Goal: Task Accomplishment & Management: Complete application form

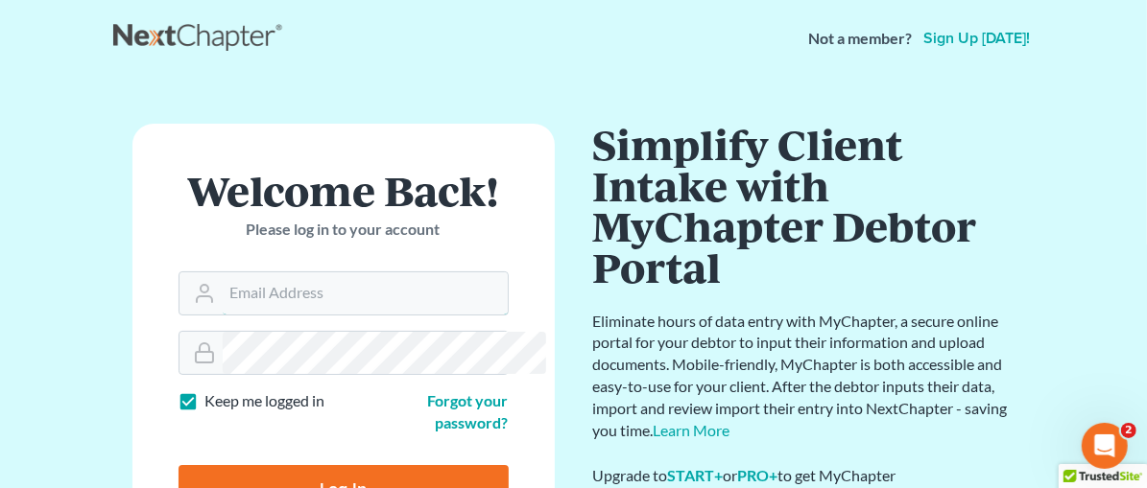
type input "[EMAIL_ADDRESS][DOMAIN_NAME]"
click at [284, 465] on input "Log In" at bounding box center [343, 489] width 330 height 48
type input "Thinking..."
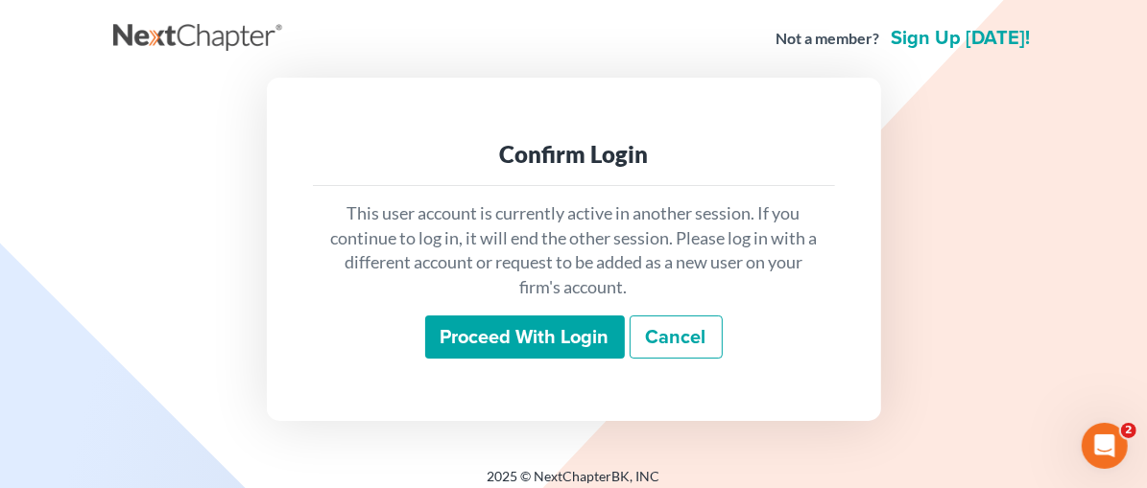
click at [563, 336] on input "Proceed with login" at bounding box center [525, 338] width 200 height 44
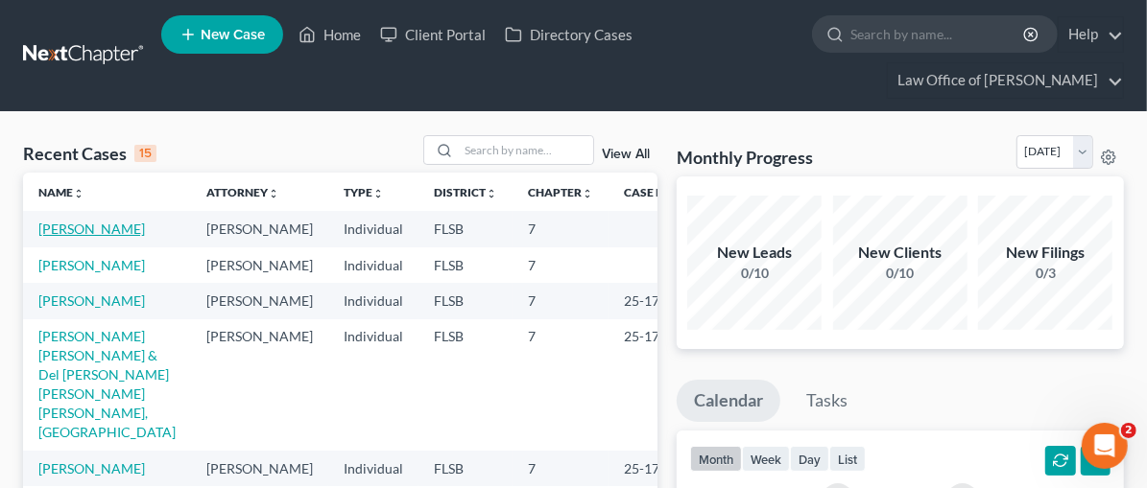
click at [86, 225] on link "[PERSON_NAME]" at bounding box center [91, 229] width 107 height 16
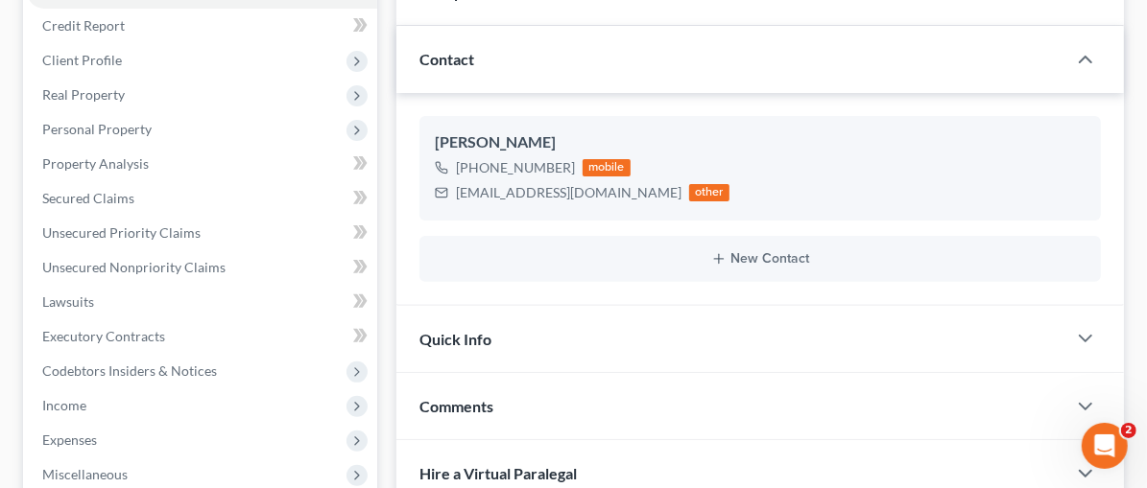
scroll to position [261, 0]
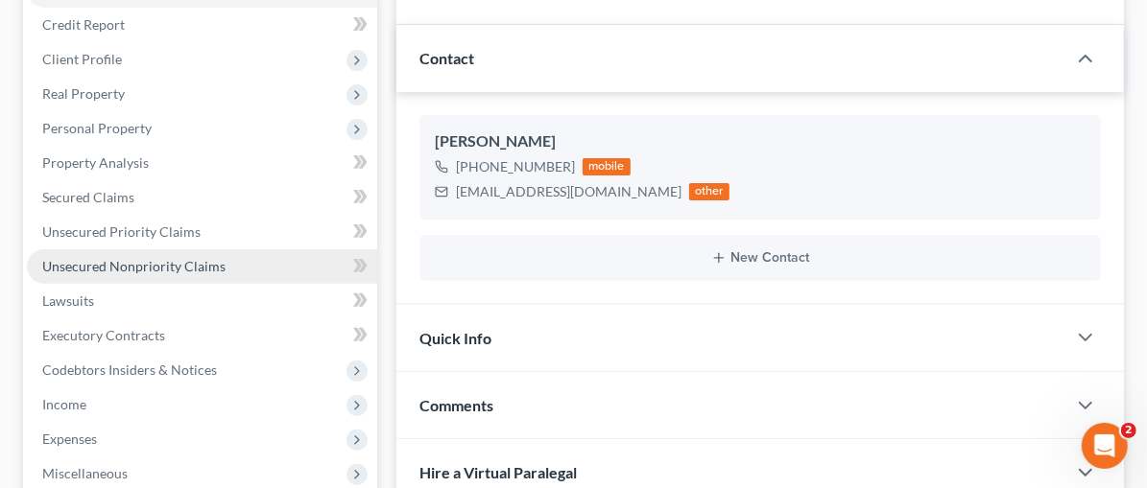
click at [143, 260] on span "Unsecured Nonpriority Claims" at bounding box center [133, 266] width 183 height 16
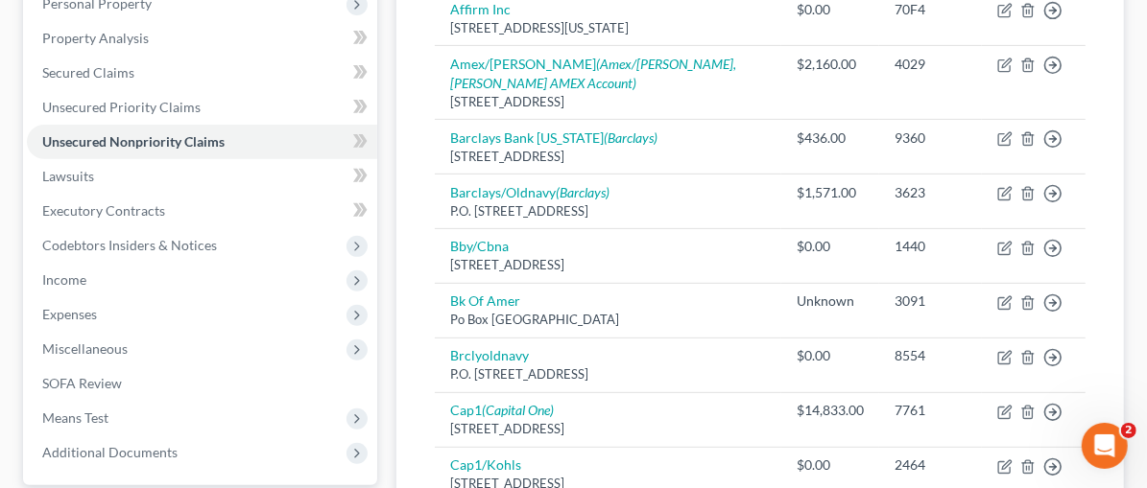
scroll to position [407, 0]
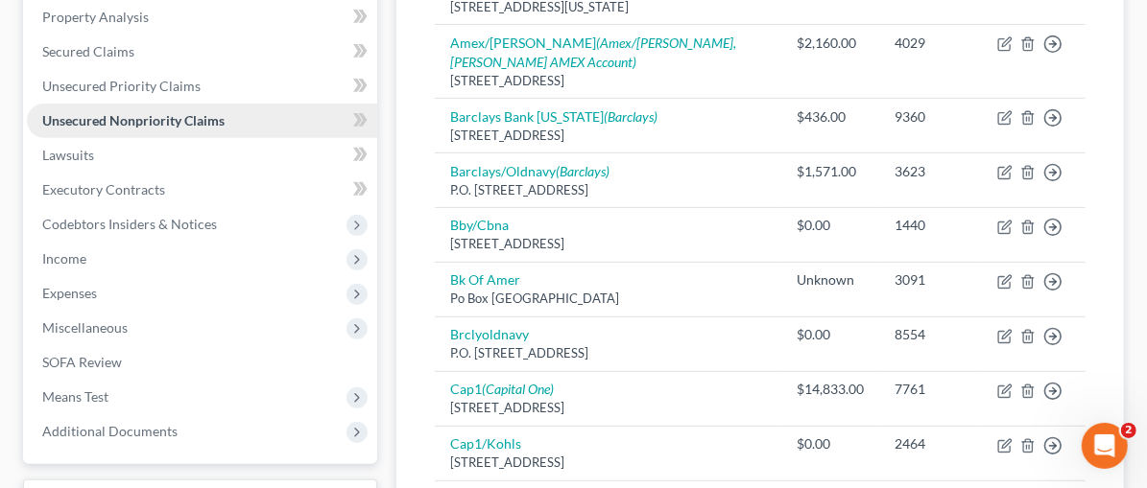
click at [97, 119] on span "Unsecured Nonpriority Claims" at bounding box center [133, 120] width 182 height 16
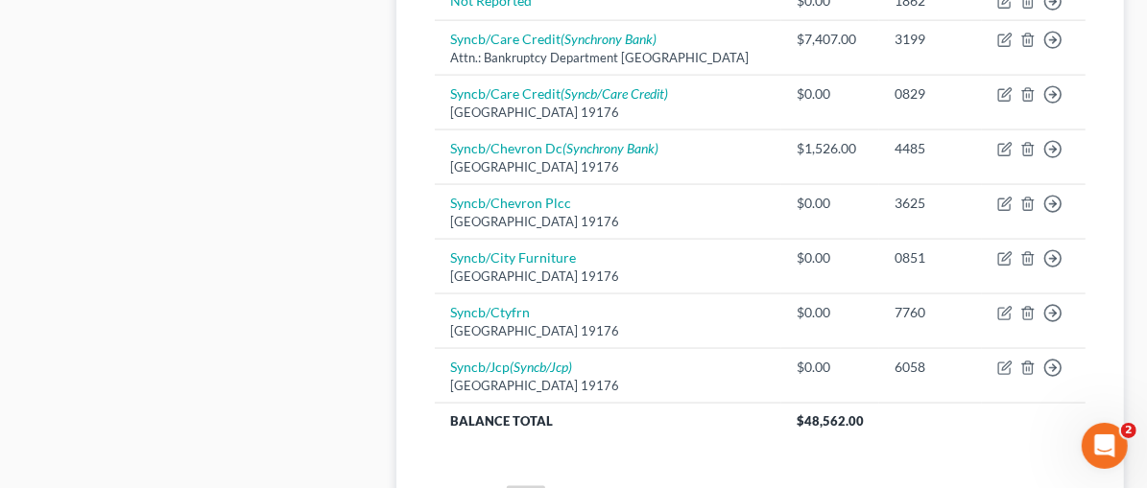
scroll to position [1641, 0]
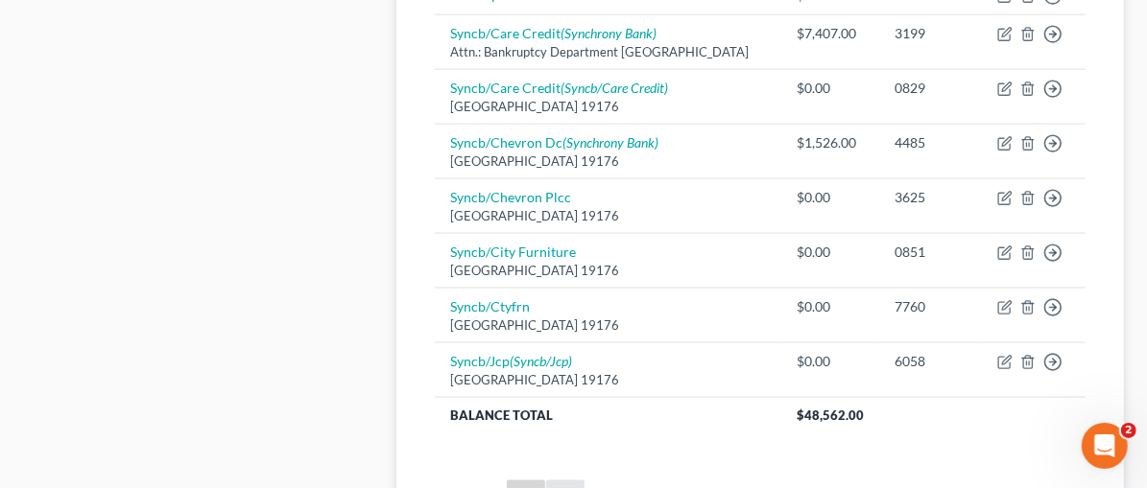
click at [546, 481] on link "2" at bounding box center [565, 496] width 38 height 31
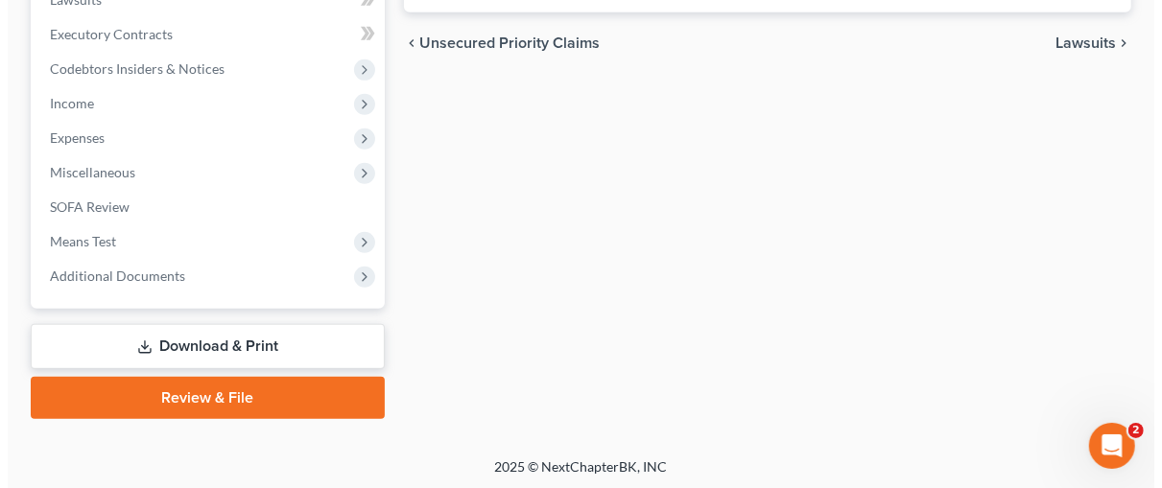
scroll to position [607, 0]
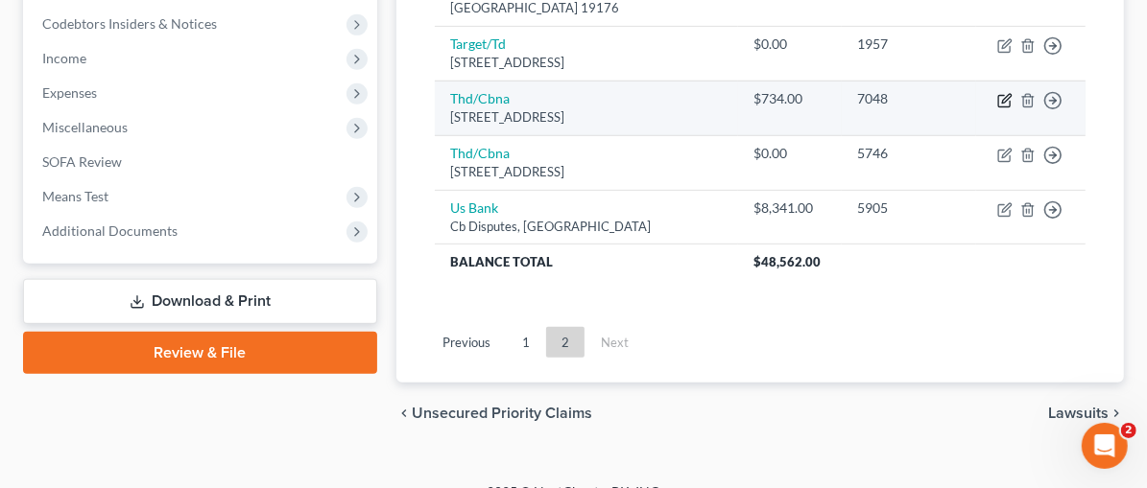
click at [1004, 94] on icon "button" at bounding box center [1006, 98] width 9 height 9
select select "43"
select select "2"
select select "0"
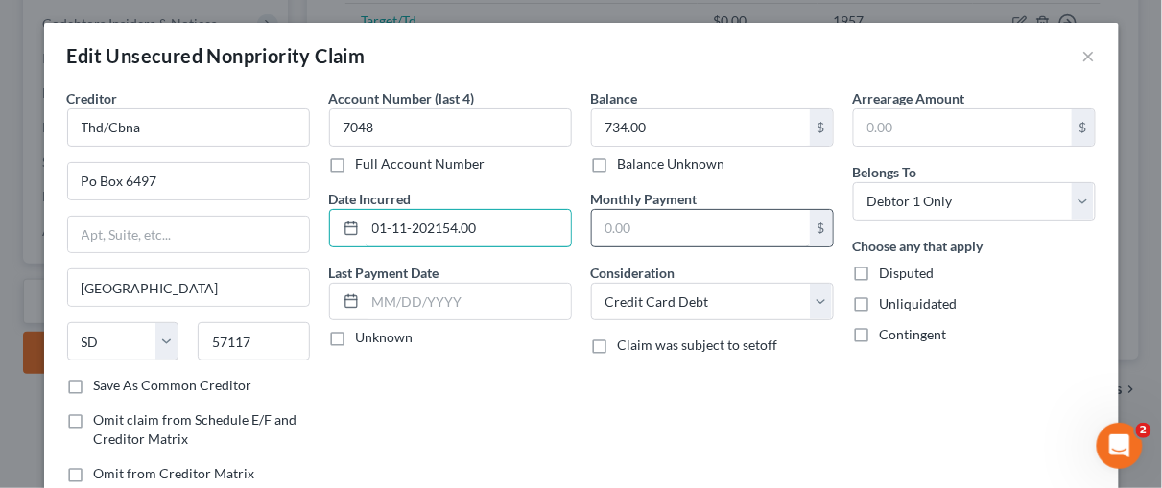
type input "[DATE]"
click at [660, 231] on input "text" at bounding box center [701, 228] width 218 height 36
click at [701, 416] on div "Balance 734.00 $ Balance Unknown Balance Undetermined 734.00 $ Balance Unknown …" at bounding box center [713, 293] width 262 height 411
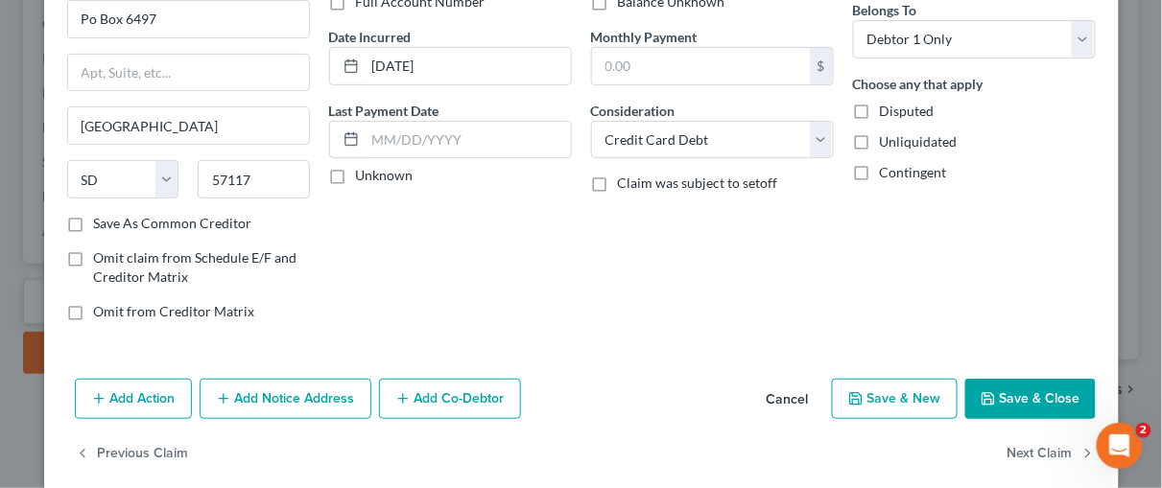
scroll to position [181, 0]
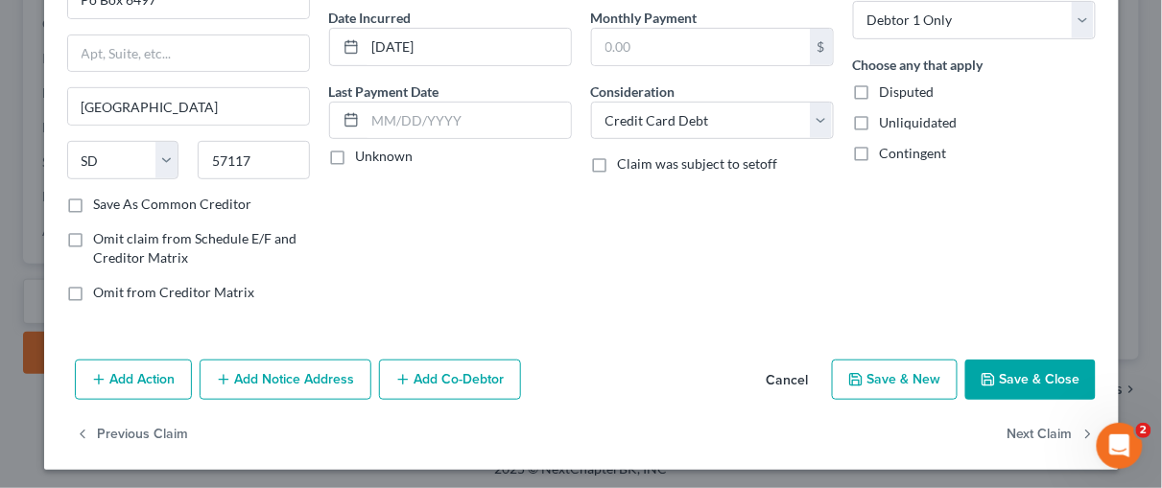
click at [296, 377] on button "Add Notice Address" at bounding box center [286, 380] width 172 height 40
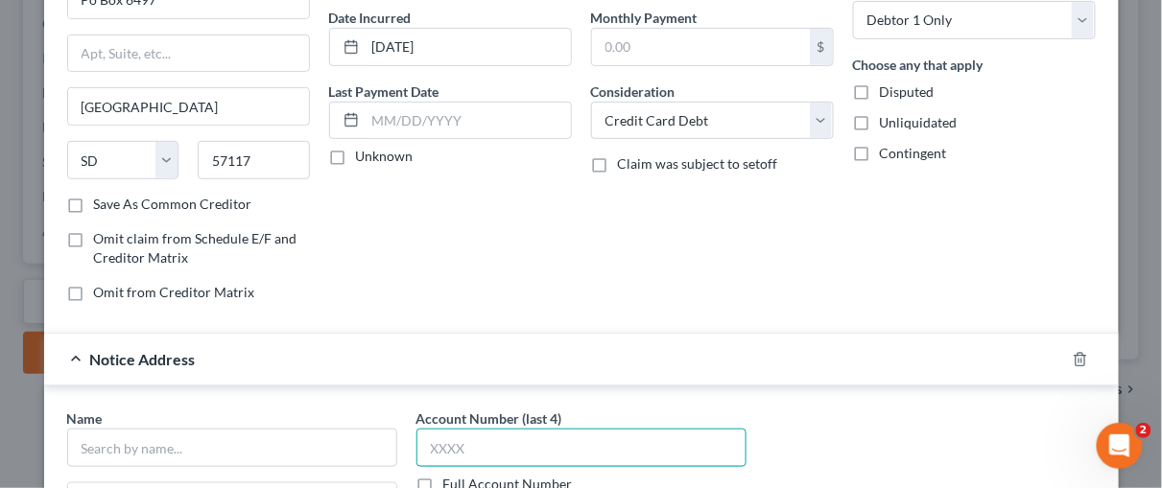
click at [474, 442] on input "text" at bounding box center [581, 448] width 330 height 38
type input "7048"
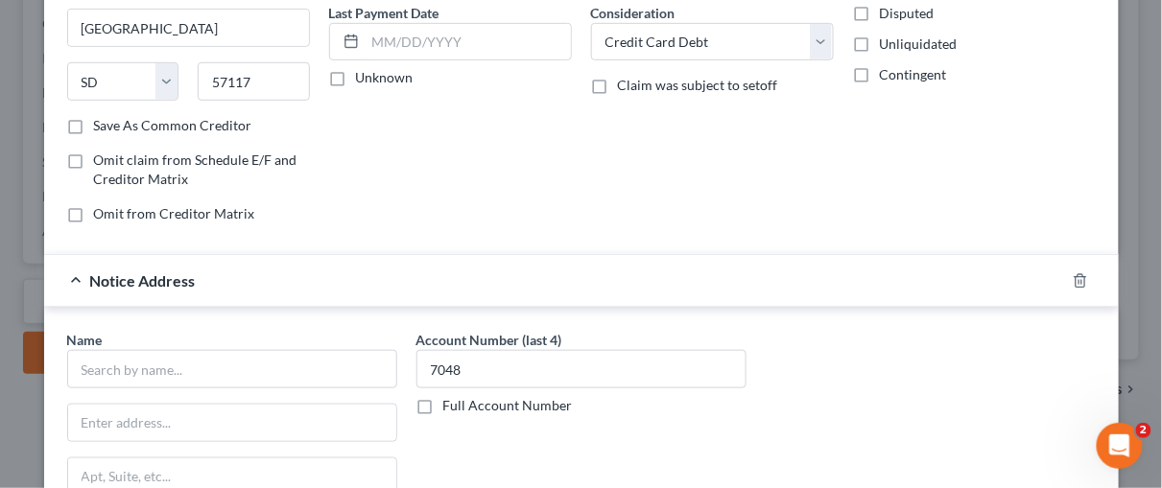
scroll to position [282, 0]
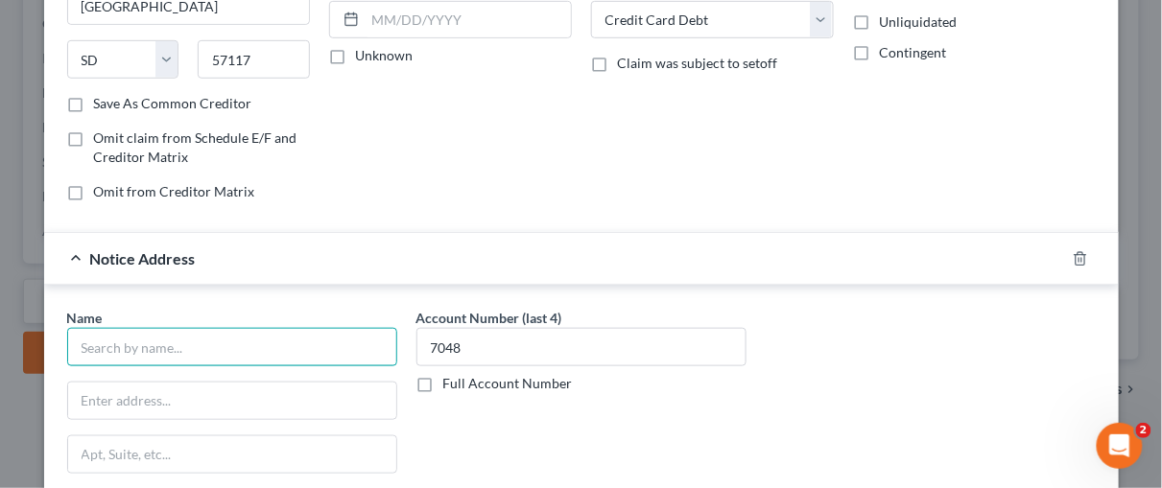
click at [99, 343] on input "text" at bounding box center [232, 347] width 330 height 38
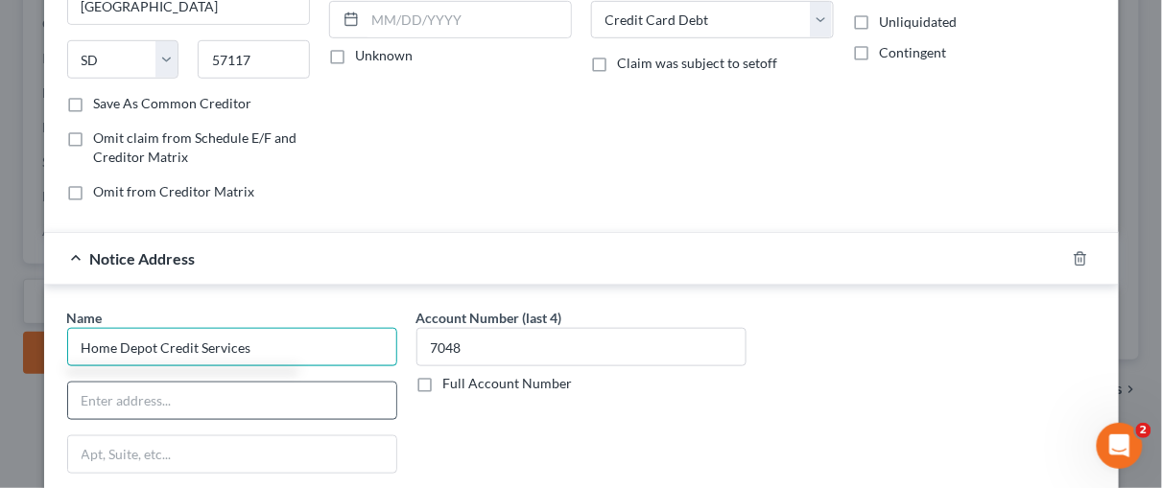
type input "Home Depot Credit Services"
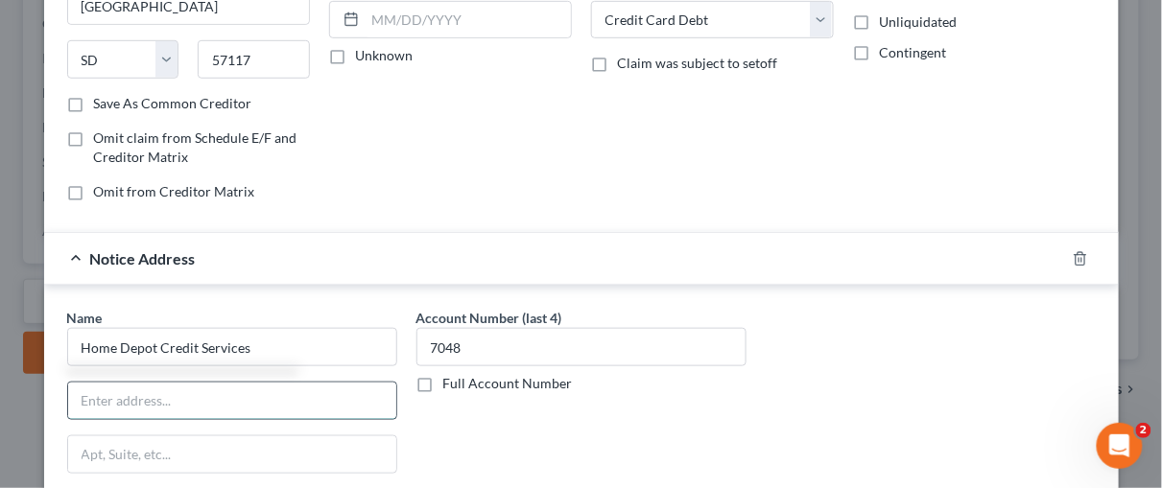
click at [79, 399] on input "text" at bounding box center [232, 401] width 328 height 36
type input "PO Box 658212"
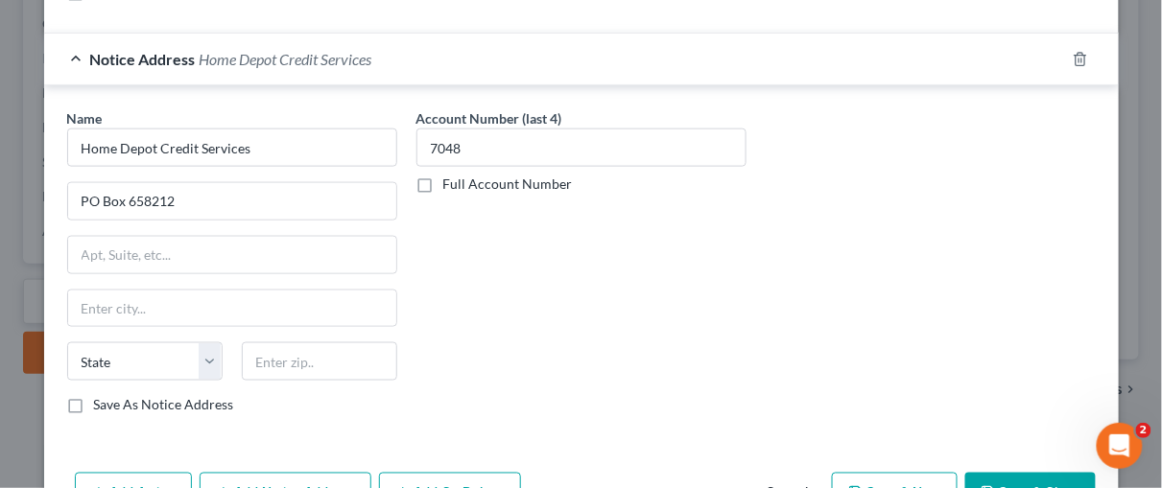
scroll to position [591, 0]
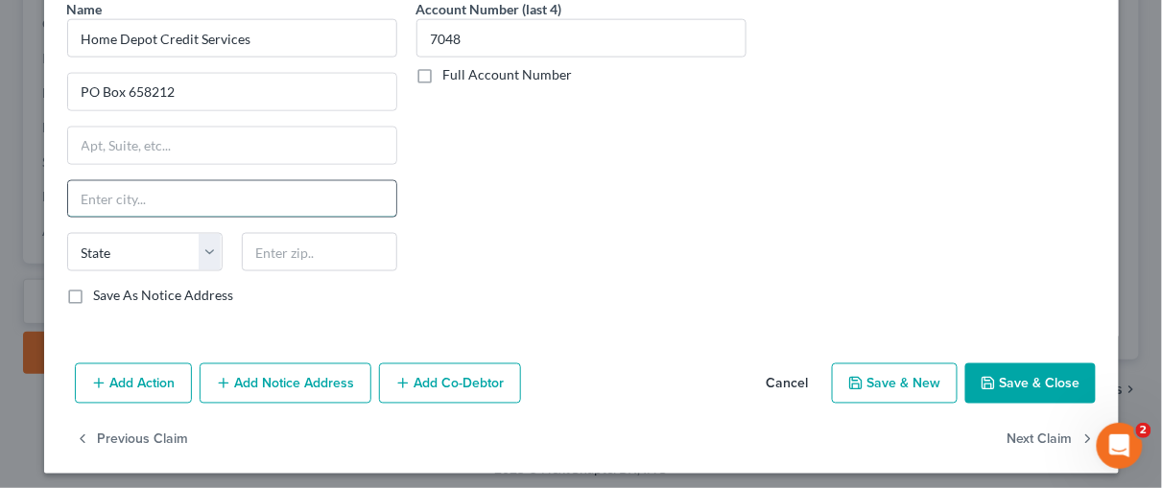
click at [107, 189] on input "text" at bounding box center [232, 199] width 328 height 36
type input "[GEOGRAPHIC_DATA]"
click at [204, 242] on select "State [US_STATE] AK AR AZ CA CO CT DE DC [GEOGRAPHIC_DATA] [GEOGRAPHIC_DATA] GU…" at bounding box center [144, 252] width 155 height 38
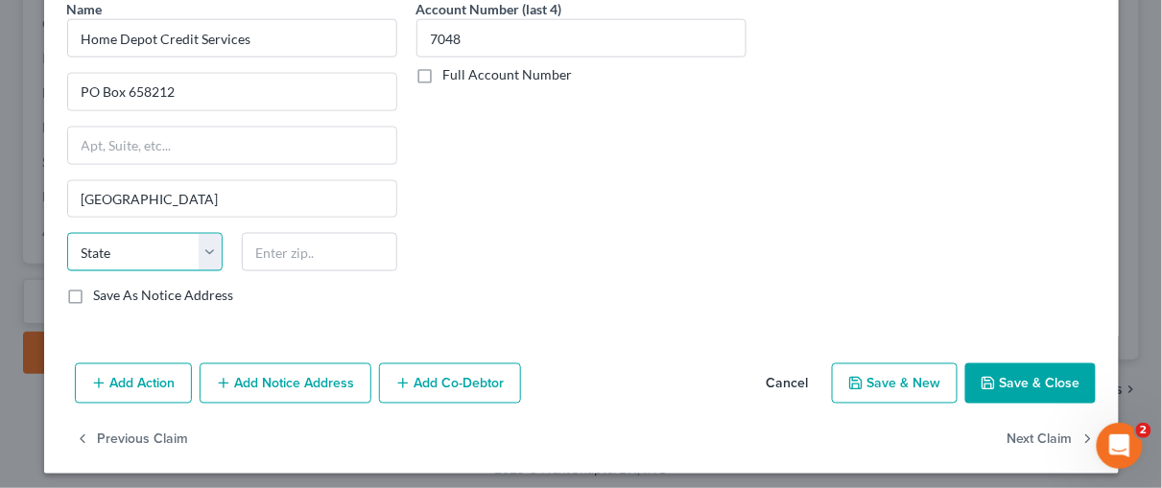
select select "45"
click at [155, 248] on select "State [US_STATE] AK AR AZ CA CO CT DE DC [GEOGRAPHIC_DATA] [GEOGRAPHIC_DATA] GU…" at bounding box center [144, 252] width 155 height 38
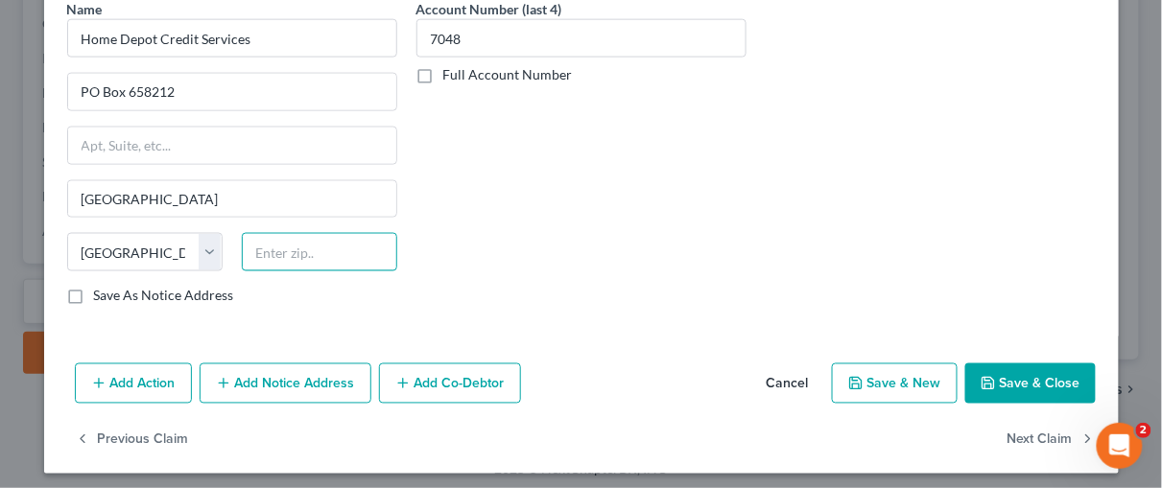
click at [271, 248] on input "text" at bounding box center [319, 252] width 155 height 38
type input "75265"
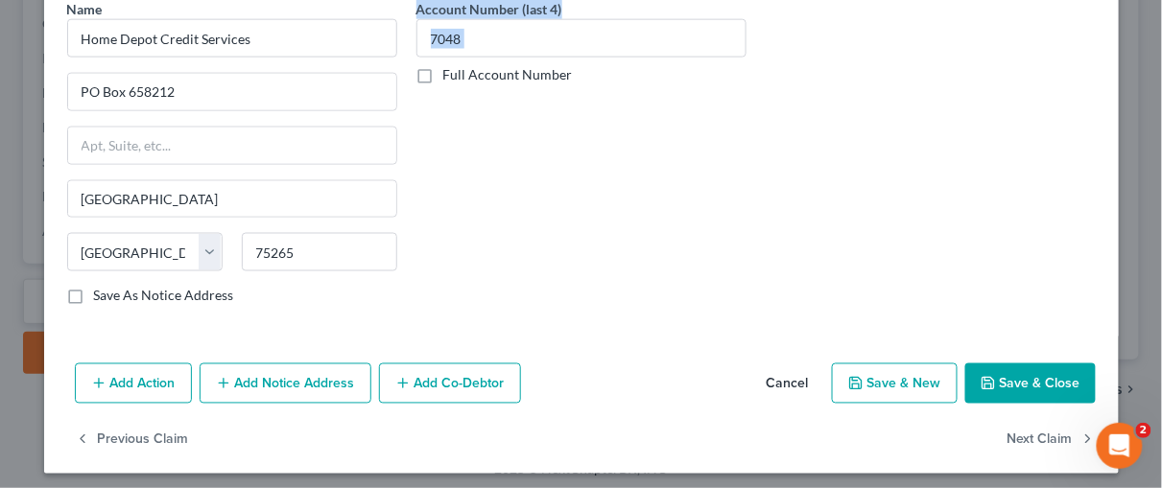
drag, startPoint x: 394, startPoint y: 307, endPoint x: 494, endPoint y: 336, distance: 103.9
click at [435, 322] on div "Name * Home Depot Credit Services [GEOGRAPHIC_DATA] [US_STATE][GEOGRAPHIC_DATA]…" at bounding box center [581, 156] width 1075 height 361
click at [889, 376] on button "Save & New" at bounding box center [895, 384] width 126 height 40
select select "0"
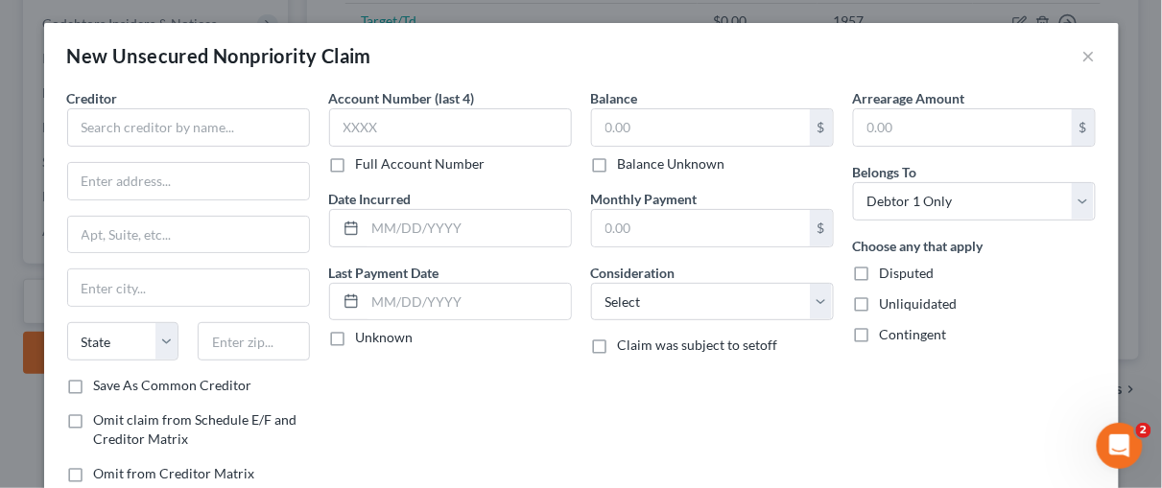
type input "0"
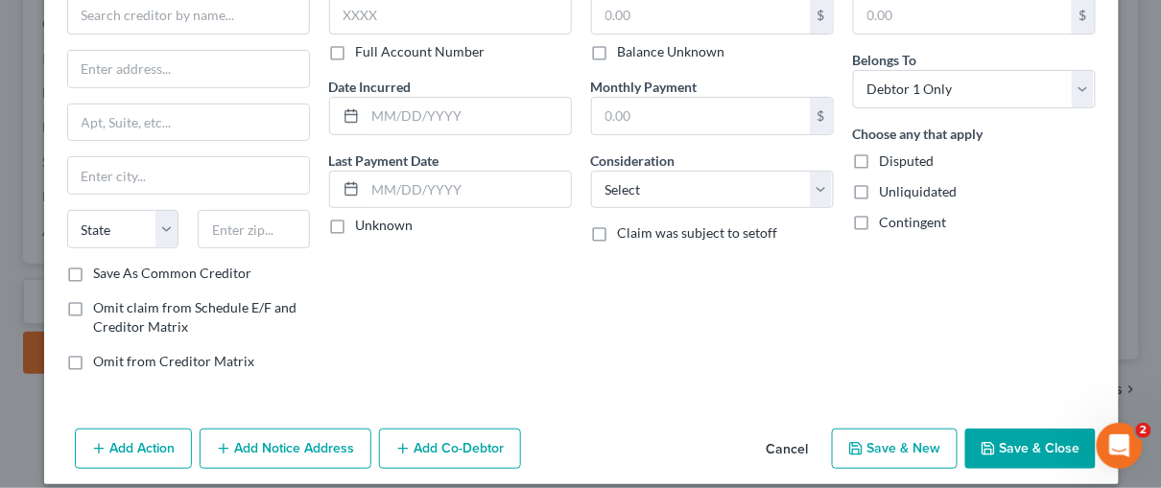
scroll to position [127, 0]
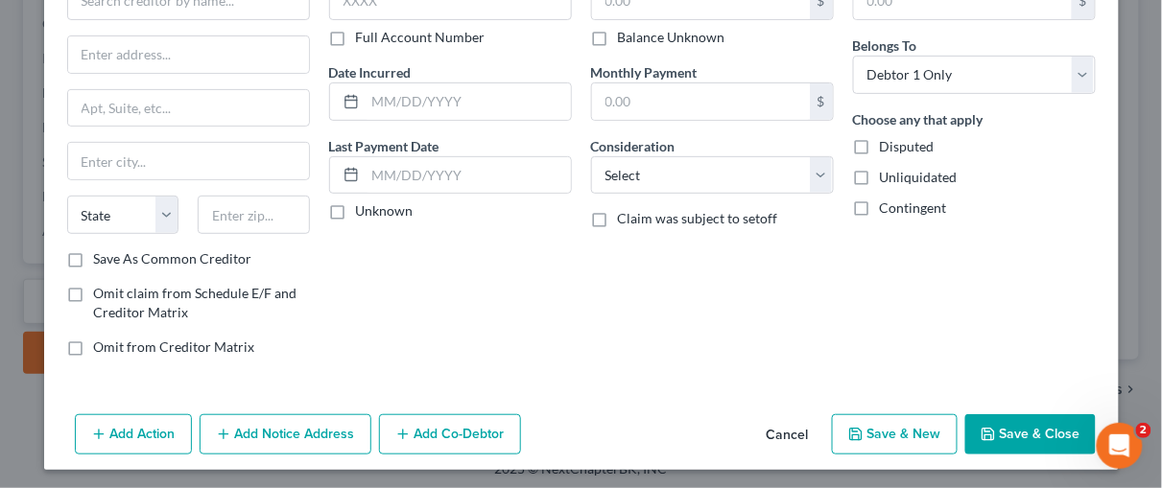
click at [794, 431] on button "Cancel" at bounding box center [787, 435] width 73 height 38
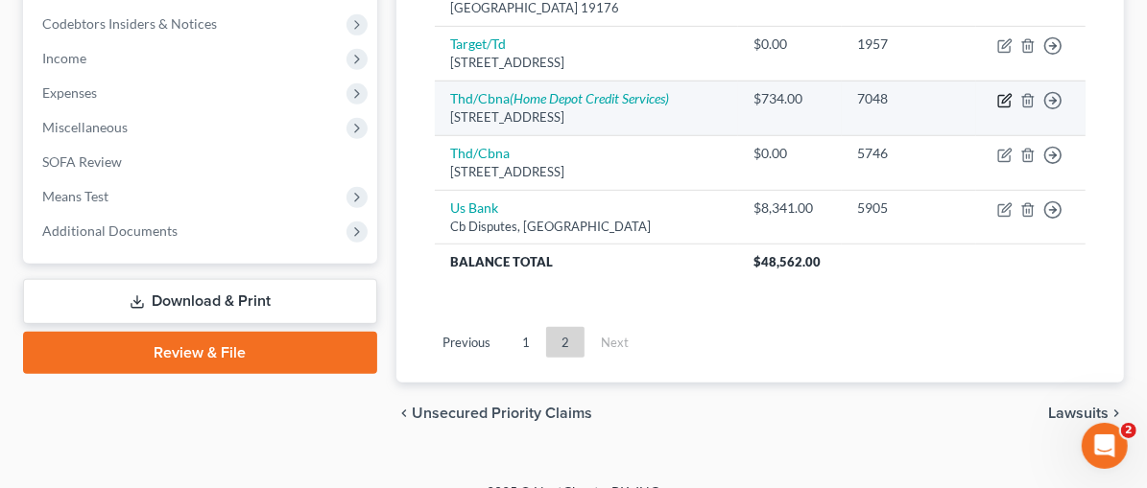
click at [1008, 94] on icon "button" at bounding box center [1006, 98] width 9 height 9
select select "43"
select select "2"
select select "0"
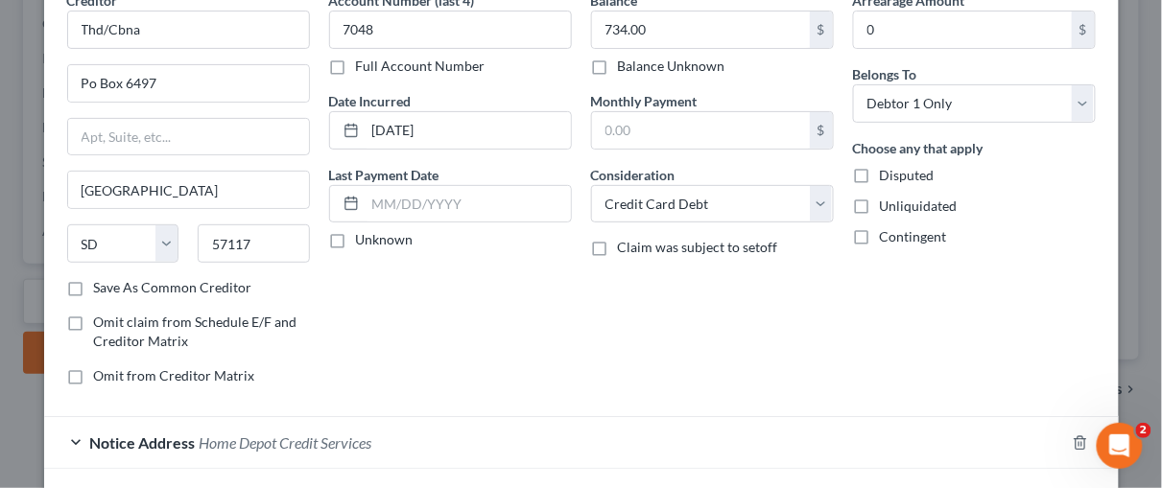
scroll to position [234, 0]
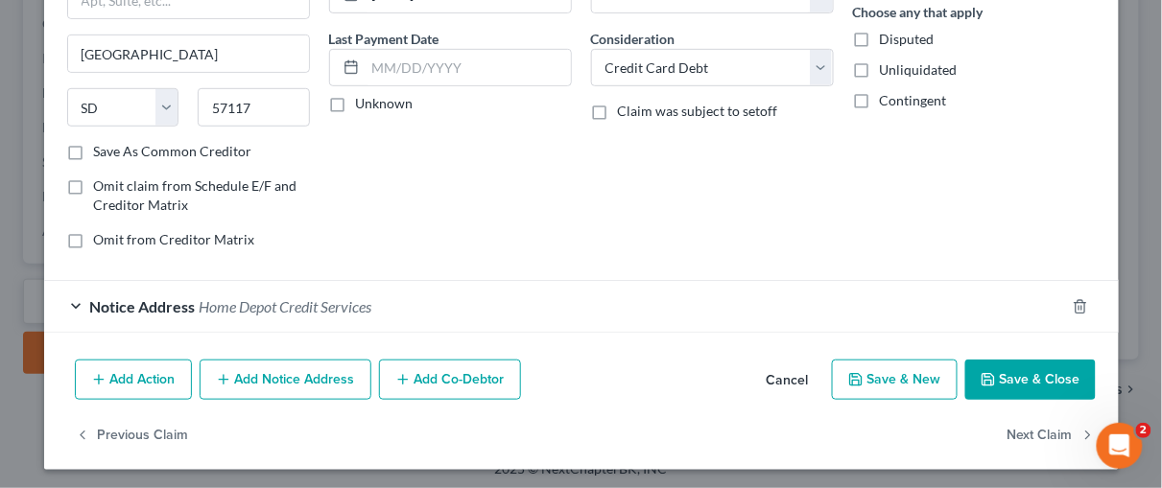
click at [64, 297] on div "Notice Address Home Depot Credit Services" at bounding box center [554, 306] width 1021 height 51
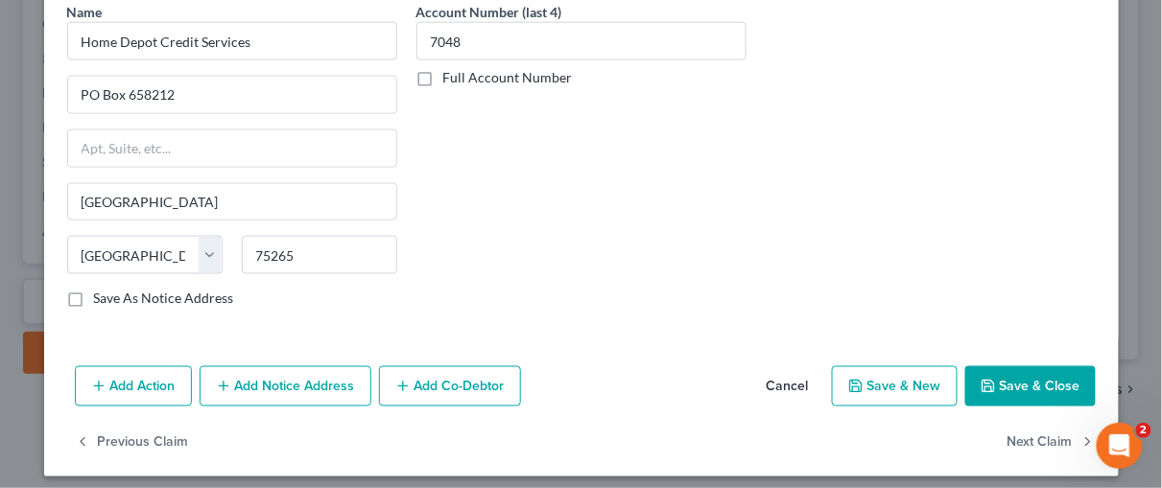
scroll to position [591, 0]
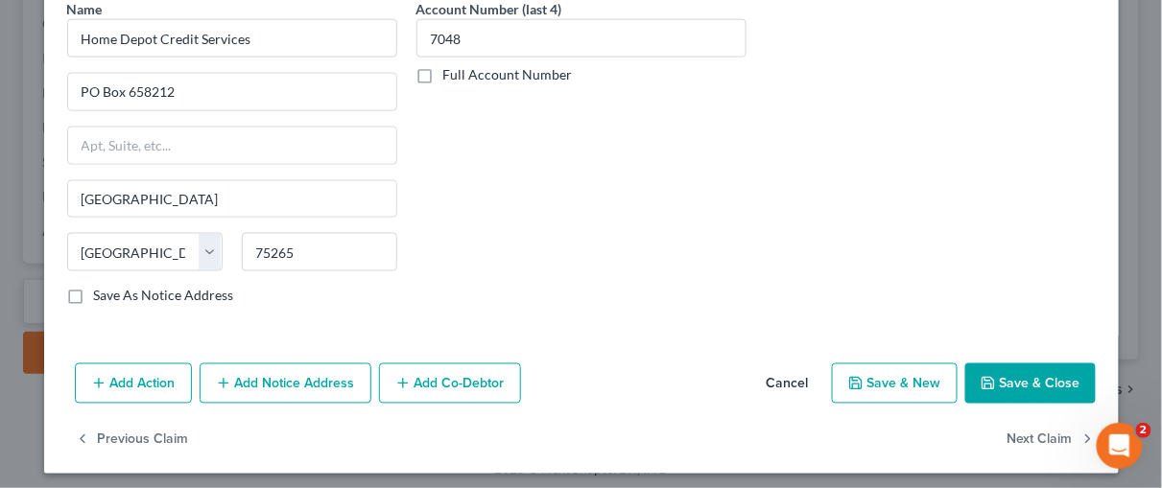
click at [1009, 374] on button "Save & Close" at bounding box center [1030, 384] width 131 height 40
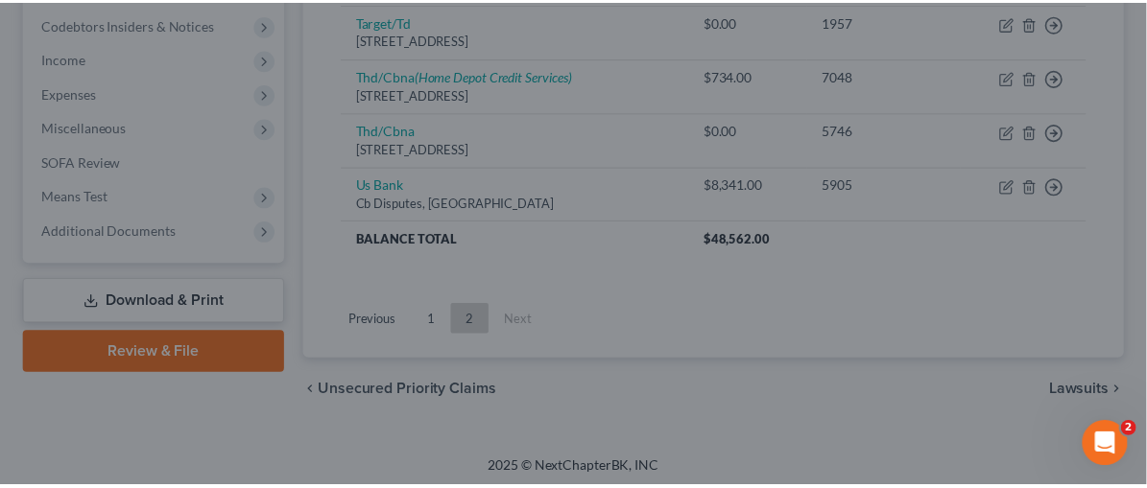
scroll to position [0, 0]
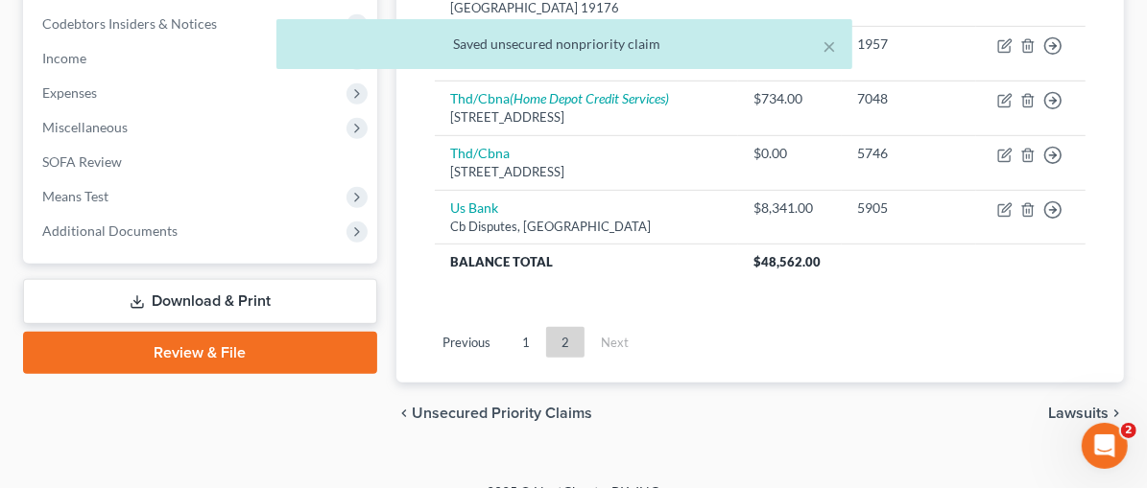
click at [808, 282] on div "Creditor expand_more expand_less unfold_more Balance expand_more expand_less un…" at bounding box center [759, 9] width 681 height 620
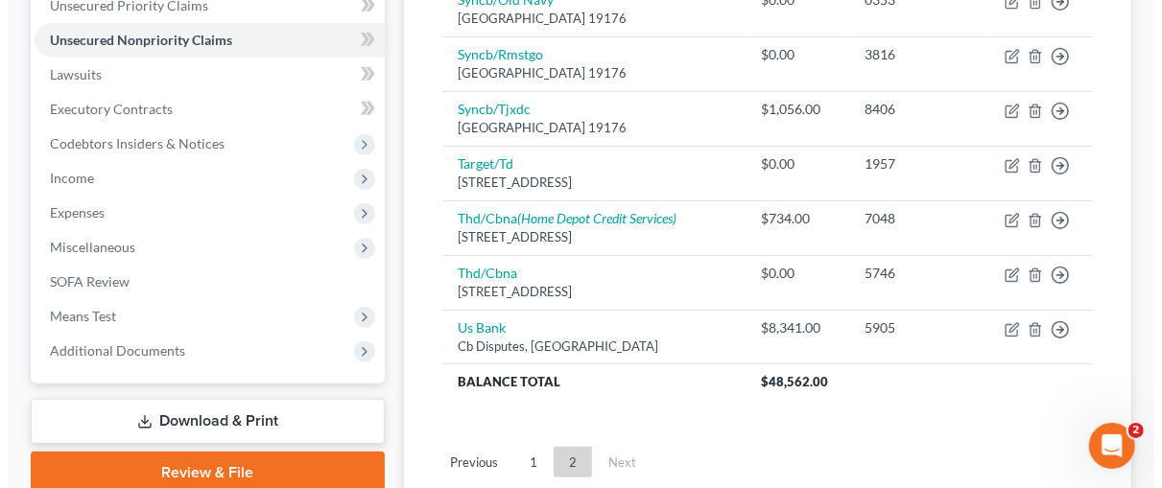
scroll to position [537, 0]
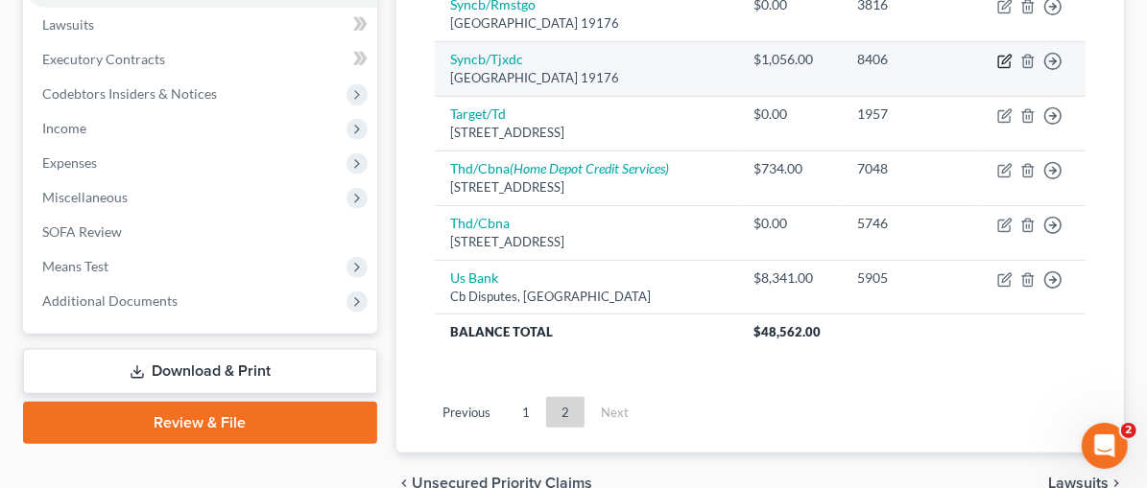
click at [1001, 56] on icon "button" at bounding box center [1004, 62] width 12 height 12
select select "39"
select select "2"
select select "0"
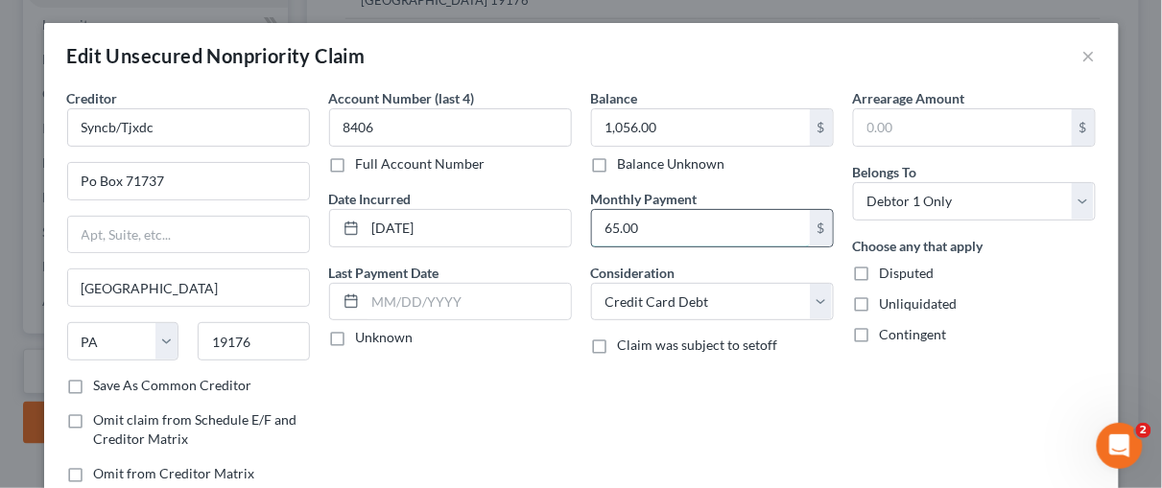
click at [648, 225] on input "65.00" at bounding box center [701, 228] width 218 height 36
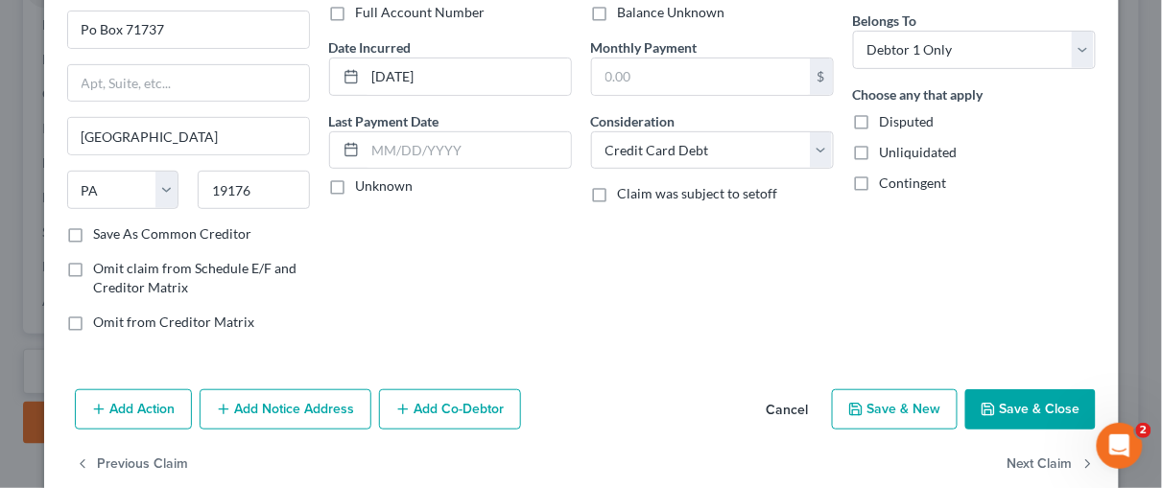
scroll to position [168, 0]
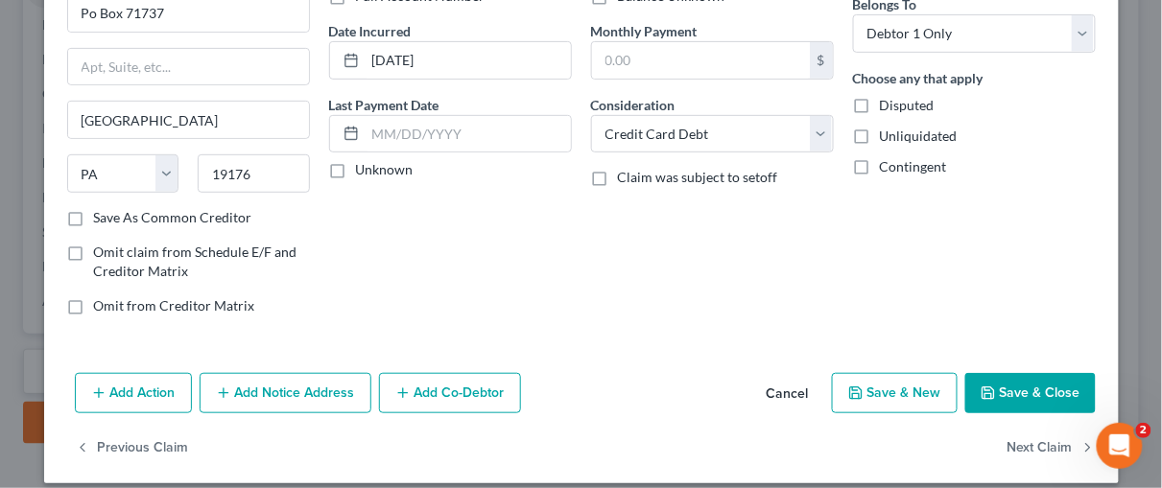
click at [260, 388] on button "Add Notice Address" at bounding box center [286, 393] width 172 height 40
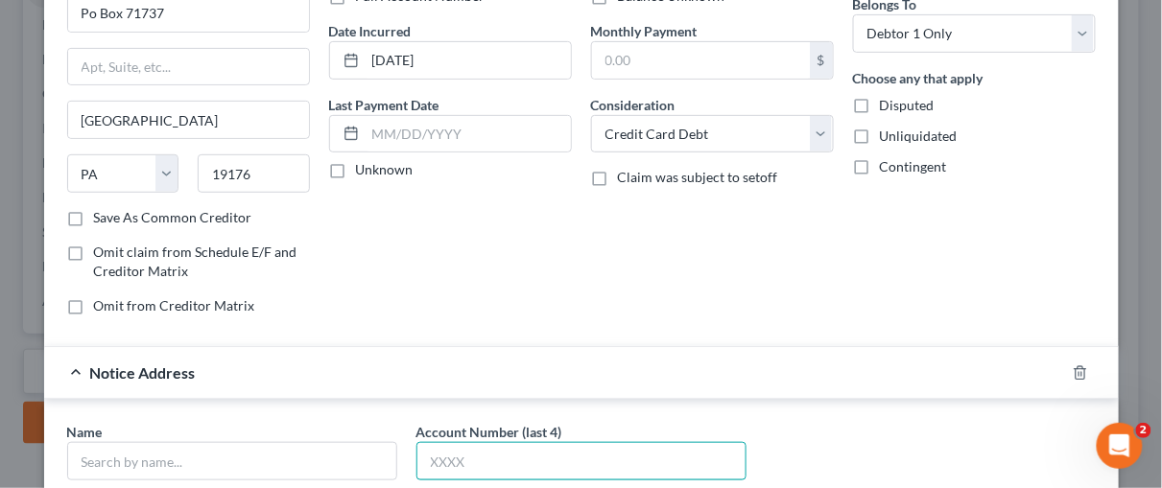
click at [431, 456] on input "text" at bounding box center [581, 461] width 330 height 38
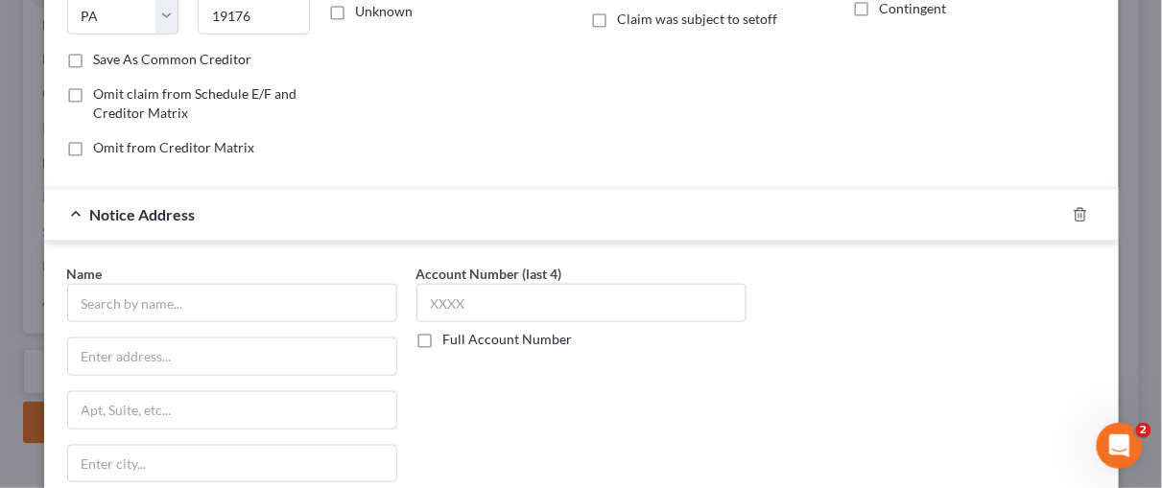
scroll to position [367, 0]
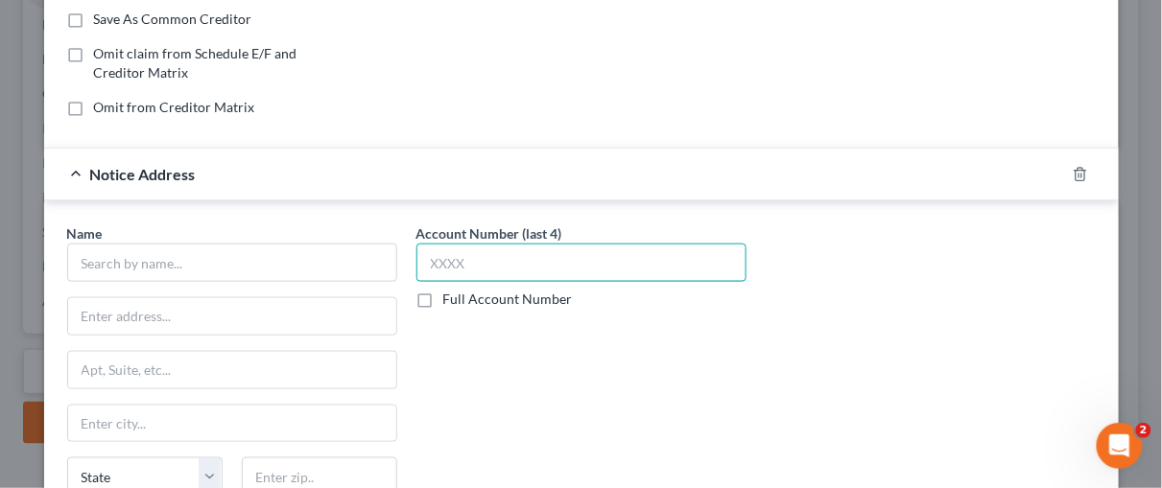
click at [469, 259] on input "text" at bounding box center [581, 263] width 330 height 38
type input "8406"
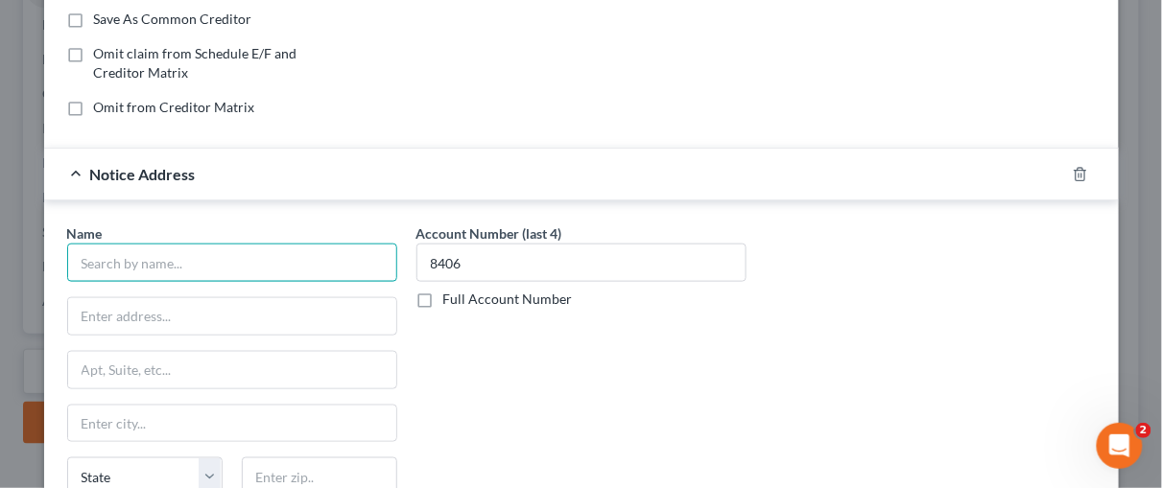
click at [105, 253] on input "text" at bounding box center [232, 263] width 330 height 38
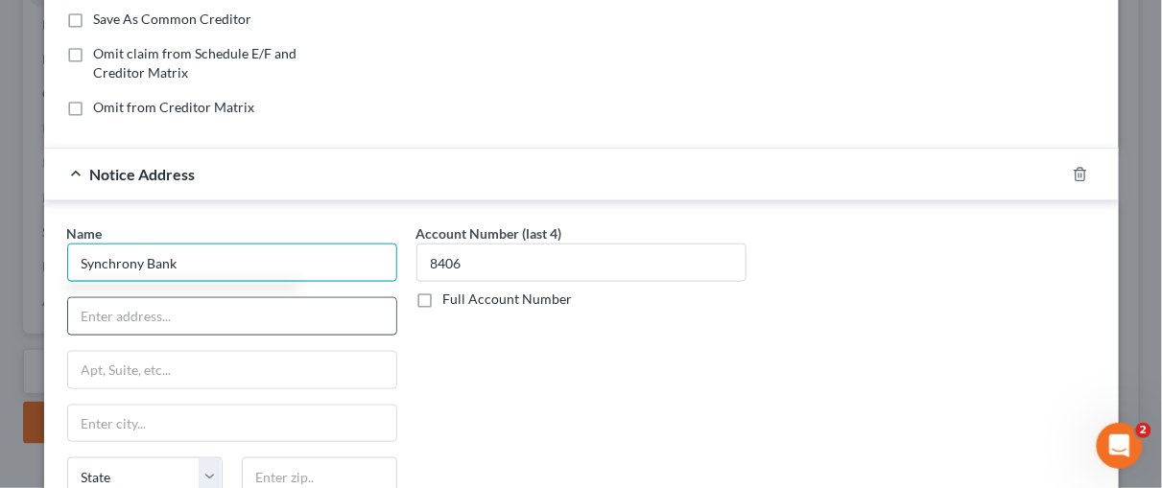
type input "Synchrony Bank"
type input "[DOMAIN_NAME] 965030"
type input "Orlando"
select select "9"
type input "31896-5030"
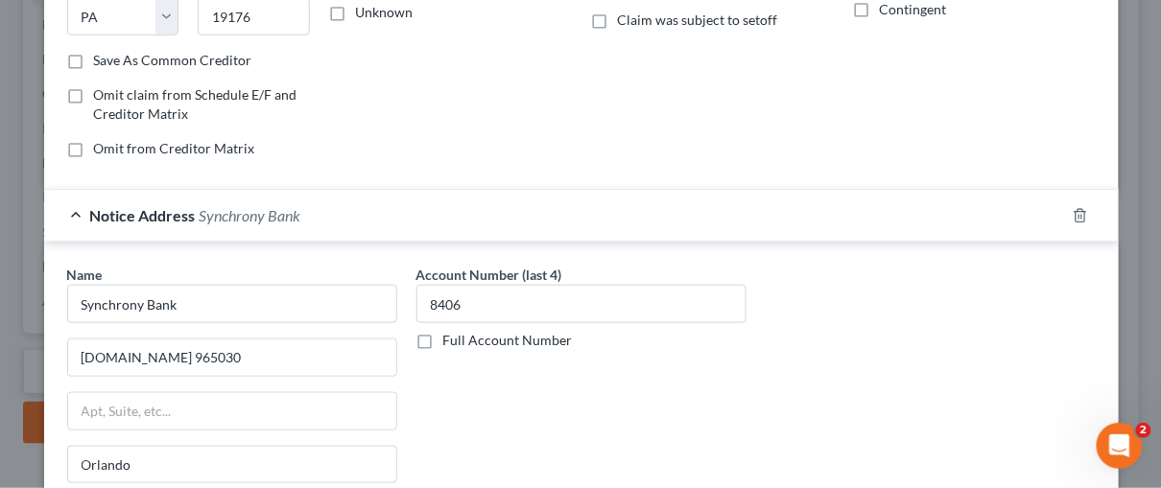
scroll to position [328, 0]
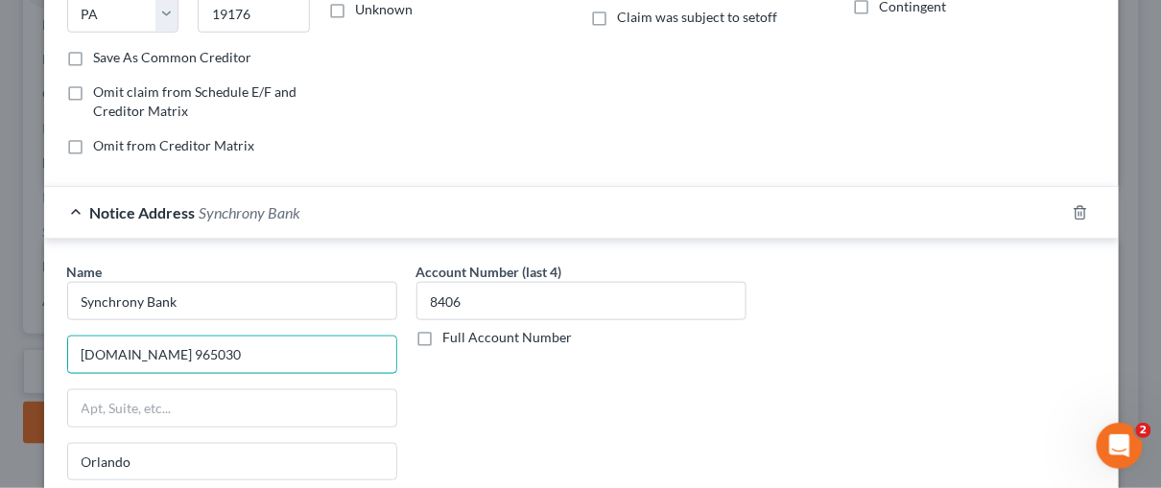
drag, startPoint x: 191, startPoint y: 342, endPoint x: 0, endPoint y: 342, distance: 191.0
click at [0, 342] on div "Edit Unsecured Nonpriority Claim × Creditor * Syncb/Tjxdc Po Box 71737 [GEOGRAP…" at bounding box center [581, 244] width 1162 height 488
type input "Attn.: Bankruptcy Department"
click at [107, 404] on input "text" at bounding box center [232, 409] width 328 height 36
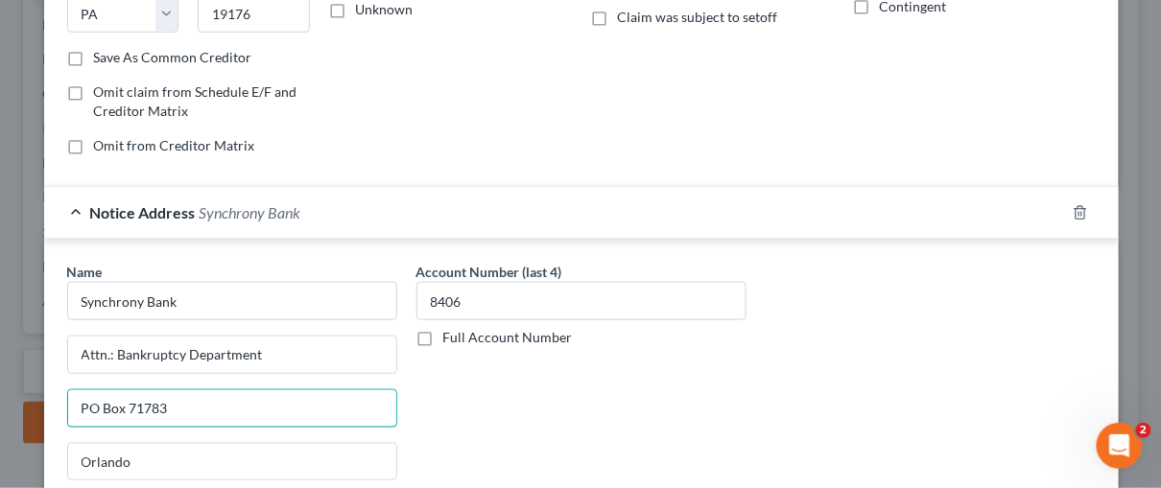
type input "PO Box 71783"
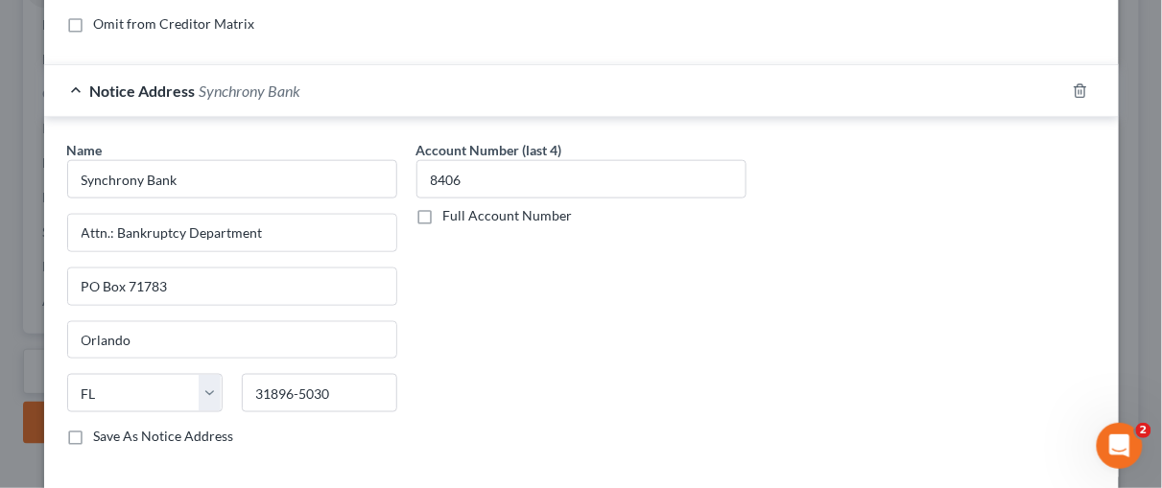
scroll to position [474, 0]
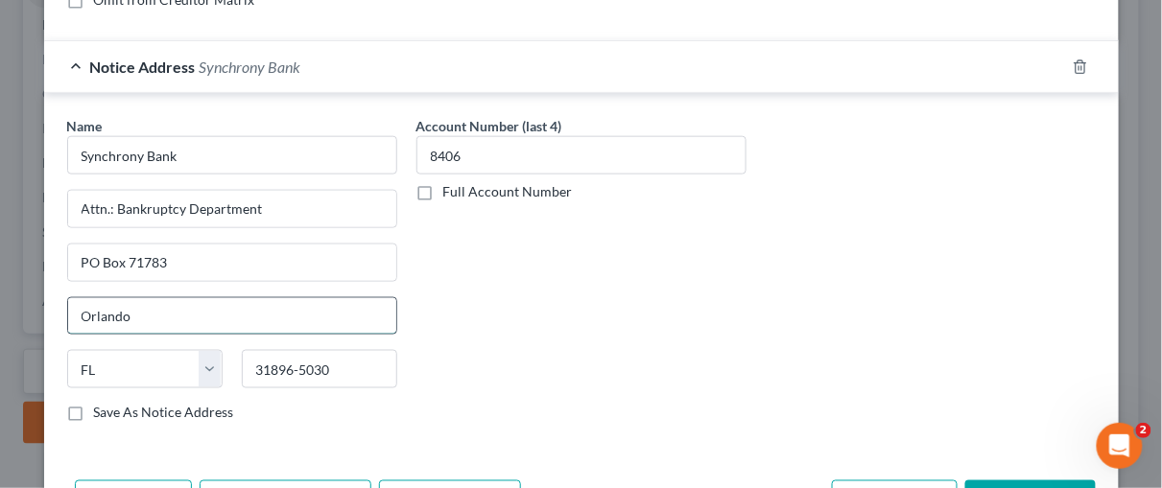
click at [128, 305] on input "Orlando" at bounding box center [232, 316] width 328 height 36
type input "O"
type input "[GEOGRAPHIC_DATA]"
click at [204, 361] on select "State [US_STATE] AK AR AZ CA CO CT DE DC [GEOGRAPHIC_DATA] [GEOGRAPHIC_DATA] GU…" at bounding box center [144, 369] width 155 height 38
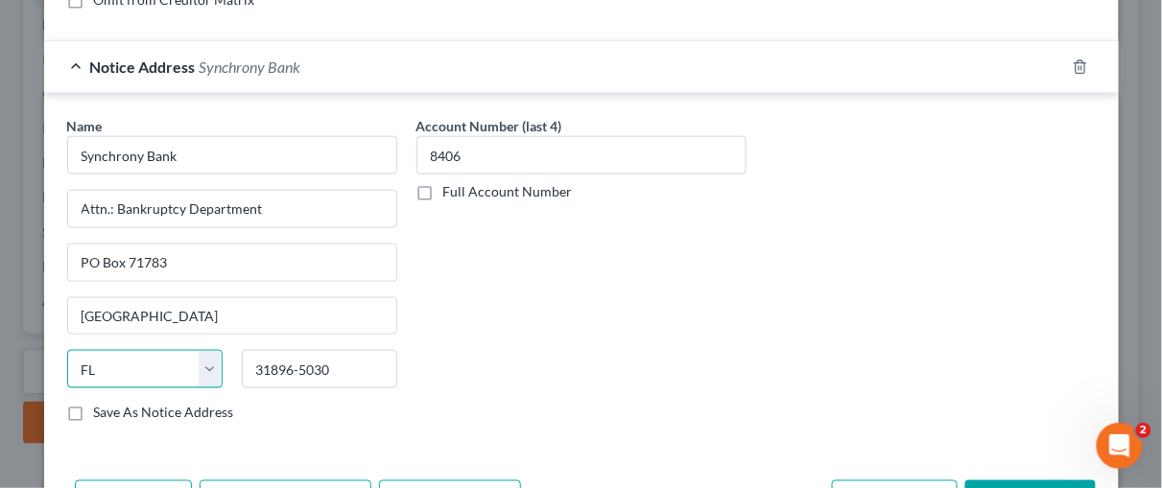
select select "39"
click at [67, 350] on select "State [US_STATE] AK AR AZ CA CO CT DE DC [GEOGRAPHIC_DATA] [GEOGRAPHIC_DATA] GU…" at bounding box center [144, 369] width 155 height 38
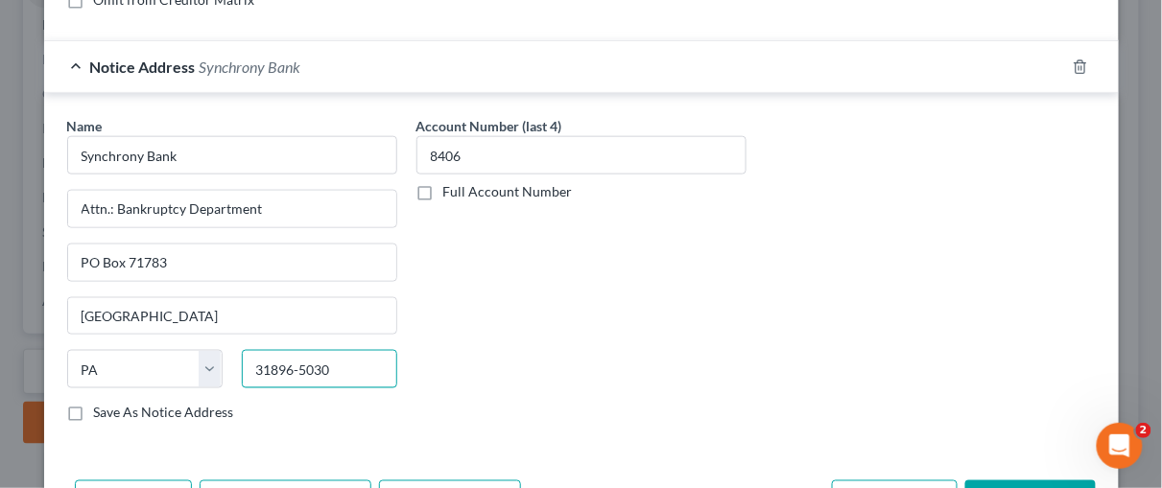
drag, startPoint x: 325, startPoint y: 360, endPoint x: 235, endPoint y: 347, distance: 91.1
click at [242, 354] on input "31896-5030" at bounding box center [319, 369] width 155 height 38
type input "19176"
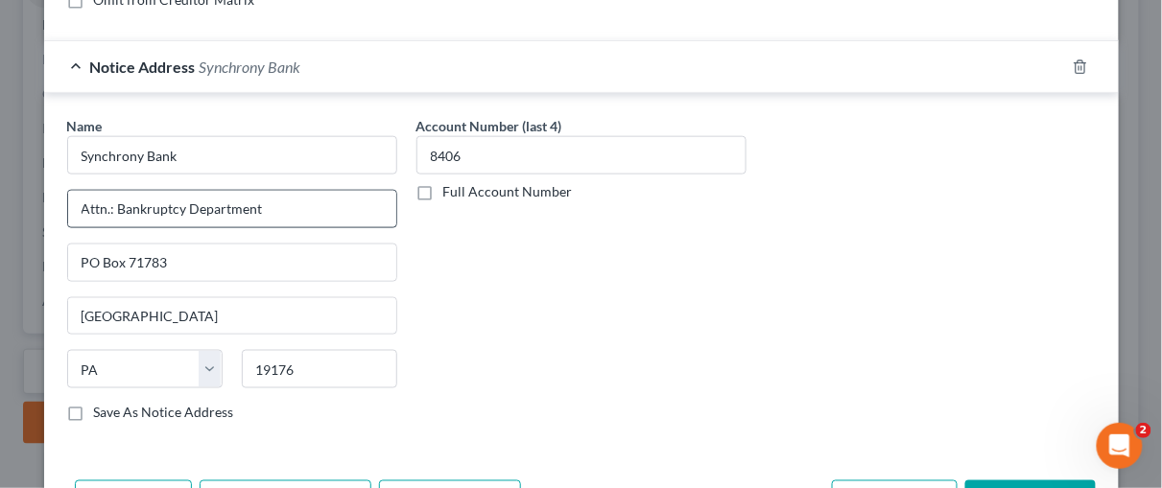
drag, startPoint x: 339, startPoint y: 412, endPoint x: 61, endPoint y: 210, distance: 342.8
click at [314, 404] on div "Save As Notice Address" at bounding box center [232, 413] width 330 height 19
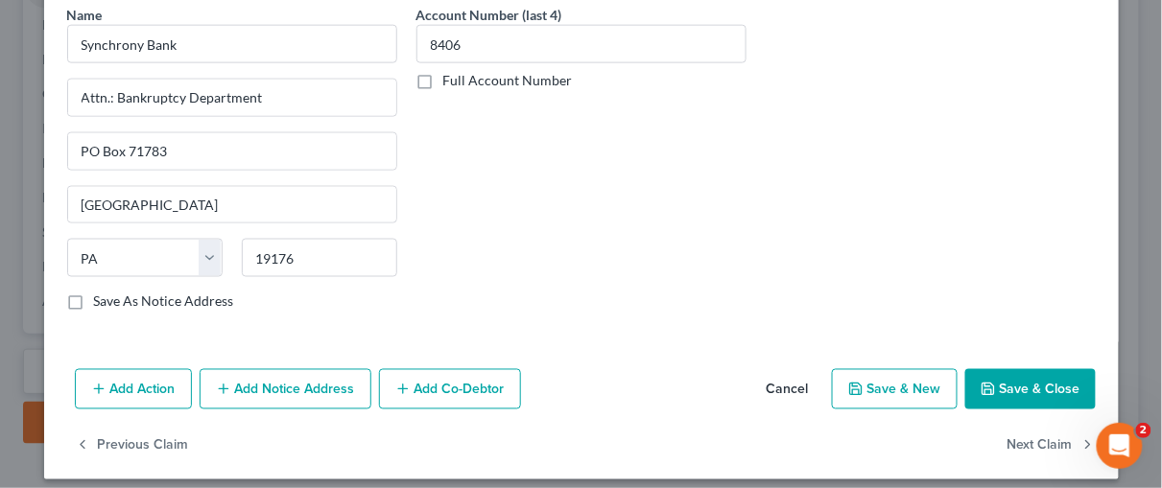
scroll to position [590, 0]
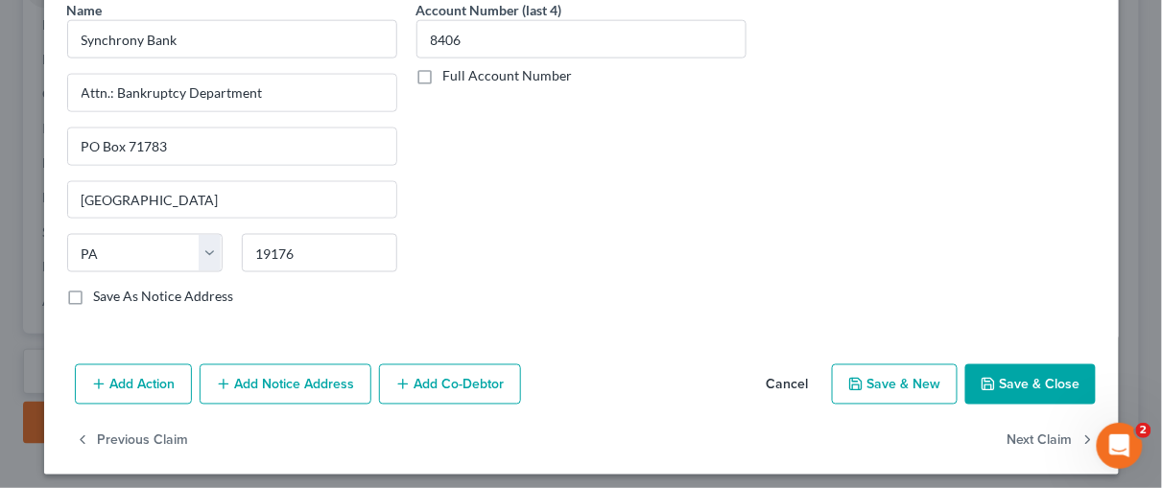
click at [1047, 383] on button "Save & Close" at bounding box center [1030, 385] width 131 height 40
type input "0"
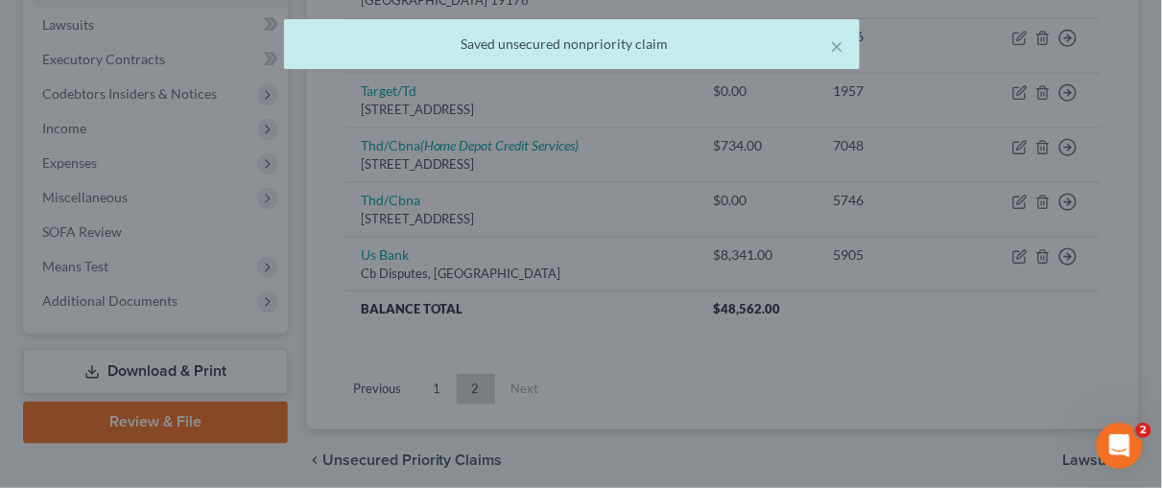
scroll to position [0, 0]
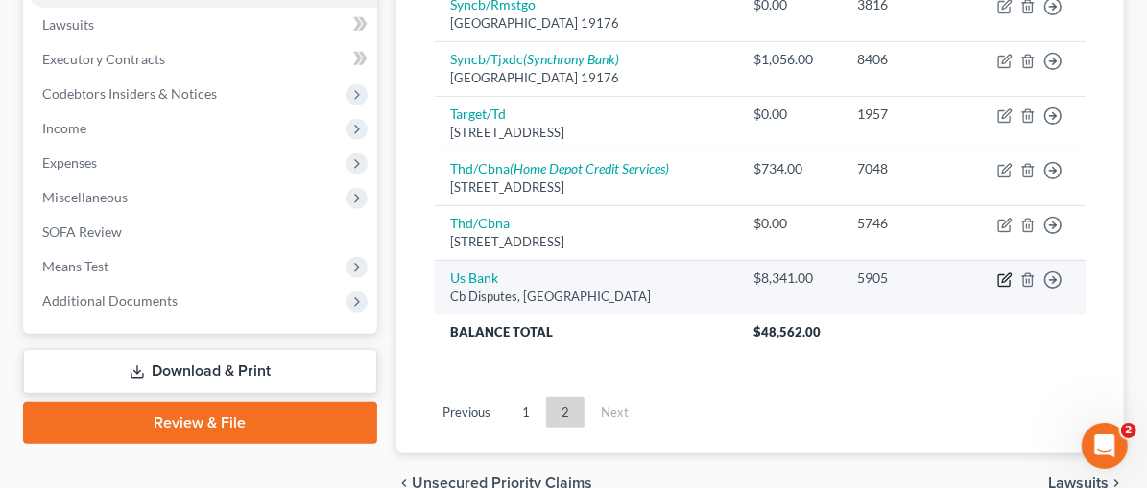
click at [1007, 273] on icon "button" at bounding box center [1004, 280] width 15 height 15
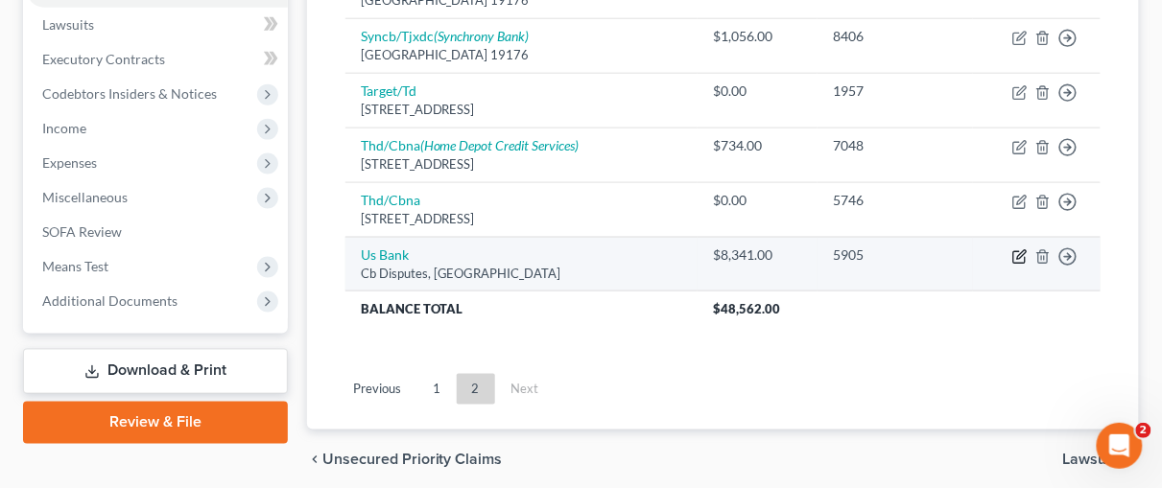
select select "26"
select select "0"
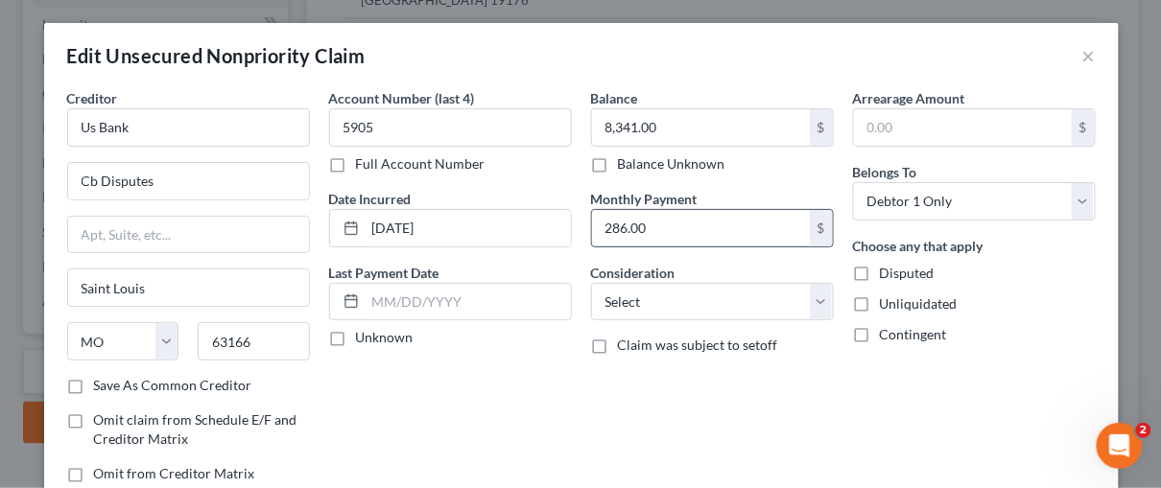
click at [657, 224] on input "286.00" at bounding box center [701, 228] width 218 height 36
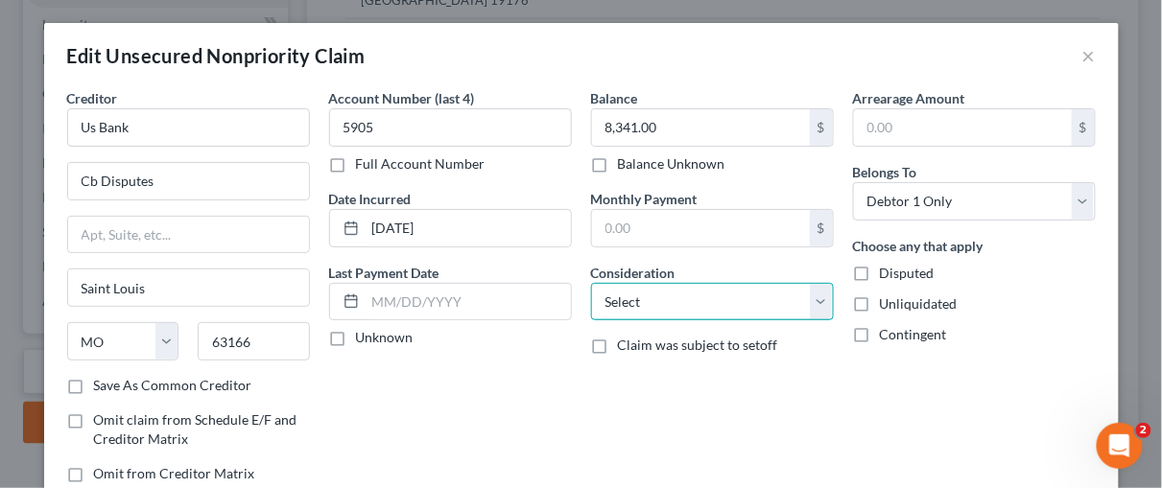
click at [817, 300] on select "Select Cable / Satellite Services Collection Agency Credit Card Debt Debt Couns…" at bounding box center [712, 302] width 243 height 38
select select "2"
click at [591, 283] on select "Select Cable / Satellite Services Collection Agency Credit Card Debt Debt Couns…" at bounding box center [712, 302] width 243 height 38
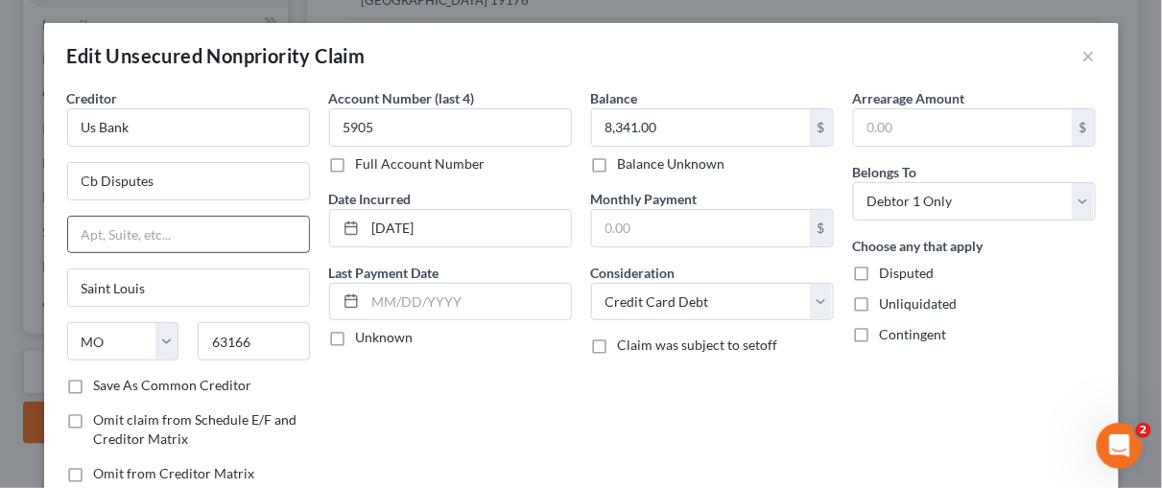
click at [100, 229] on input "text" at bounding box center [188, 235] width 241 height 36
click at [413, 395] on div "Account Number (last 4) 5905 Full Account Number Date Incurred [DATE] Last Paym…" at bounding box center [451, 293] width 262 height 411
click at [93, 230] on input "text" at bounding box center [188, 235] width 241 height 36
type input "PO Box 108"
click at [495, 404] on div "Account Number (last 4) 5905 Full Account Number Date Incurred [DATE] Last Paym…" at bounding box center [451, 293] width 262 height 411
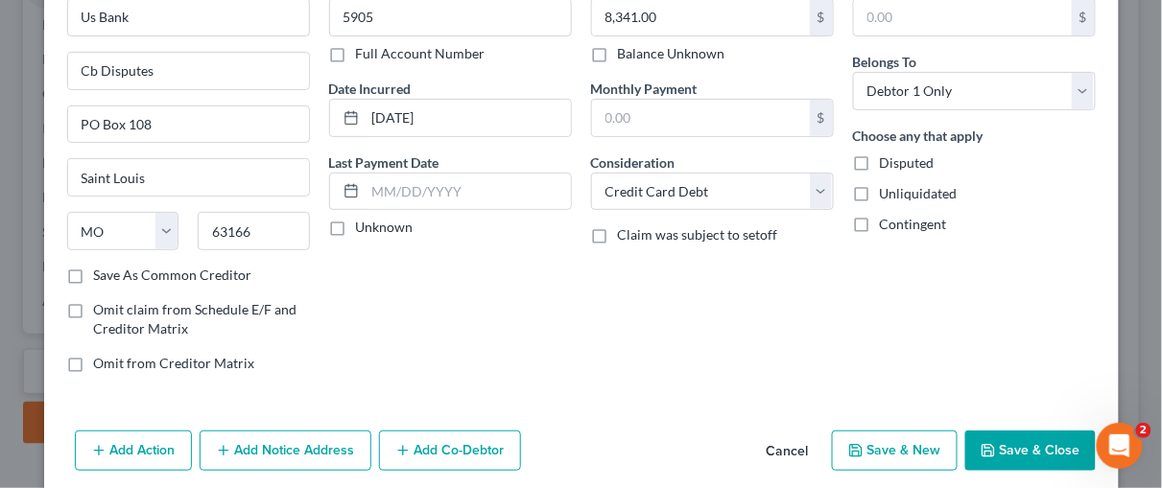
scroll to position [181, 0]
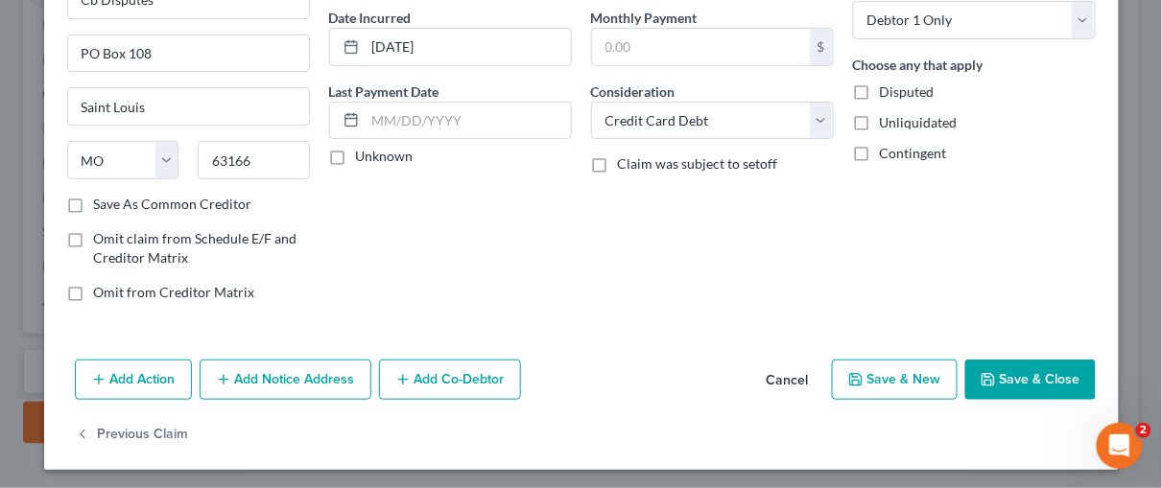
click at [312, 374] on button "Add Notice Address" at bounding box center [286, 380] width 172 height 40
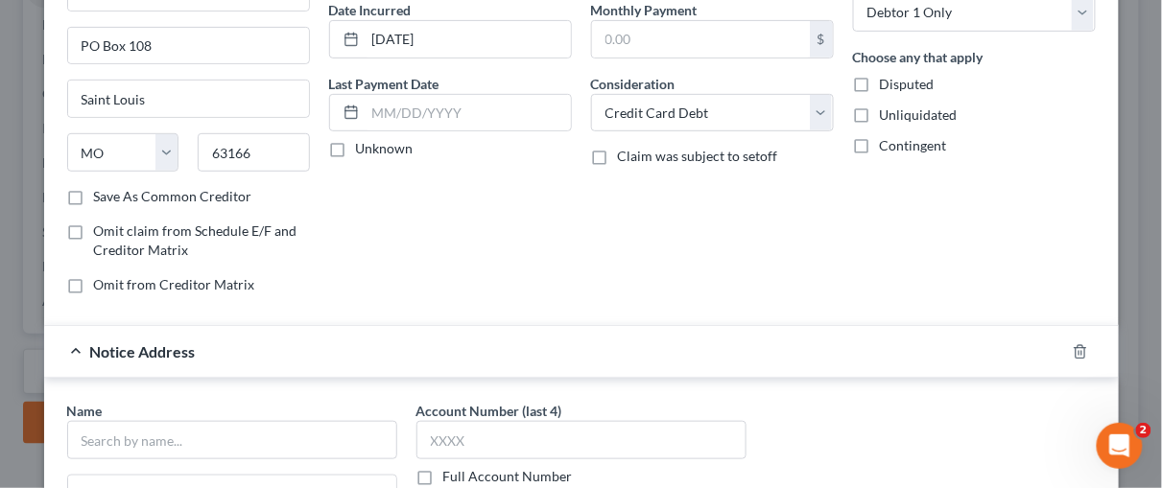
scroll to position [321, 0]
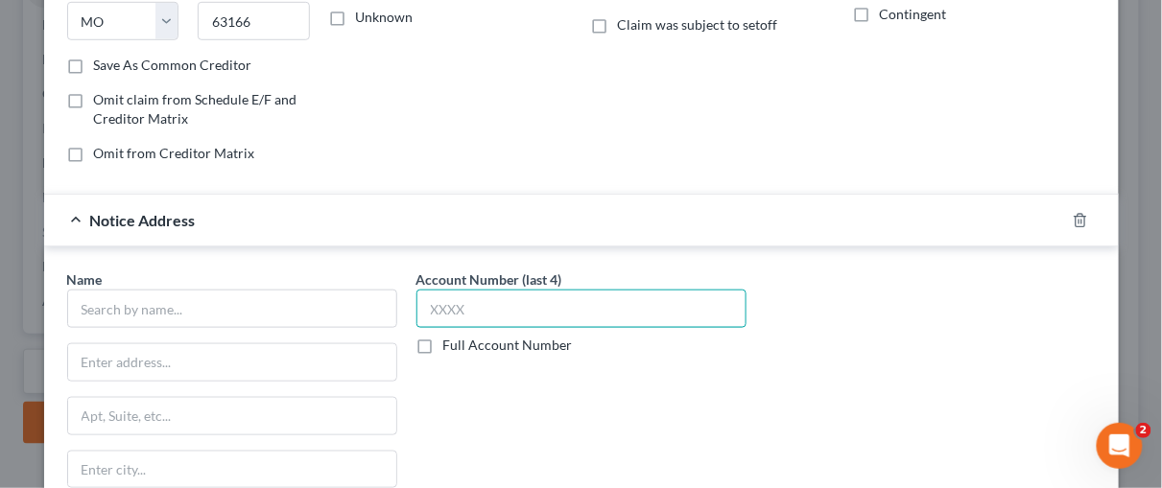
click at [418, 310] on input "text" at bounding box center [581, 309] width 330 height 38
type input "5905"
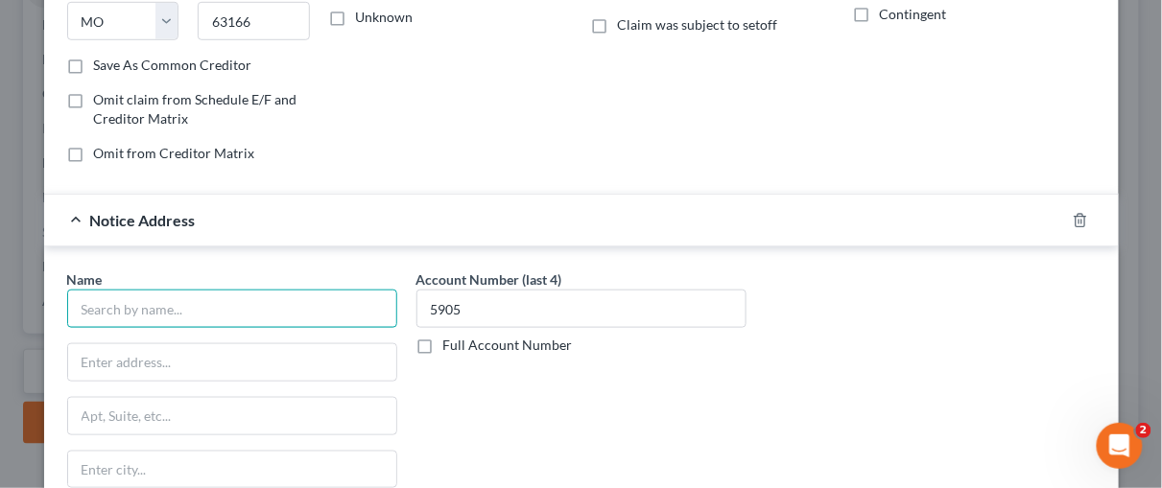
click at [137, 306] on input "text" at bounding box center [232, 309] width 330 height 38
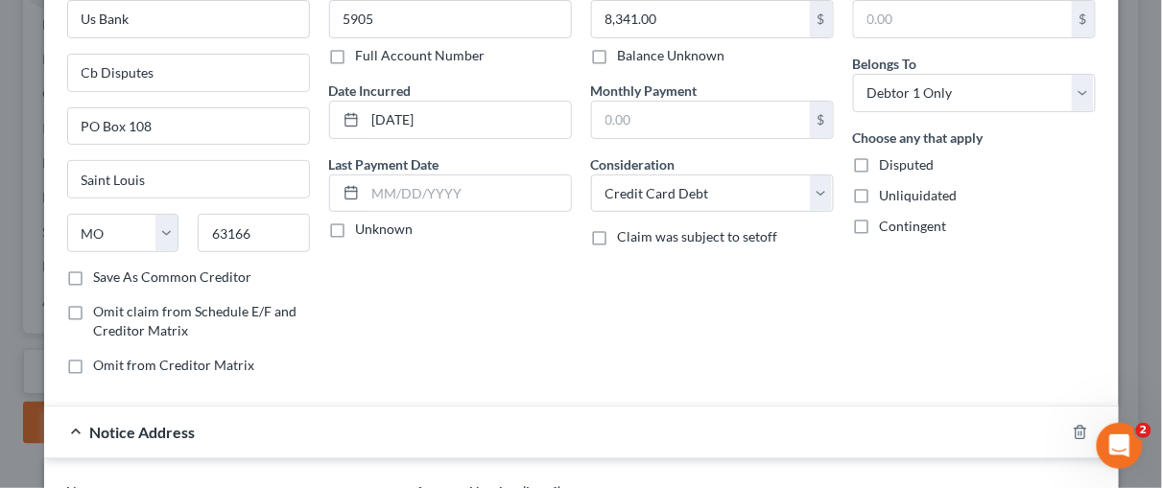
scroll to position [0, 0]
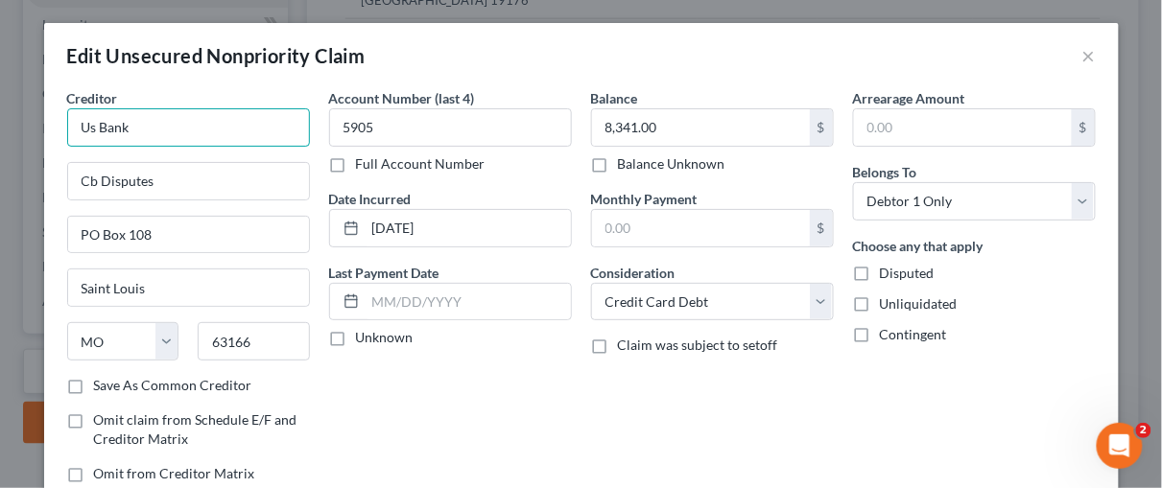
click at [88, 127] on input "Us Bank" at bounding box center [188, 127] width 243 height 38
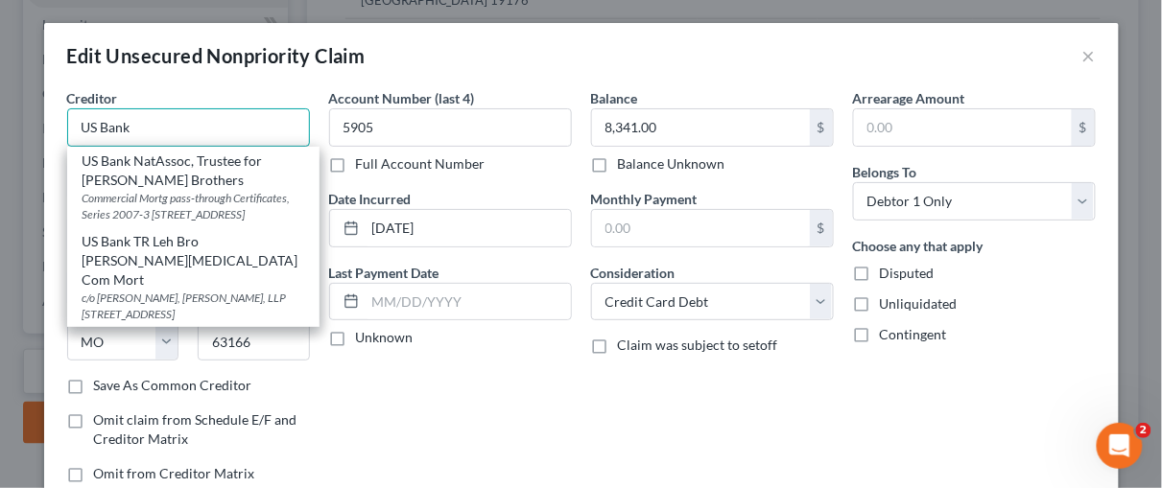
type input "US Bank"
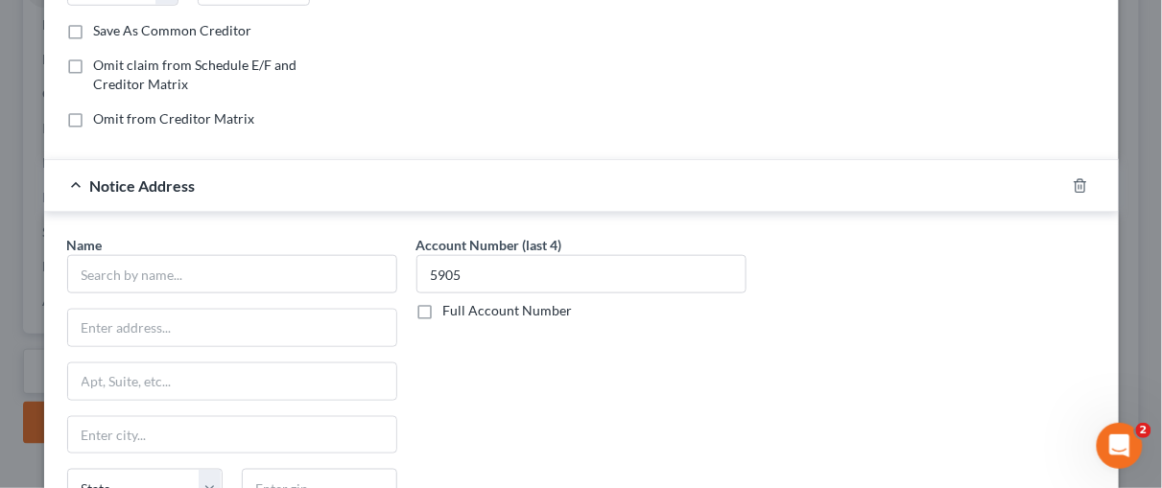
scroll to position [402, 0]
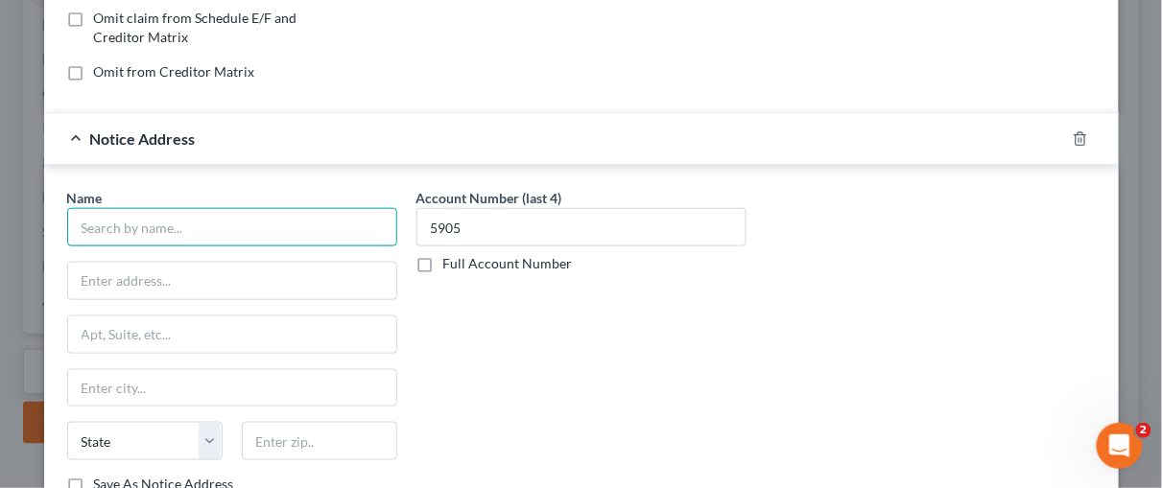
click at [107, 226] on input "text" at bounding box center [232, 227] width 330 height 38
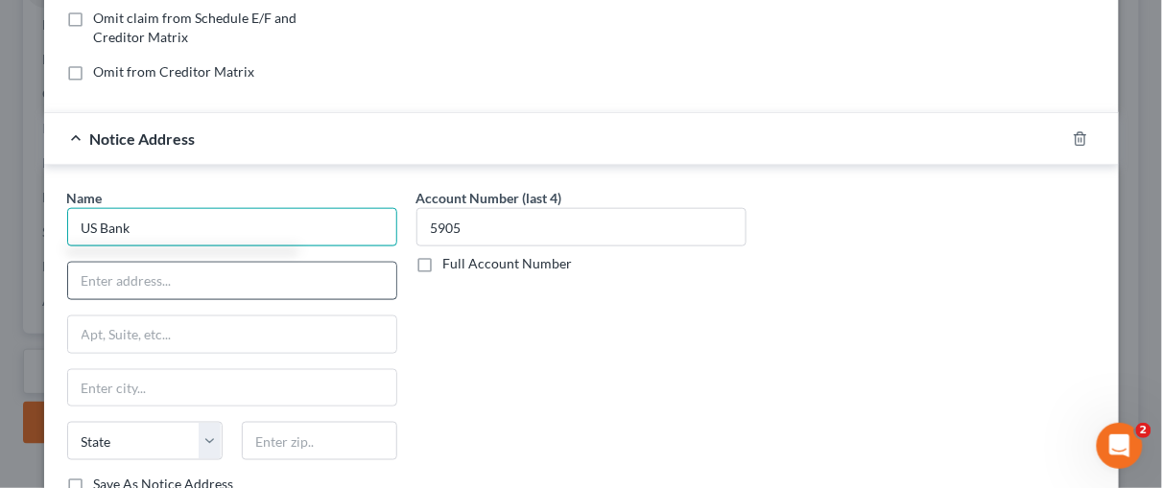
type input "US Bank"
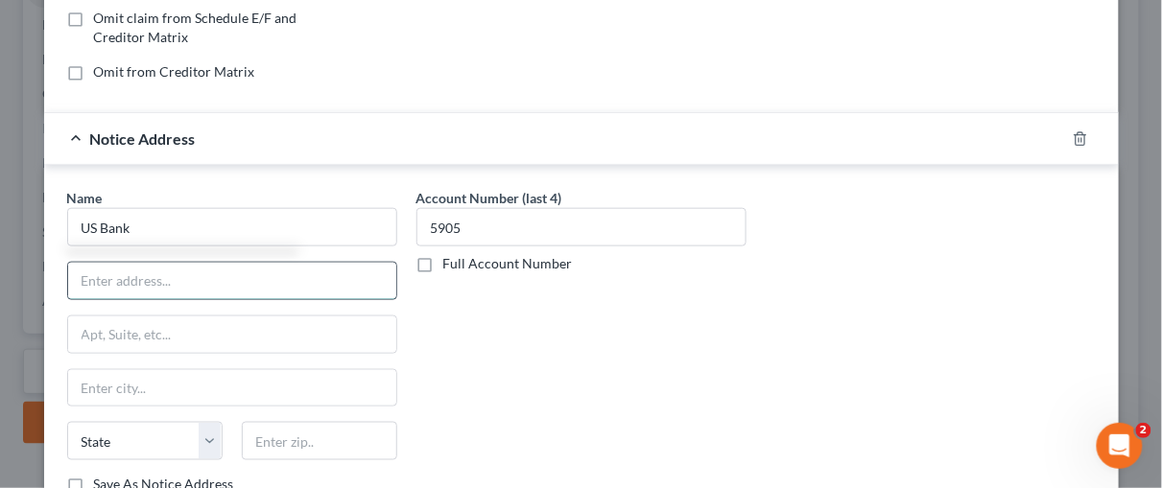
click at [116, 274] on input "text" at bounding box center [232, 281] width 328 height 36
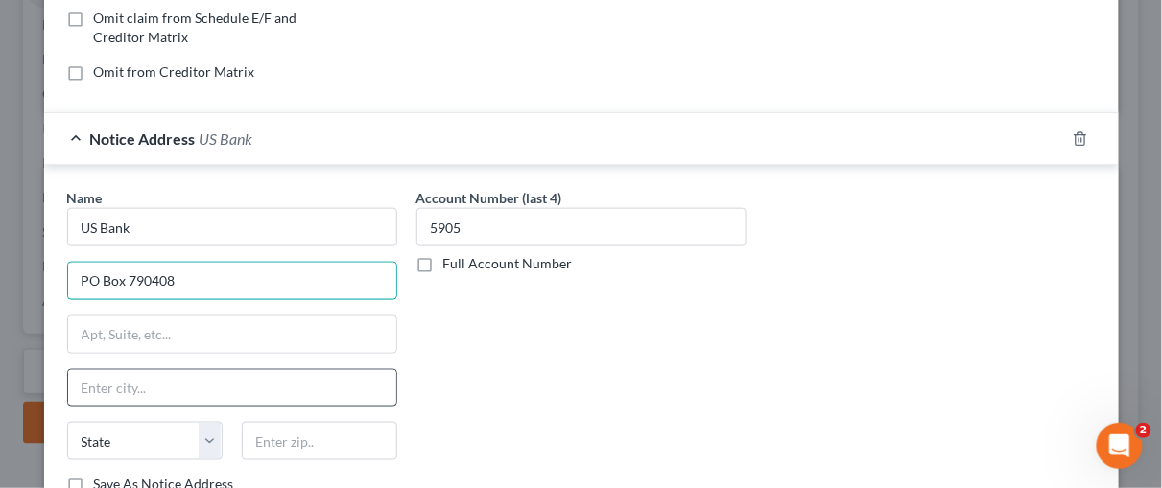
type input "PO Box 790408"
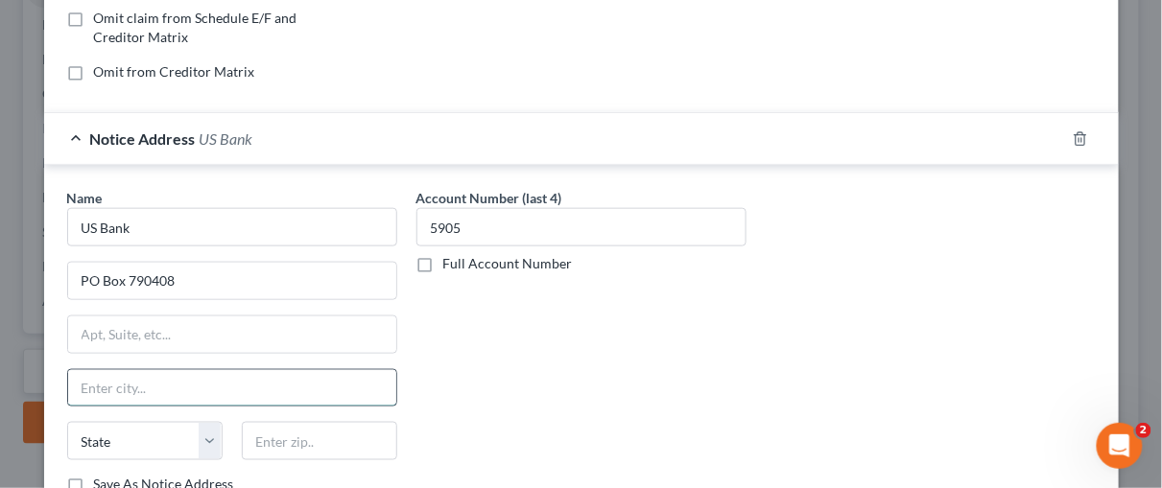
click at [93, 384] on input "text" at bounding box center [232, 388] width 328 height 36
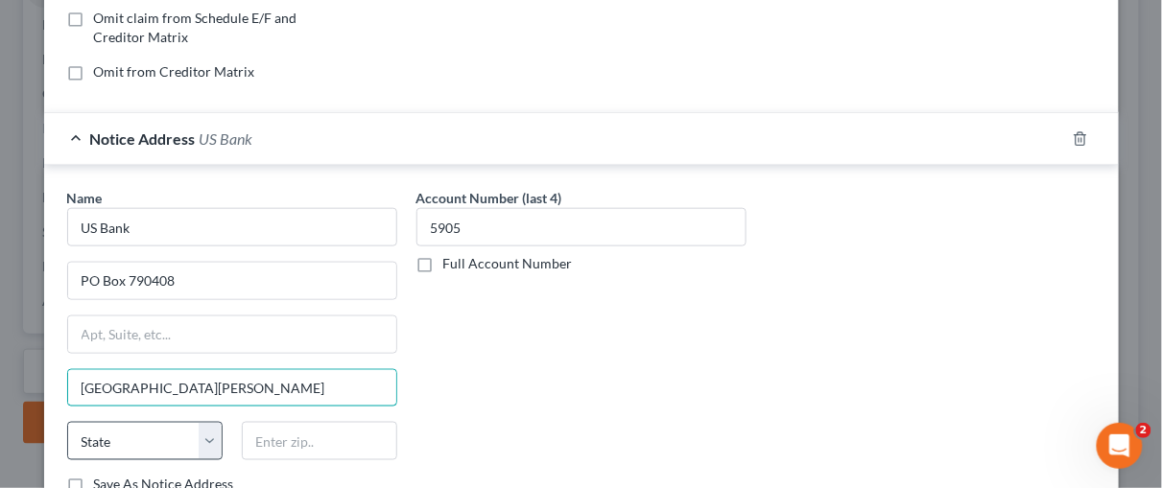
type input "[GEOGRAPHIC_DATA][PERSON_NAME]"
click at [202, 430] on select "State [US_STATE] AK AR AZ CA CO CT DE DC [GEOGRAPHIC_DATA] [GEOGRAPHIC_DATA] GU…" at bounding box center [144, 441] width 155 height 38
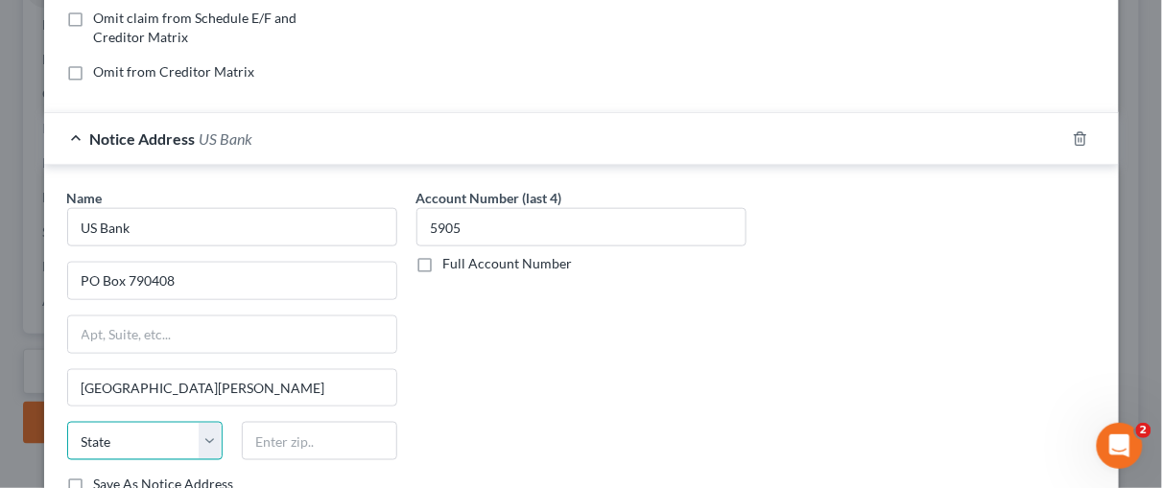
select select "26"
click at [67, 422] on select "State [US_STATE] AK AR AZ CA CO CT DE DC [GEOGRAPHIC_DATA] [GEOGRAPHIC_DATA] GU…" at bounding box center [144, 441] width 155 height 38
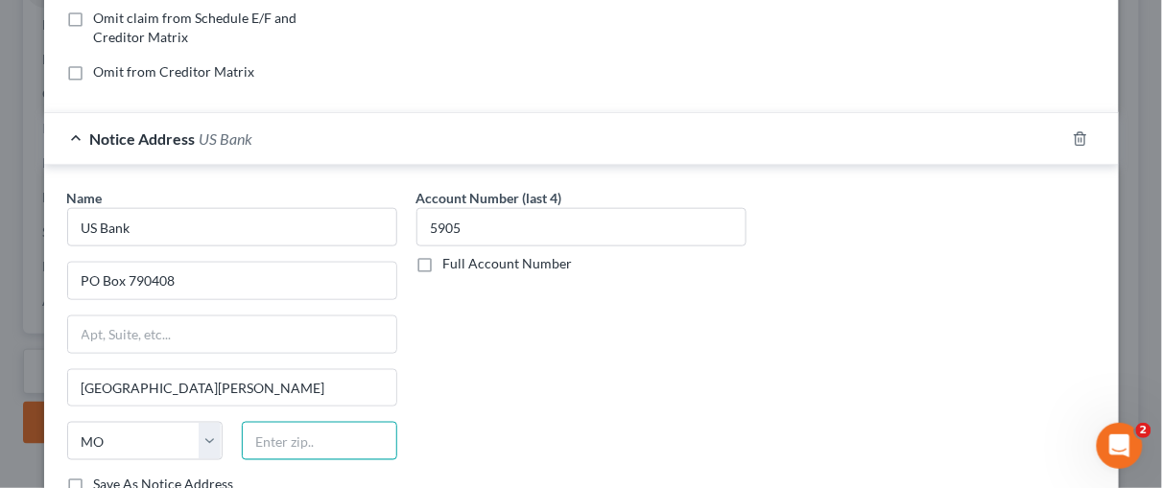
click at [271, 439] on input "text" at bounding box center [319, 441] width 155 height 38
type input "63179"
type input "Saint Louis"
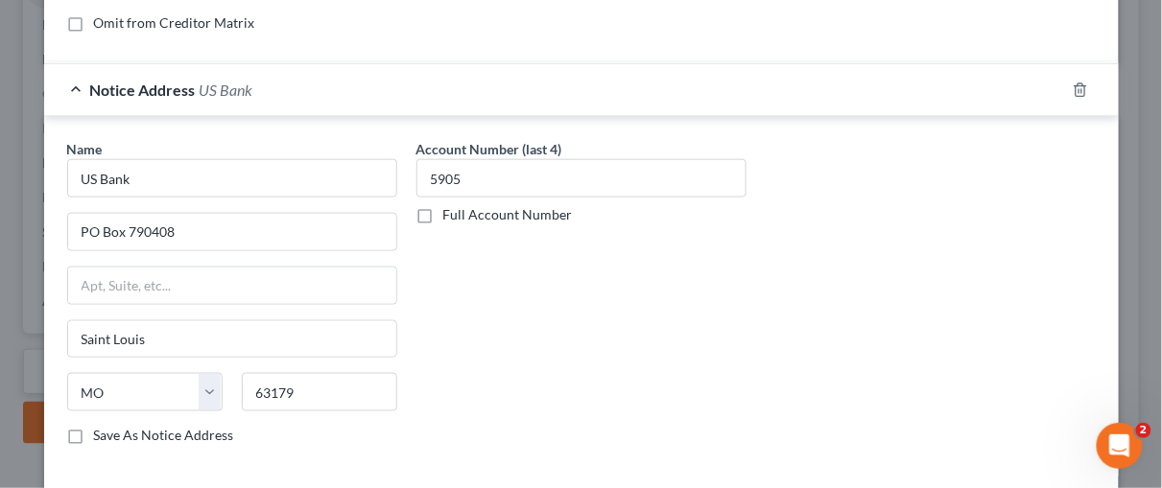
scroll to position [591, 0]
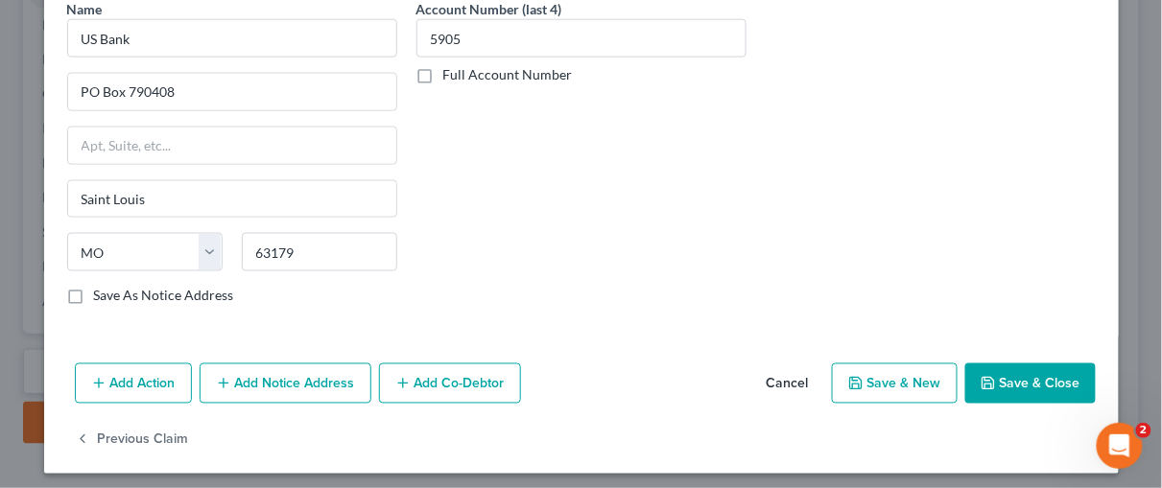
click at [1073, 371] on button "Save & Close" at bounding box center [1030, 384] width 131 height 40
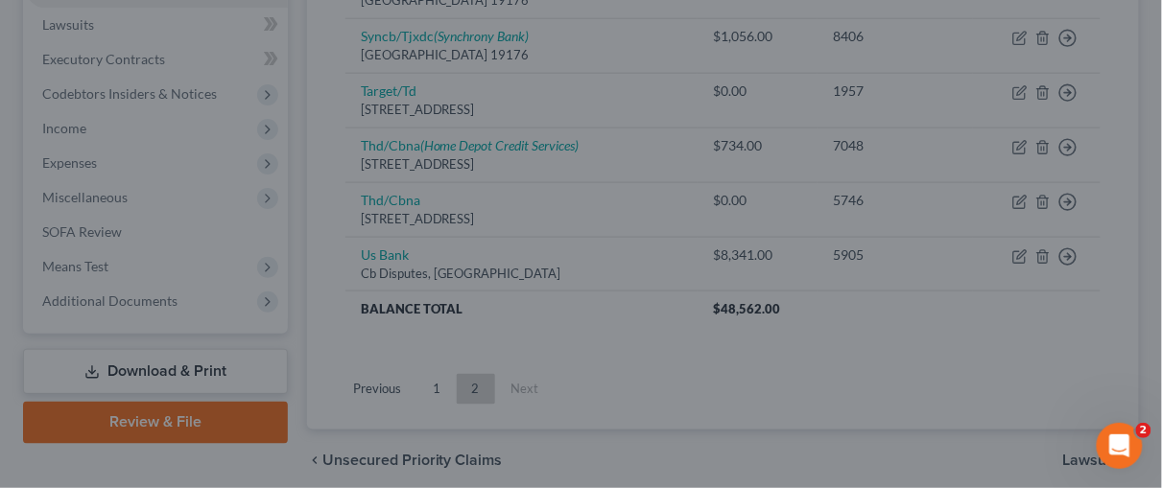
type input "0"
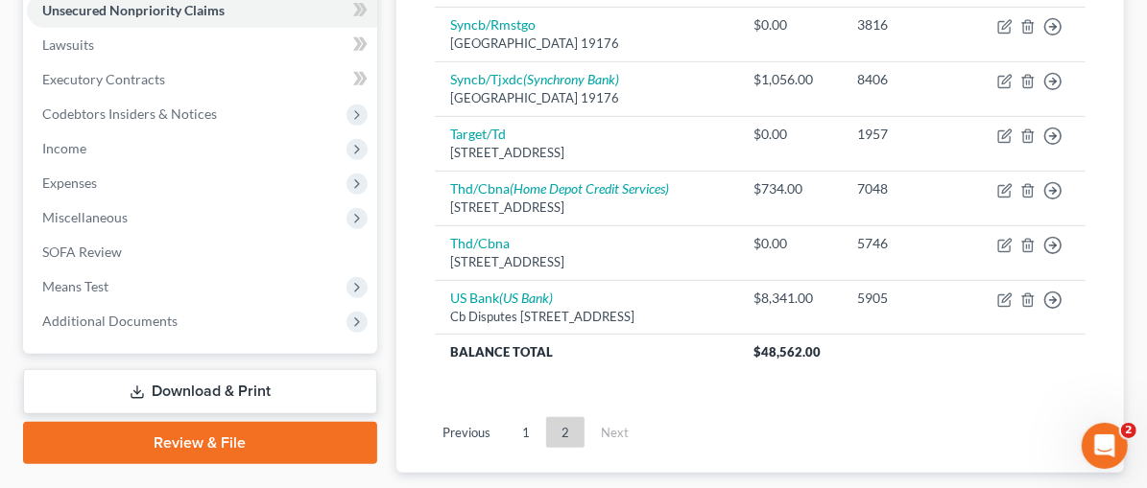
scroll to position [607, 0]
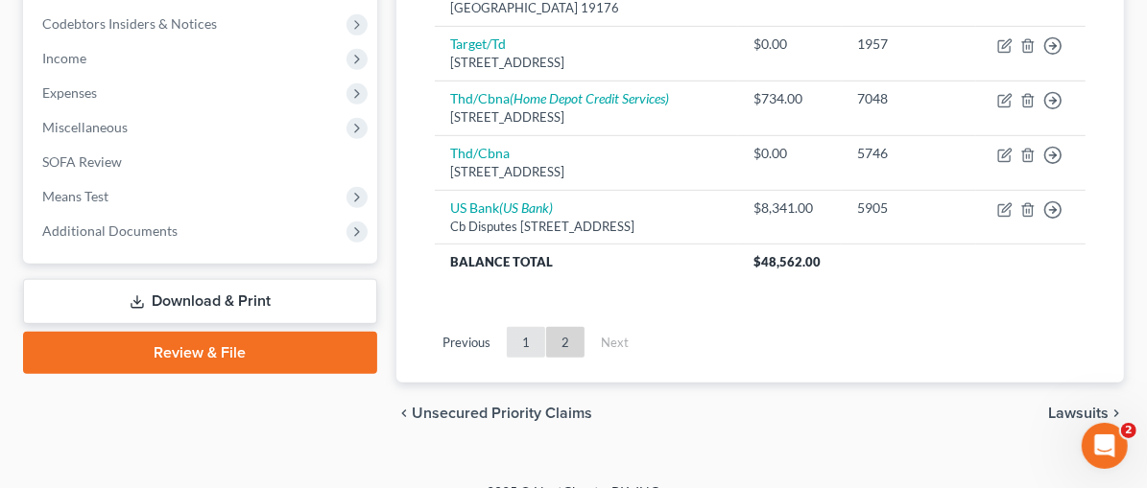
click at [507, 327] on link "1" at bounding box center [526, 342] width 38 height 31
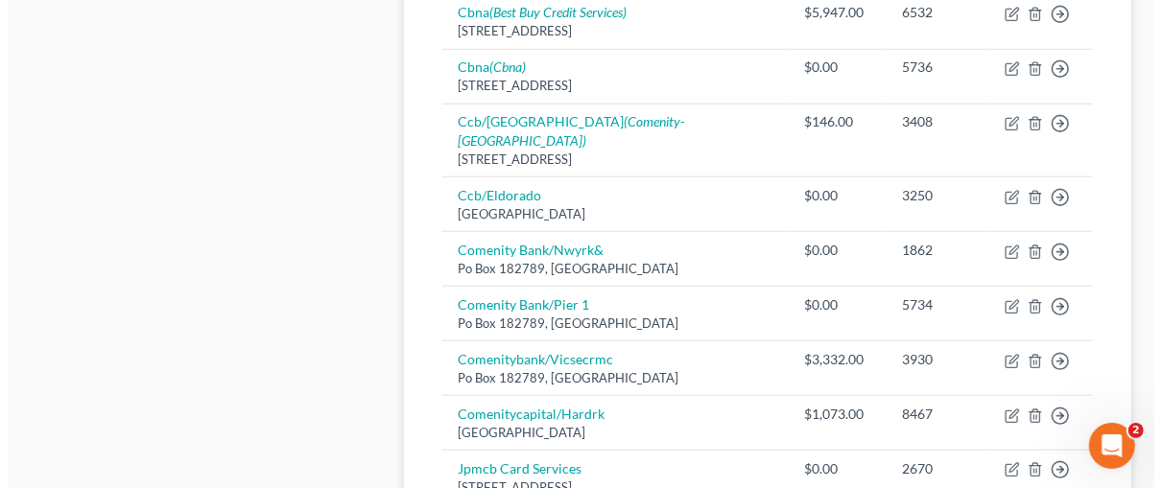
scroll to position [1023, 0]
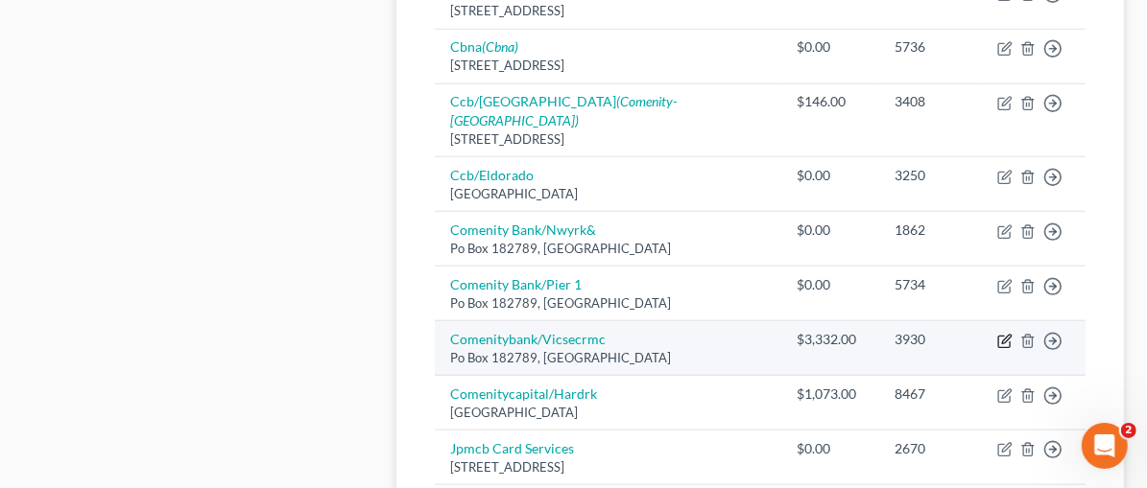
click at [1002, 334] on icon "button" at bounding box center [1004, 341] width 15 height 15
select select "36"
select select "2"
select select "0"
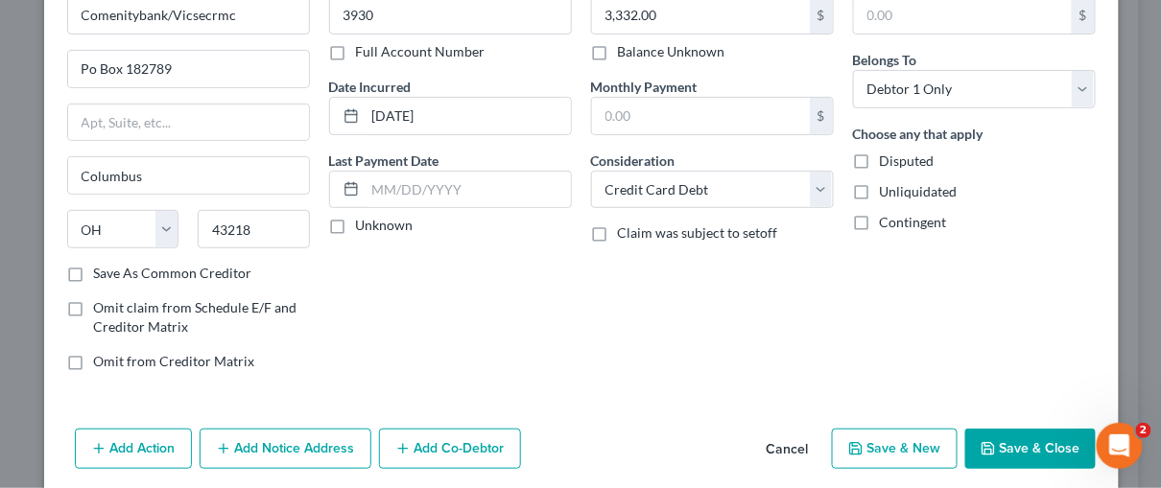
scroll to position [181, 0]
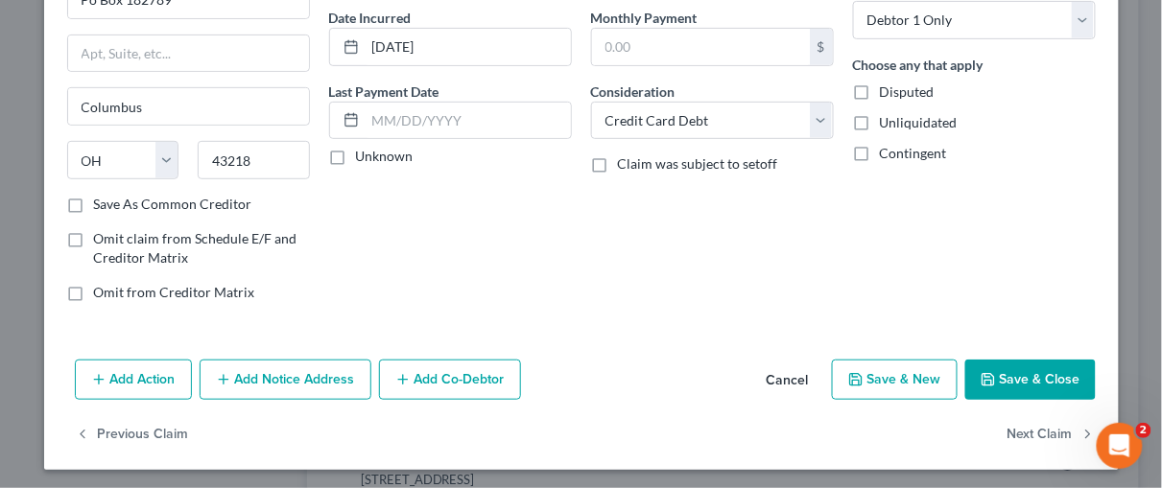
click at [302, 379] on button "Add Notice Address" at bounding box center [286, 380] width 172 height 40
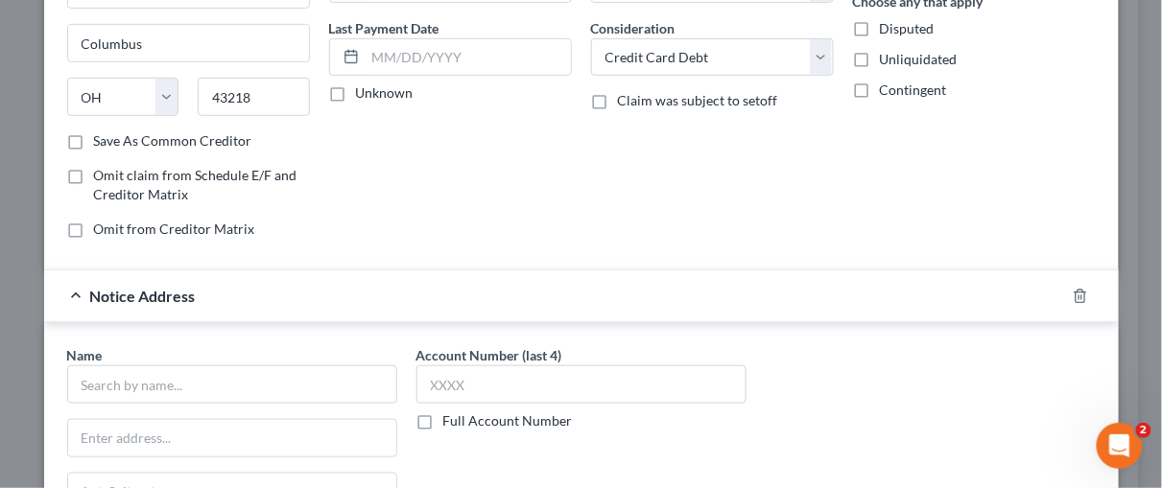
scroll to position [249, 0]
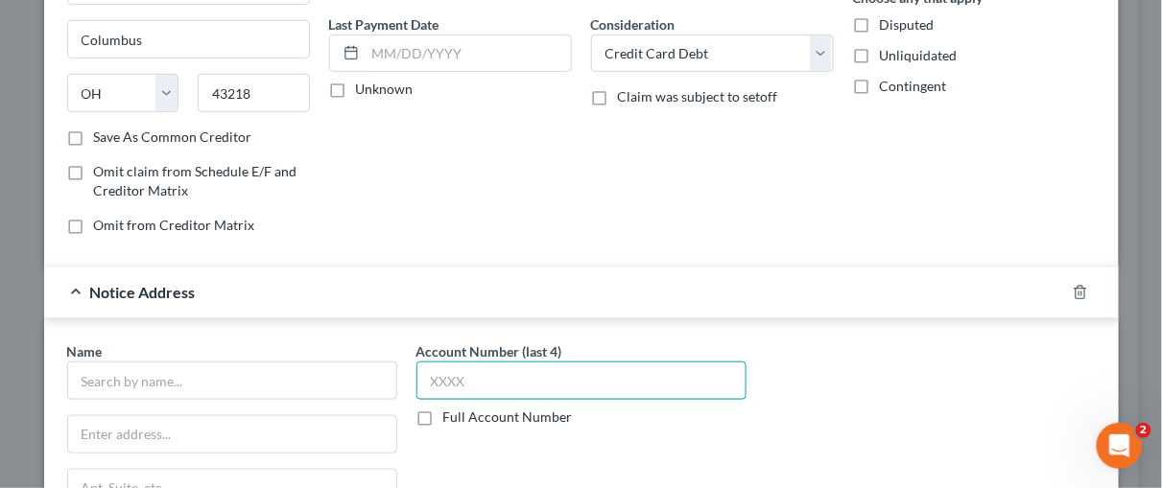
click at [426, 374] on input "text" at bounding box center [581, 381] width 330 height 38
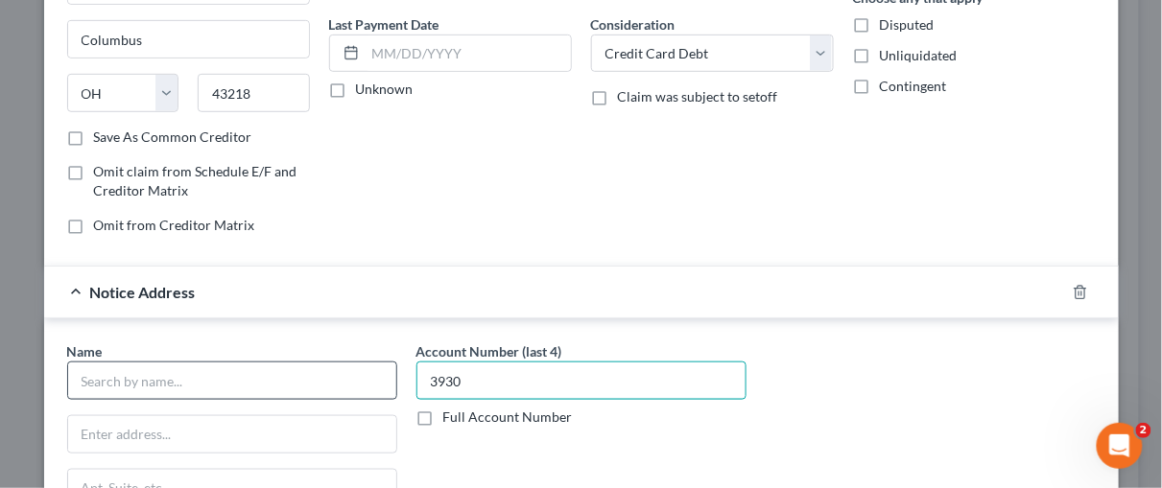
type input "3930"
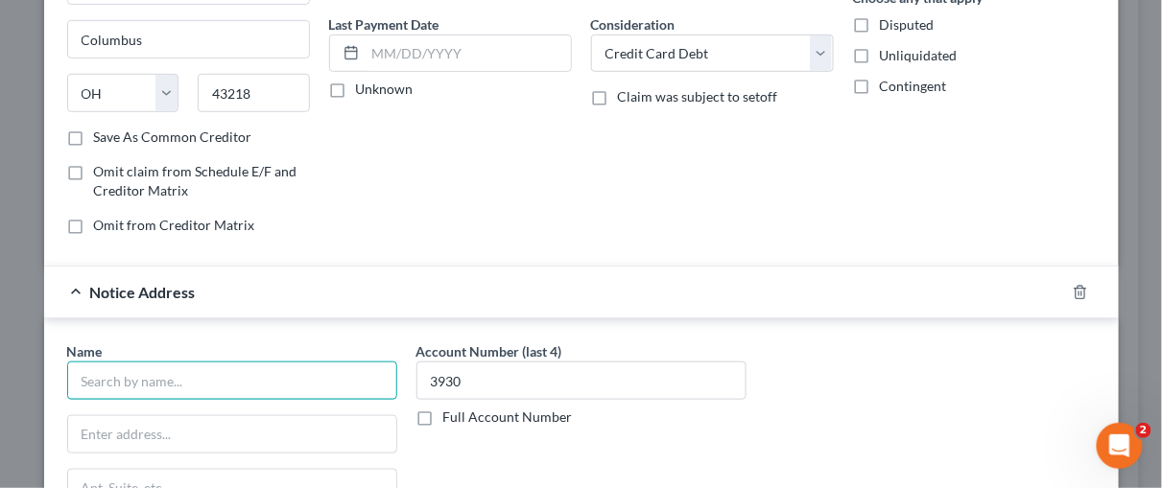
click at [136, 378] on input "text" at bounding box center [232, 381] width 330 height 38
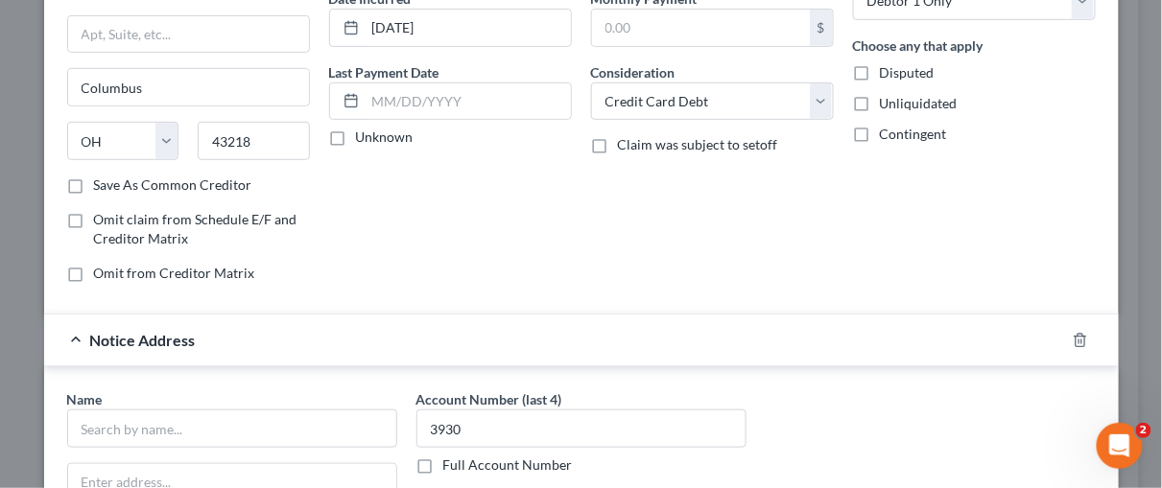
scroll to position [287, 0]
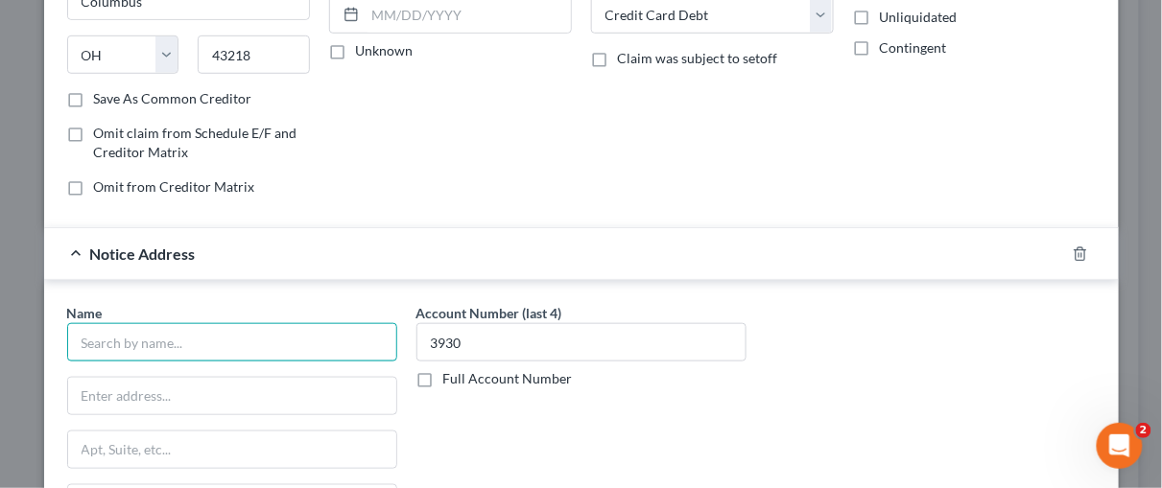
click at [106, 332] on input "text" at bounding box center [232, 342] width 330 height 38
click at [131, 337] on input "Comenity - Victoria Secret Mastercard" at bounding box center [232, 342] width 330 height 38
type input "Comenity - Victoria Secret Mastercard"
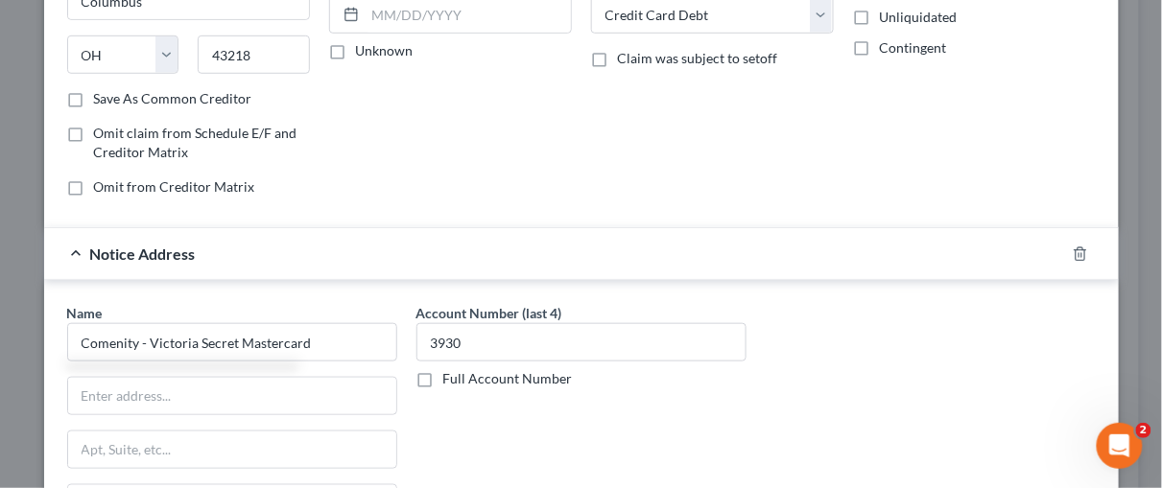
drag, startPoint x: 131, startPoint y: 337, endPoint x: 503, endPoint y: 368, distance: 372.6
click at [590, 398] on div "Account Number (last 4) 3930 Full Account Number" at bounding box center [581, 464] width 349 height 322
click at [120, 381] on input "text" at bounding box center [232, 396] width 328 height 36
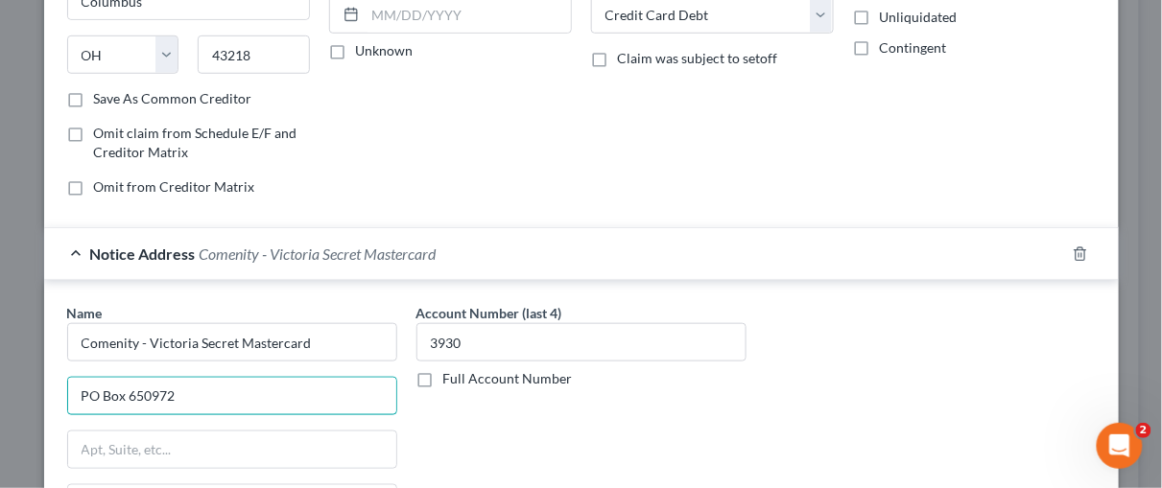
type input "PO Box 650972"
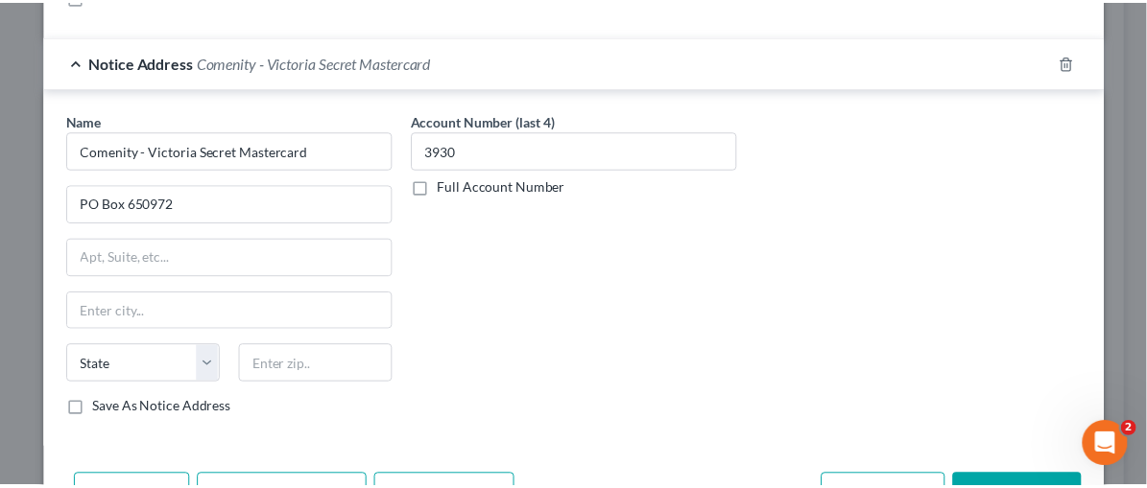
scroll to position [534, 0]
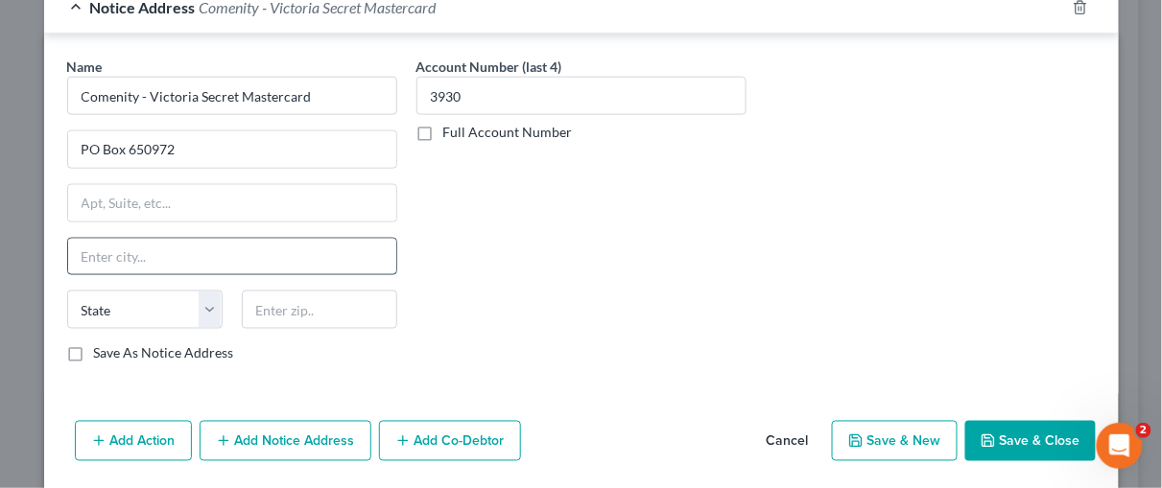
click at [105, 250] on input "text" at bounding box center [232, 257] width 328 height 36
type input "[GEOGRAPHIC_DATA]"
click at [206, 300] on select "State [US_STATE] AK AR AZ CA CO CT DE DC [GEOGRAPHIC_DATA] [GEOGRAPHIC_DATA] GU…" at bounding box center [144, 310] width 155 height 38
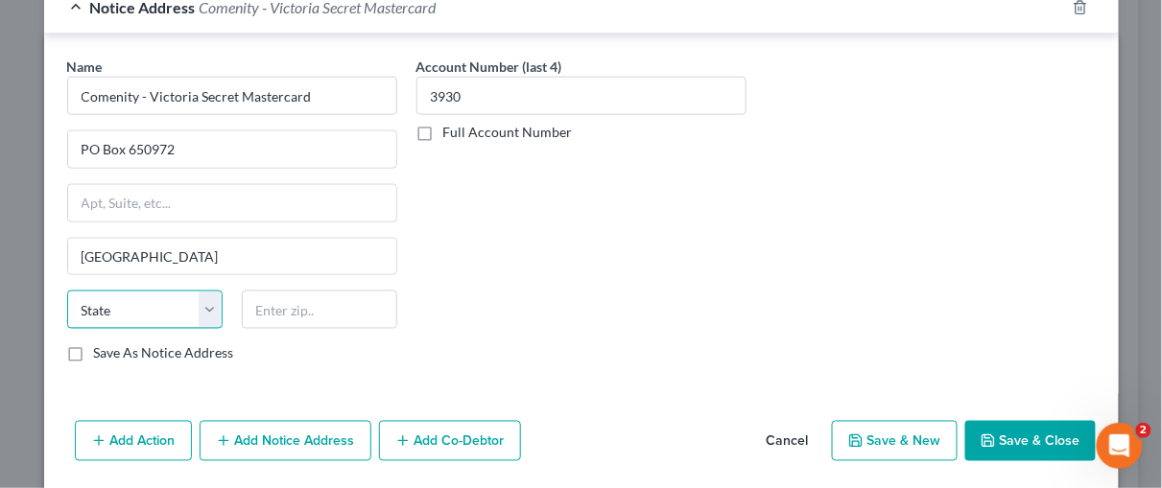
select select "45"
click at [67, 291] on select "State [US_STATE] AK AR AZ CA CO CT DE DC [GEOGRAPHIC_DATA] [GEOGRAPHIC_DATA] GU…" at bounding box center [144, 310] width 155 height 38
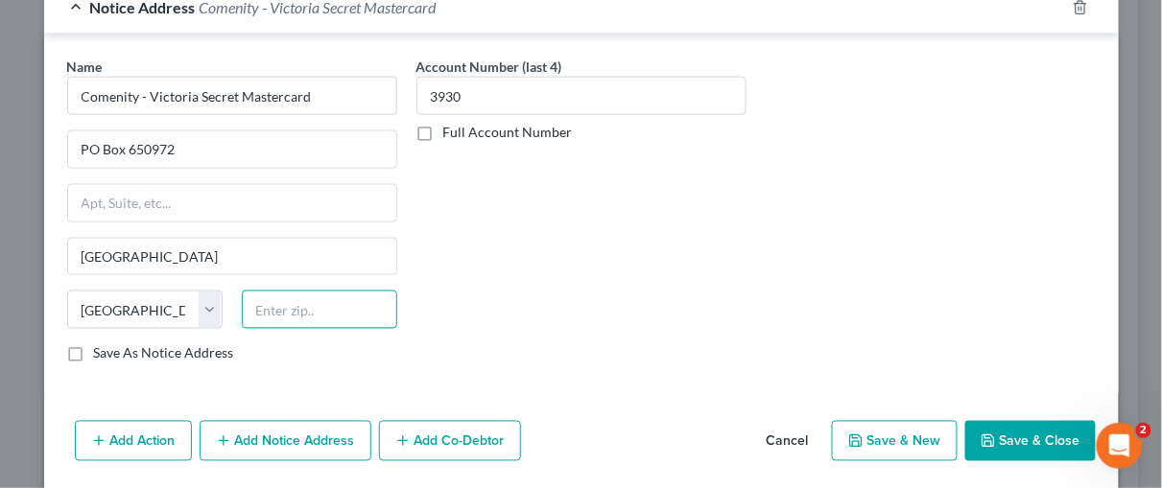
click at [249, 310] on input "text" at bounding box center [319, 310] width 155 height 38
type input "75265"
click at [1020, 433] on button "Save & Close" at bounding box center [1030, 441] width 131 height 40
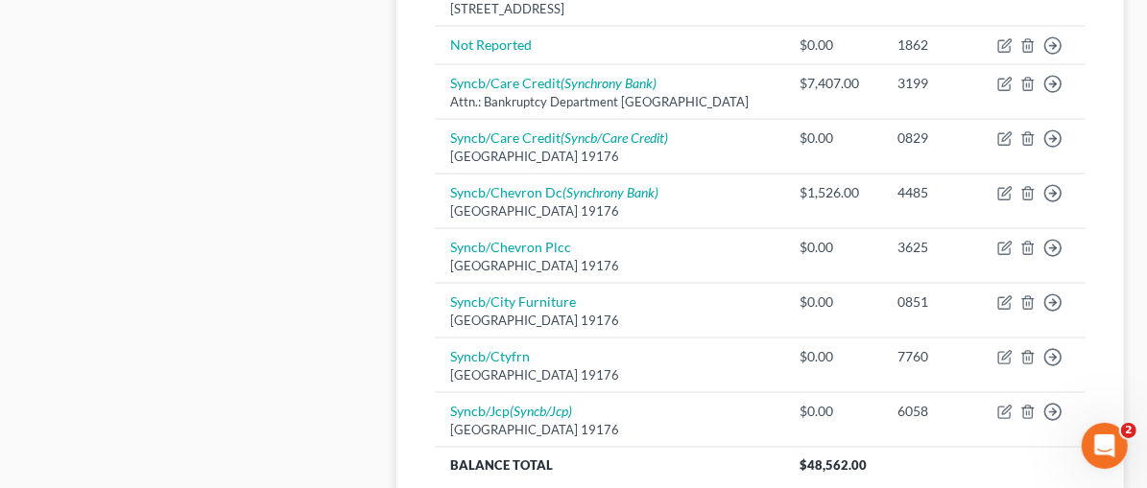
scroll to position [1602, 0]
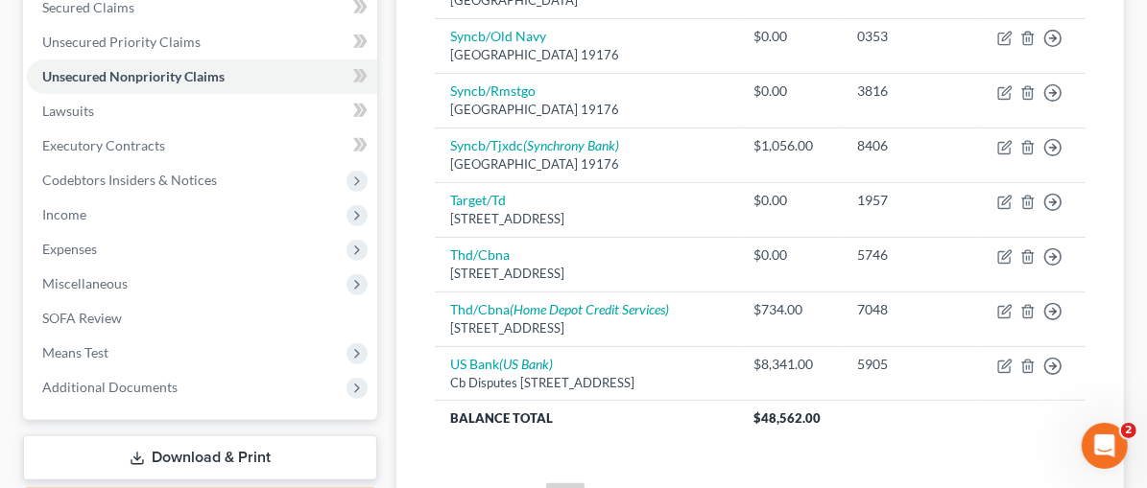
scroll to position [607, 0]
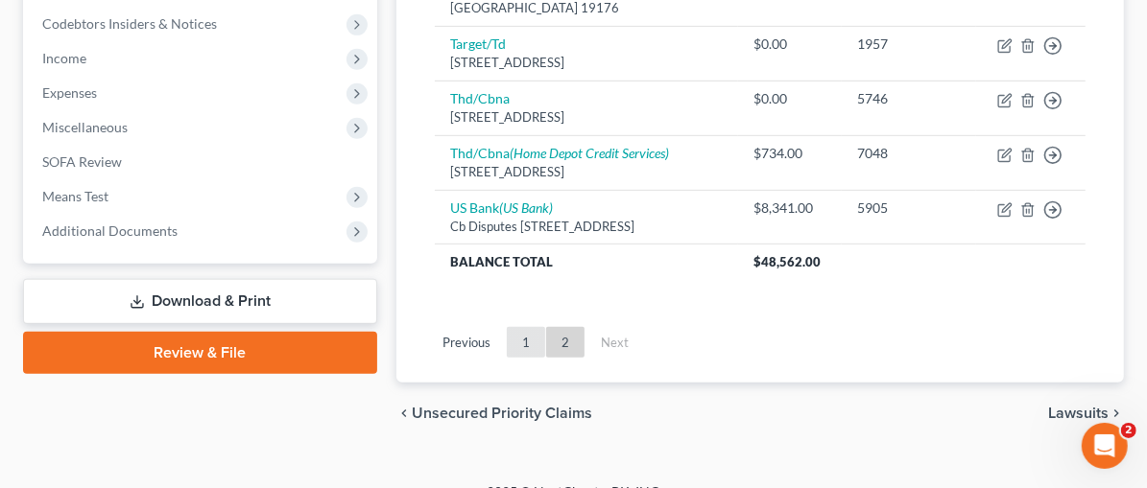
click at [507, 327] on link "1" at bounding box center [526, 342] width 38 height 31
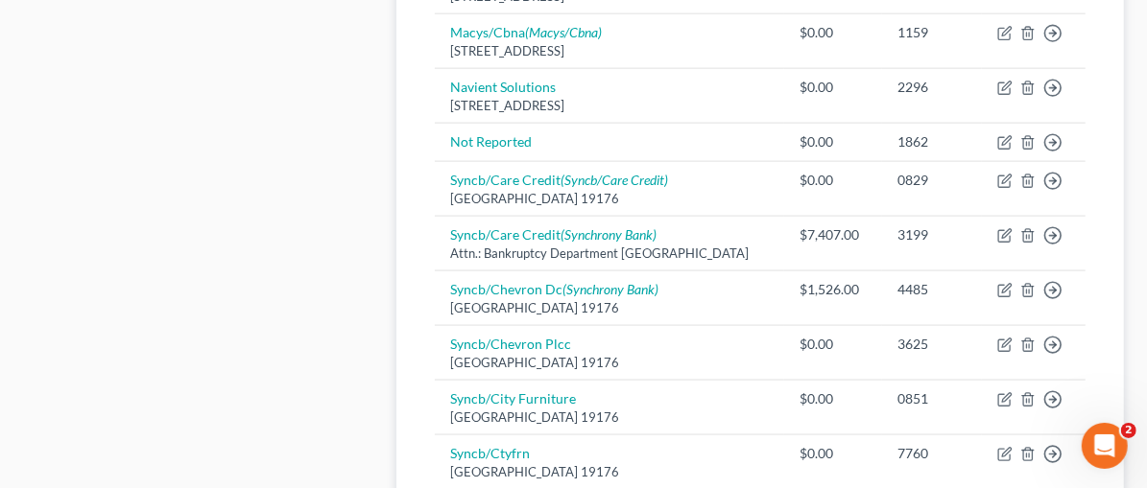
scroll to position [1536, 0]
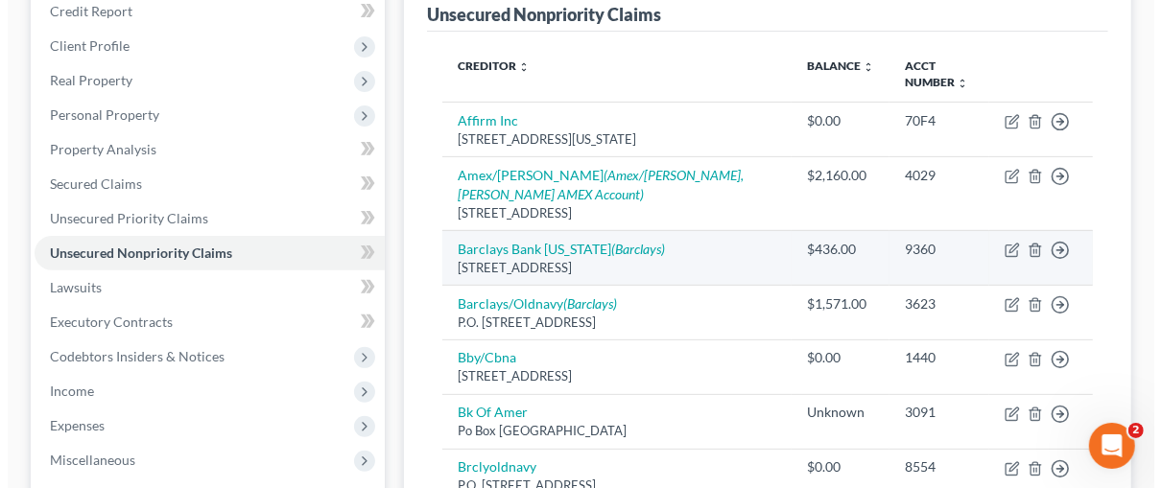
scroll to position [281, 0]
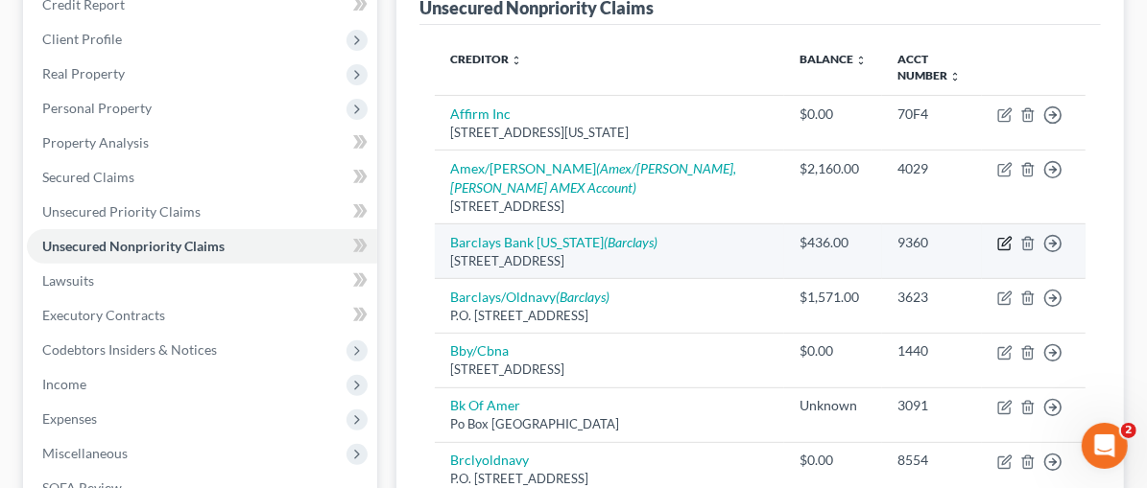
click at [1001, 236] on icon "button" at bounding box center [1004, 243] width 15 height 15
select select "7"
select select "2"
select select "0"
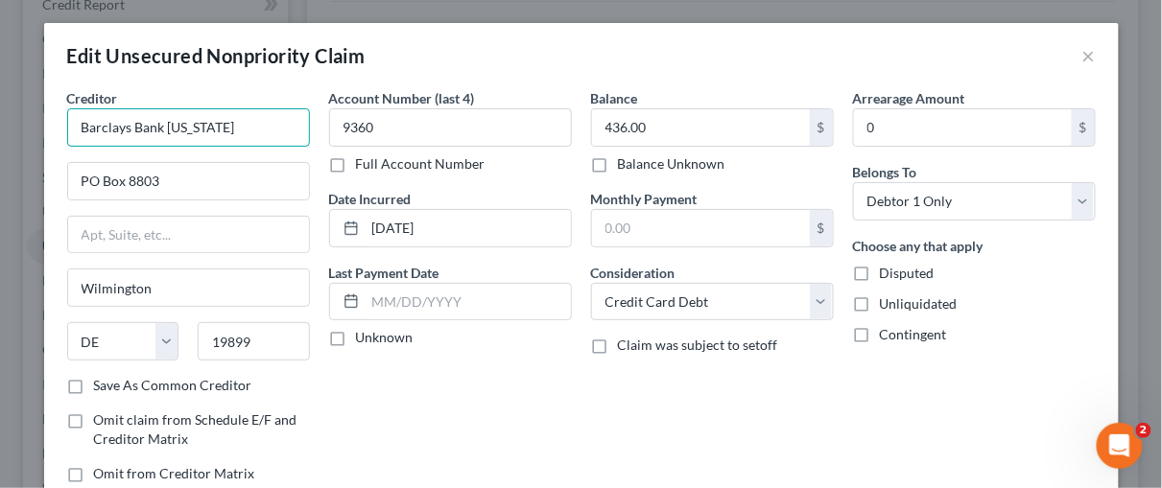
click at [222, 129] on input "Barclays Bank [US_STATE]" at bounding box center [188, 127] width 243 height 38
type input "Barclays Bank [US_STATE]-[DATE] MC"
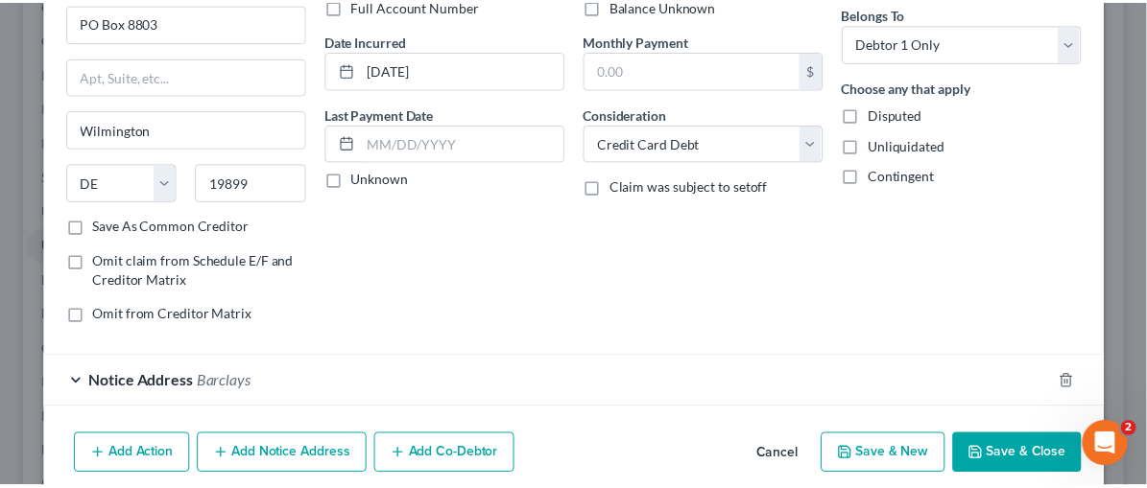
scroll to position [234, 0]
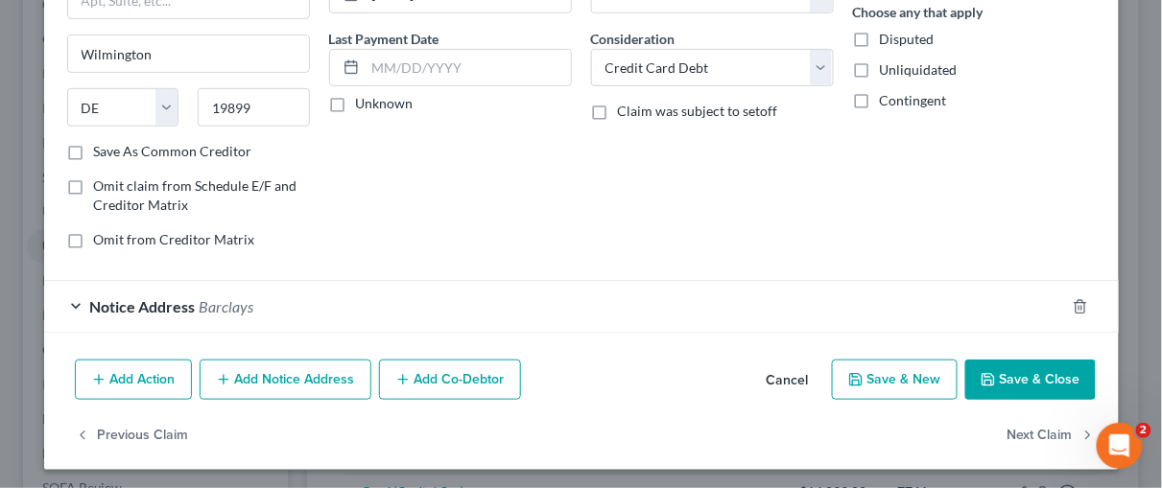
click at [1001, 377] on button "Save & Close" at bounding box center [1030, 380] width 131 height 40
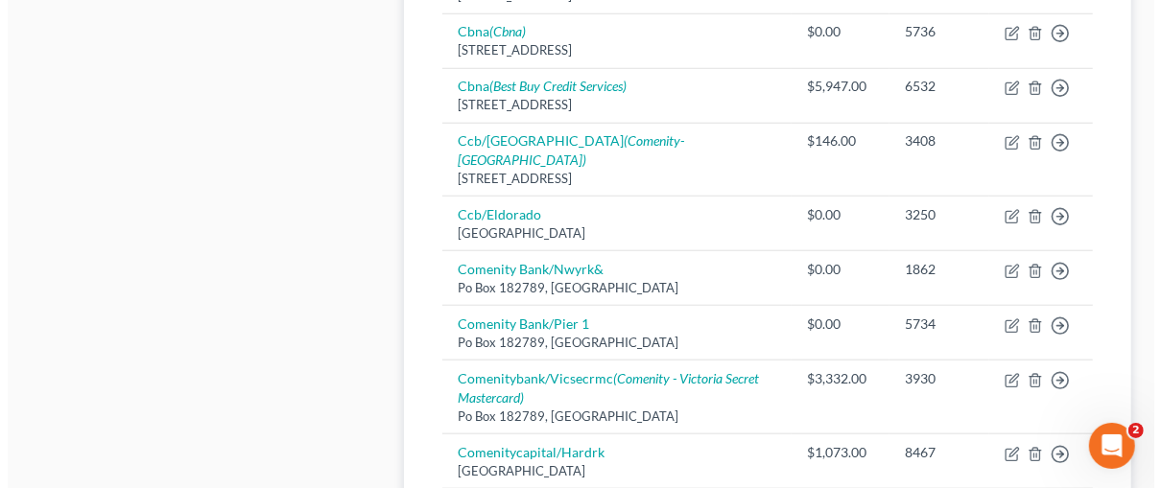
scroll to position [989, 0]
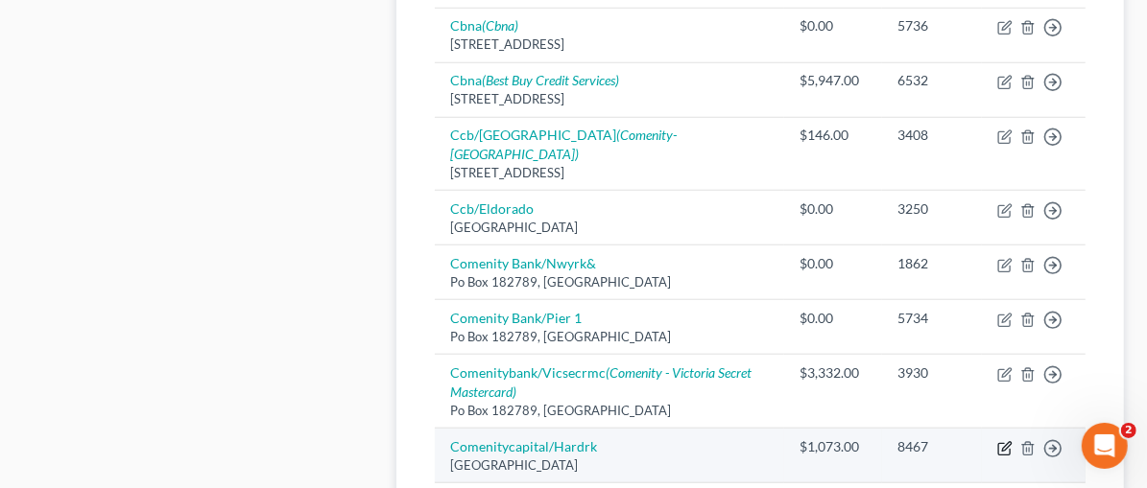
click at [1001, 441] on icon "button" at bounding box center [1004, 448] width 15 height 15
select select "36"
select select "2"
select select "0"
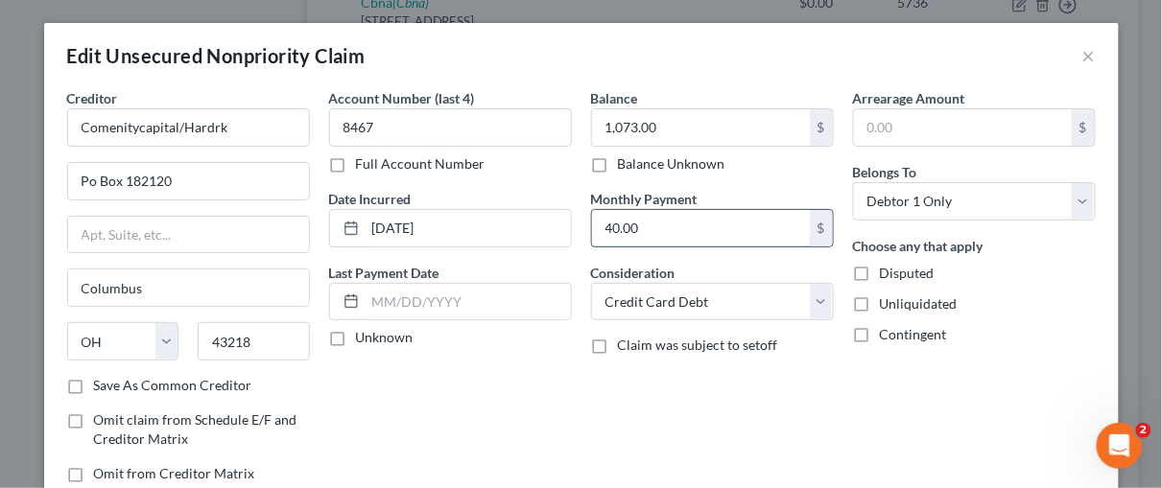
click at [638, 227] on input "40.00" at bounding box center [701, 228] width 218 height 36
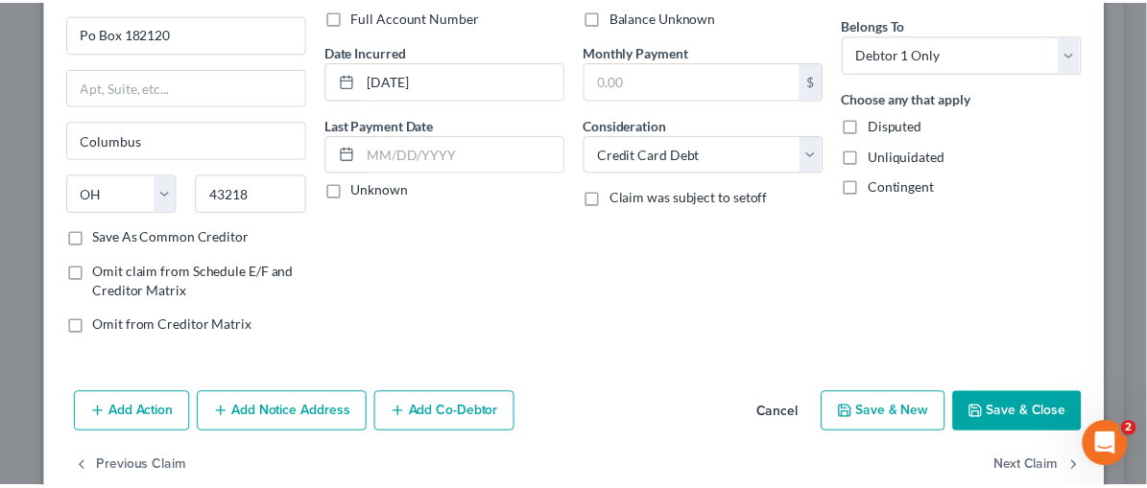
scroll to position [181, 0]
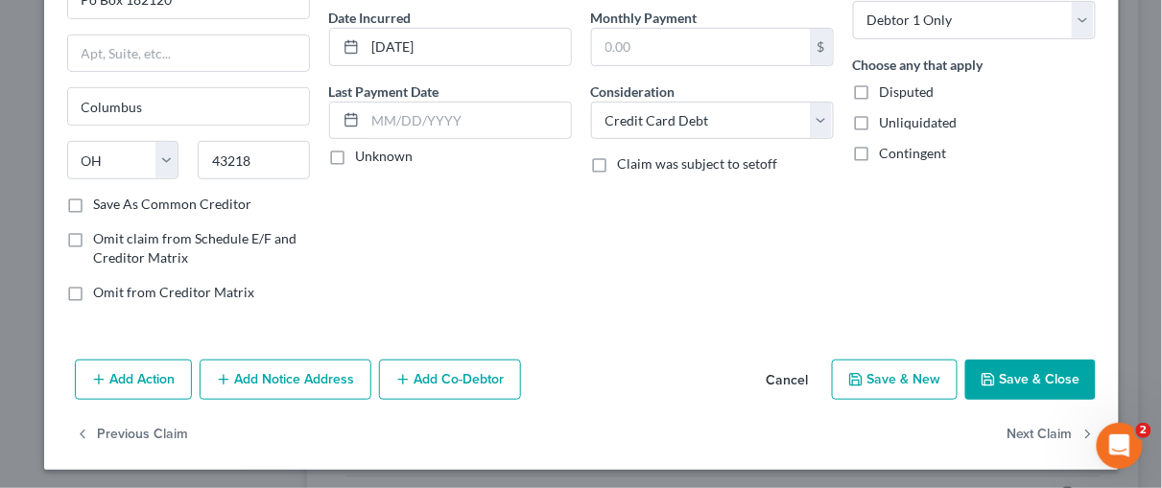
click at [989, 372] on icon "button" at bounding box center [988, 379] width 15 height 15
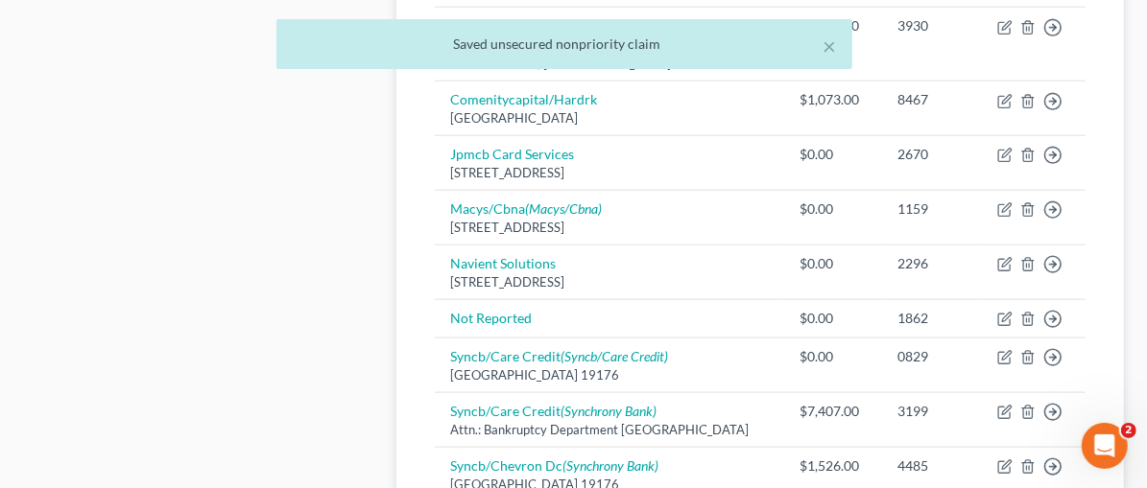
scroll to position [1731, 0]
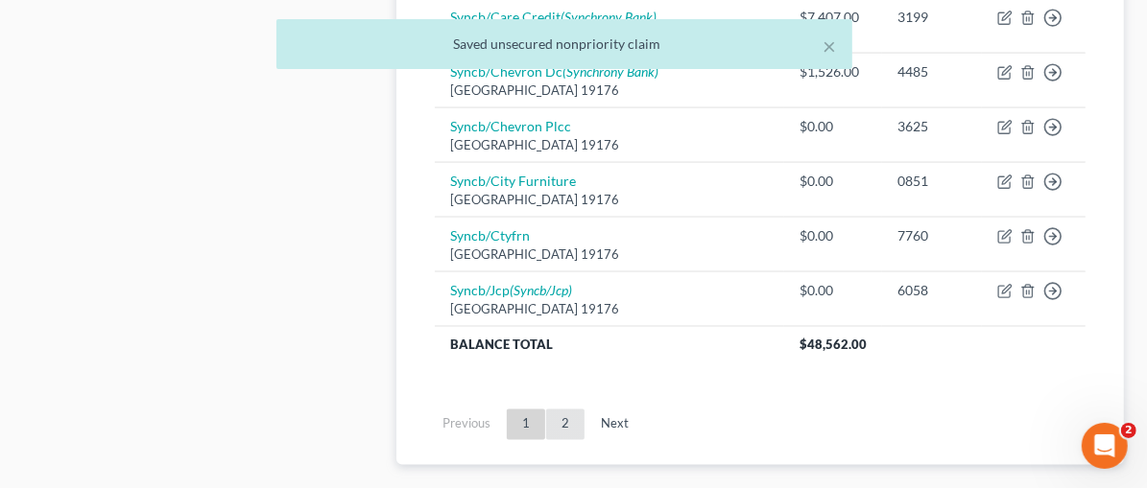
click at [546, 410] on link "2" at bounding box center [565, 425] width 38 height 31
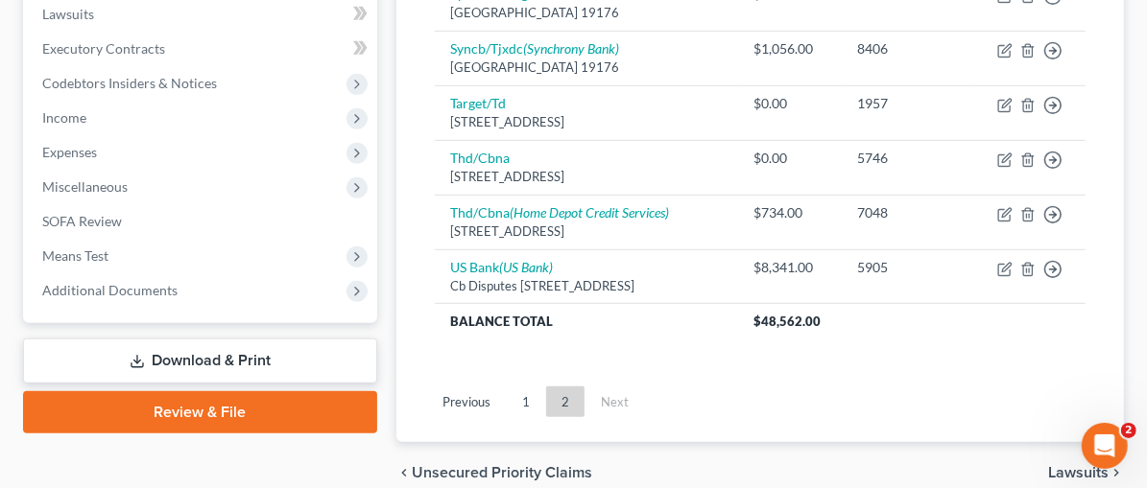
scroll to position [607, 0]
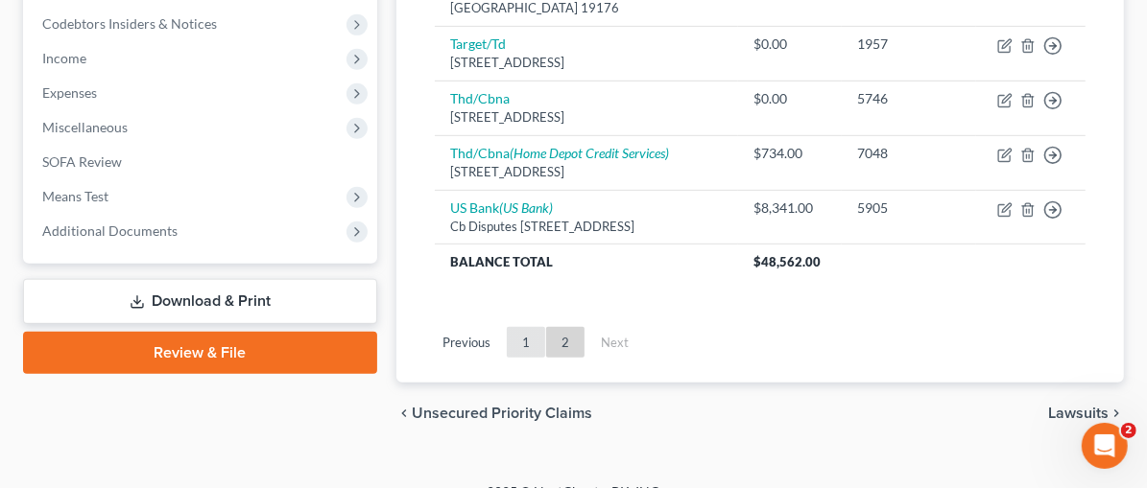
click at [507, 327] on link "1" at bounding box center [526, 342] width 38 height 31
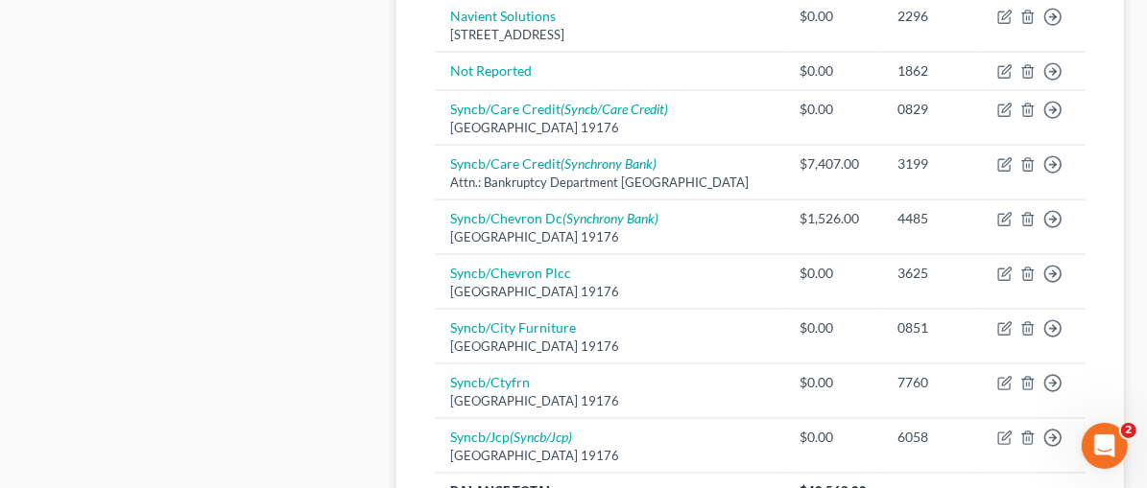
scroll to position [1597, 0]
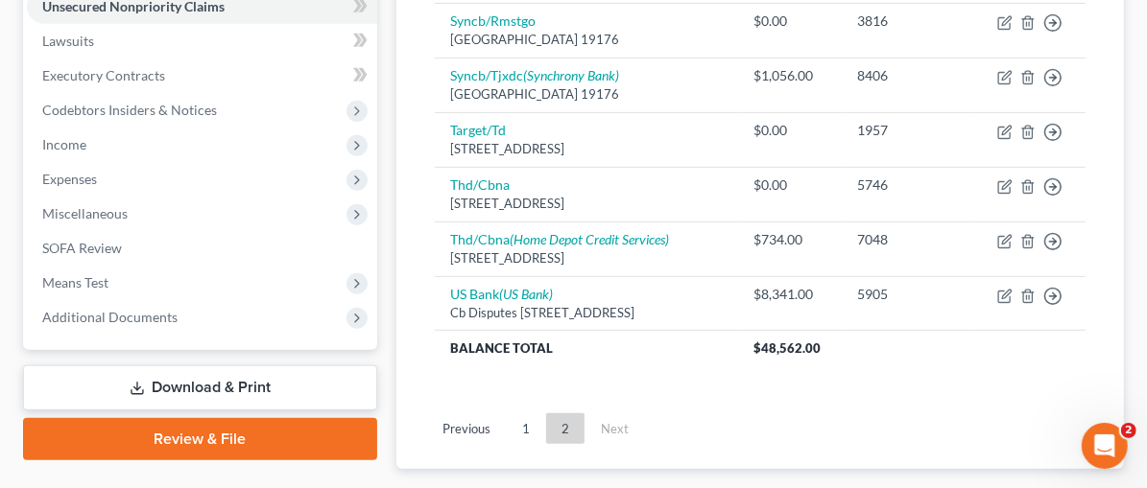
scroll to position [524, 0]
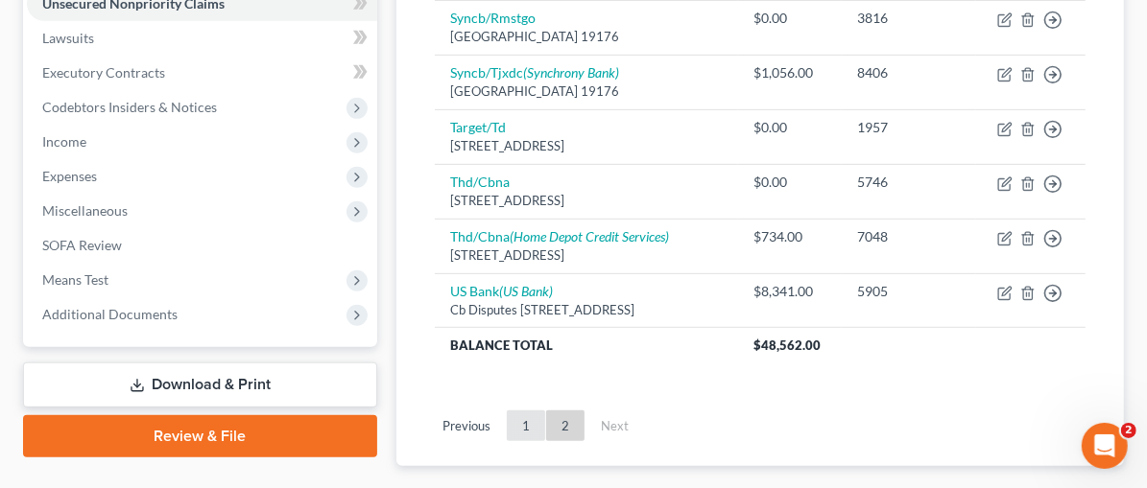
click at [507, 411] on link "1" at bounding box center [526, 426] width 38 height 31
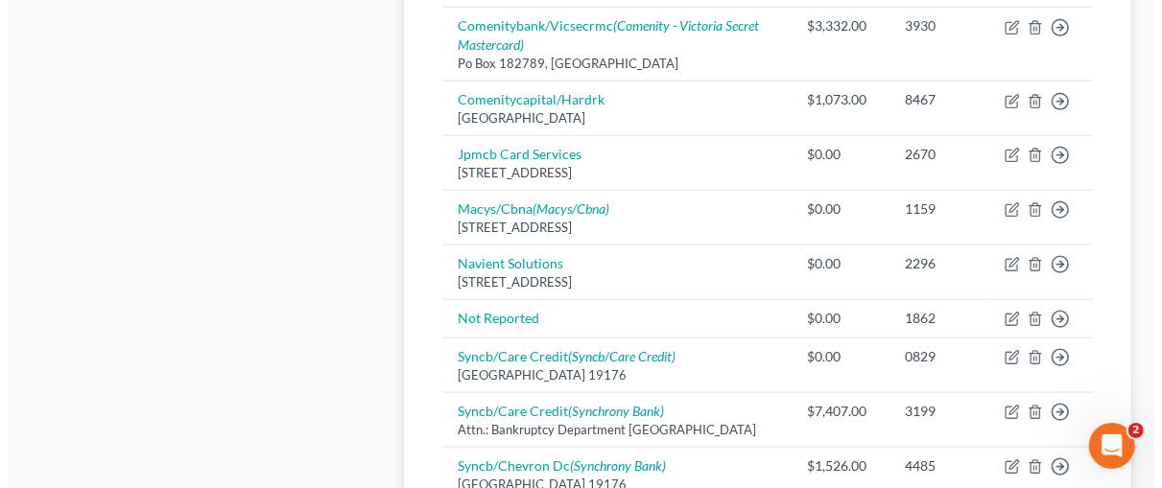
scroll to position [1340, 0]
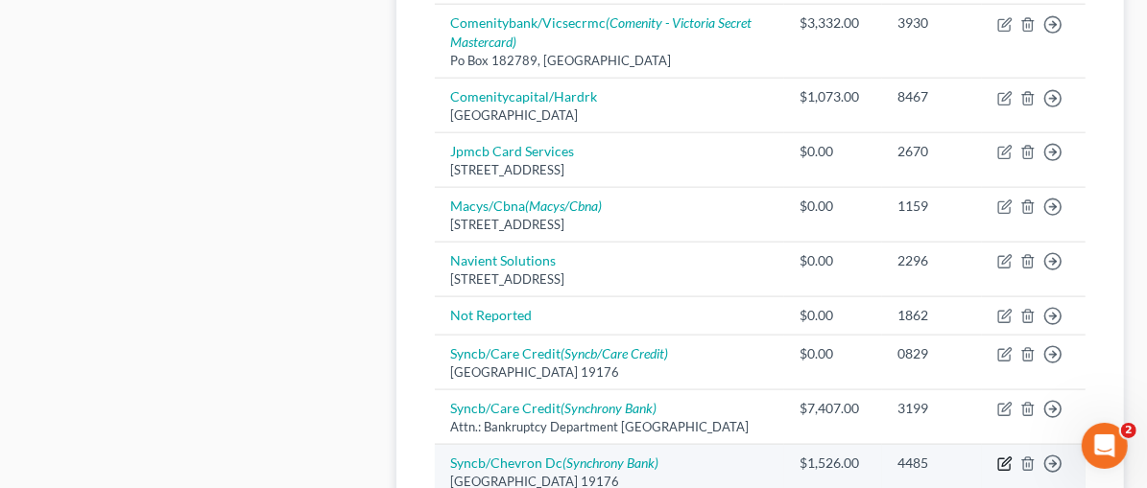
click at [1006, 457] on icon "button" at bounding box center [1004, 464] width 15 height 15
select select "39"
select select "2"
select select "0"
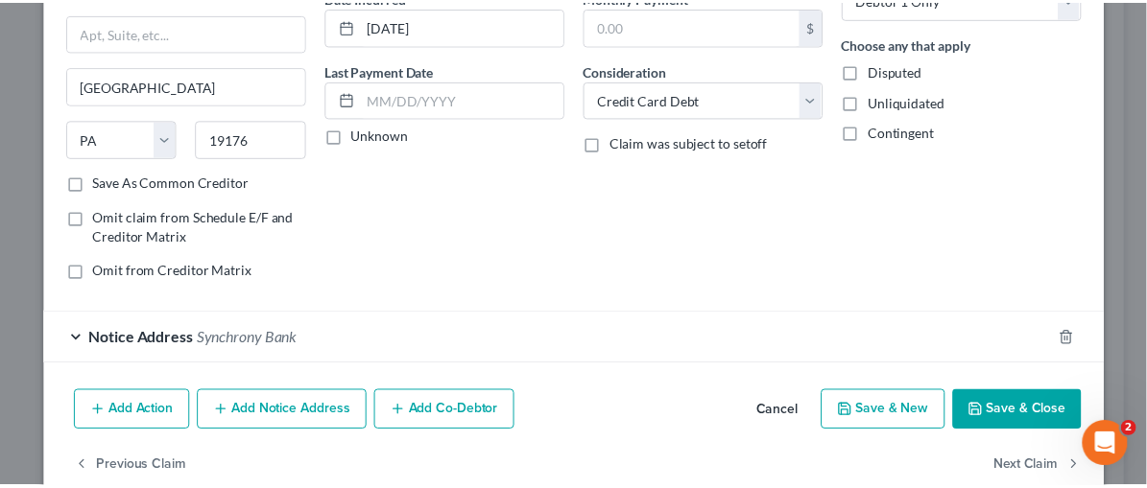
scroll to position [223, 0]
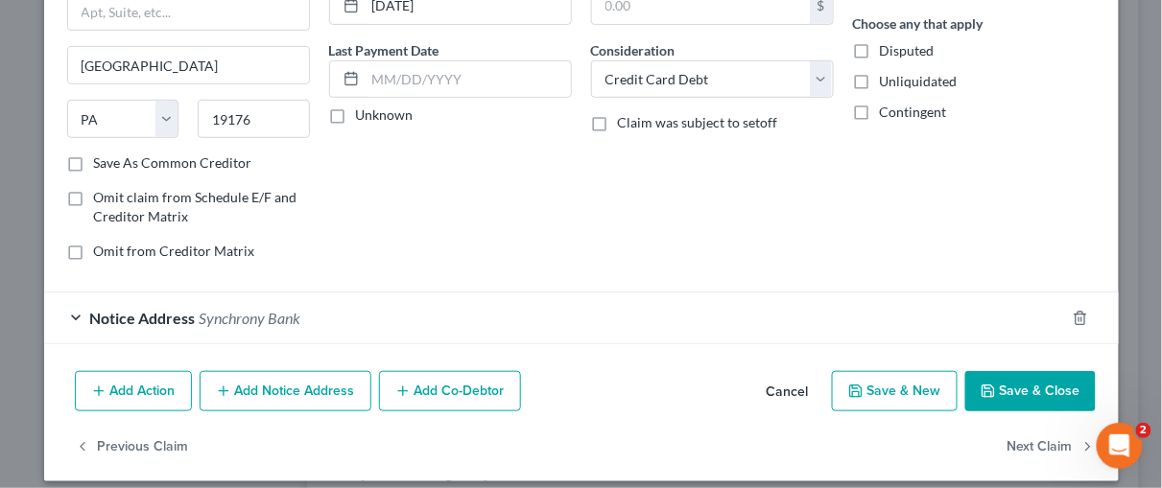
drag, startPoint x: 1055, startPoint y: 389, endPoint x: 1057, endPoint y: 373, distance: 15.5
click at [1055, 387] on button "Save & Close" at bounding box center [1030, 391] width 131 height 40
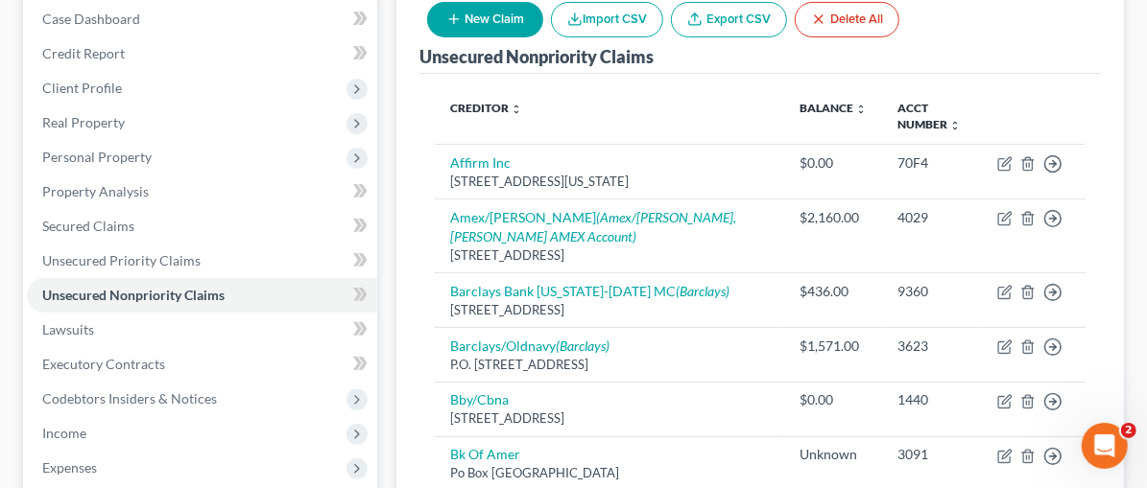
scroll to position [0, 0]
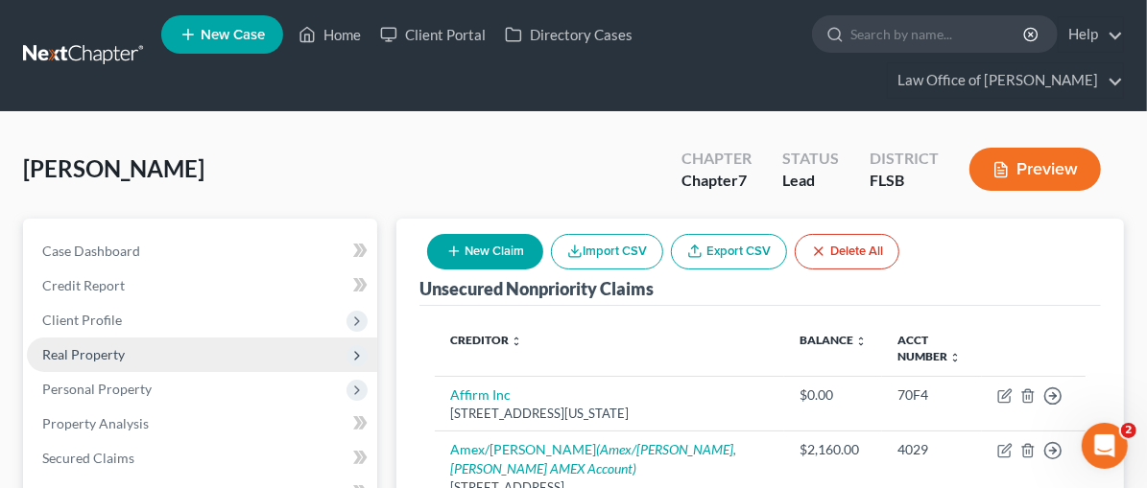
click at [83, 359] on span "Real Property" at bounding box center [83, 354] width 83 height 16
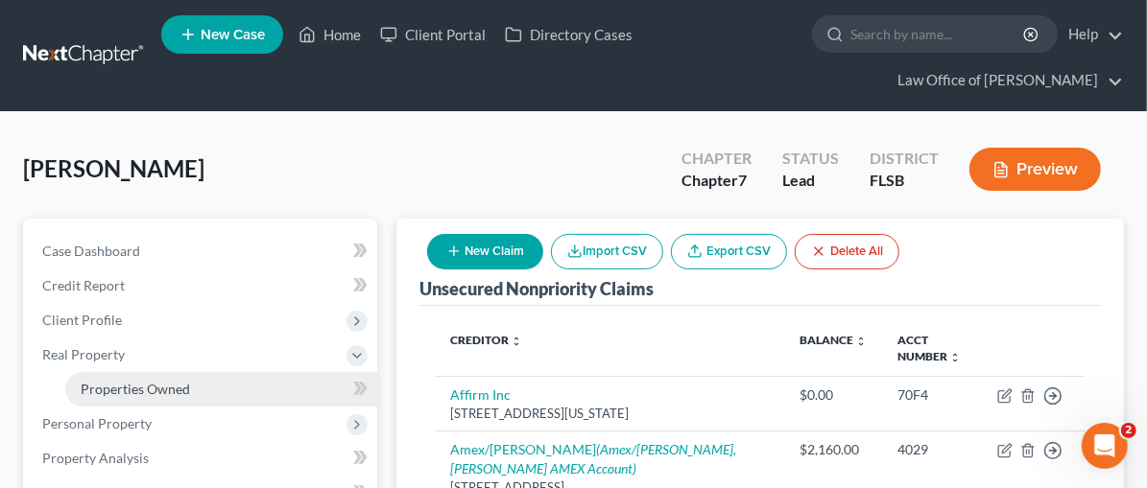
click at [110, 389] on span "Properties Owned" at bounding box center [135, 389] width 109 height 16
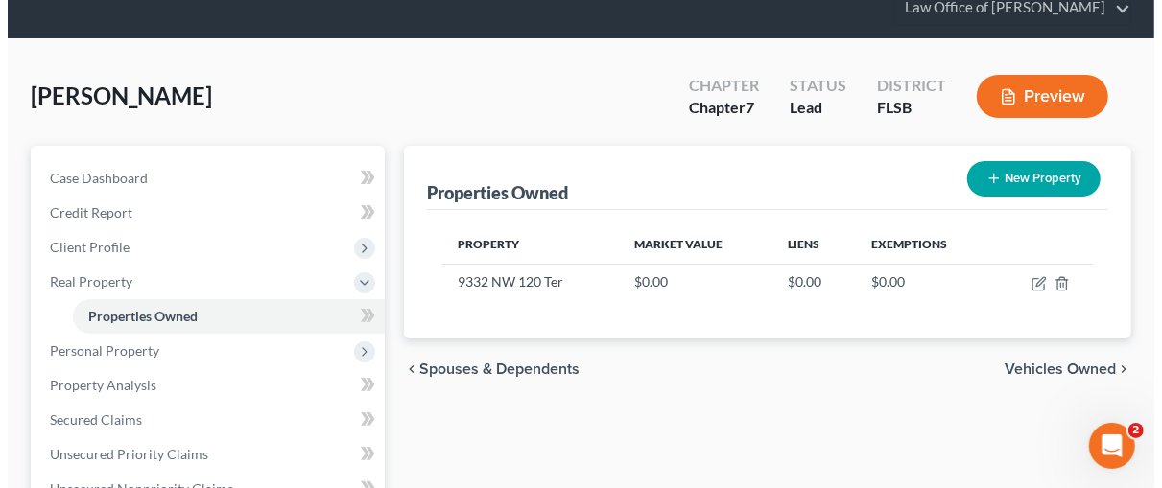
scroll to position [75, 0]
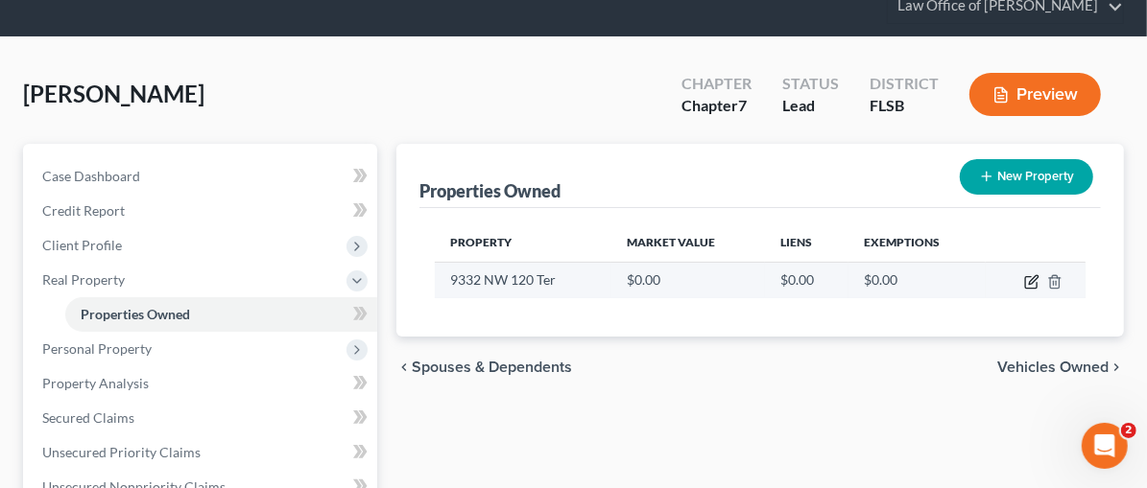
click at [1033, 279] on icon "button" at bounding box center [1033, 279] width 9 height 9
select select "9"
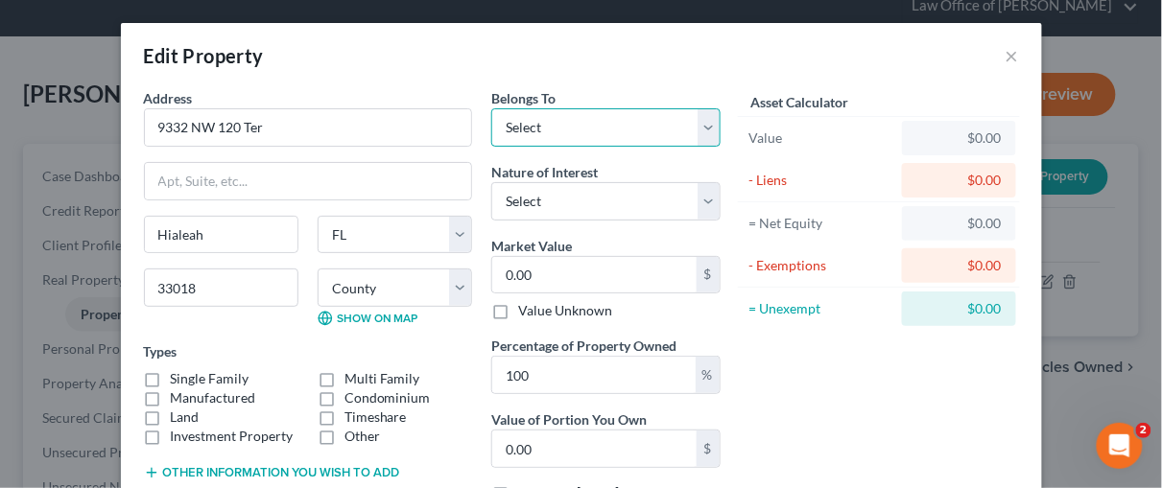
click at [697, 127] on select "Select Debtor 1 Only Debtor 2 Only Debtor 1 And Debtor 2 Only At Least One Of T…" at bounding box center [605, 127] width 229 height 38
select select "3"
click at [491, 108] on select "Select Debtor 1 Only Debtor 2 Only Debtor 1 And Debtor 2 Only At Least One Of T…" at bounding box center [605, 127] width 229 height 38
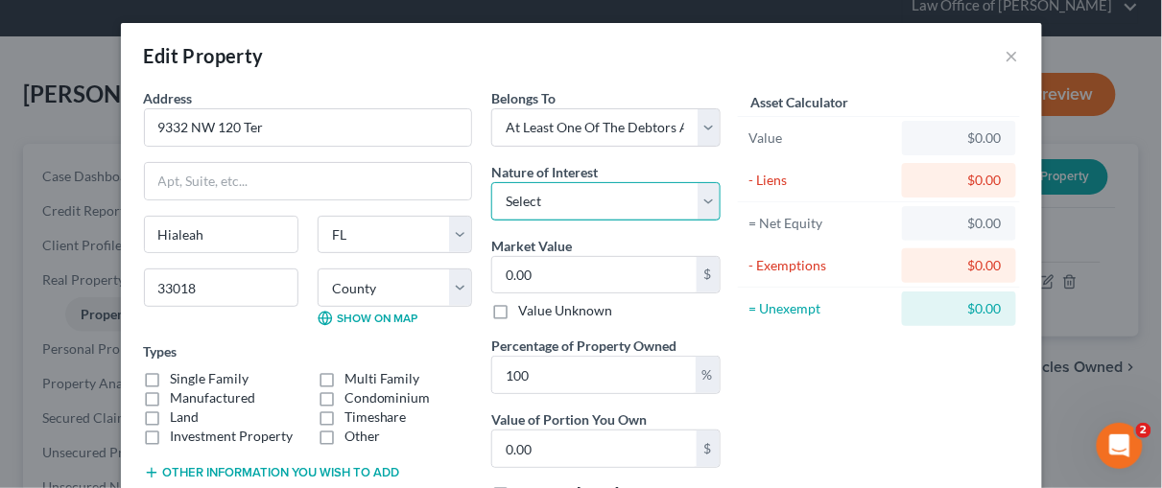
click at [703, 198] on select "Select Fee Simple Joint Tenant Life Estate Equitable Interest Future Interest T…" at bounding box center [605, 201] width 229 height 38
select select "5"
click at [491, 182] on select "Select Fee Simple Joint Tenant Life Estate Equitable Interest Future Interest T…" at bounding box center [605, 201] width 229 height 38
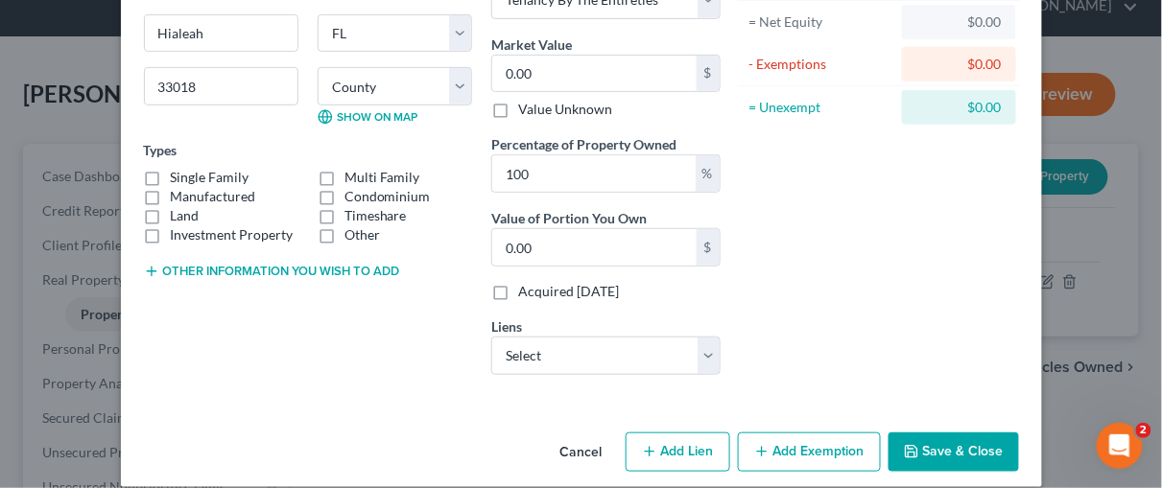
scroll to position [209, 0]
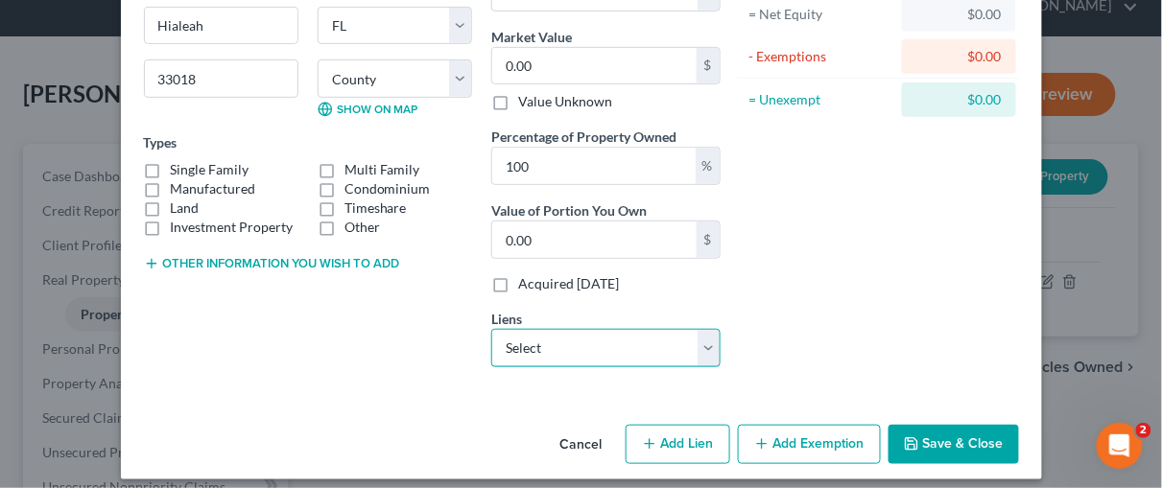
click at [705, 341] on select "Select Nr/Sms/Cal - $161,005.00 Wfbna Hl - $0.00" at bounding box center [605, 348] width 229 height 38
select select "0"
click at [491, 329] on select "Select Nr/Sms/Cal - $161,005.00 Wfbna Hl - $0.00" at bounding box center [605, 348] width 229 height 38
select select
select select "39"
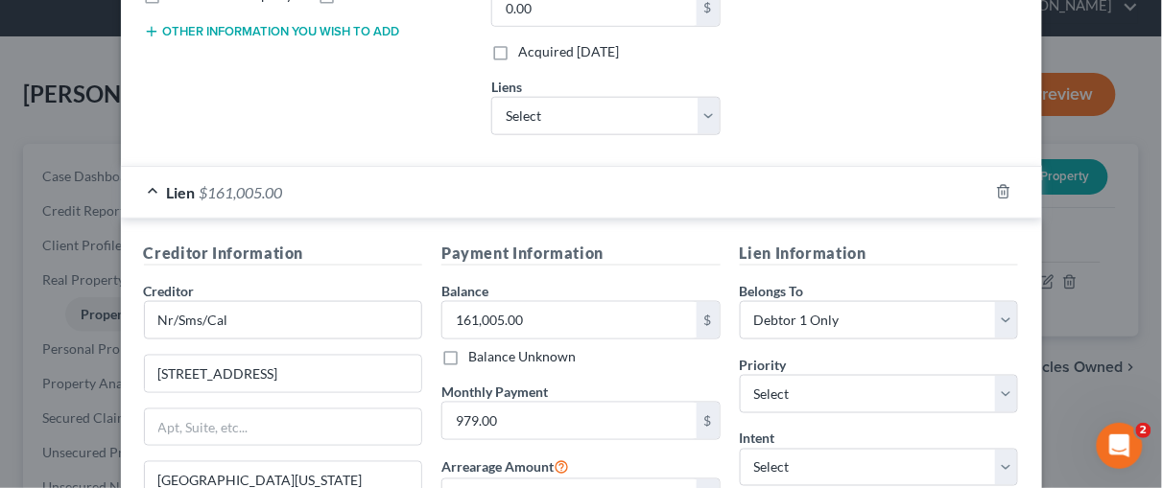
scroll to position [478, 0]
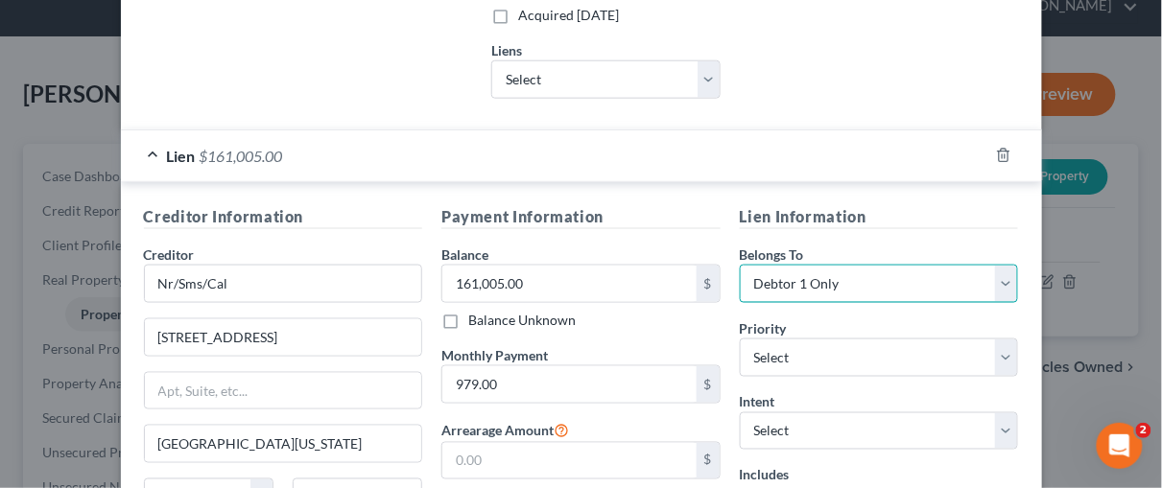
click at [1001, 277] on select "Select Debtor 1 Only Debtor 2 Only Debtor 1 And Debtor 2 Only At Least One Of T…" at bounding box center [879, 284] width 279 height 38
select select "3"
click at [740, 265] on select "Select Debtor 1 Only Debtor 2 Only Debtor 1 And Debtor 2 Only At Least One Of T…" at bounding box center [879, 284] width 279 height 38
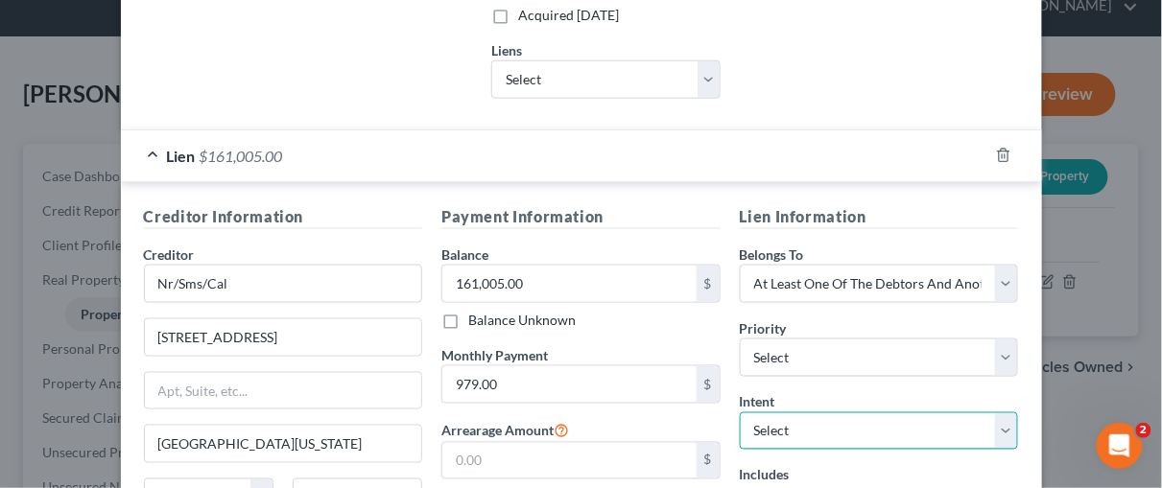
click at [1003, 422] on select "Select Surrender Redeem Reaffirm Avoid Other" at bounding box center [879, 432] width 279 height 38
select select "2"
click at [740, 413] on select "Select Surrender Redeem Reaffirm Avoid Other" at bounding box center [879, 432] width 279 height 38
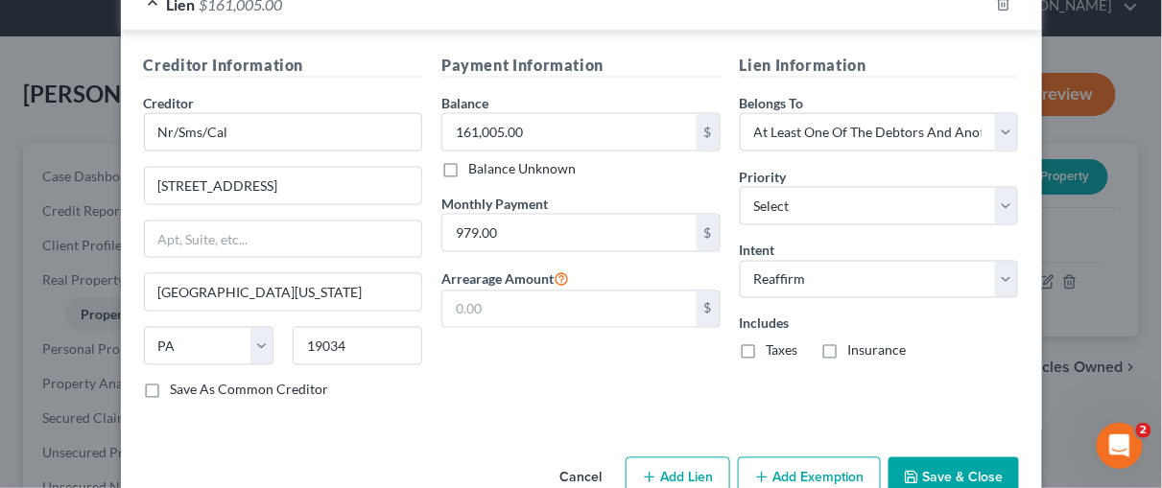
scroll to position [638, 0]
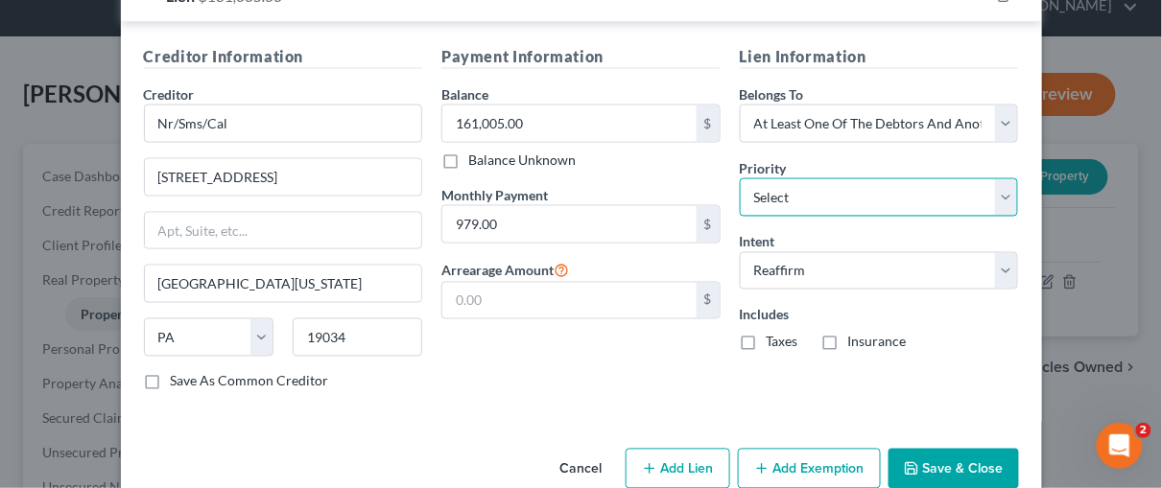
click at [1001, 190] on select "Select 1st 2nd 3rd 4th 5th 6th 7th 8th 9th 10th 11th 12th 13th 14th 15th 16th 1…" at bounding box center [879, 197] width 279 height 38
click at [962, 370] on div "Lien Information Belongs To * Select Debtor 1 Only Debtor 2 Only Debtor 1 And D…" at bounding box center [879, 226] width 298 height 362
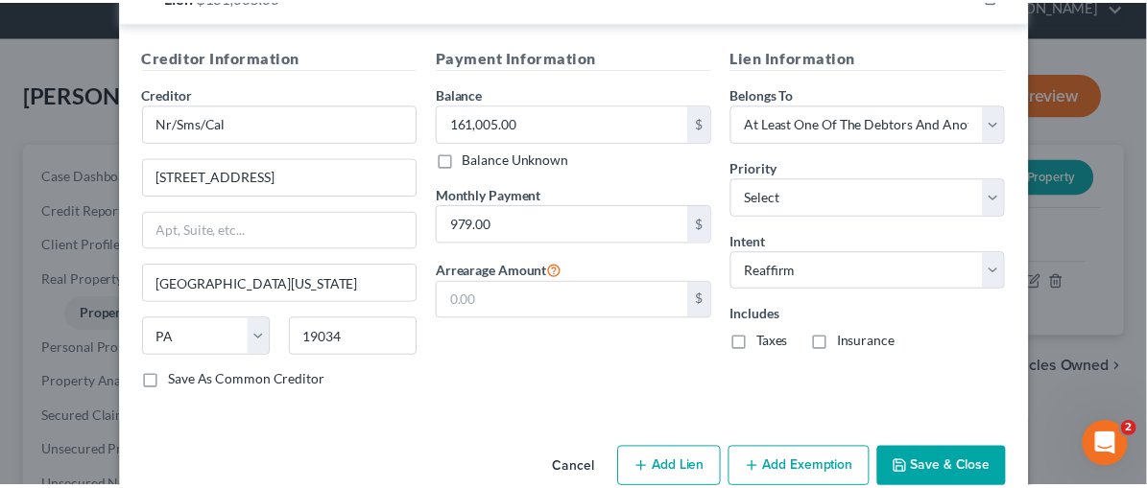
scroll to position [667, 0]
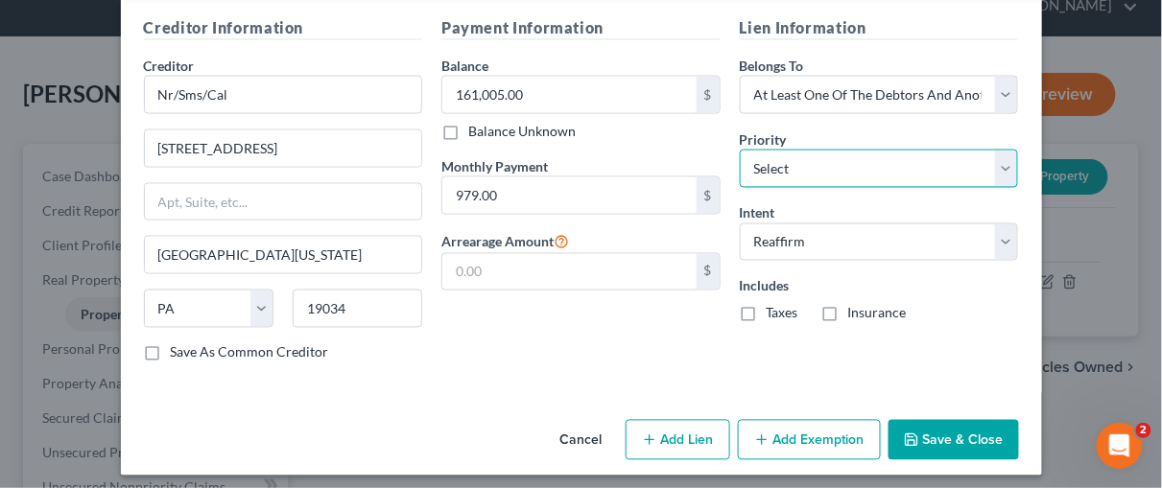
click at [999, 159] on select "Select 1st 2nd 3rd 4th 5th 6th 7th 8th 9th 10th 11th 12th 13th 14th 15th 16th 1…" at bounding box center [879, 169] width 279 height 38
click at [604, 341] on div "Payment Information Balance 161,005.00 $ Balance Unknown Balance Undetermined 1…" at bounding box center [581, 197] width 298 height 362
click at [939, 436] on button "Save & Close" at bounding box center [954, 440] width 131 height 40
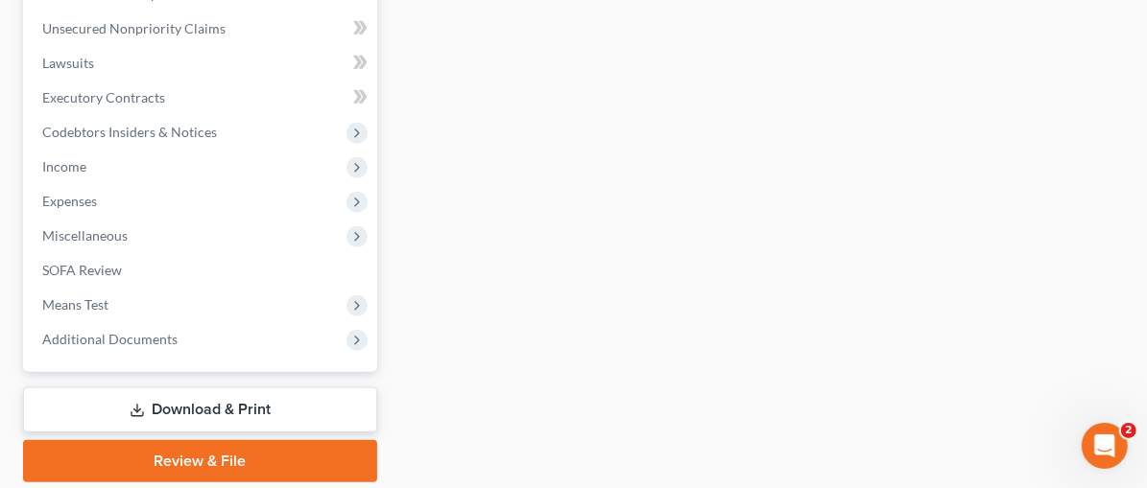
scroll to position [567, 0]
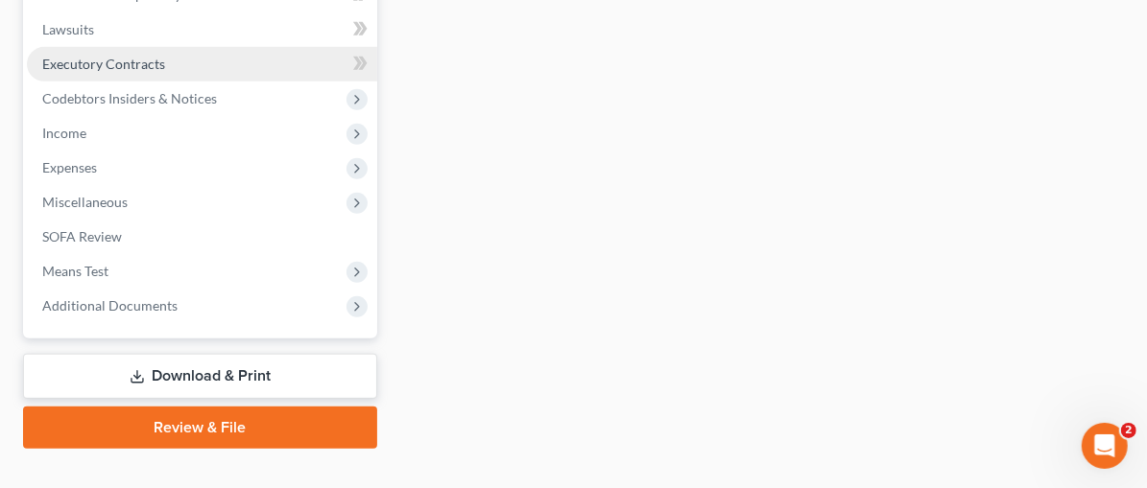
click at [77, 58] on span "Executory Contracts" at bounding box center [103, 64] width 123 height 16
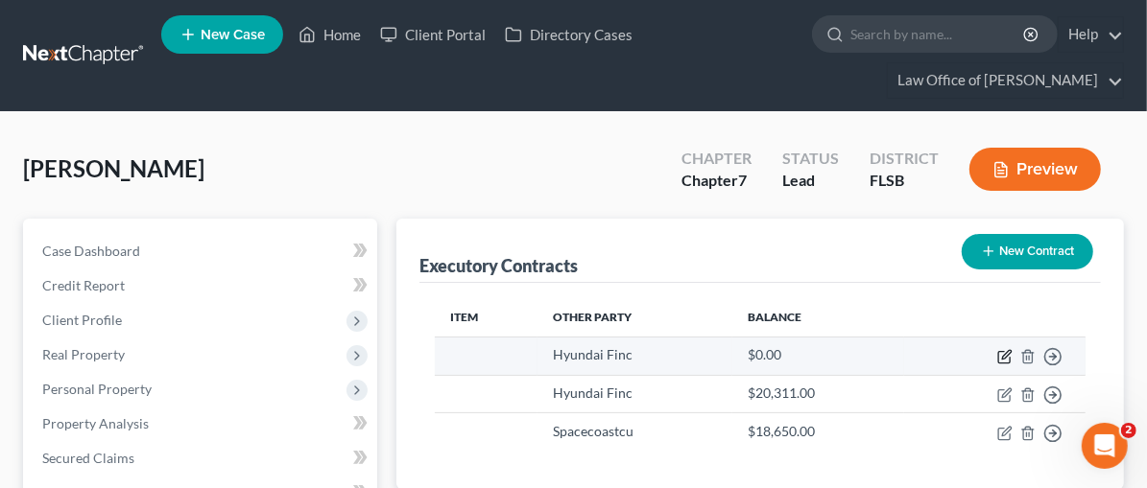
click at [1005, 355] on icon "button" at bounding box center [1004, 356] width 15 height 15
select select "4"
select select "0"
click at [1002, 352] on icon "button" at bounding box center [1004, 356] width 15 height 15
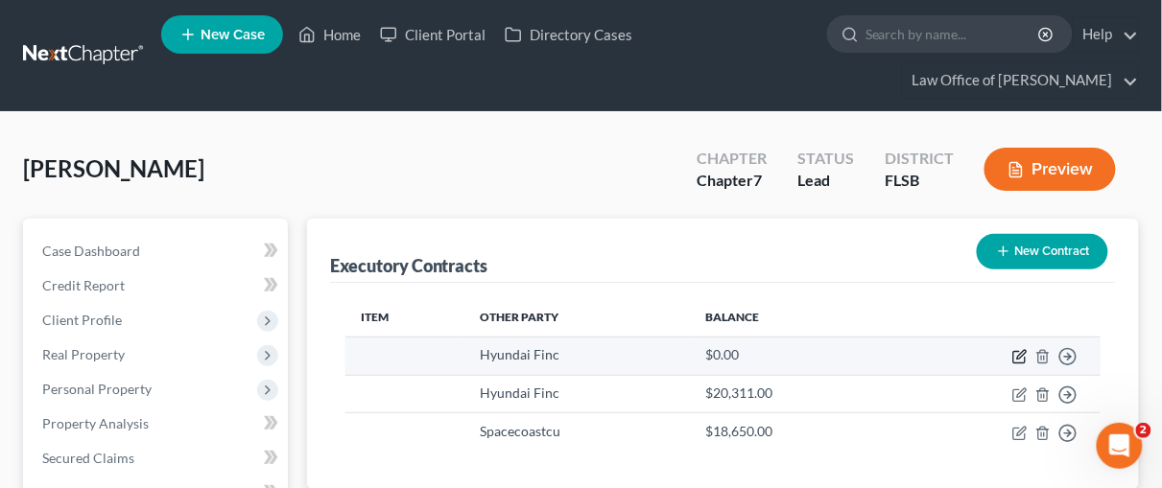
select select "4"
select select "0"
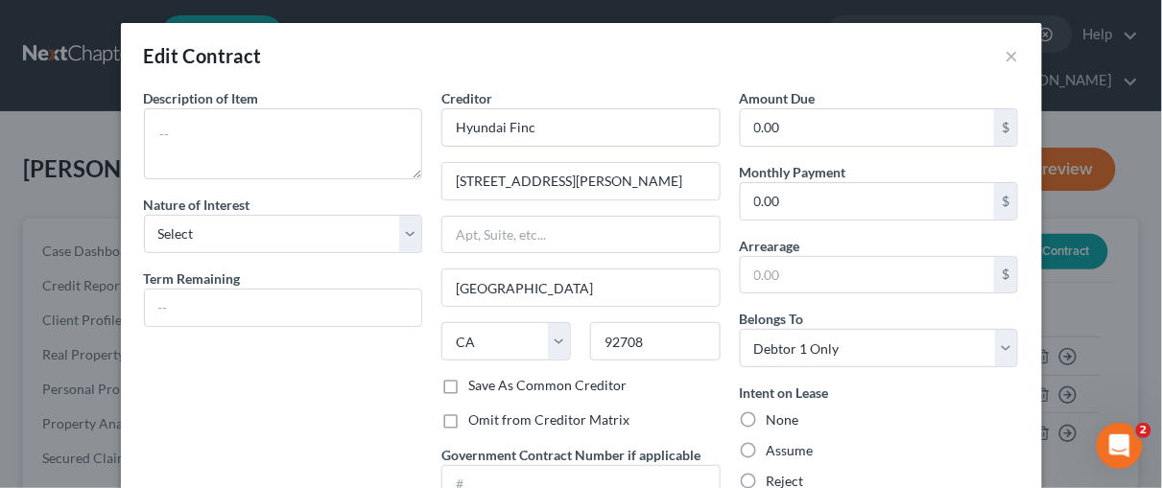
click at [1142, 196] on div "Edit Contract × Description of non-residential real property * Description of I…" at bounding box center [581, 244] width 1162 height 488
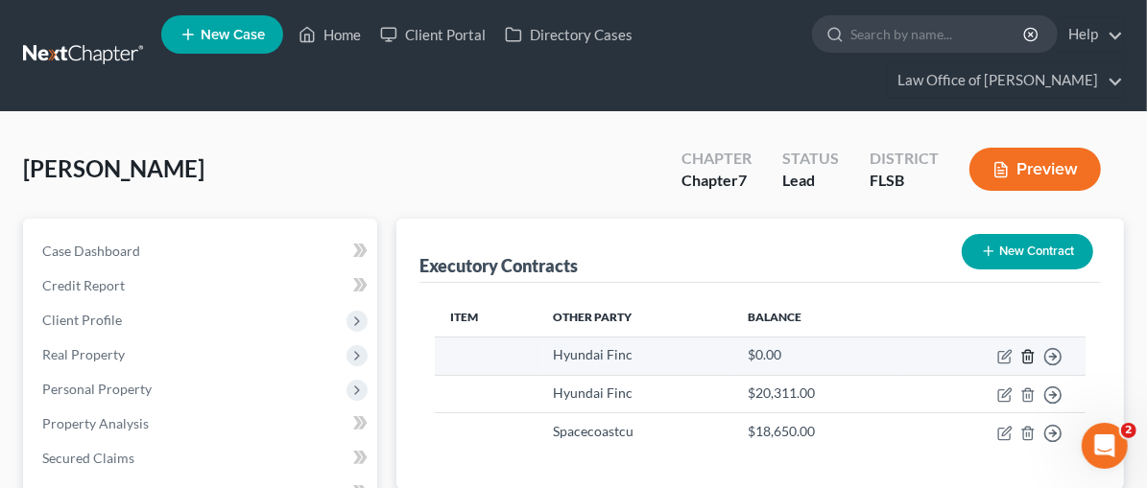
click at [1029, 356] on line "button" at bounding box center [1029, 358] width 0 height 4
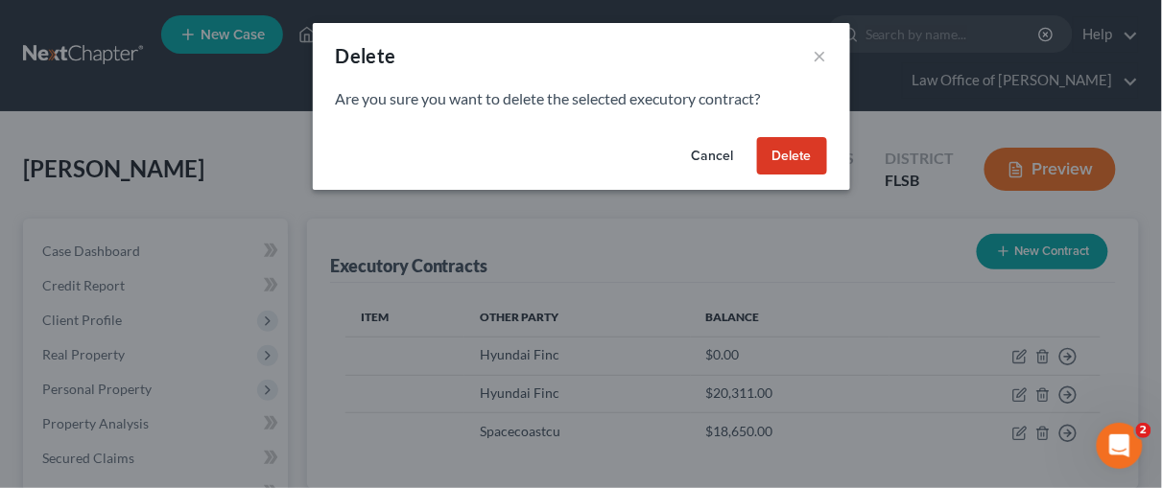
click at [794, 154] on button "Delete" at bounding box center [792, 156] width 70 height 38
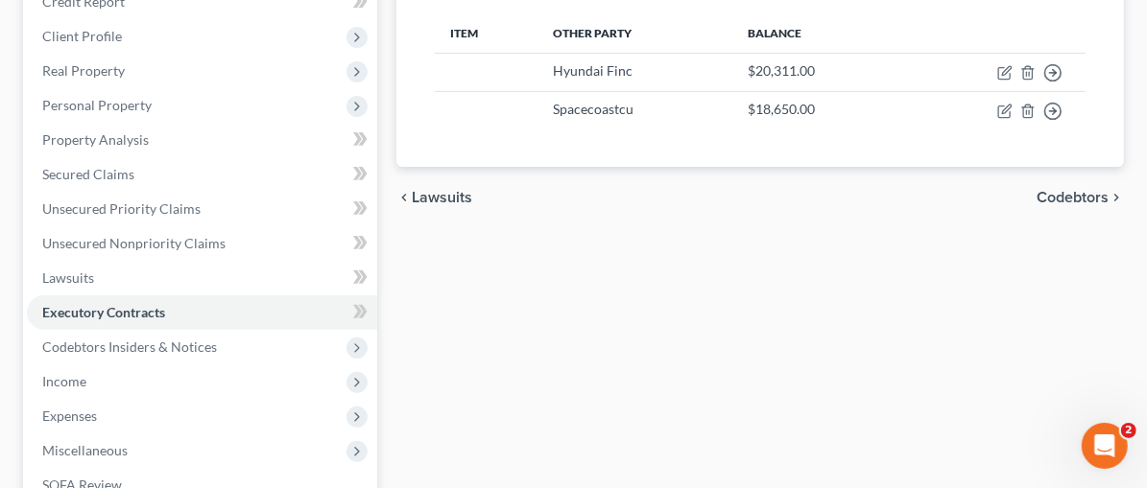
scroll to position [317, 0]
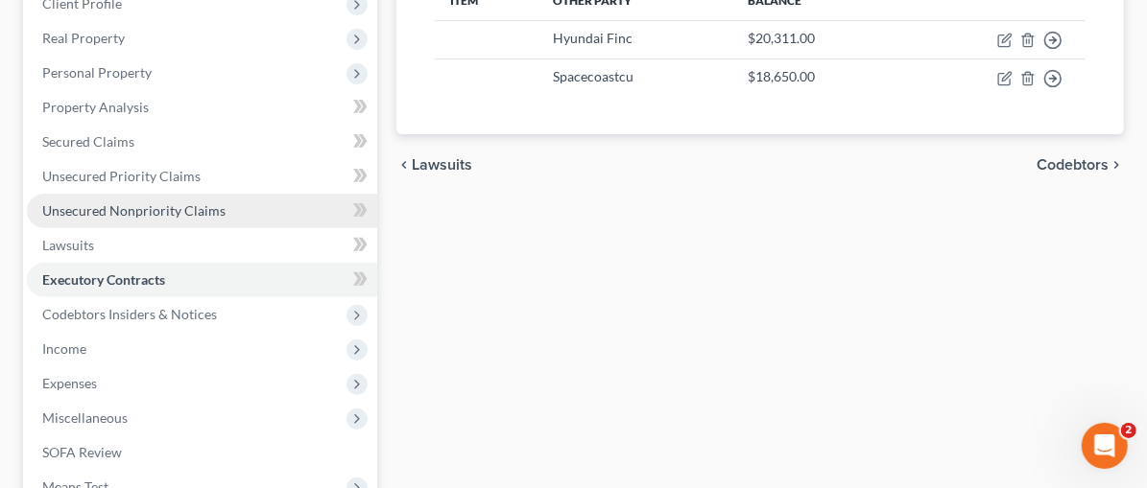
click at [132, 213] on span "Unsecured Nonpriority Claims" at bounding box center [133, 210] width 183 height 16
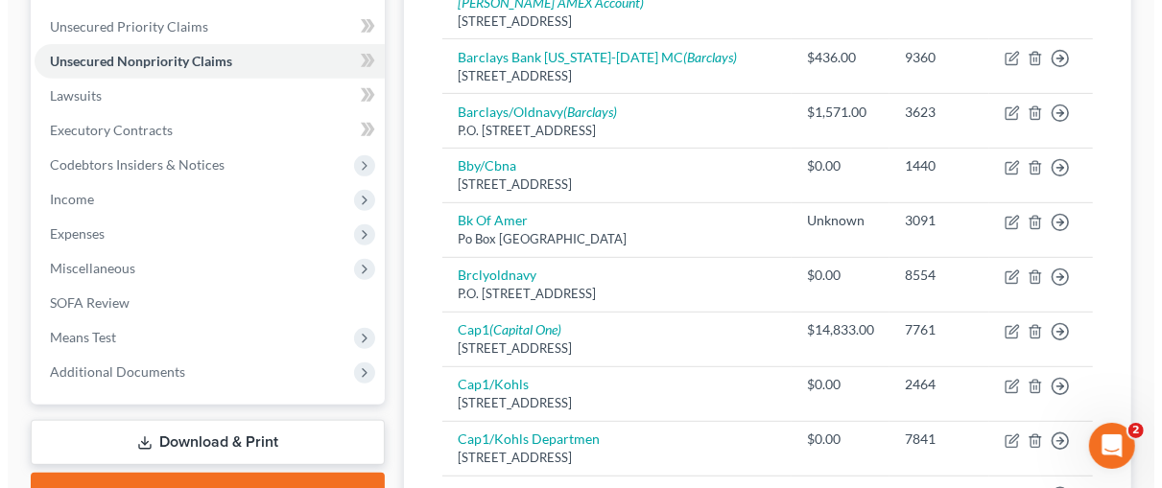
scroll to position [601, 0]
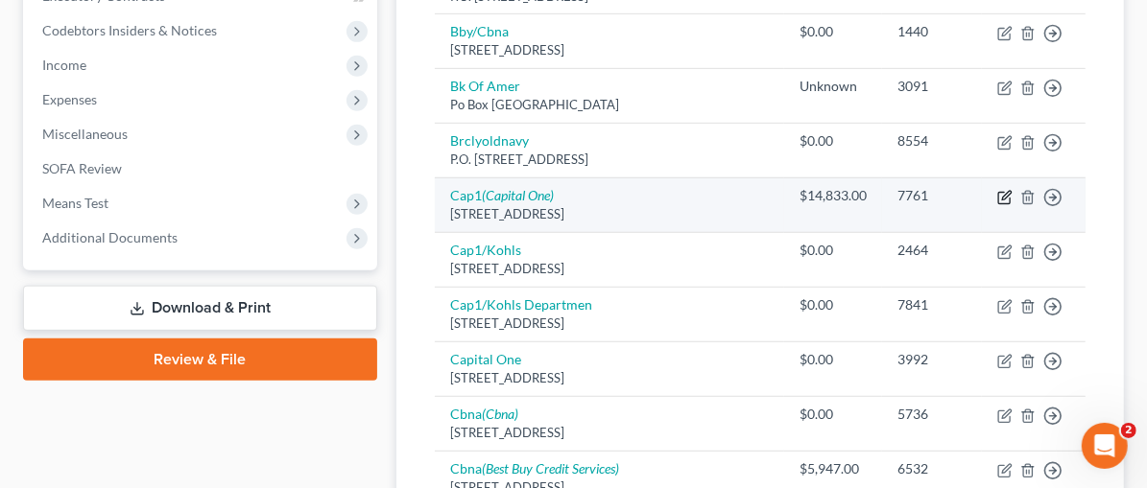
click at [1006, 190] on icon "button" at bounding box center [1004, 197] width 15 height 15
select select "46"
select select "2"
select select "0"
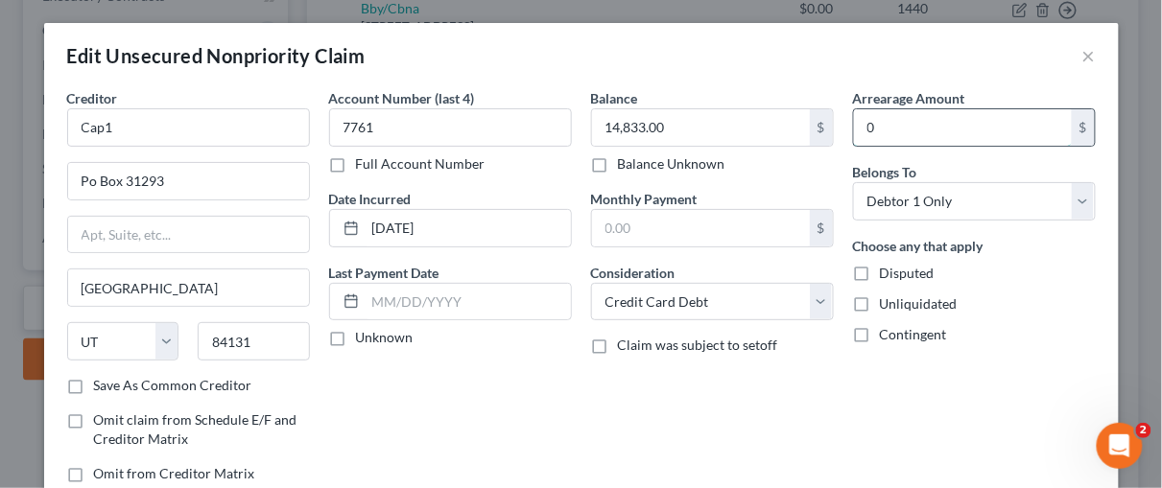
click at [877, 122] on input "0" at bounding box center [963, 127] width 218 height 36
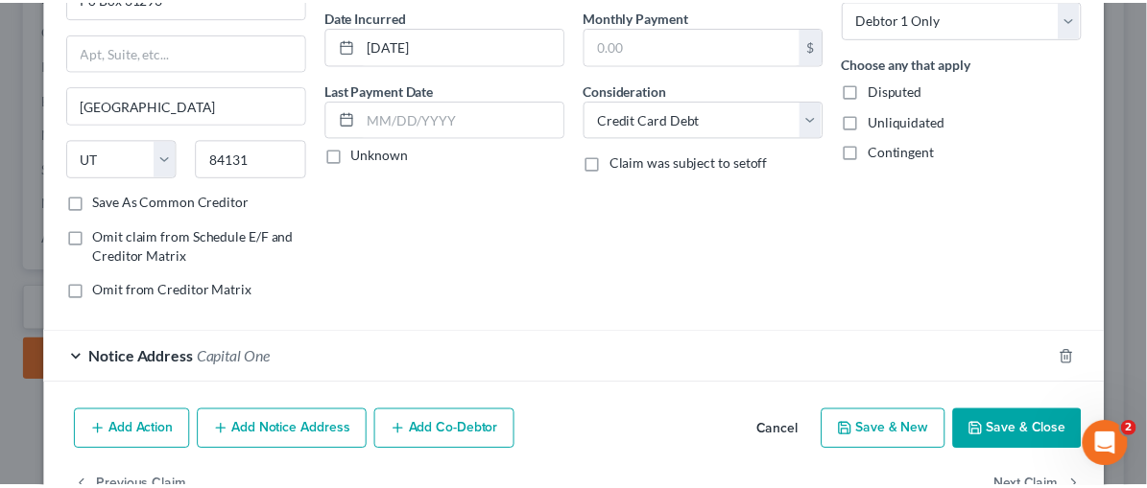
scroll to position [227, 0]
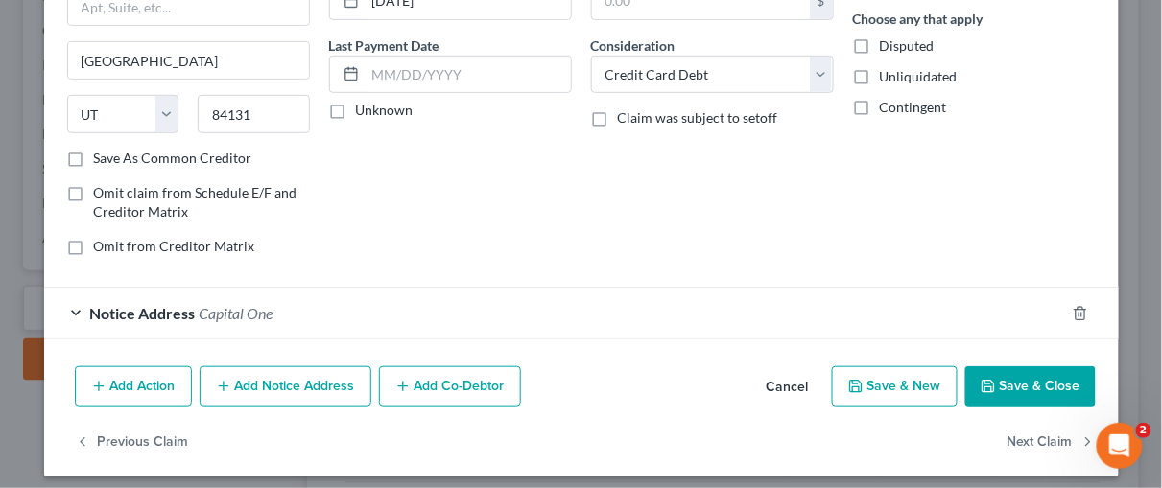
click at [1061, 382] on button "Save & Close" at bounding box center [1030, 387] width 131 height 40
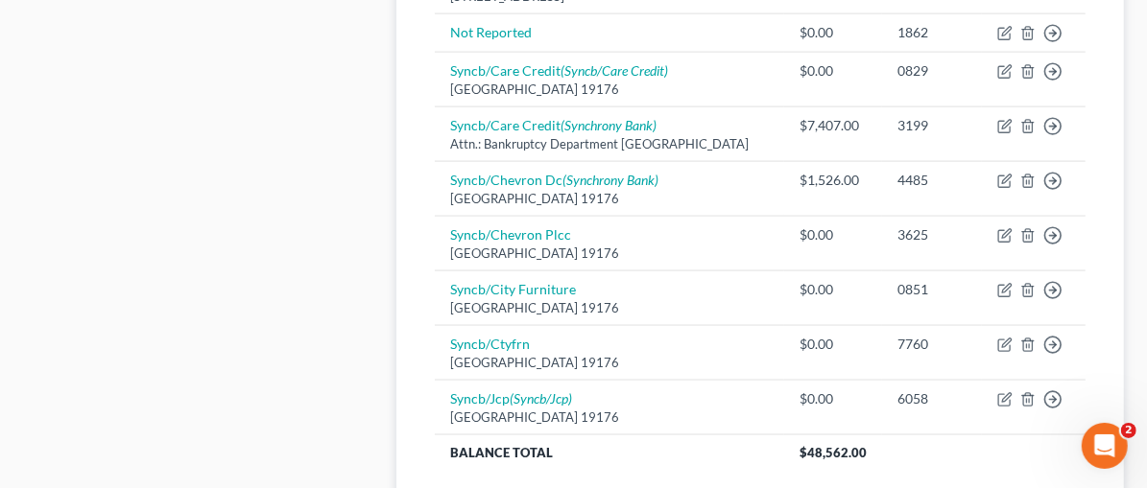
scroll to position [1719, 0]
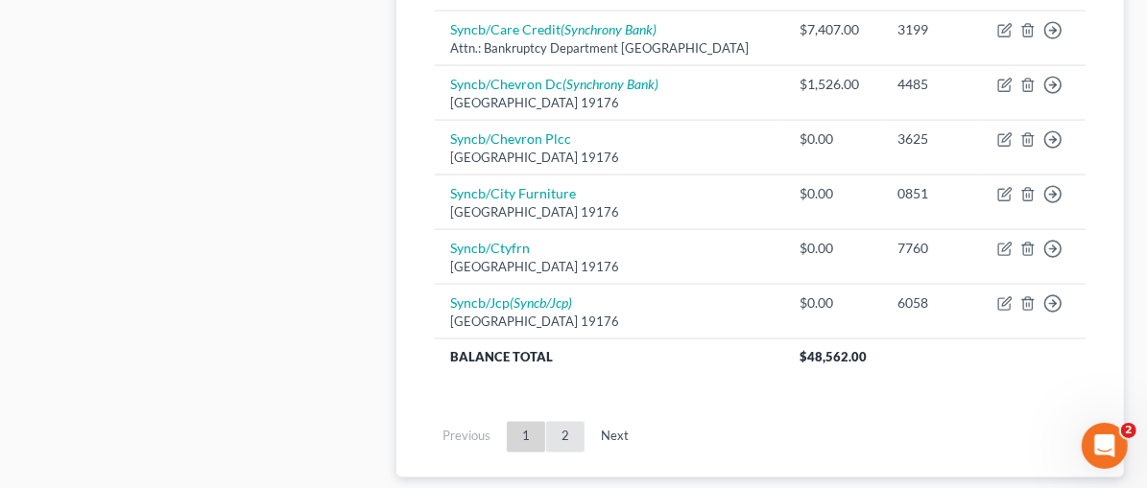
click at [546, 422] on link "2" at bounding box center [565, 437] width 38 height 31
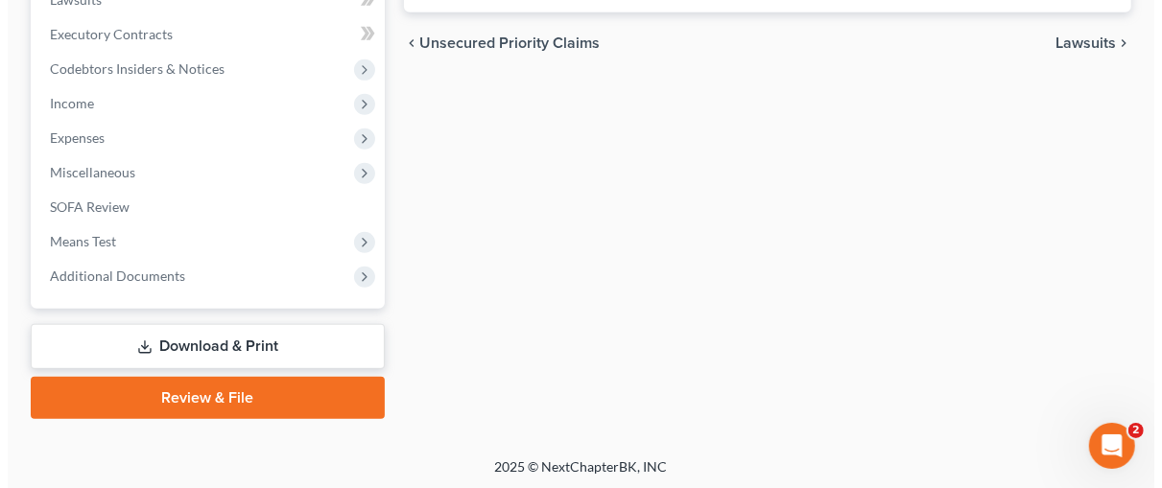
scroll to position [607, 0]
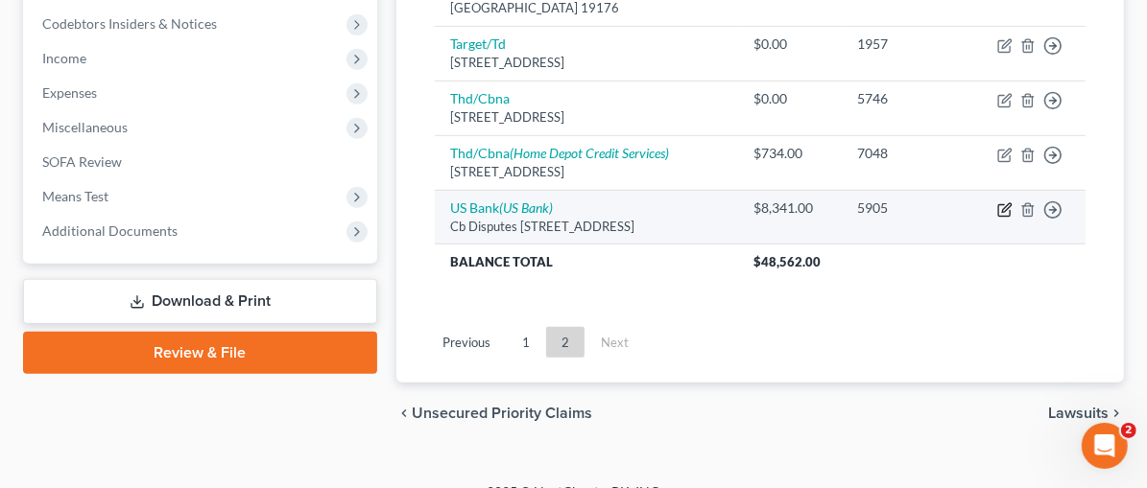
click at [1003, 202] on icon "button" at bounding box center [1004, 209] width 15 height 15
select select "26"
select select "2"
select select "0"
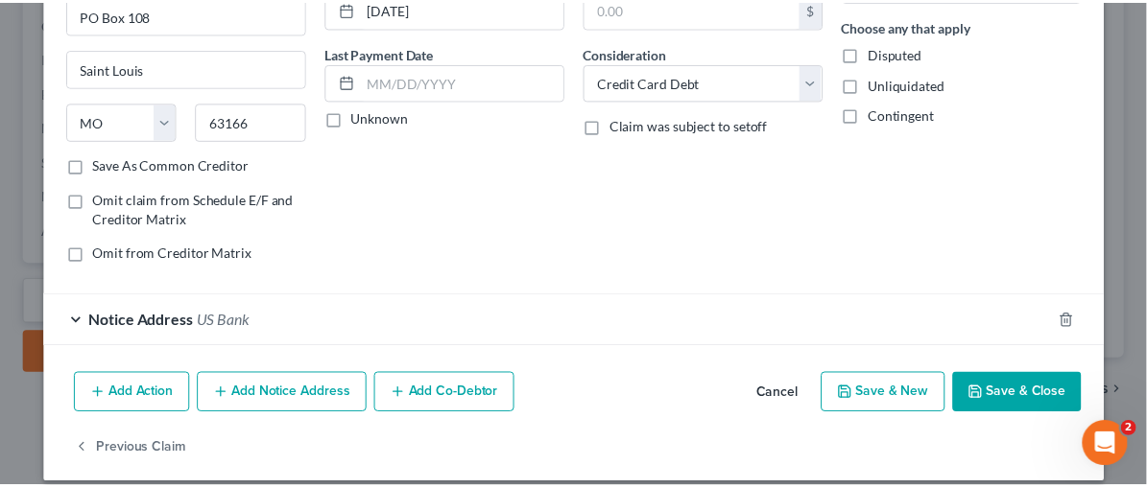
scroll to position [234, 0]
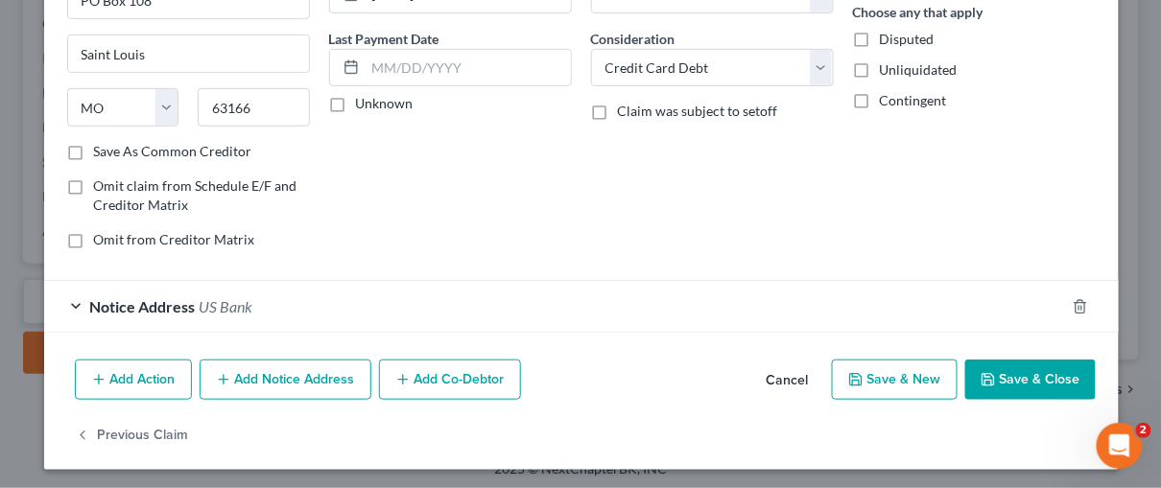
click at [1027, 369] on button "Save & Close" at bounding box center [1030, 380] width 131 height 40
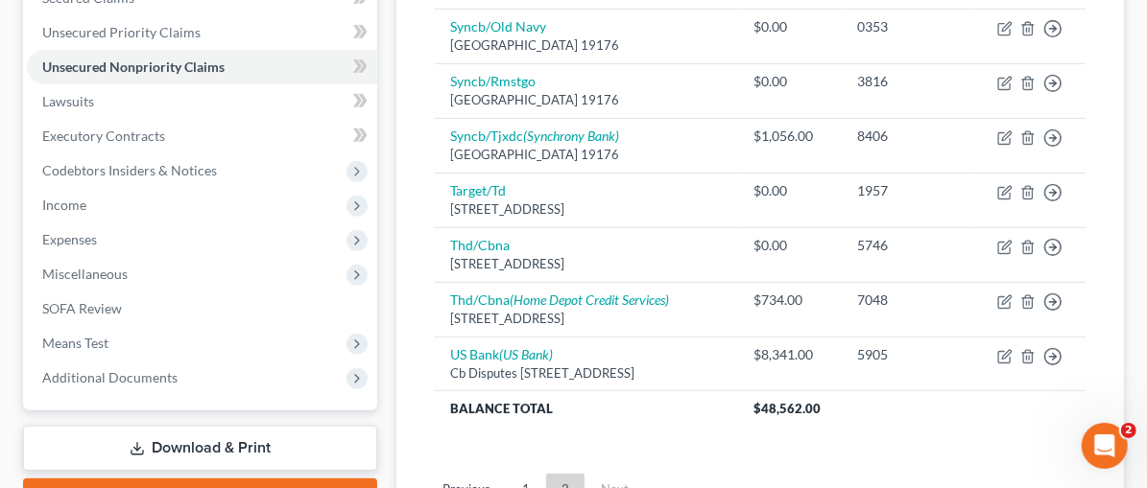
scroll to position [464, 0]
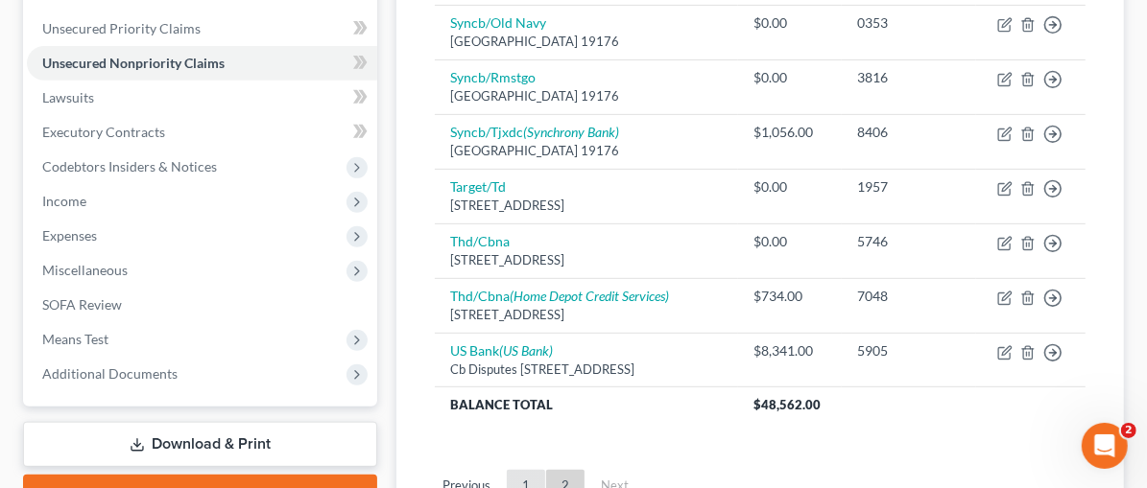
click at [507, 470] on link "1" at bounding box center [526, 485] width 38 height 31
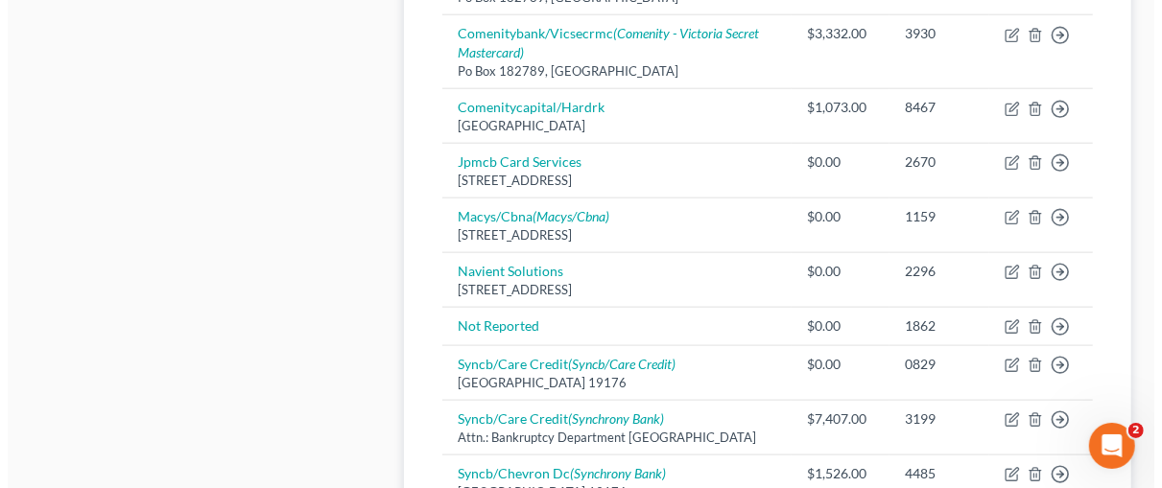
scroll to position [1352, 0]
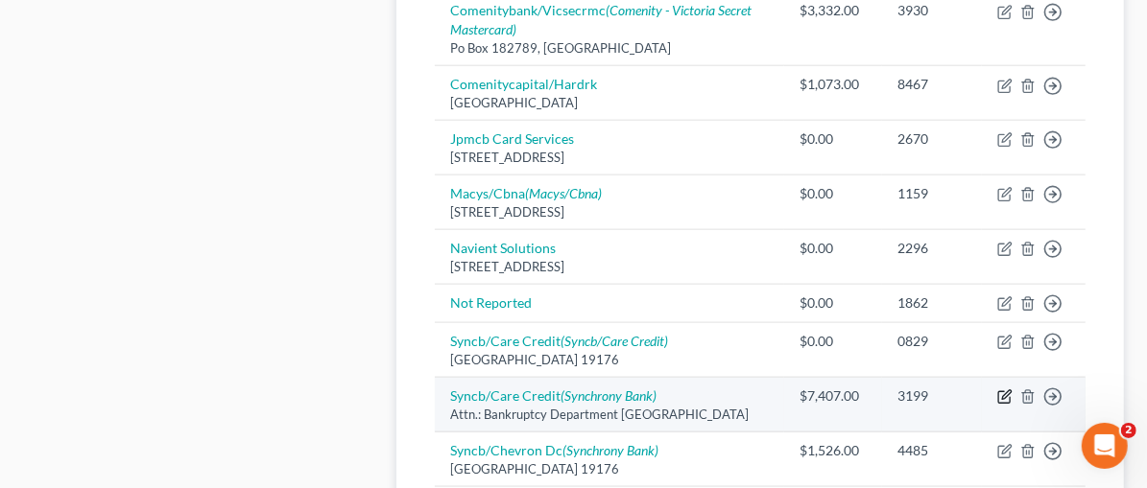
click at [1009, 392] on icon "button" at bounding box center [1004, 398] width 12 height 12
select select "39"
select select "2"
select select "0"
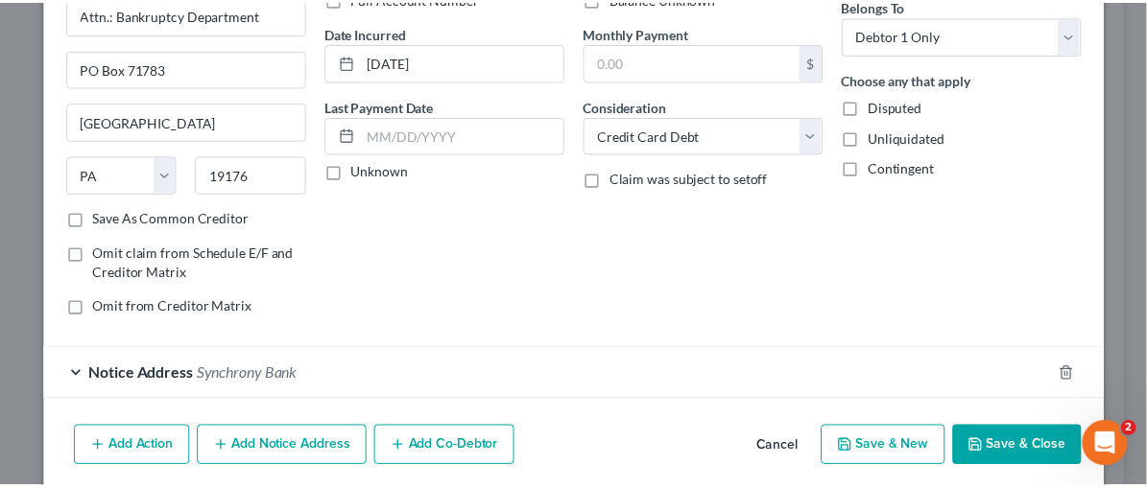
scroll to position [234, 0]
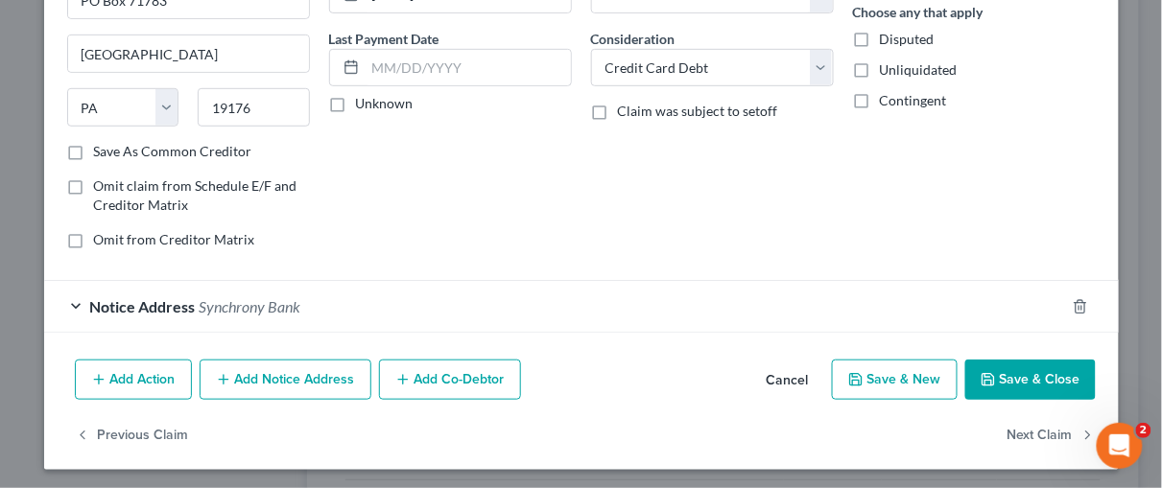
click at [1011, 369] on button "Save & Close" at bounding box center [1030, 380] width 131 height 40
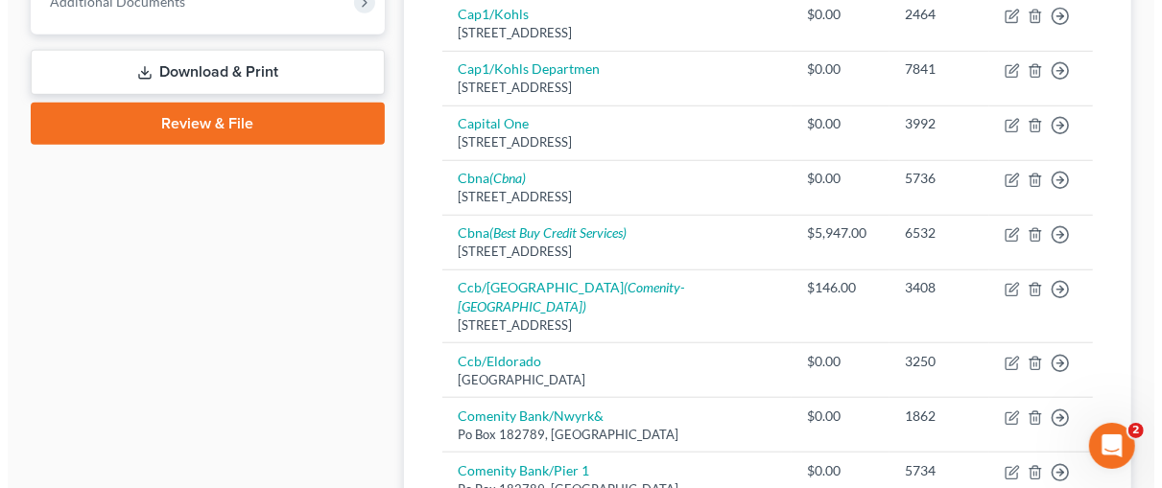
scroll to position [831, 0]
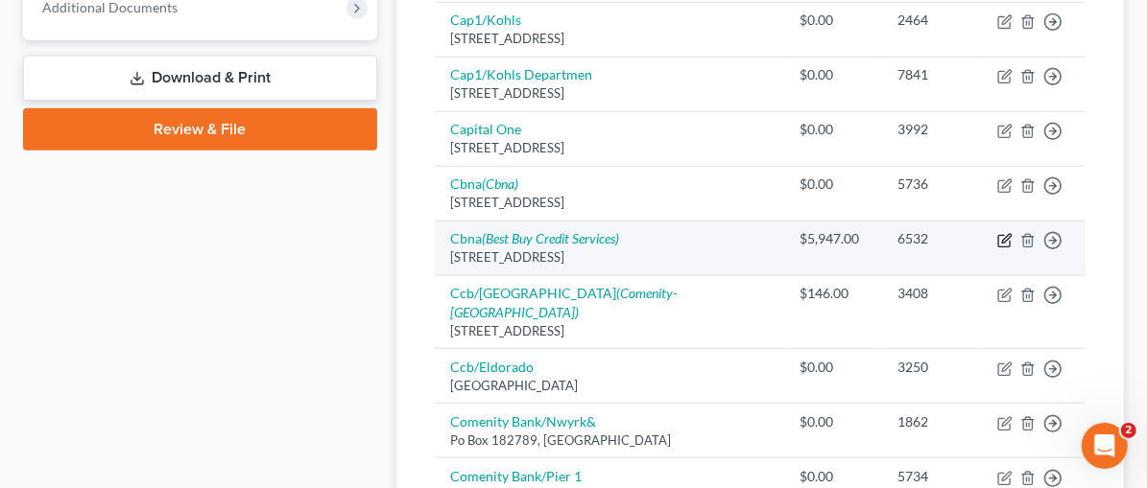
click at [1007, 233] on icon "button" at bounding box center [1004, 240] width 15 height 15
select select "14"
select select "2"
select select "0"
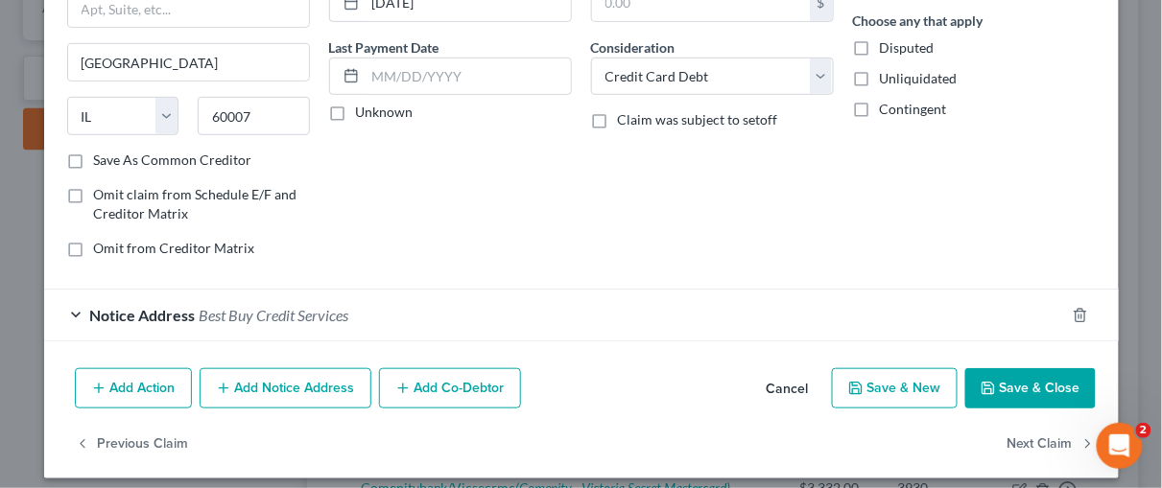
scroll to position [234, 0]
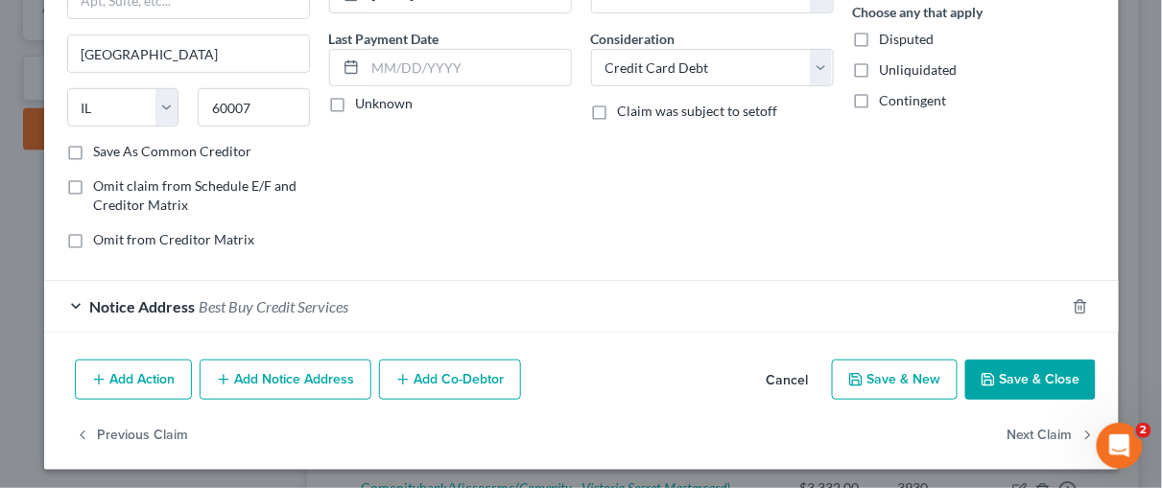
click at [1021, 371] on button "Save & Close" at bounding box center [1030, 380] width 131 height 40
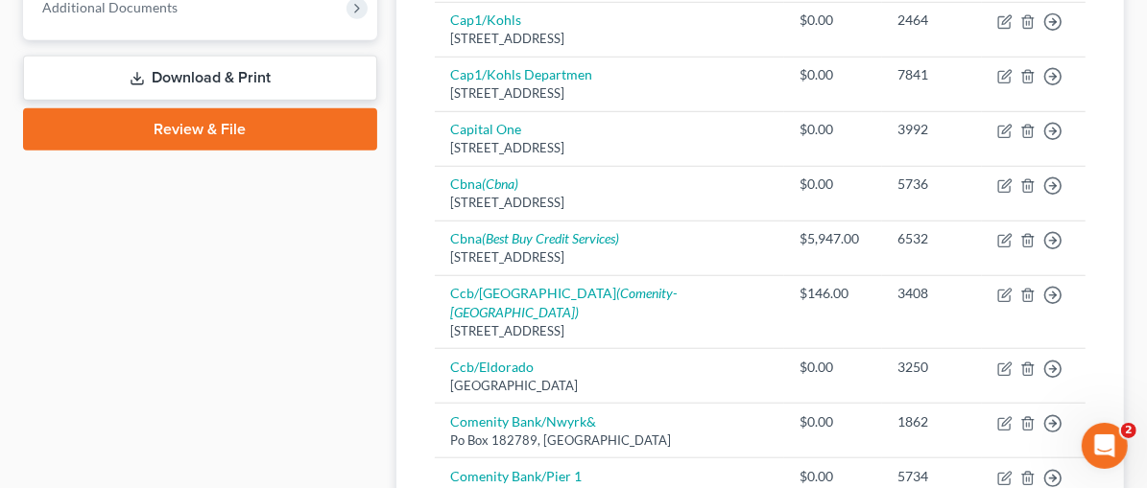
select select "36"
select select "2"
select select "0"
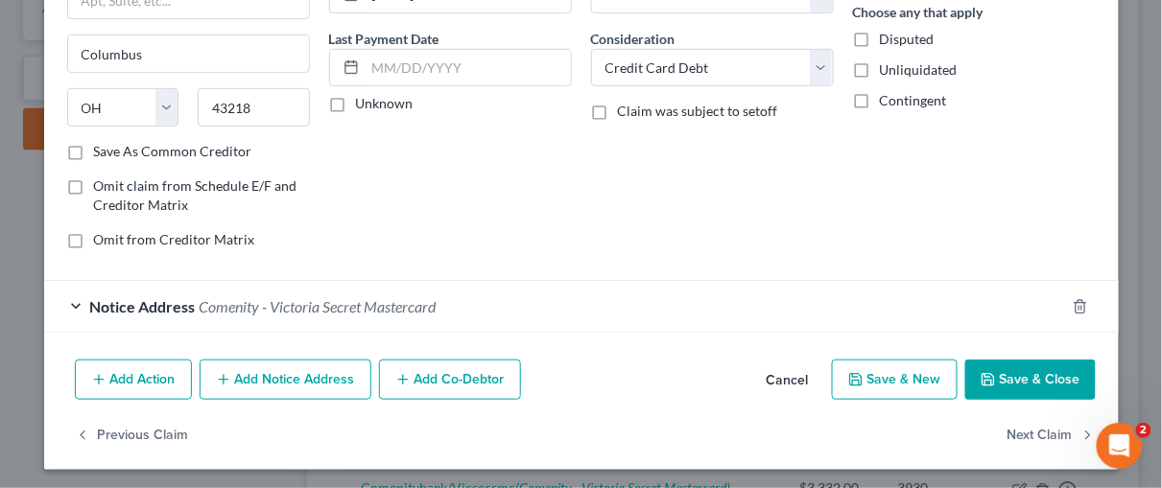
click at [1044, 384] on button "Save & Close" at bounding box center [1030, 380] width 131 height 40
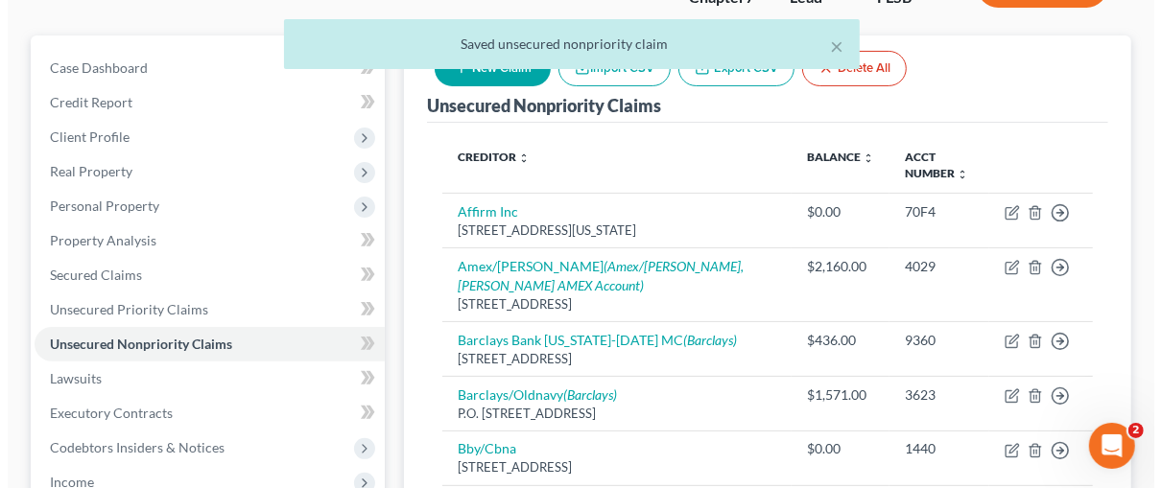
scroll to position [111, 0]
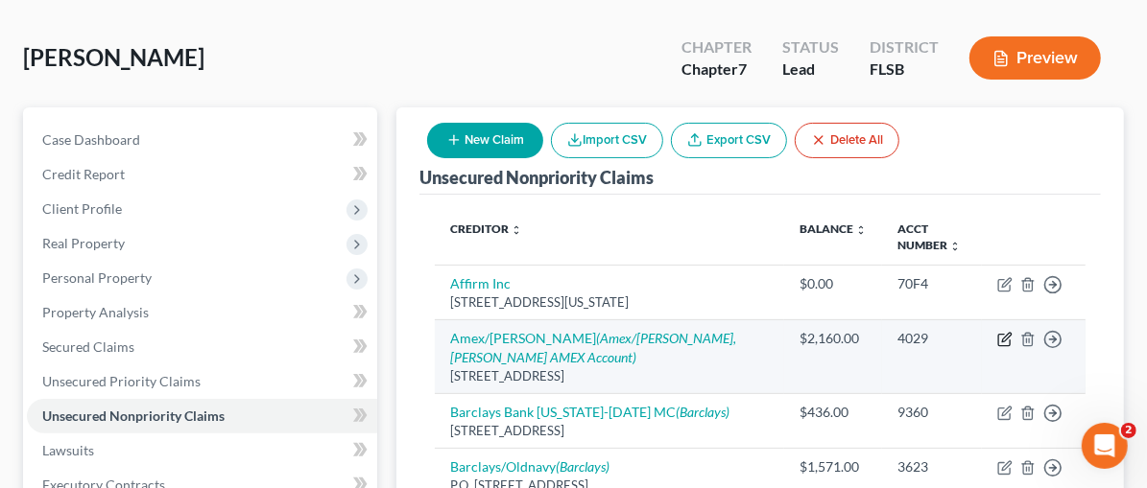
click at [1002, 333] on icon "button" at bounding box center [1006, 337] width 9 height 9
select select "36"
select select "2"
select select "0"
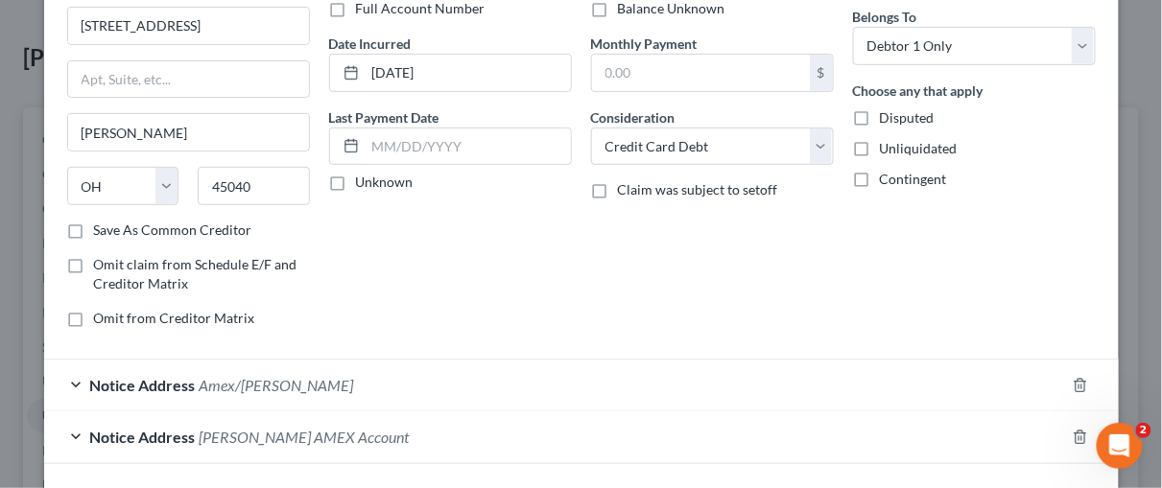
scroll to position [286, 0]
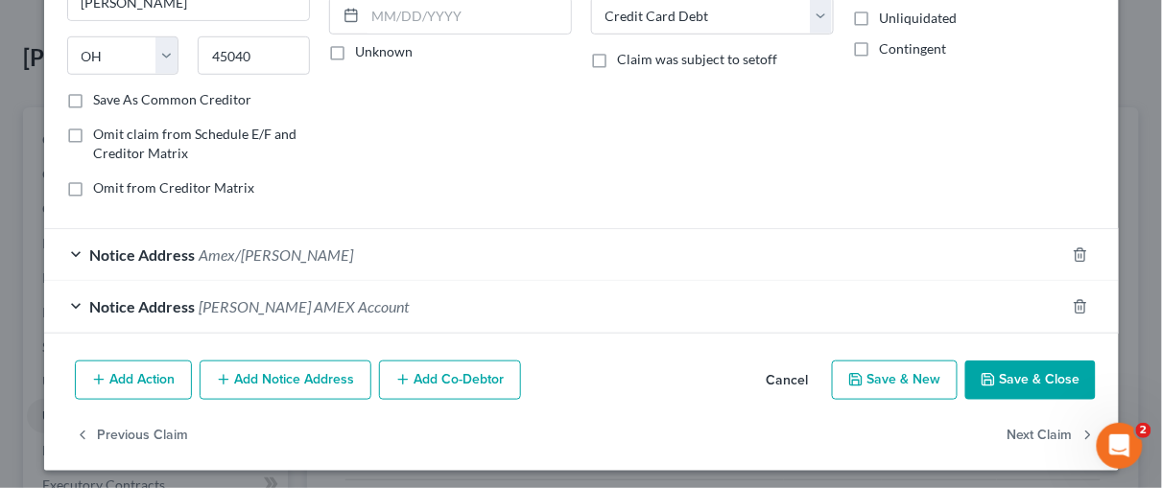
click at [1011, 378] on button "Save & Close" at bounding box center [1030, 381] width 131 height 40
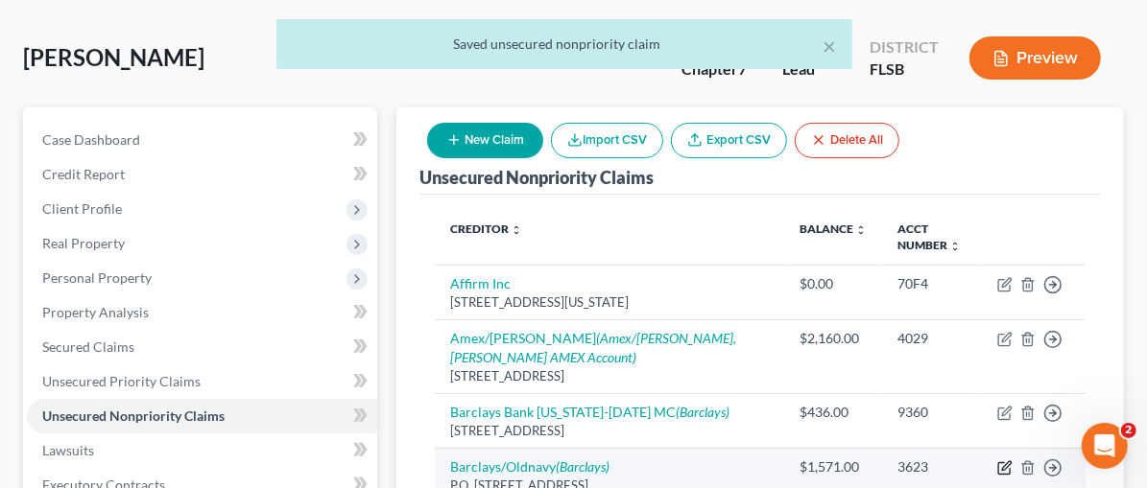
click at [1001, 461] on icon "button" at bounding box center [1004, 468] width 15 height 15
select select "7"
select select "2"
select select "0"
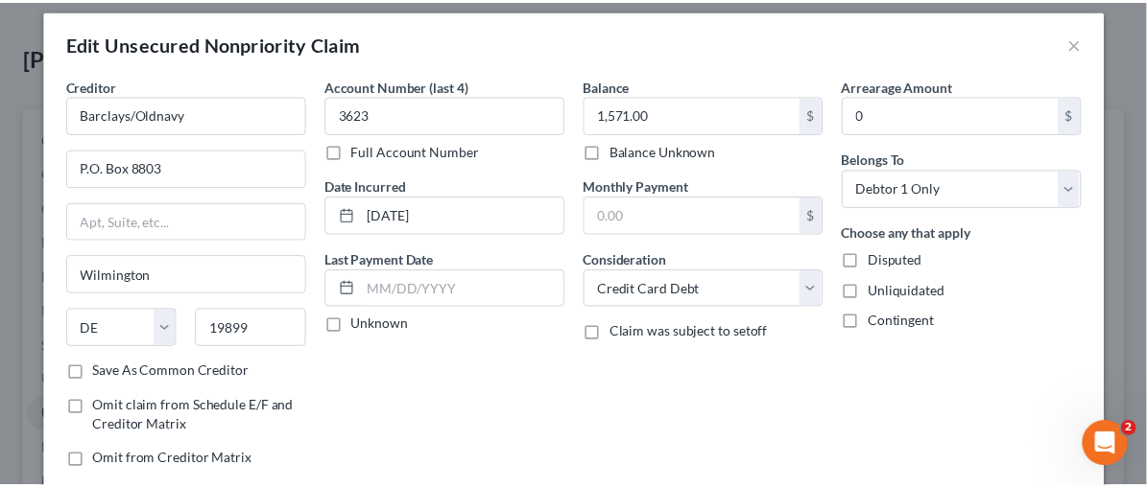
scroll to position [234, 0]
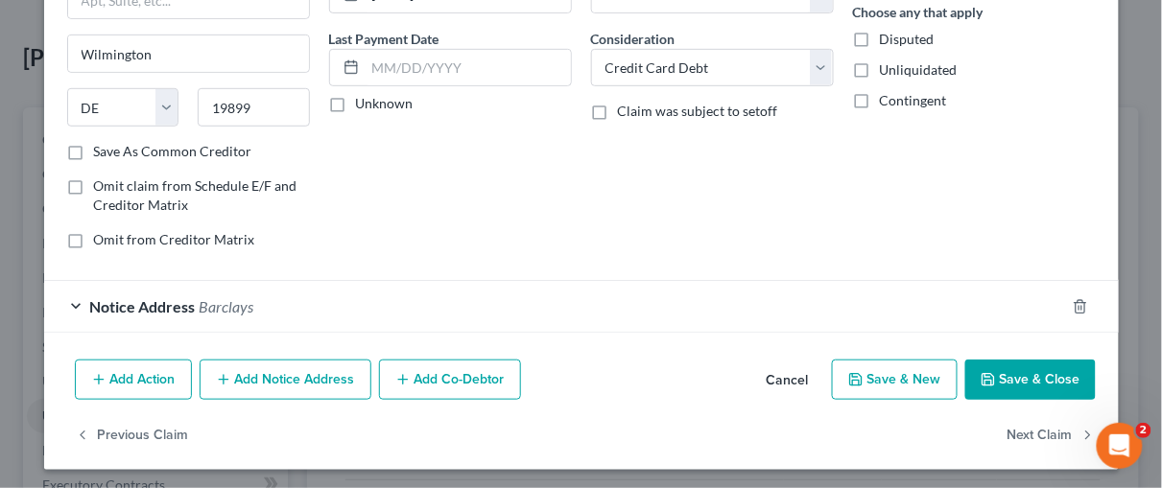
click at [1004, 377] on button "Save & Close" at bounding box center [1030, 380] width 131 height 40
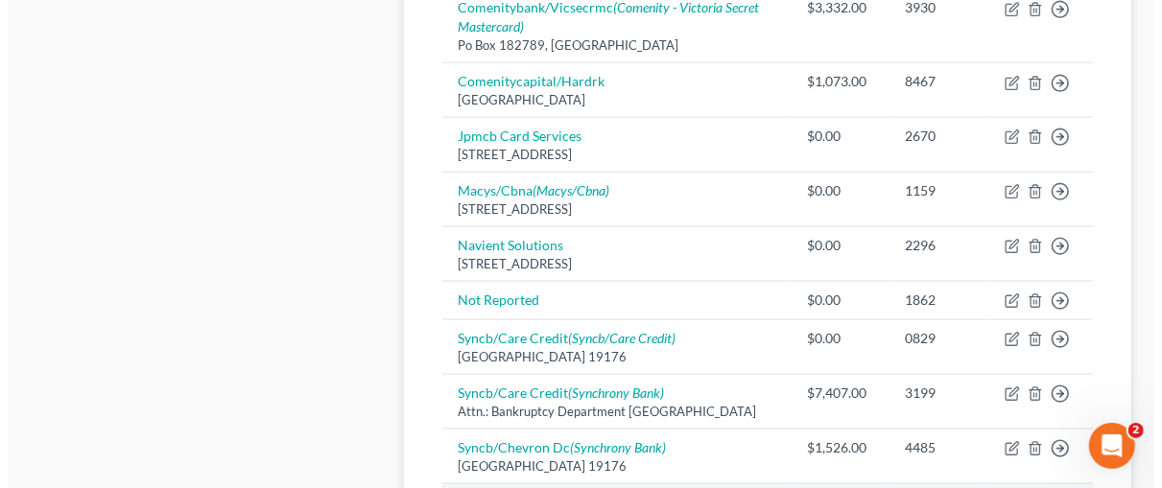
scroll to position [1358, 0]
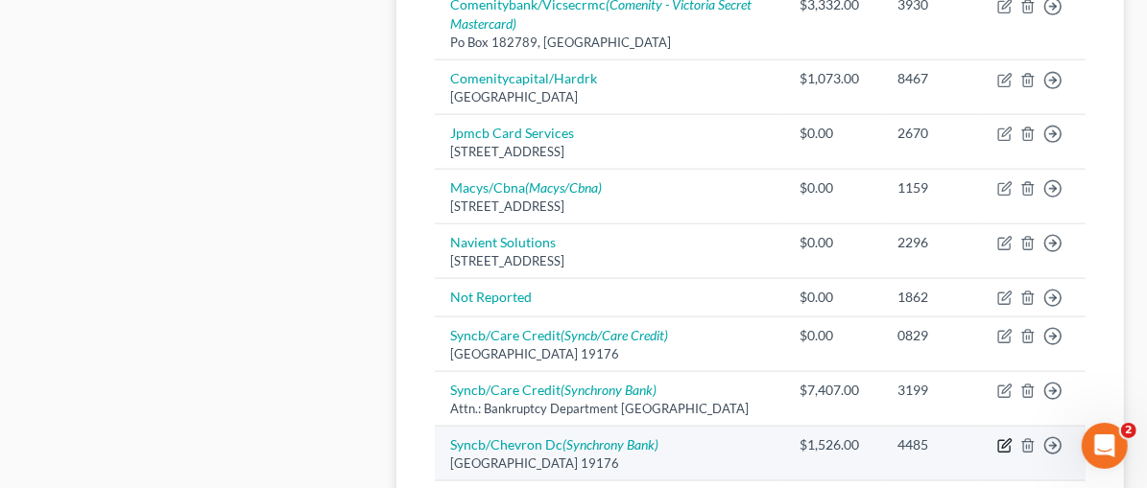
click at [1004, 439] on icon "button" at bounding box center [1006, 443] width 9 height 9
select select "39"
select select "2"
select select "0"
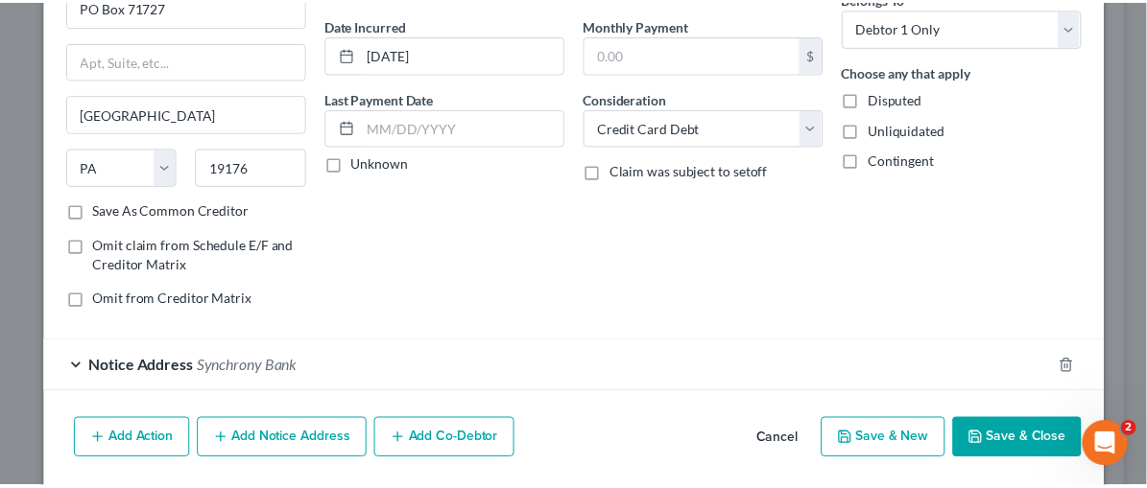
scroll to position [234, 0]
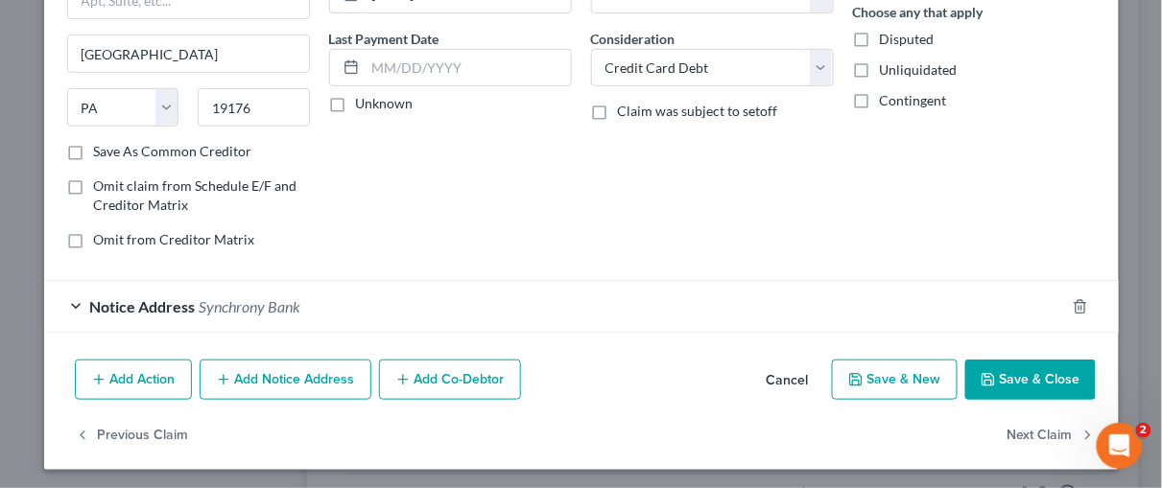
click at [1033, 378] on button "Save & Close" at bounding box center [1030, 380] width 131 height 40
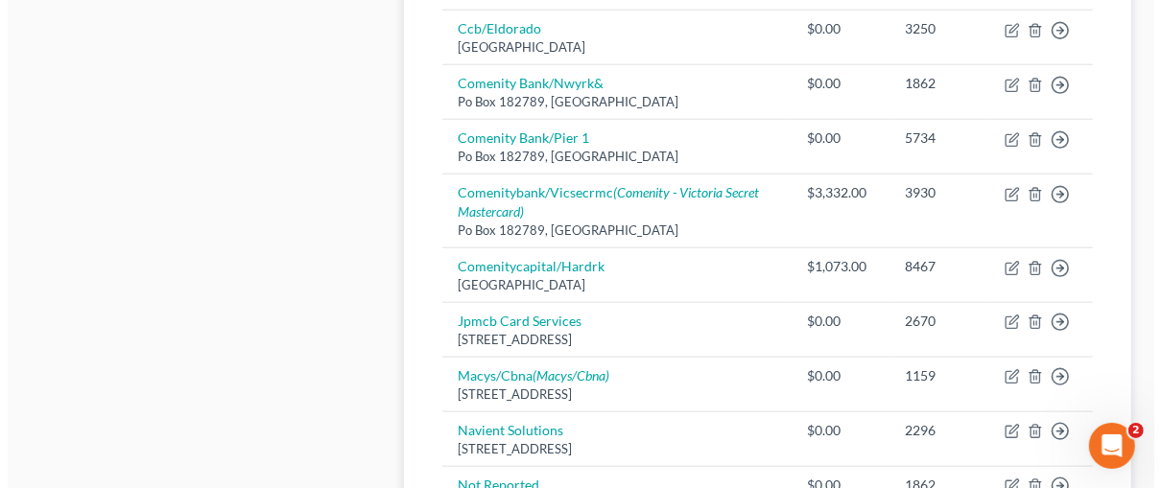
scroll to position [1167, 0]
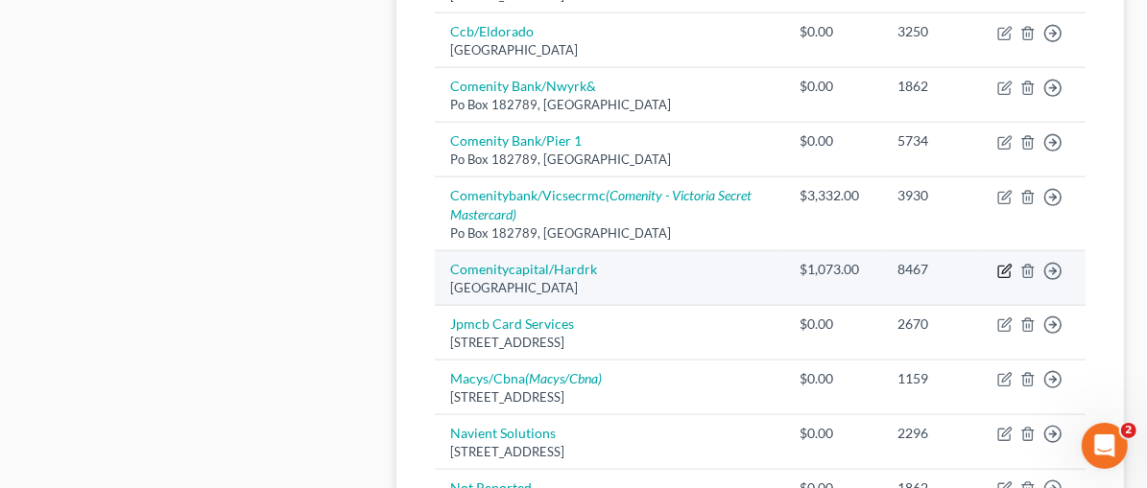
click at [1005, 264] on icon "button" at bounding box center [1004, 271] width 15 height 15
select select "36"
select select "2"
select select "0"
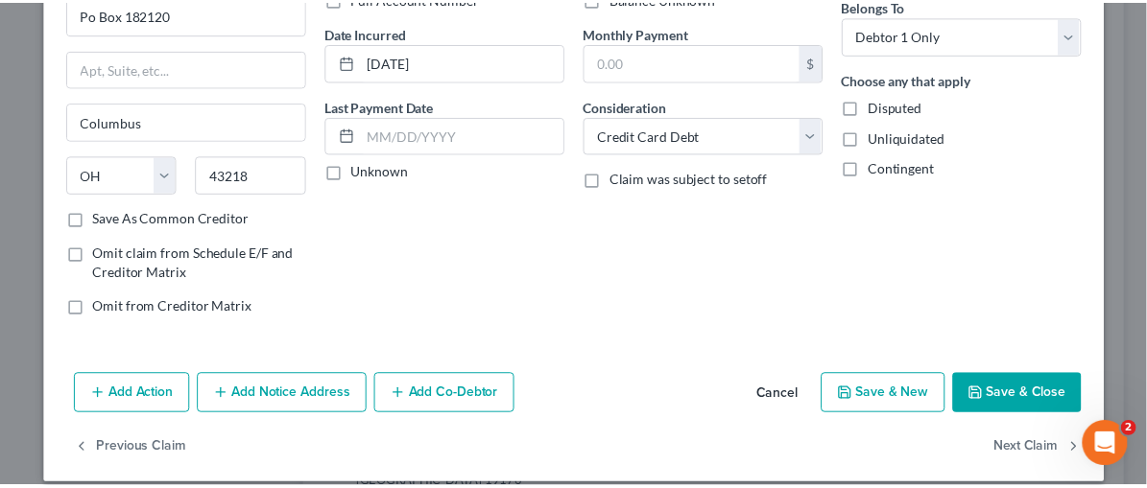
scroll to position [181, 0]
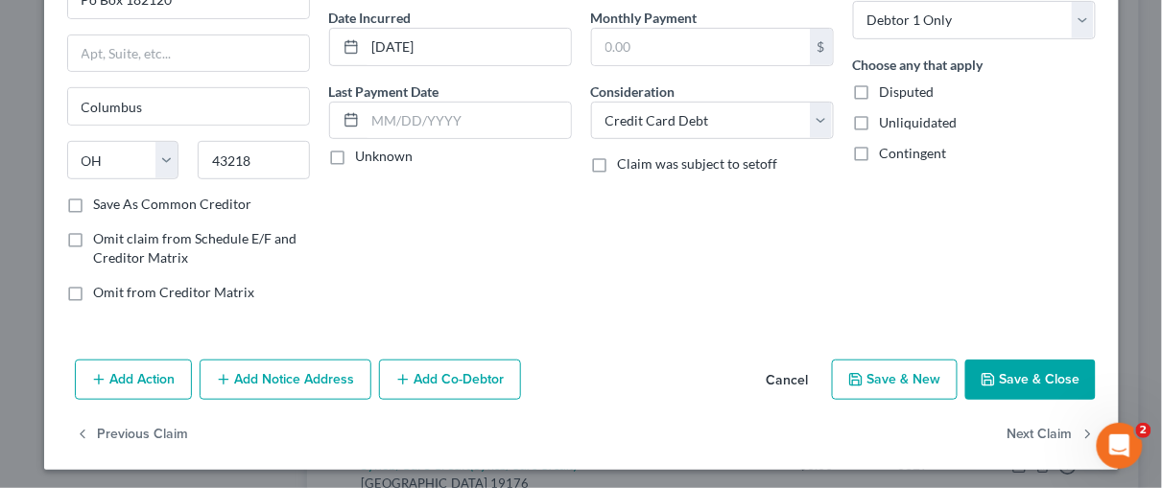
click at [1027, 362] on button "Save & Close" at bounding box center [1030, 380] width 131 height 40
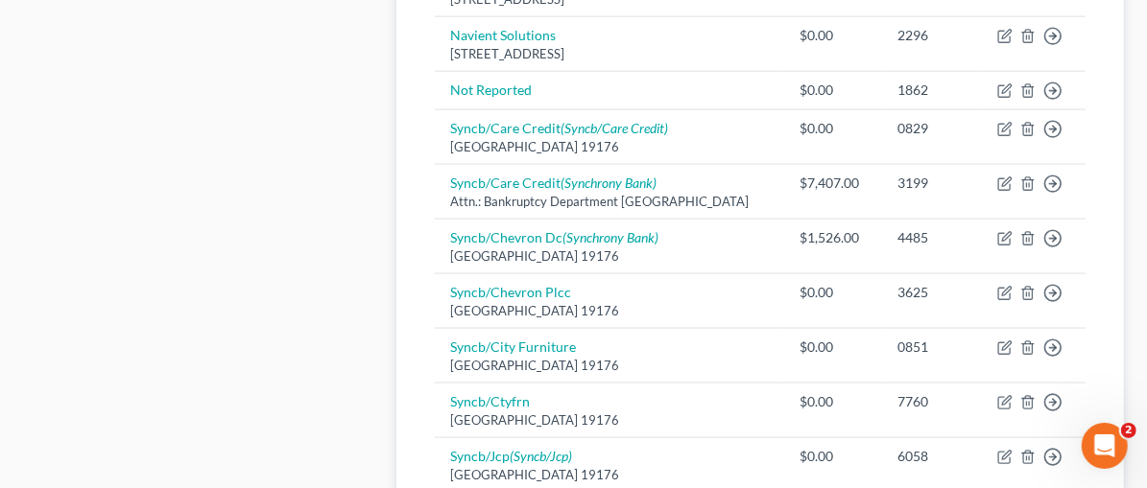
scroll to position [1643, 0]
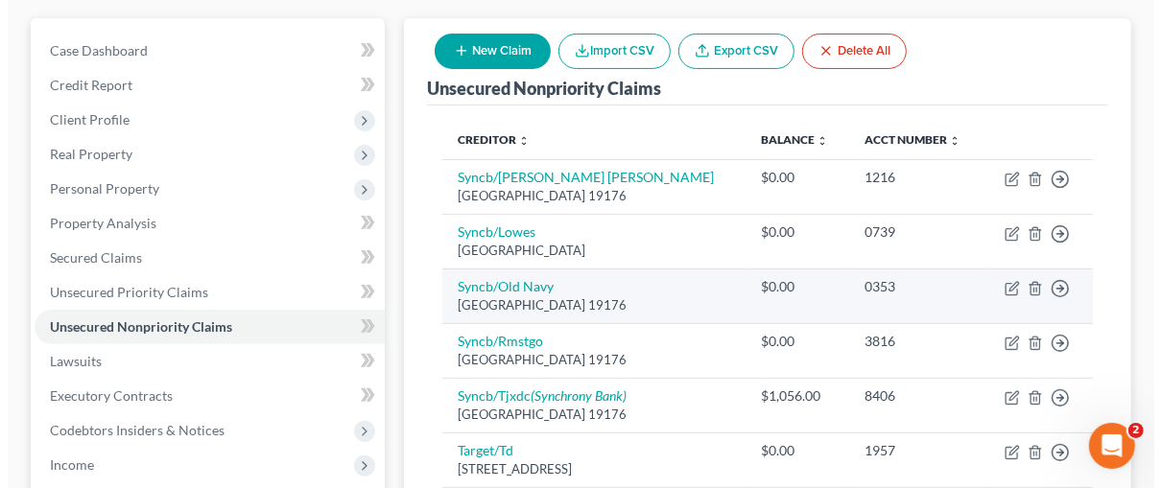
scroll to position [204, 0]
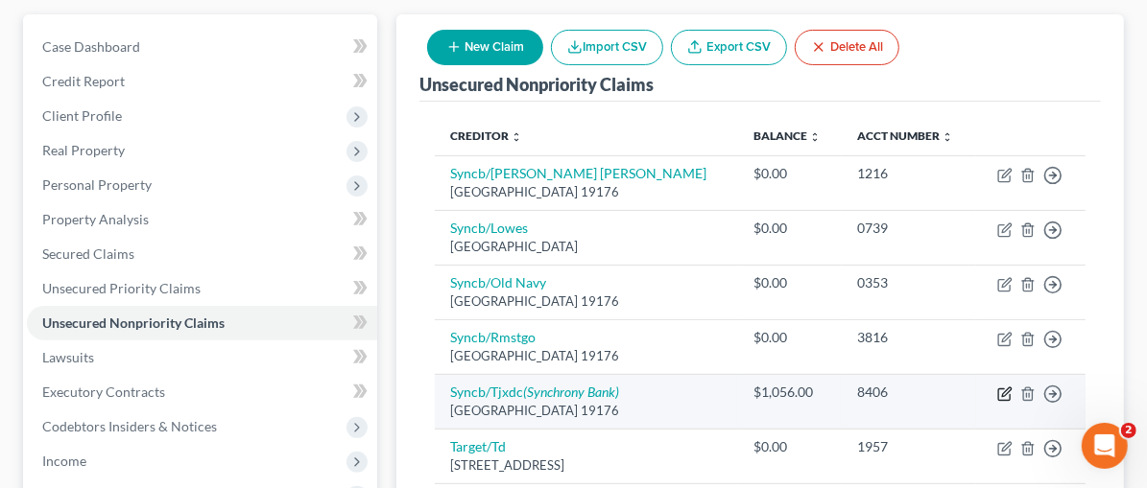
click at [1001, 387] on icon "button" at bounding box center [1004, 394] width 15 height 15
select select "39"
select select "2"
select select "0"
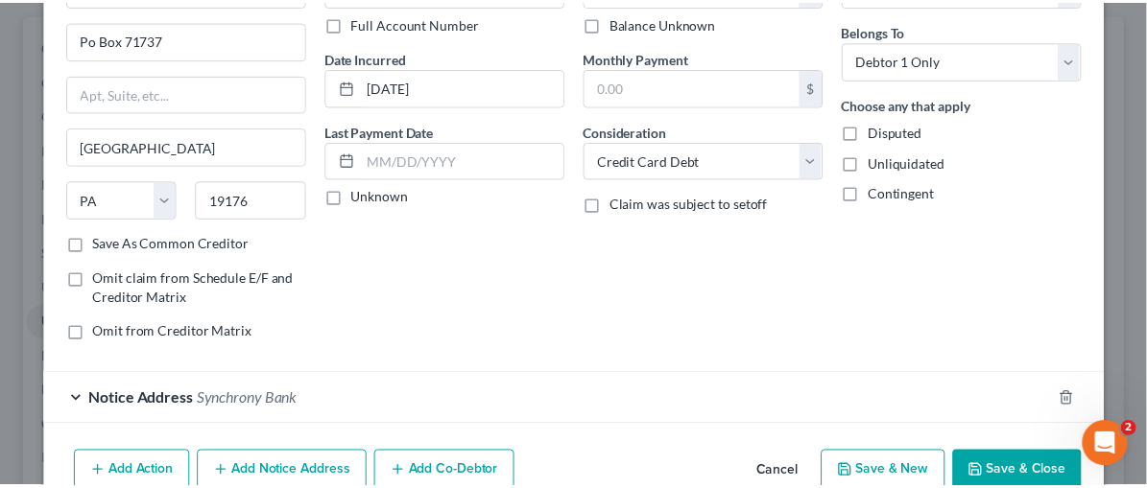
scroll to position [234, 0]
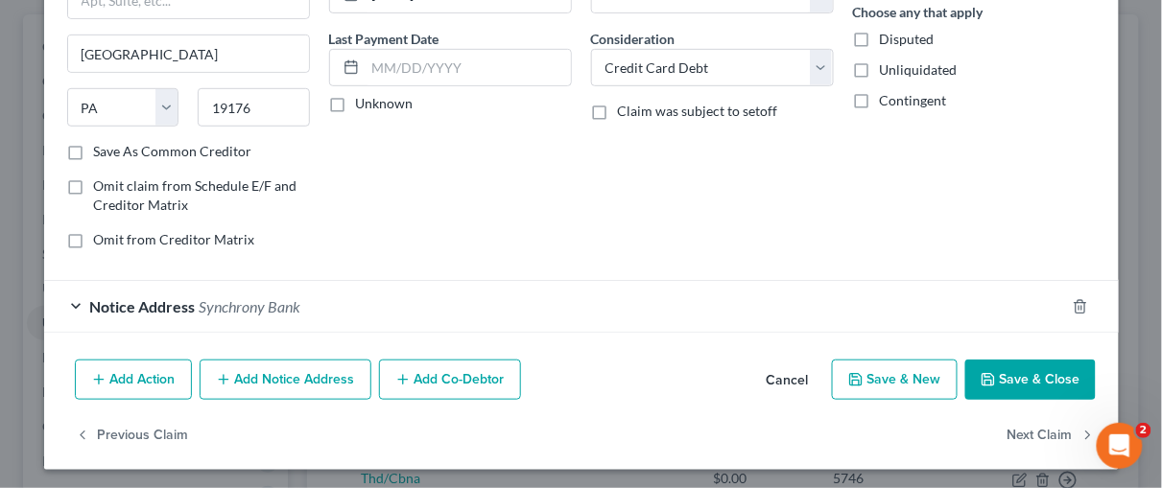
drag, startPoint x: 1157, startPoint y: 275, endPoint x: 6, endPoint y: 16, distance: 1180.3
click at [1023, 374] on button "Save & Close" at bounding box center [1030, 380] width 131 height 40
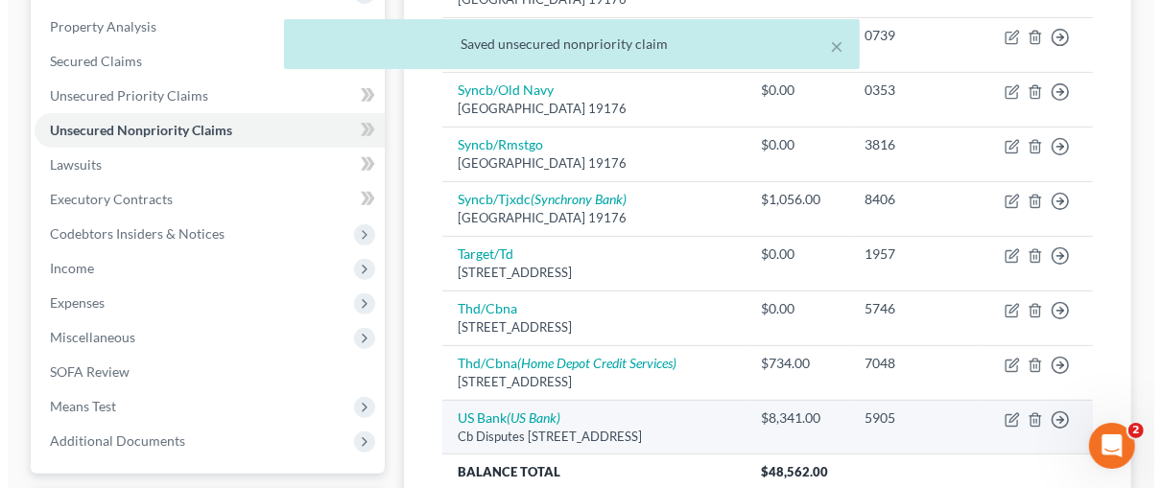
scroll to position [407, 0]
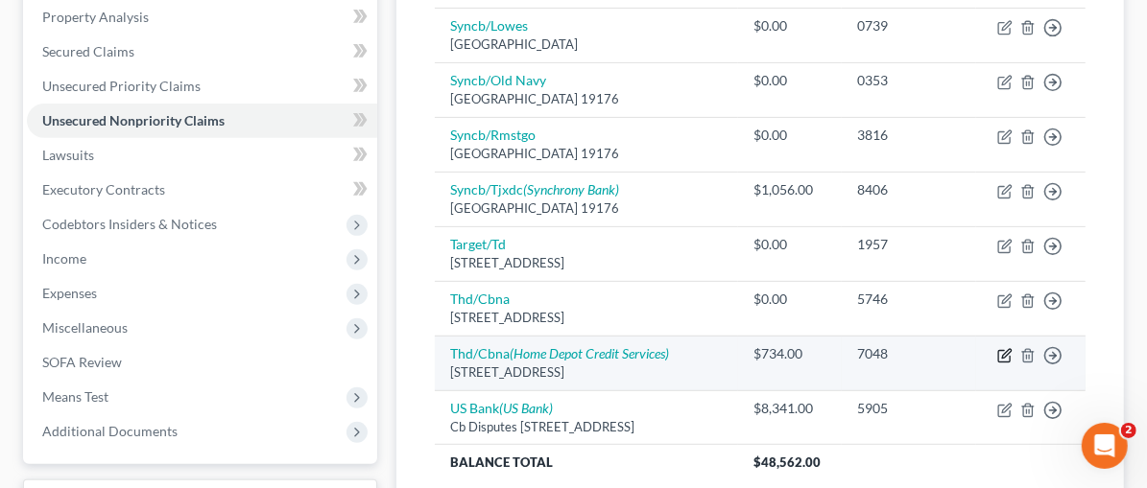
click at [1007, 349] on icon "button" at bounding box center [1006, 353] width 9 height 9
select select "43"
select select "2"
select select "0"
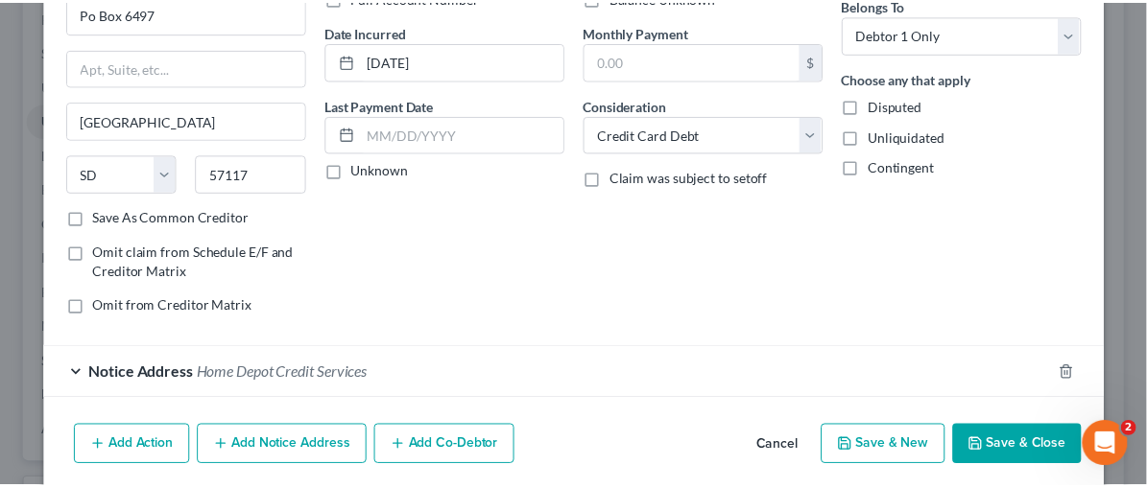
scroll to position [229, 0]
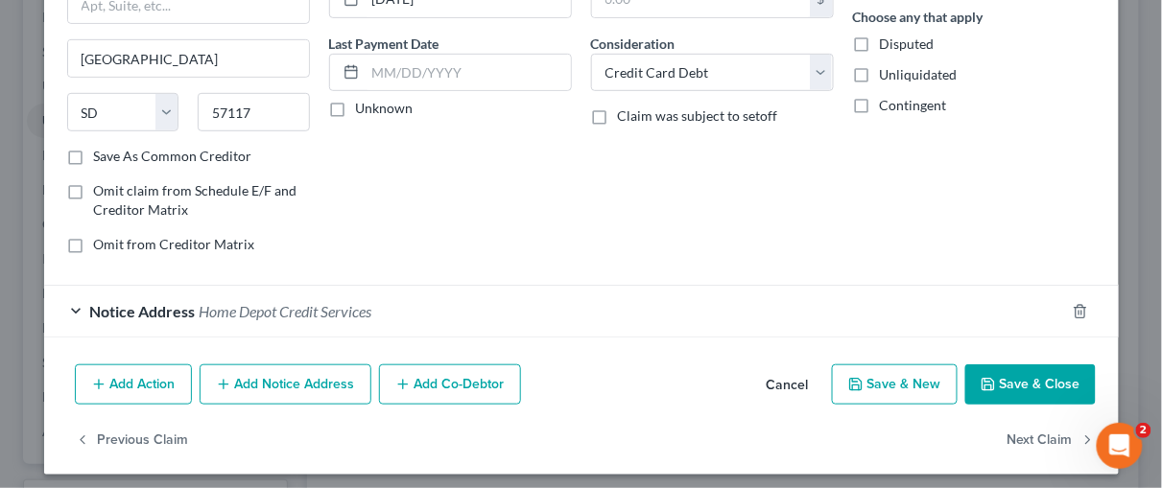
click at [1060, 378] on button "Save & Close" at bounding box center [1030, 385] width 131 height 40
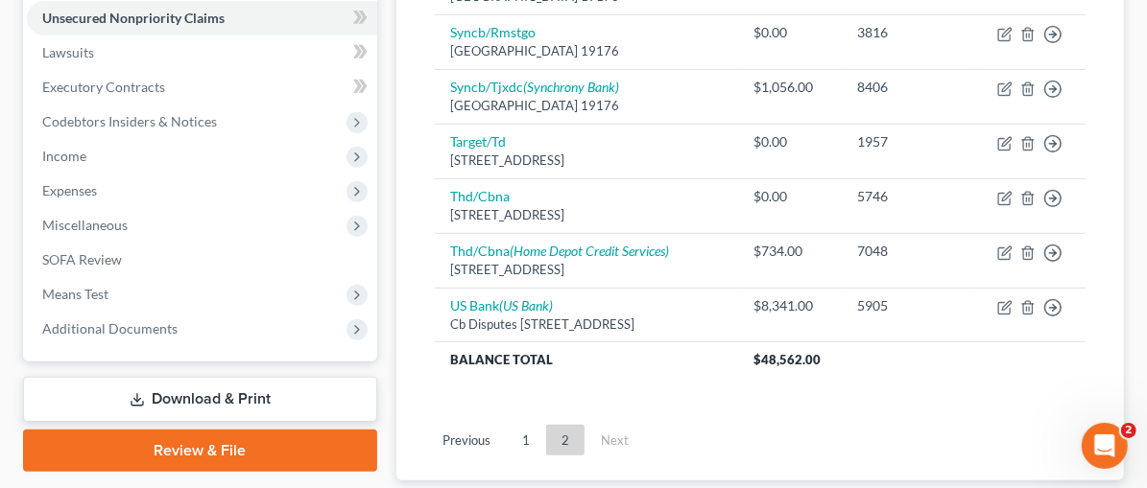
scroll to position [607, 0]
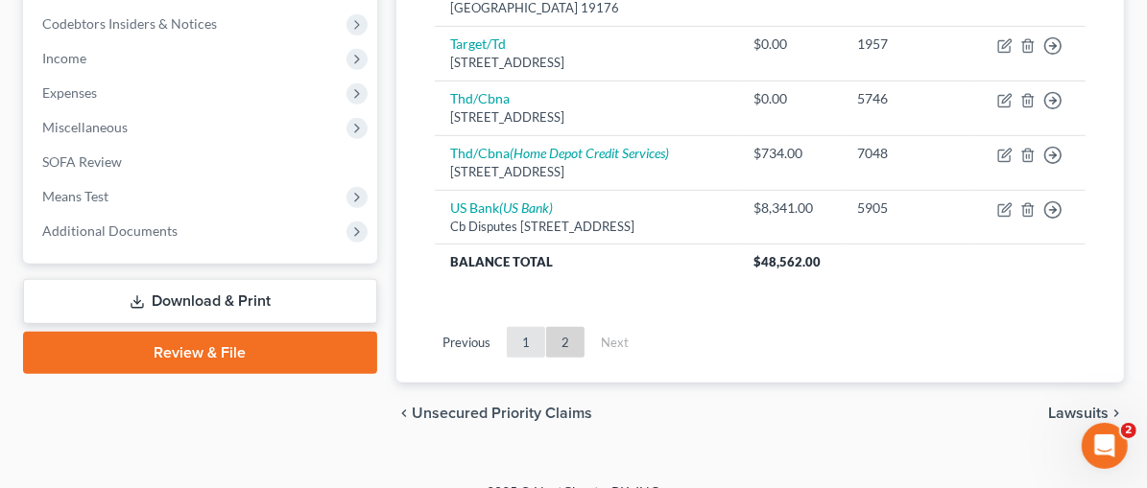
click at [507, 327] on link "1" at bounding box center [526, 342] width 38 height 31
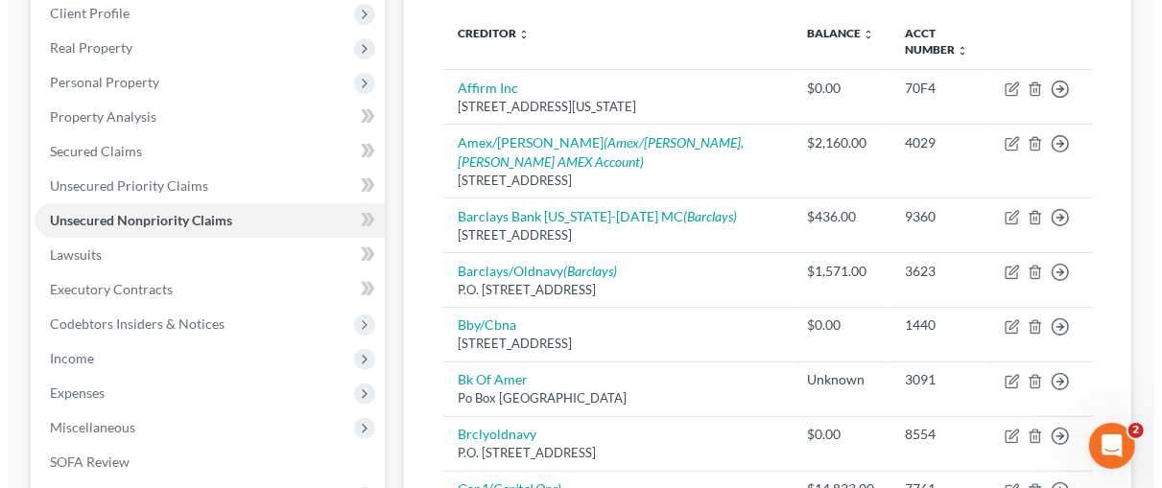
scroll to position [327, 0]
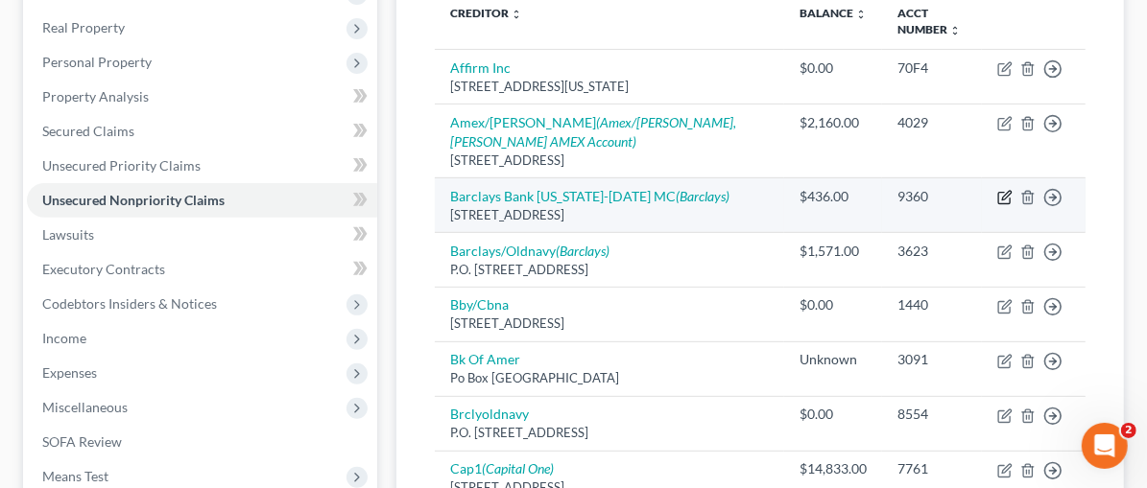
click at [1010, 191] on icon "button" at bounding box center [1006, 195] width 9 height 9
select select "7"
select select "2"
select select "0"
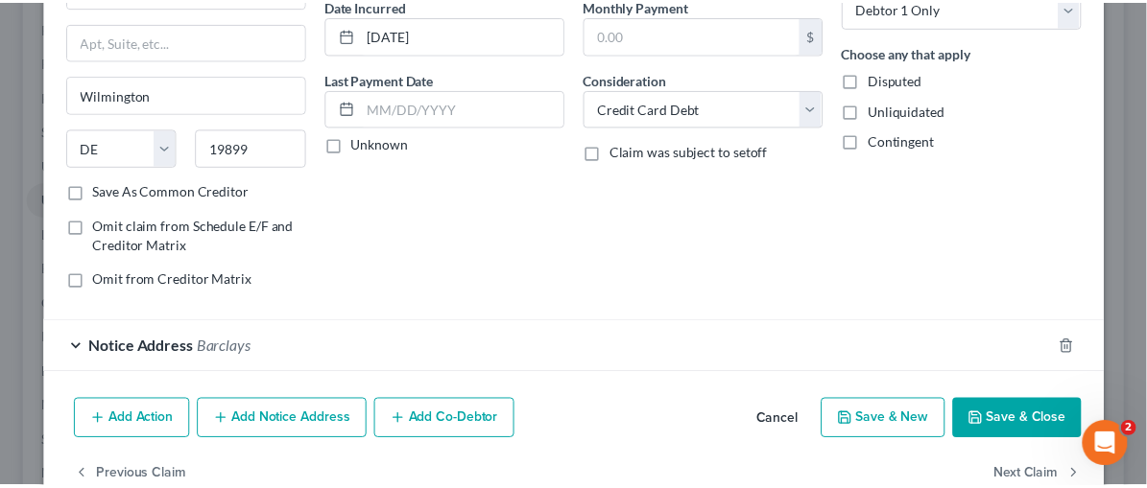
scroll to position [234, 0]
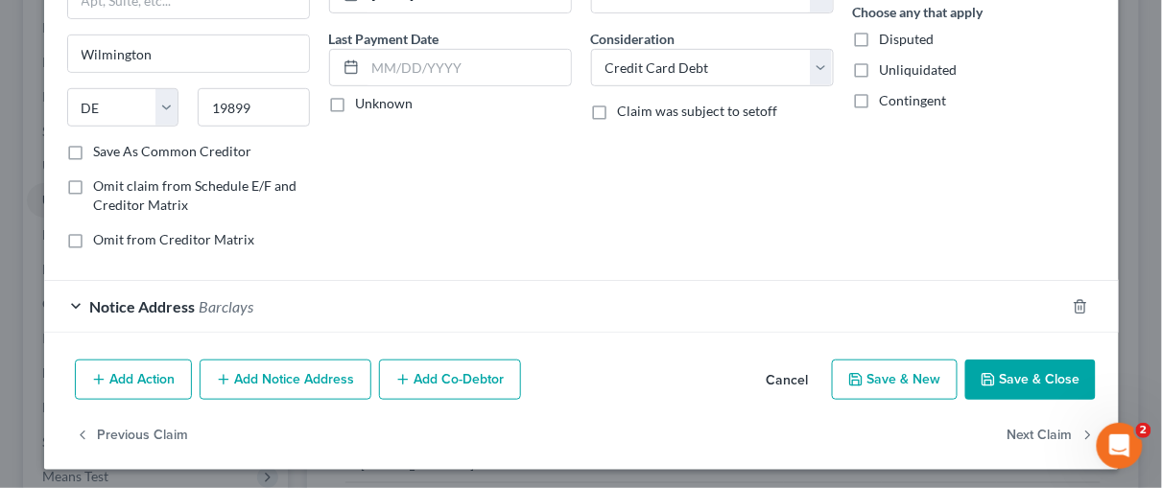
click at [1045, 368] on button "Save & Close" at bounding box center [1030, 380] width 131 height 40
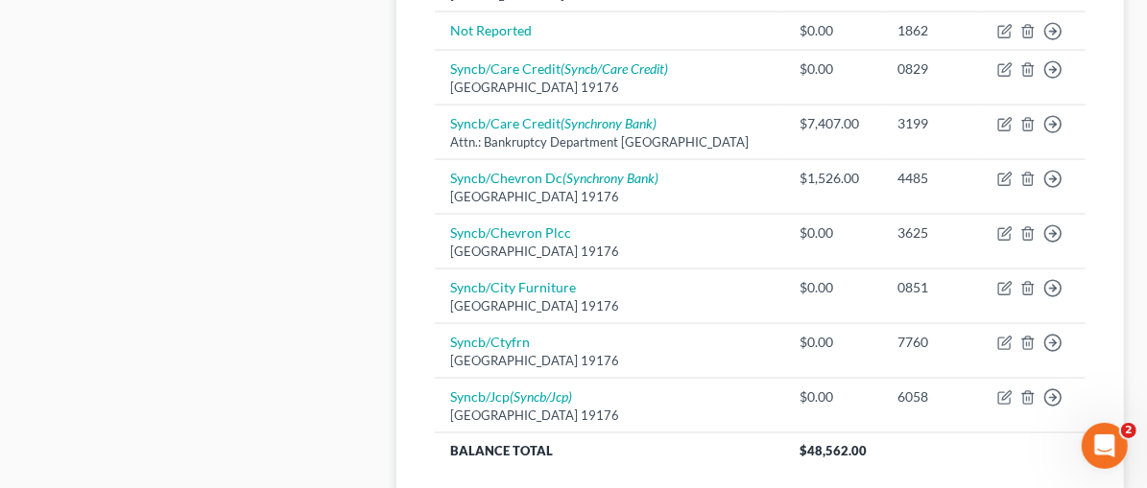
scroll to position [1640, 0]
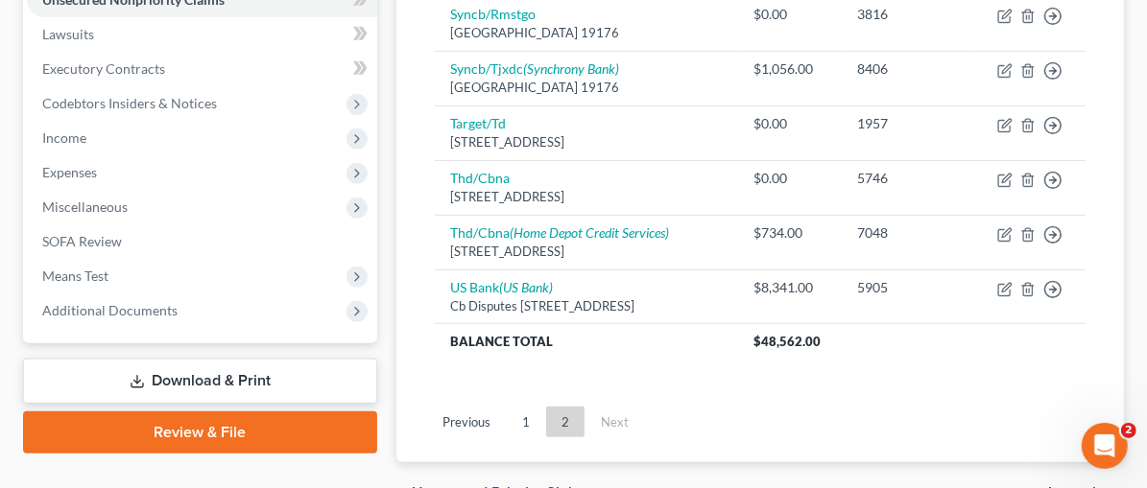
scroll to position [559, 0]
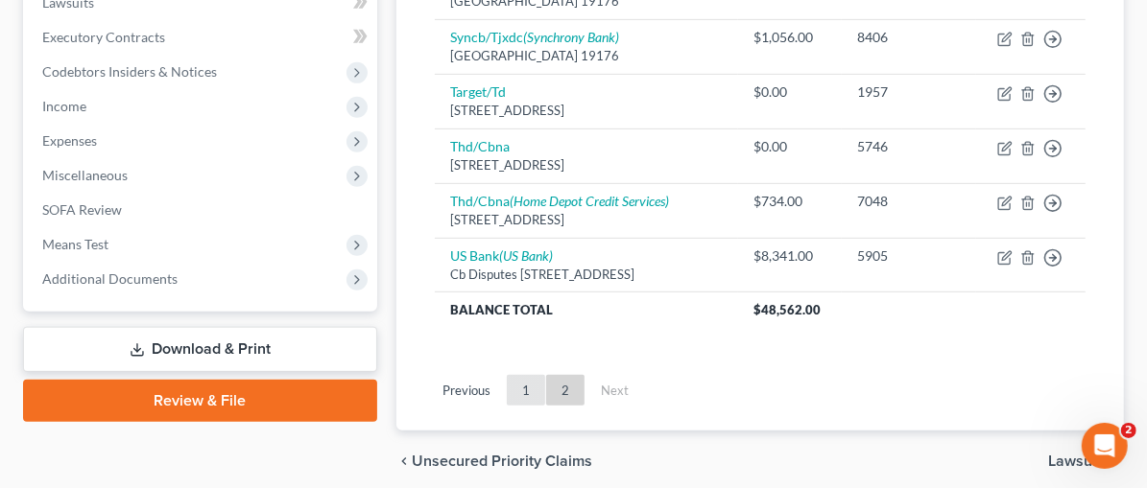
click at [507, 375] on link "1" at bounding box center [526, 390] width 38 height 31
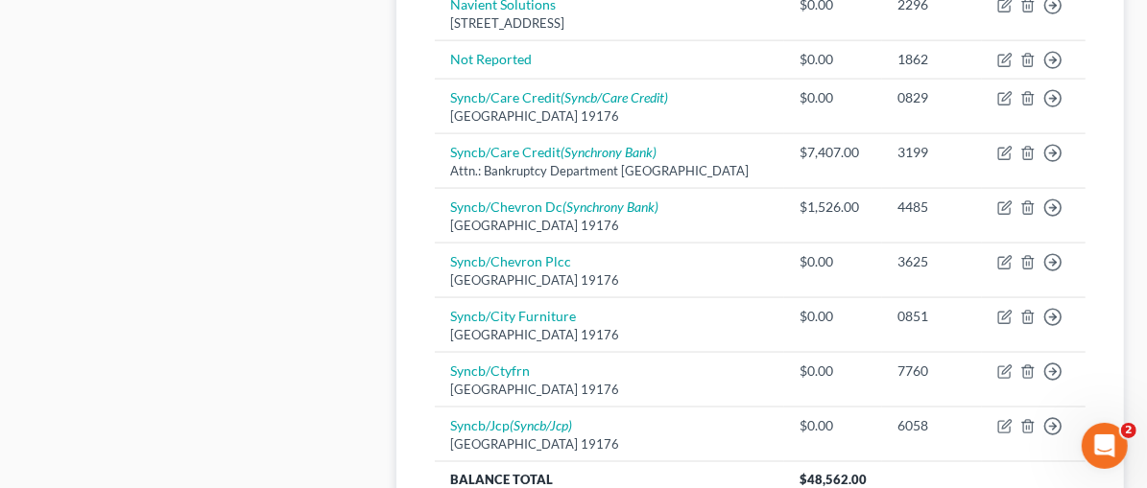
scroll to position [1599, 0]
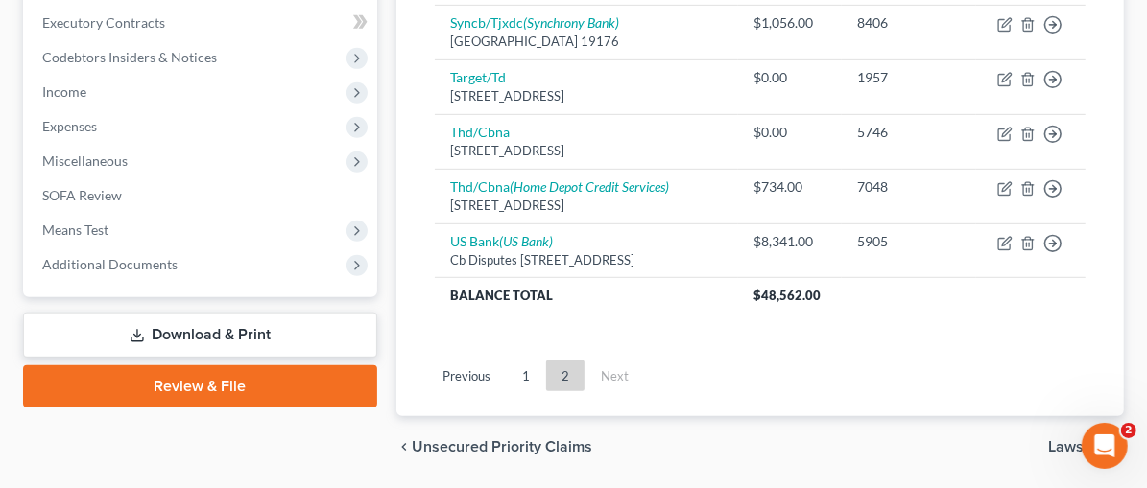
scroll to position [590, 0]
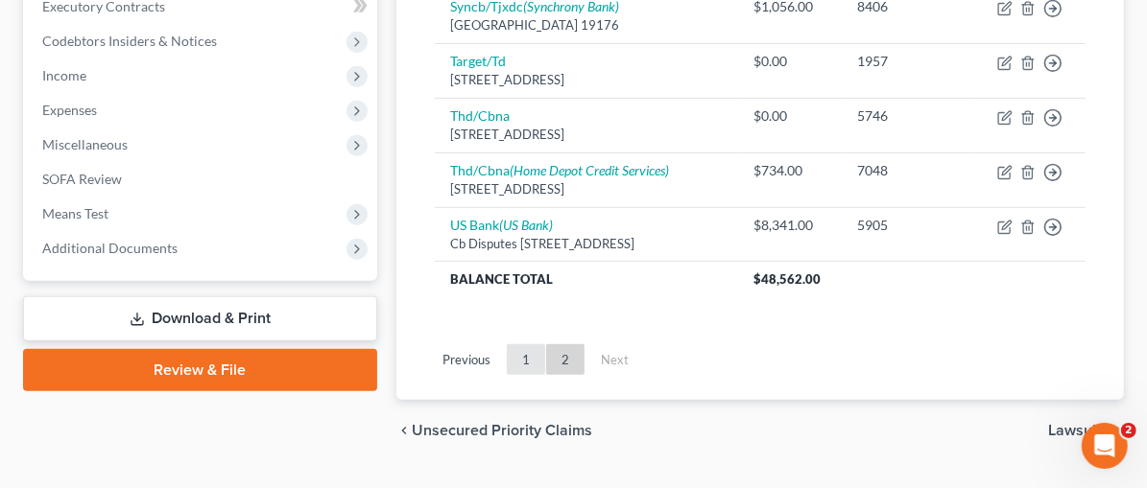
click at [507, 344] on link "1" at bounding box center [526, 359] width 38 height 31
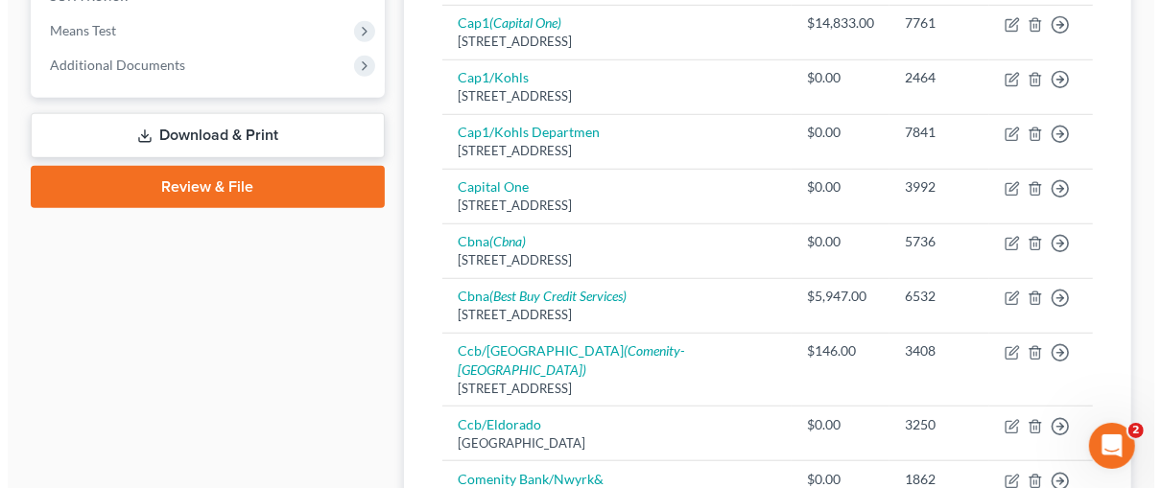
scroll to position [792, 0]
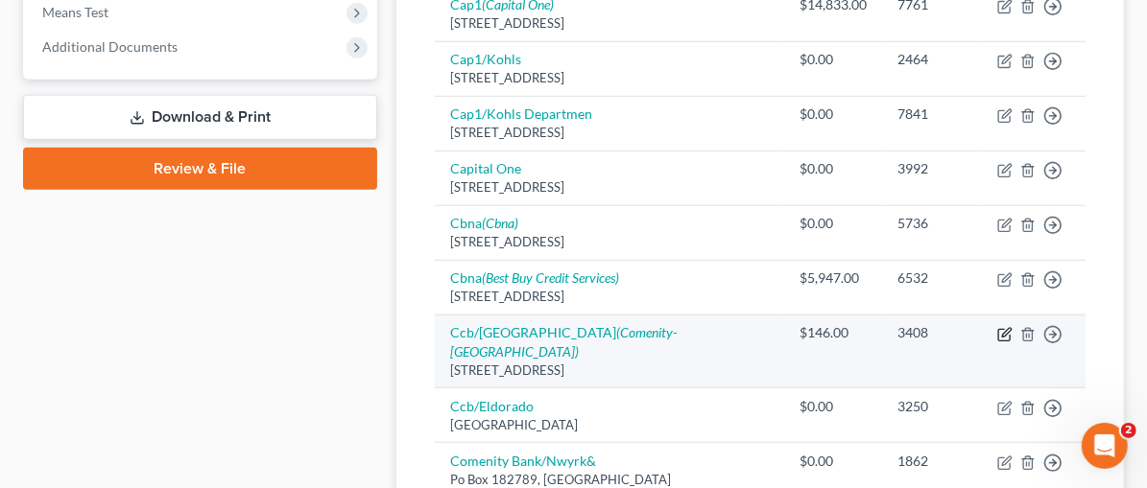
click at [1009, 328] on icon "button" at bounding box center [1006, 332] width 9 height 9
select select "36"
select select "2"
select select "0"
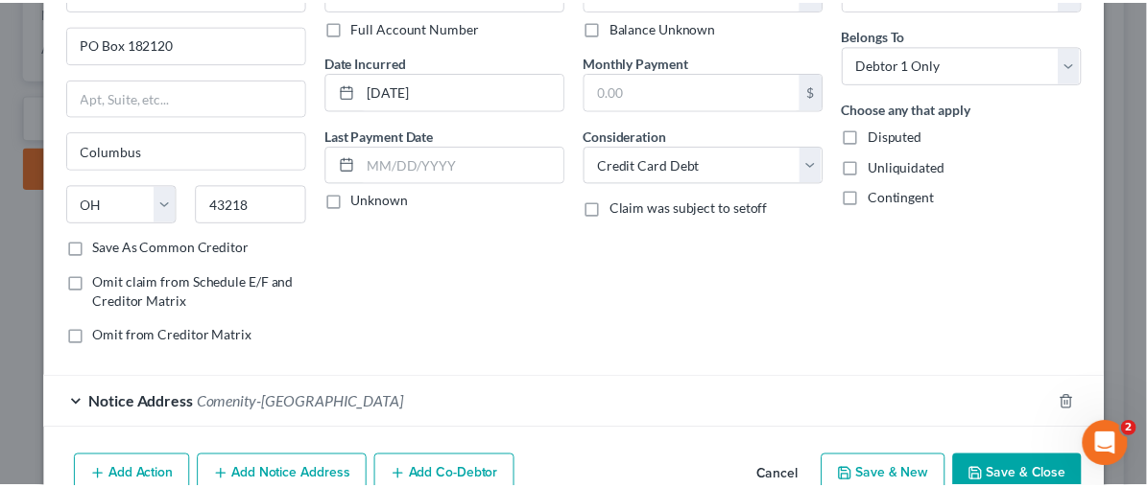
scroll to position [234, 0]
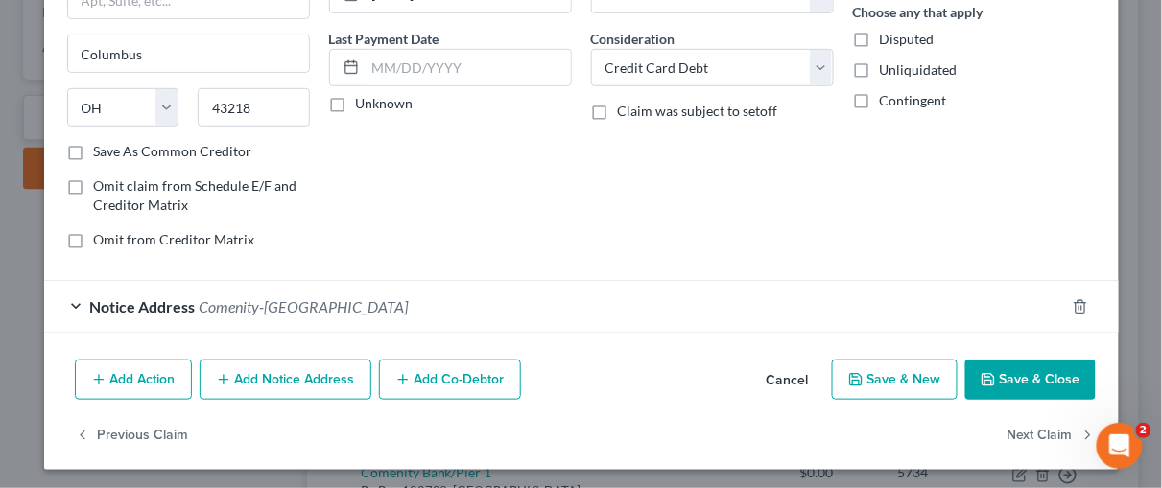
click at [1033, 369] on button "Save & Close" at bounding box center [1030, 380] width 131 height 40
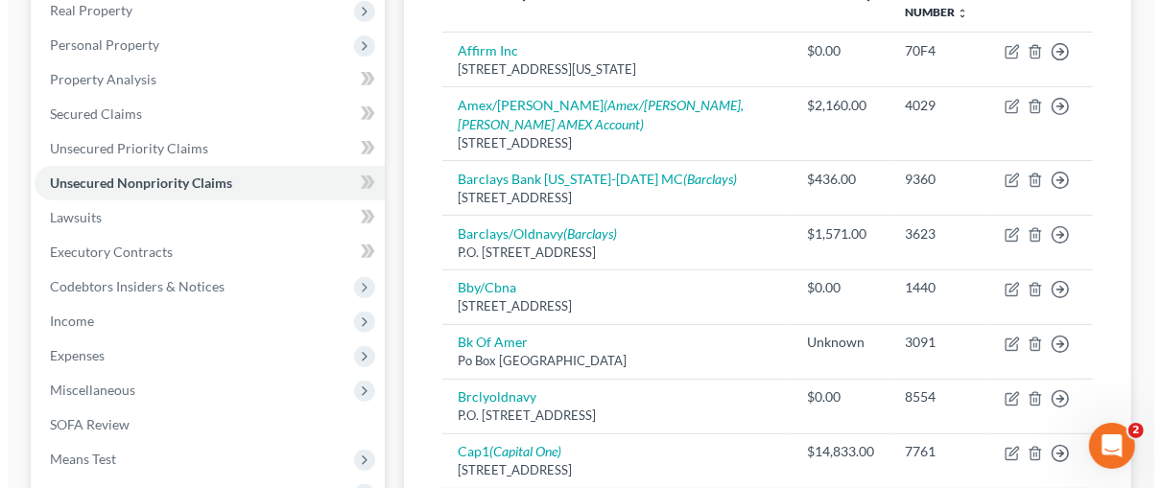
scroll to position [78, 0]
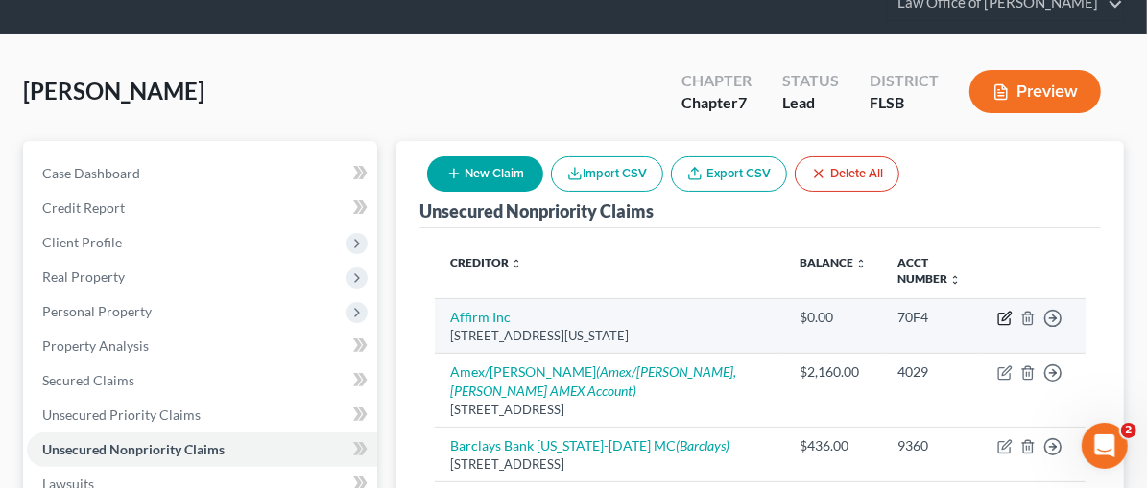
click at [1006, 311] on icon "button" at bounding box center [1004, 318] width 15 height 15
select select "4"
select select "0"
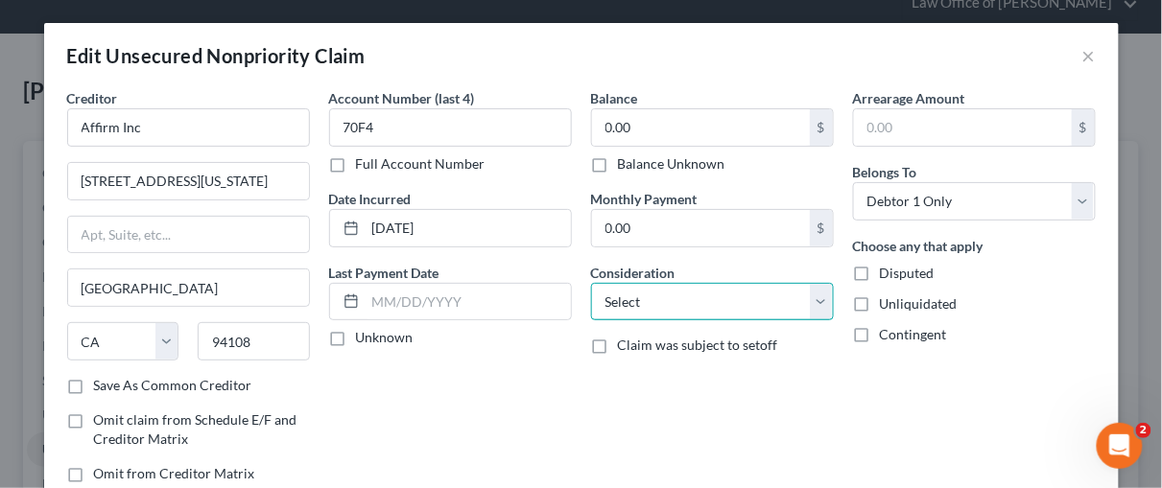
click at [816, 297] on select "Select Cable / Satellite Services Collection Agency Credit Card Debt Debt Couns…" at bounding box center [712, 302] width 243 height 38
select select "14"
click at [591, 283] on select "Select Cable / Satellite Services Collection Agency Credit Card Debt Debt Couns…" at bounding box center [712, 302] width 243 height 38
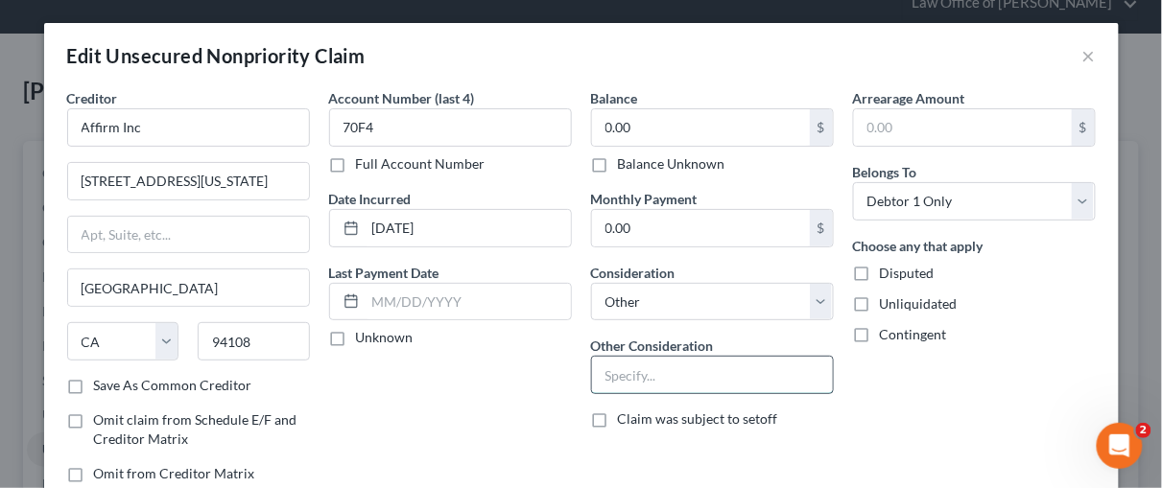
click at [625, 369] on input "text" at bounding box center [712, 375] width 241 height 36
type input "Unsecured Loan"
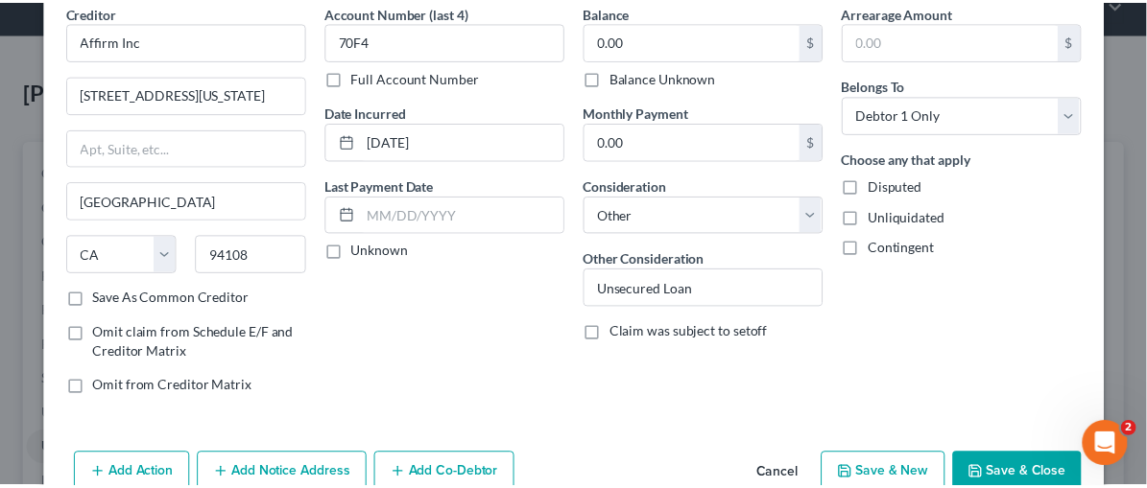
scroll to position [95, 0]
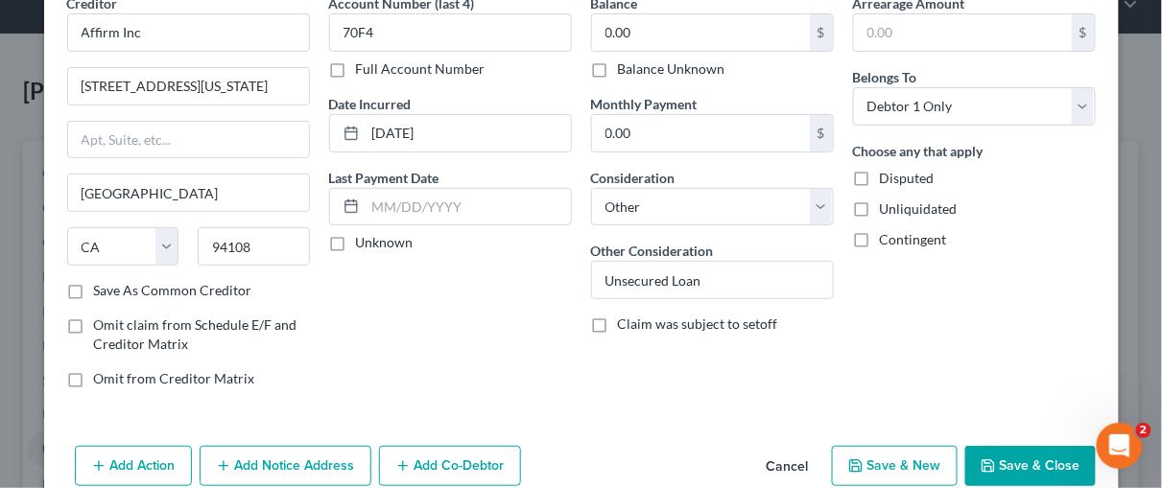
click at [1013, 459] on button "Save & Close" at bounding box center [1030, 466] width 131 height 40
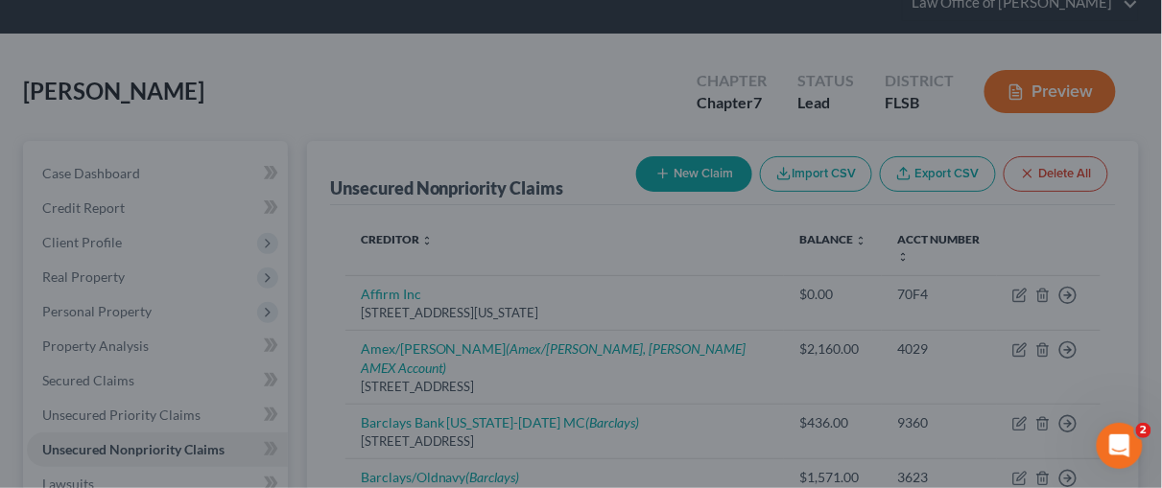
type input "0"
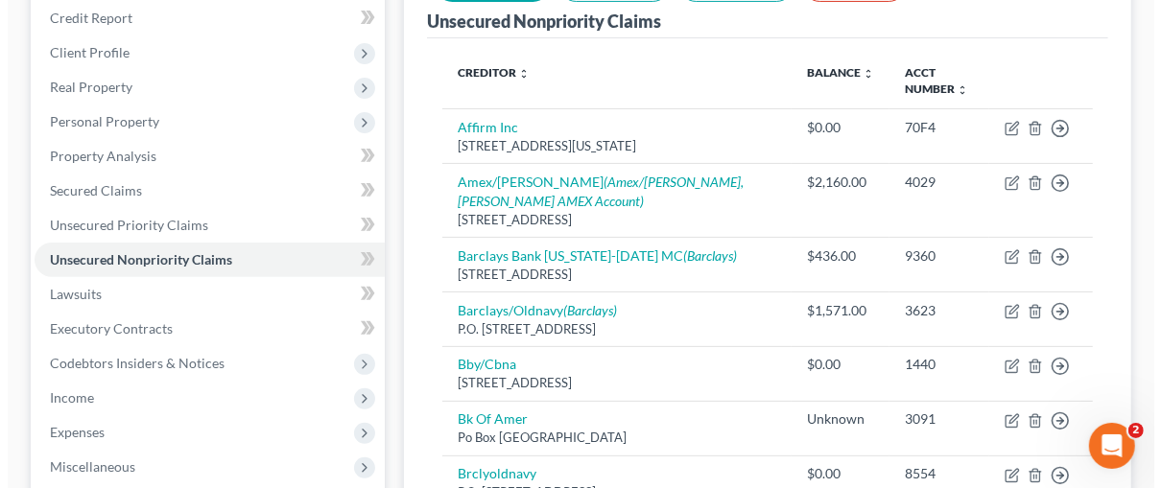
scroll to position [291, 0]
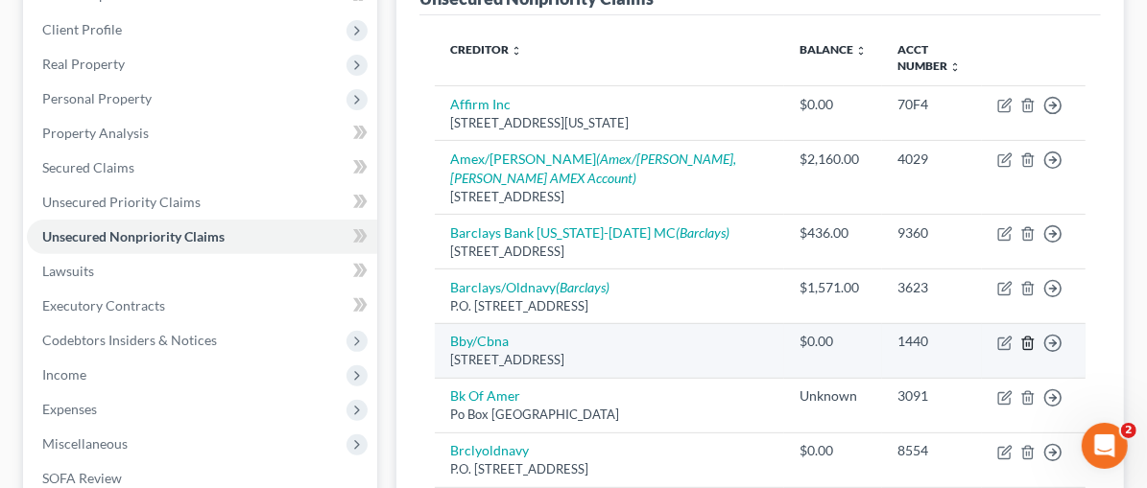
click at [1027, 343] on line "button" at bounding box center [1027, 345] width 0 height 4
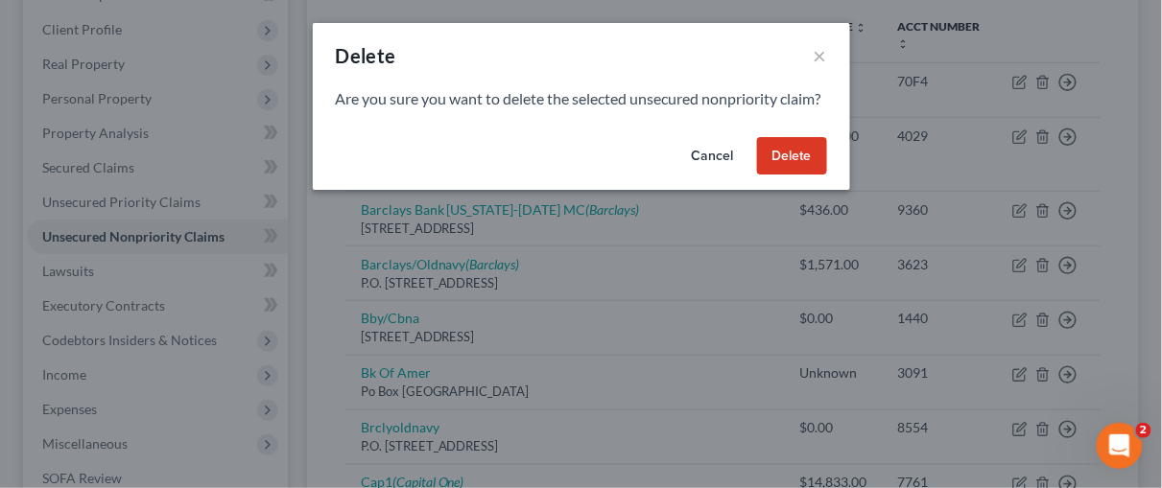
click at [795, 175] on button "Delete" at bounding box center [792, 156] width 70 height 38
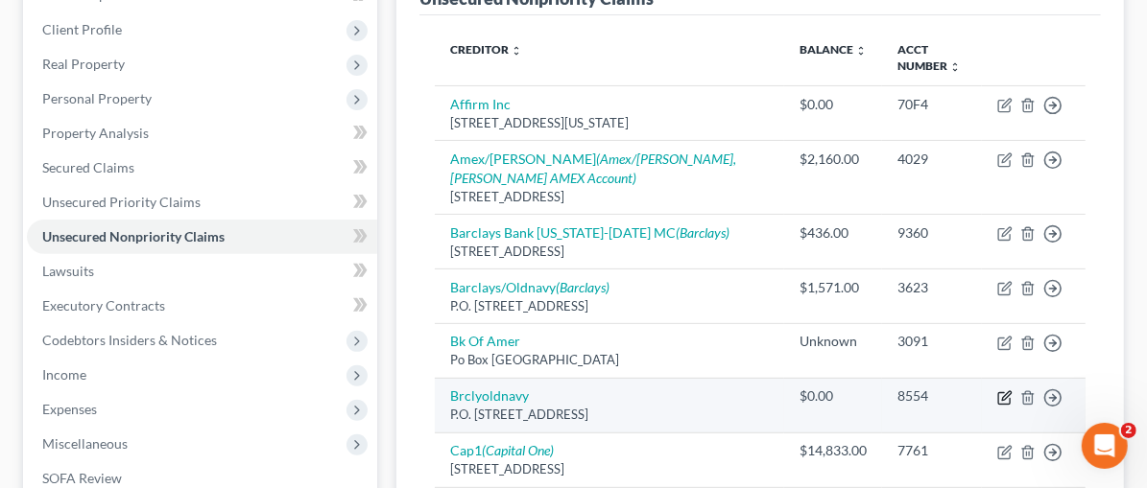
click at [1005, 391] on icon "button" at bounding box center [1004, 398] width 15 height 15
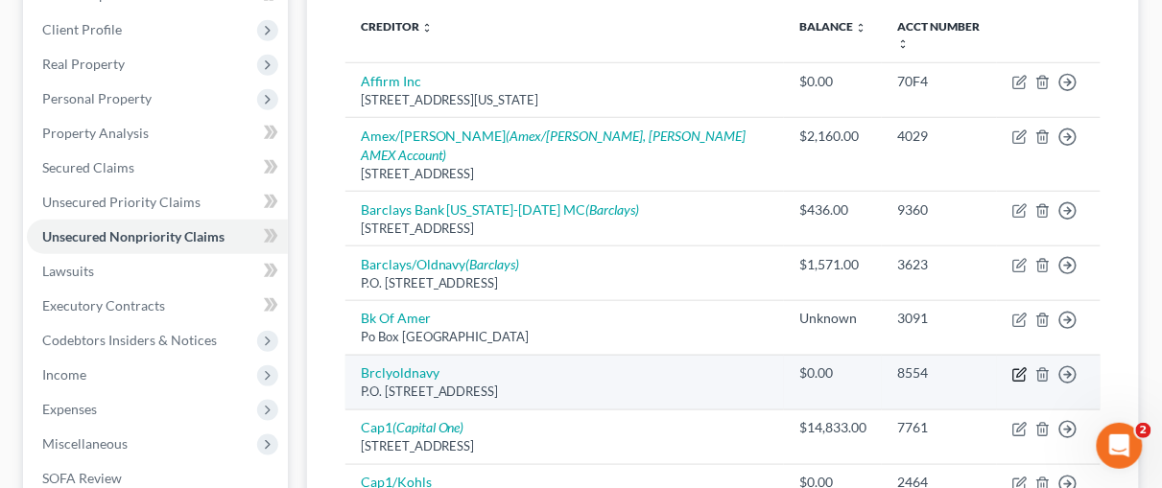
select select "7"
select select "2"
select select "0"
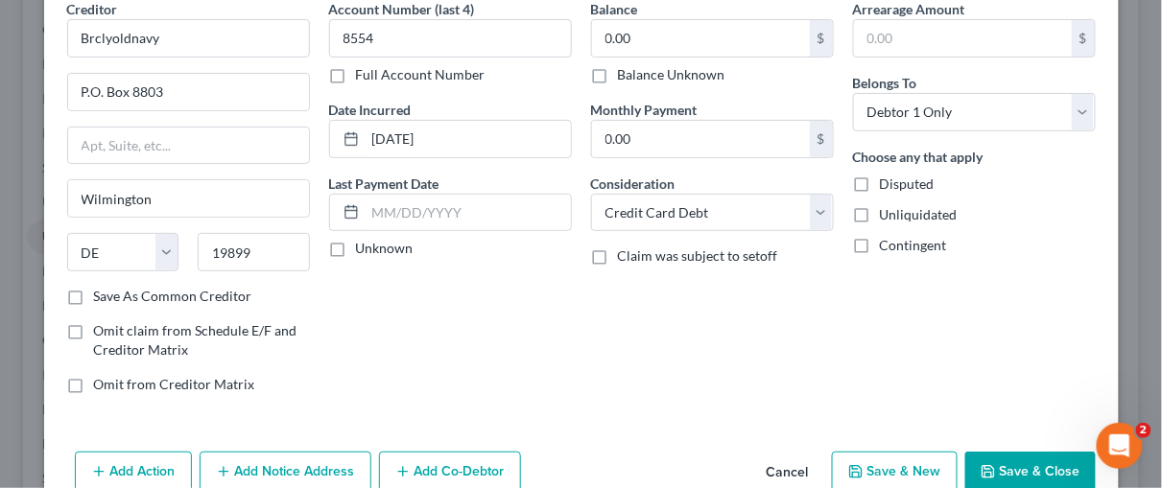
scroll to position [181, 0]
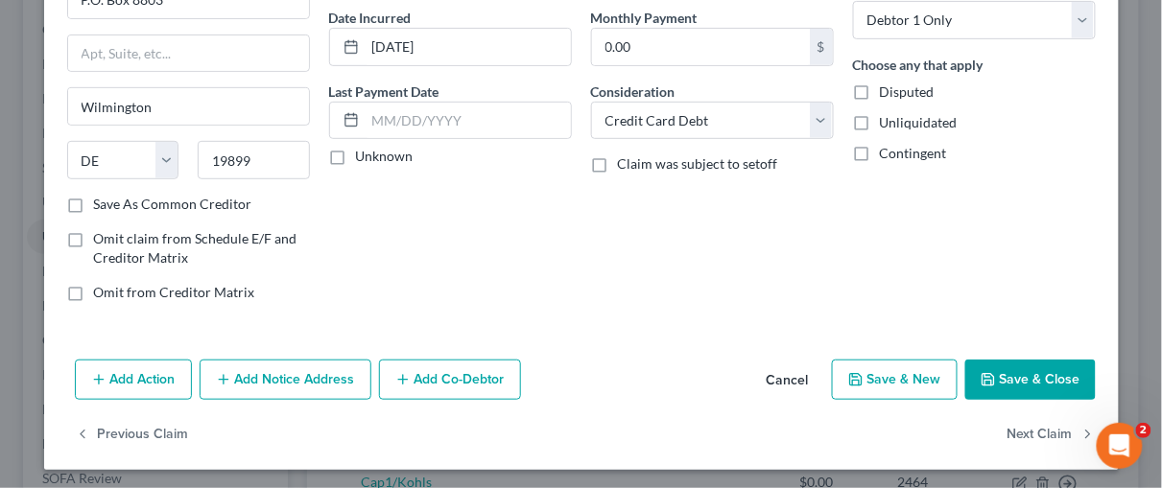
click at [1007, 372] on button "Save & Close" at bounding box center [1030, 380] width 131 height 40
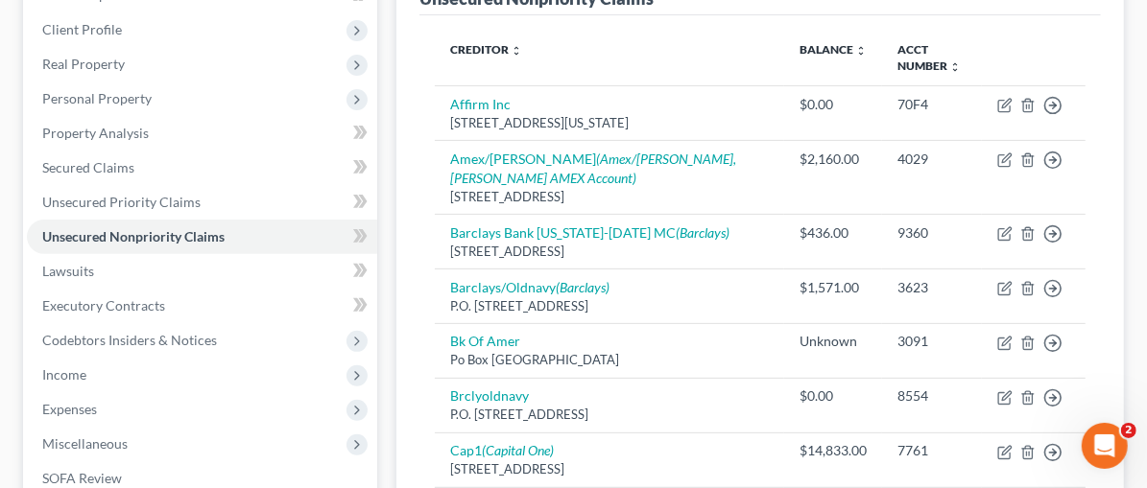
select select "46"
select select "2"
select select "0"
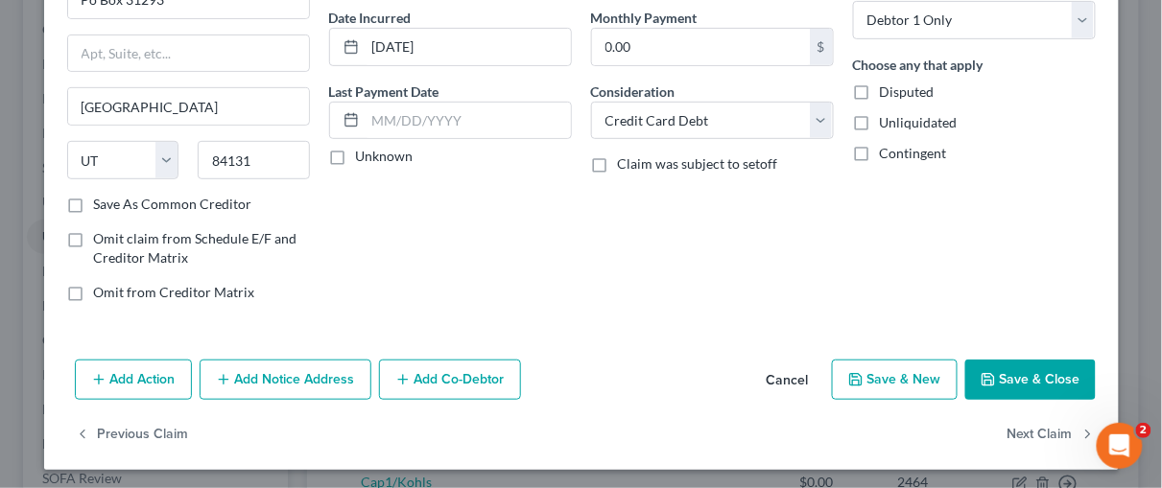
click at [1015, 380] on button "Save & Close" at bounding box center [1030, 380] width 131 height 40
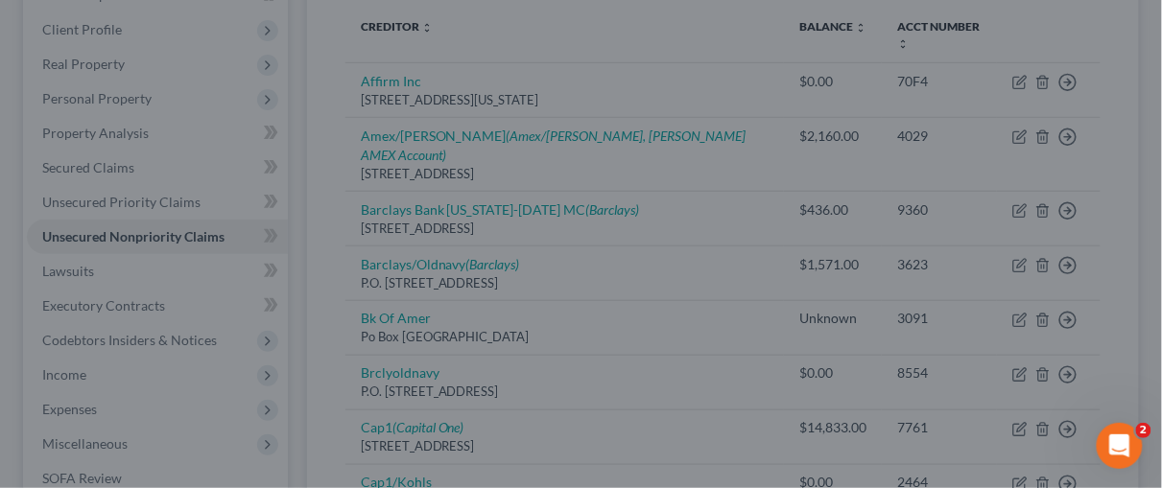
type input "0"
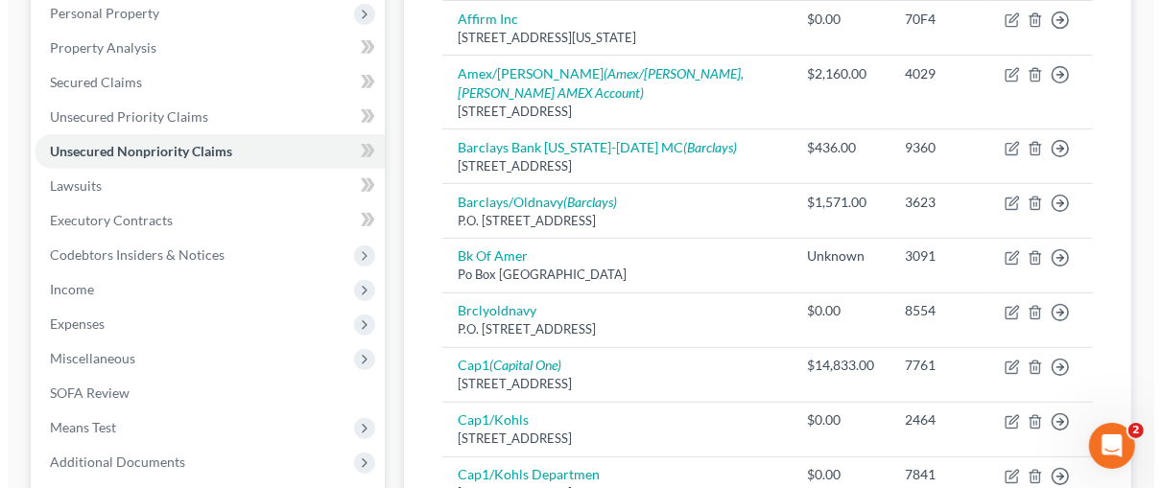
scroll to position [419, 0]
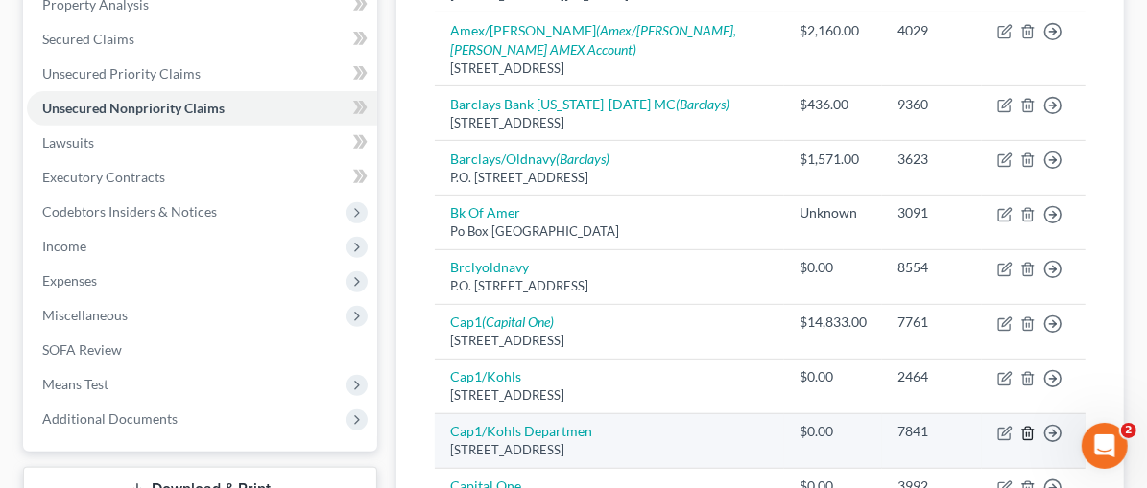
click at [1030, 426] on icon "button" at bounding box center [1027, 433] width 15 height 15
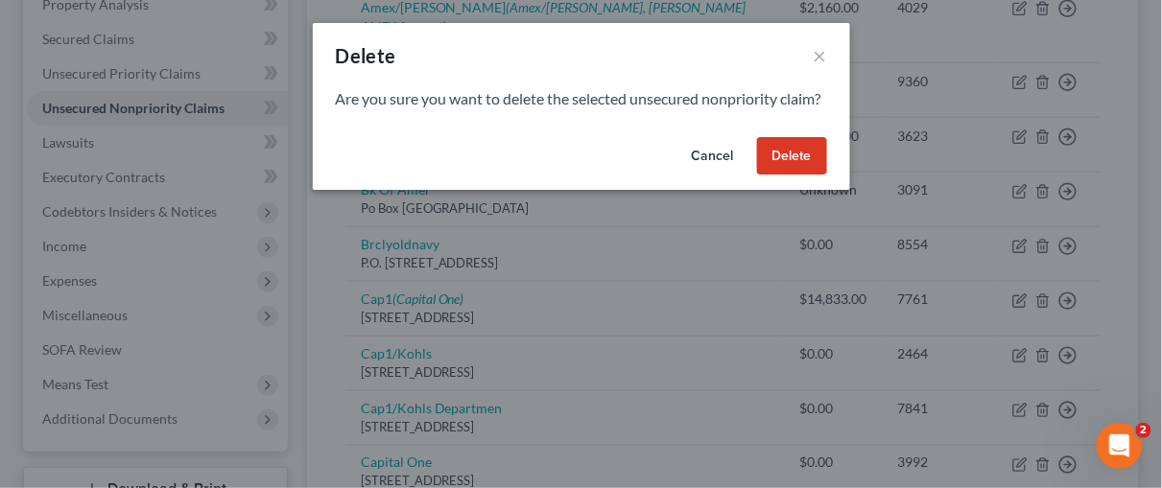
click at [799, 176] on button "Delete" at bounding box center [792, 156] width 70 height 38
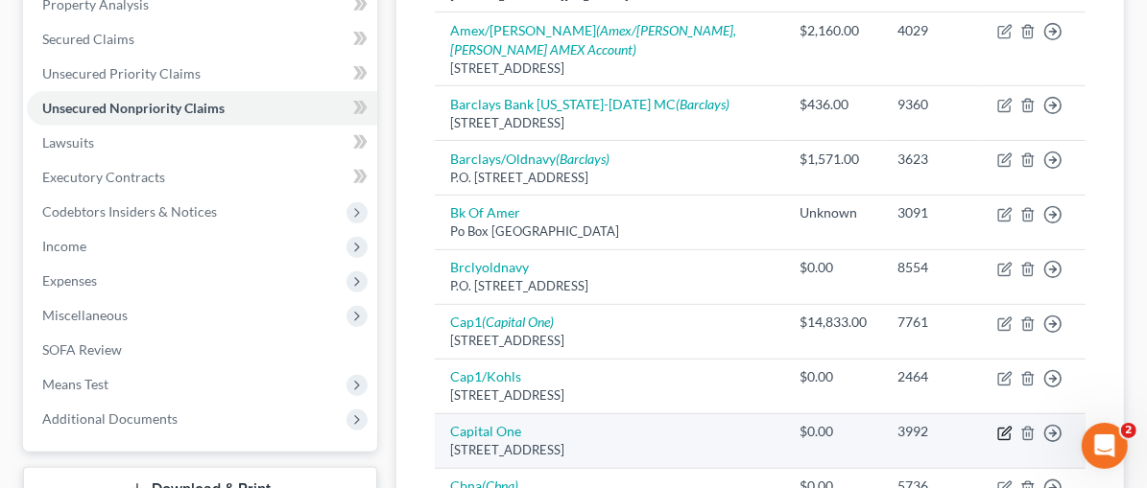
click at [1007, 426] on icon "button" at bounding box center [1004, 433] width 15 height 15
select select "46"
select select "2"
select select "0"
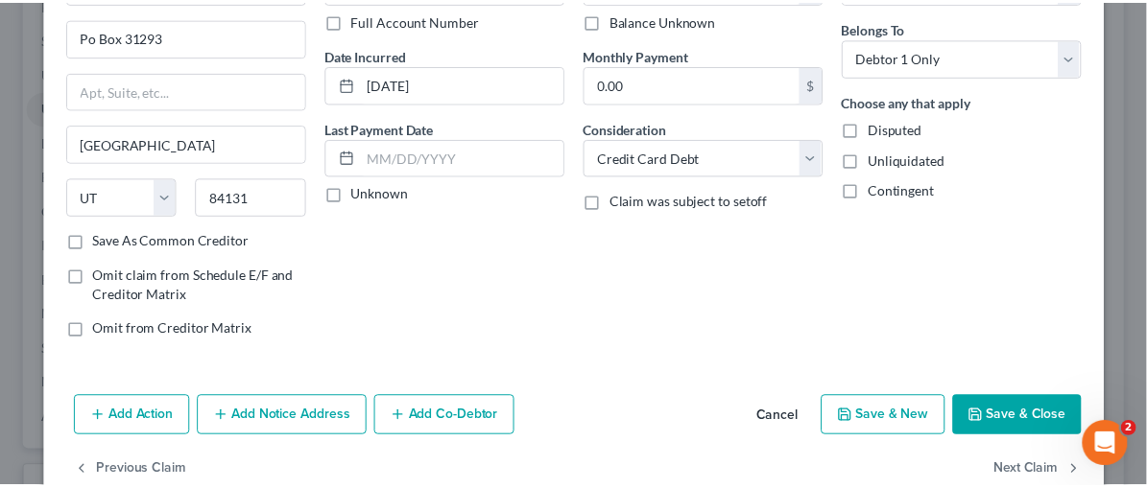
scroll to position [181, 0]
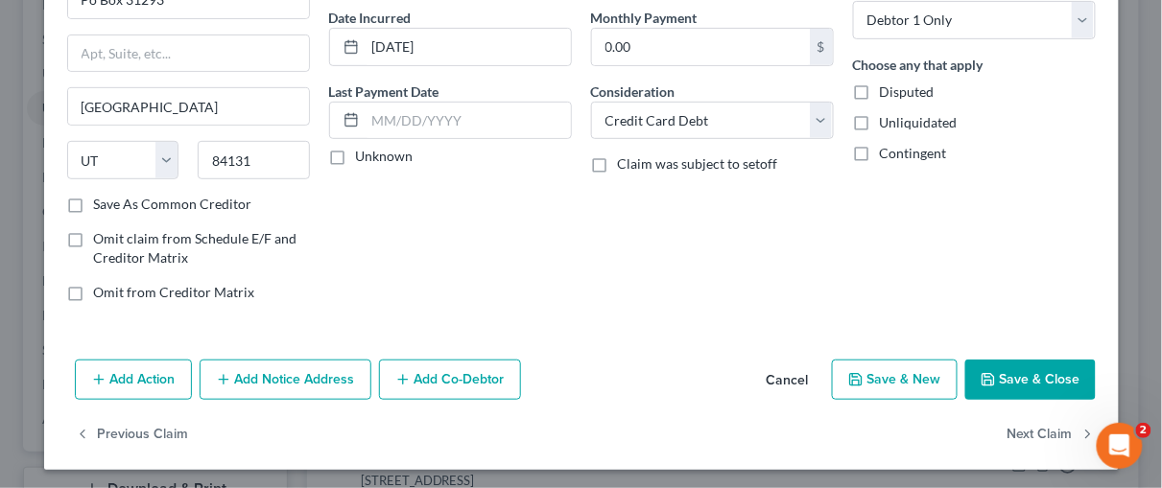
click at [1039, 360] on button "Save & Close" at bounding box center [1030, 380] width 131 height 40
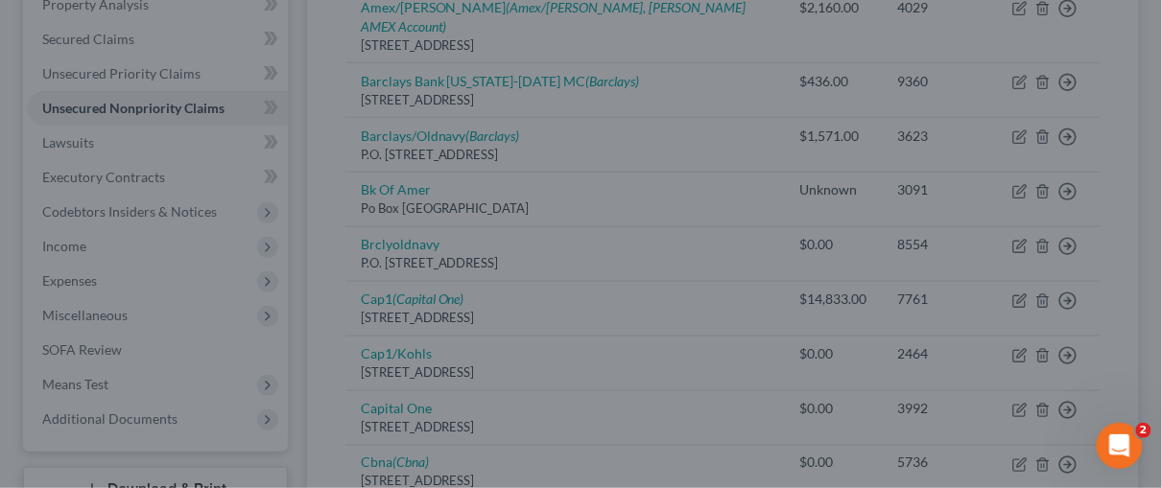
type input "0"
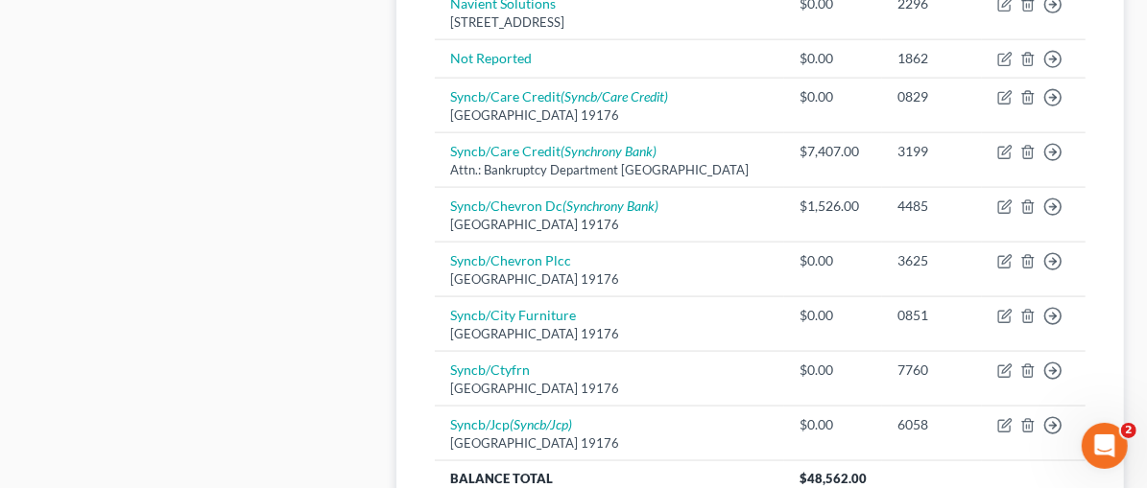
scroll to position [1499, 0]
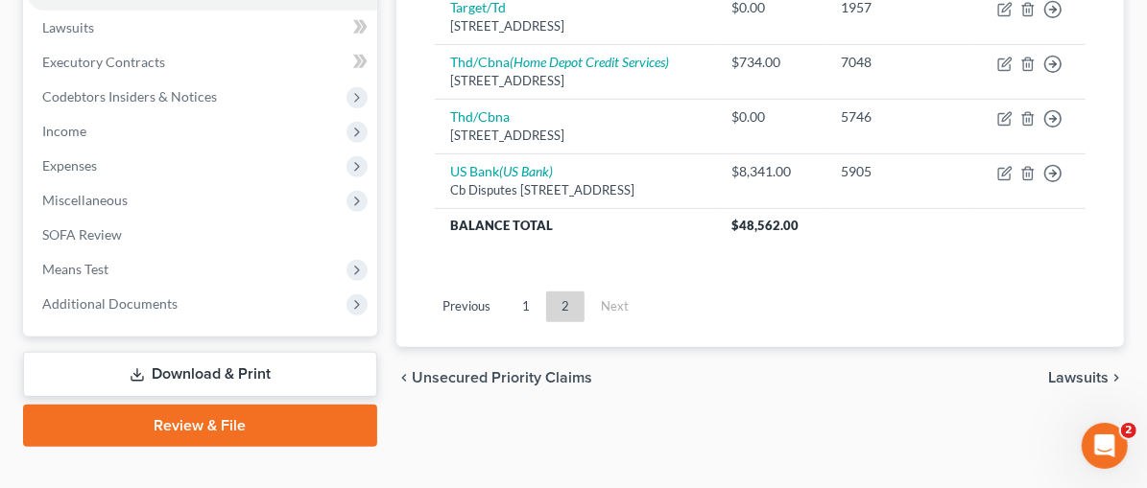
scroll to position [547, 0]
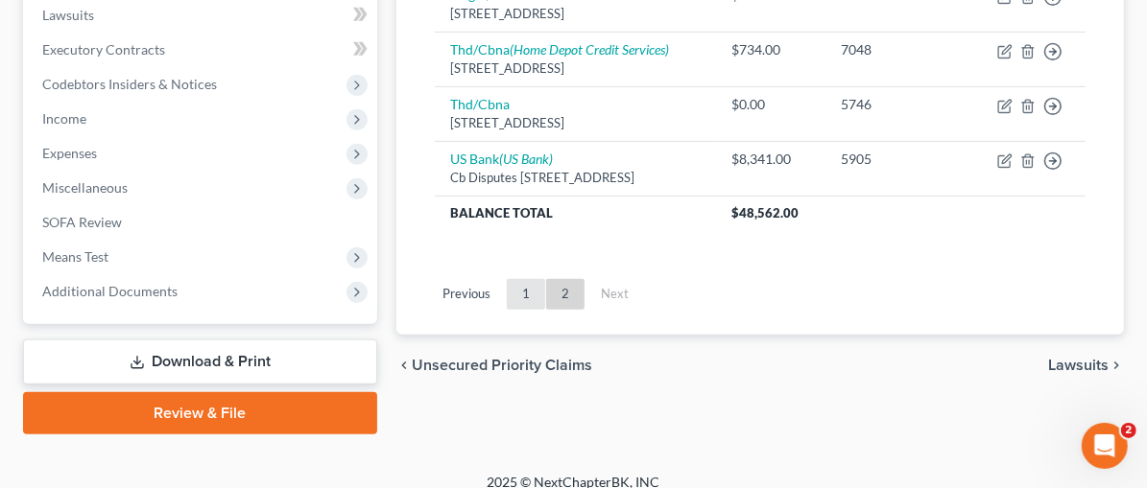
click at [507, 279] on link "1" at bounding box center [526, 294] width 38 height 31
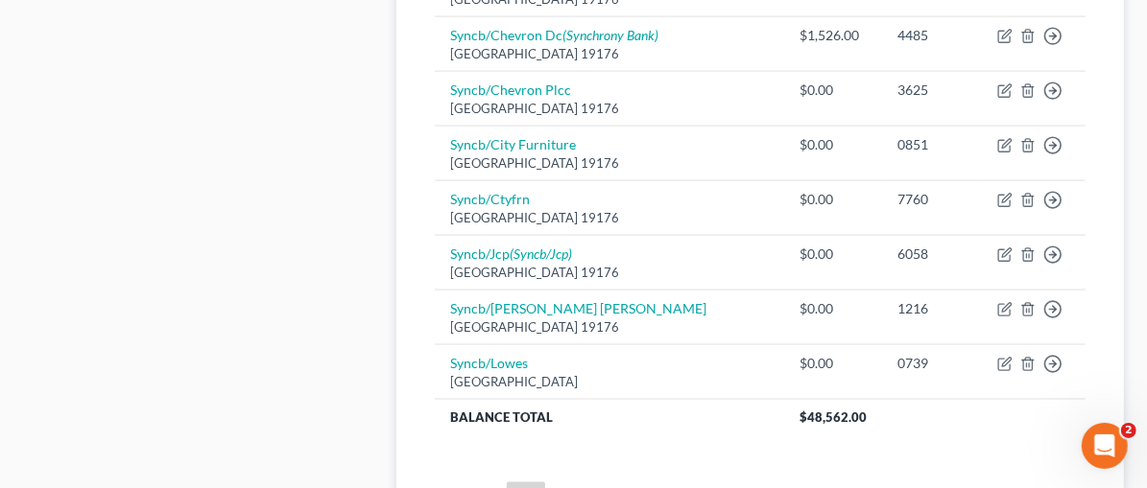
scroll to position [1731, 0]
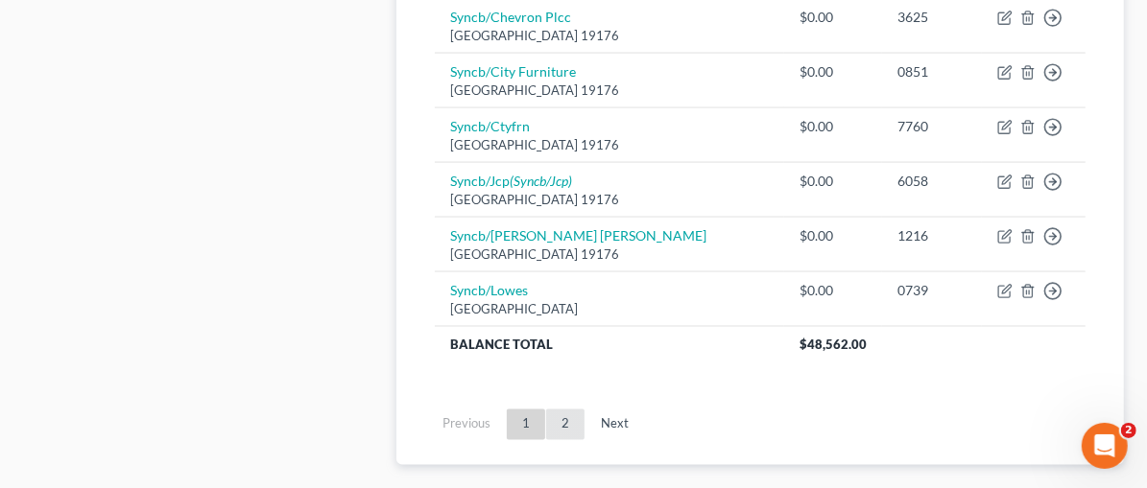
click at [546, 410] on link "2" at bounding box center [565, 425] width 38 height 31
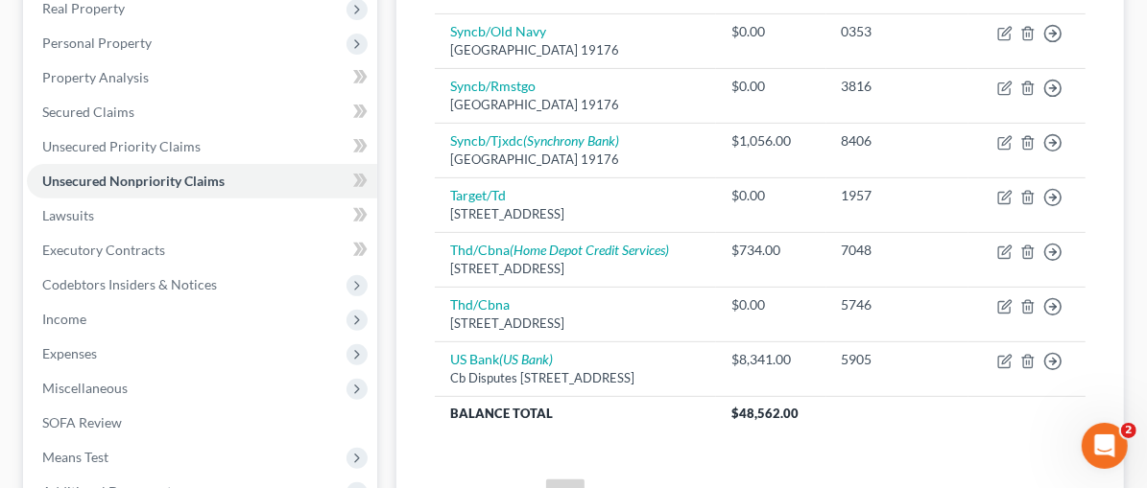
scroll to position [364, 0]
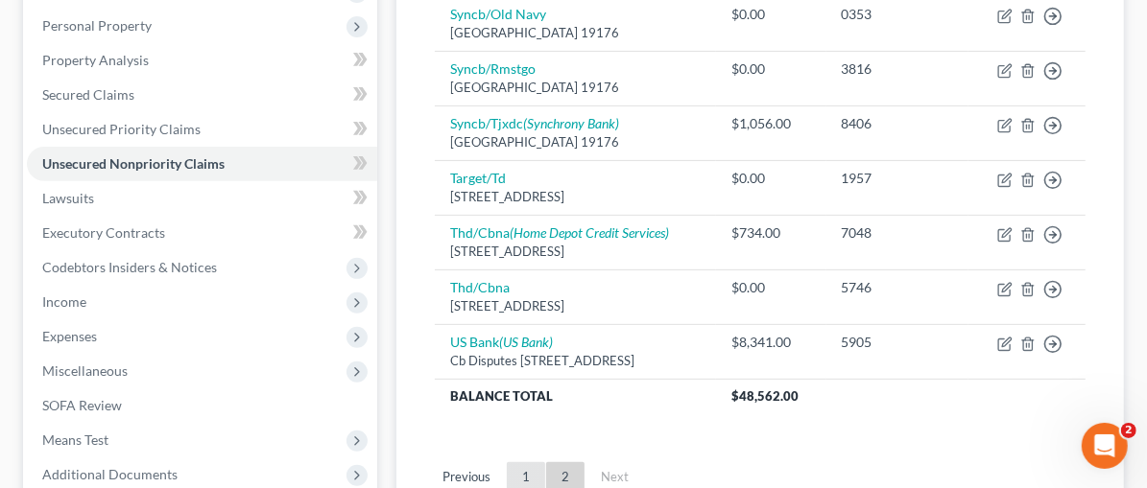
click at [507, 463] on link "1" at bounding box center [526, 478] width 38 height 31
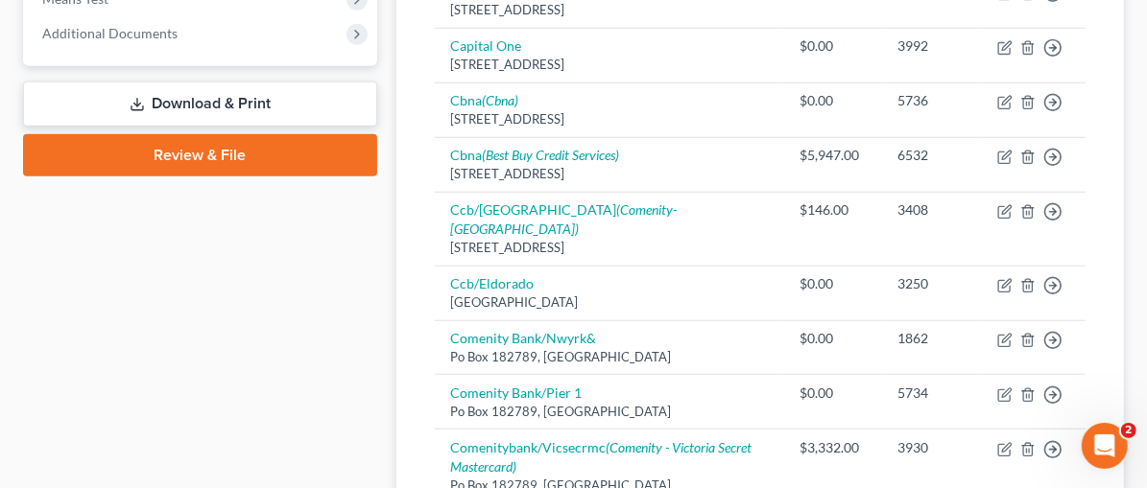
scroll to position [772, 0]
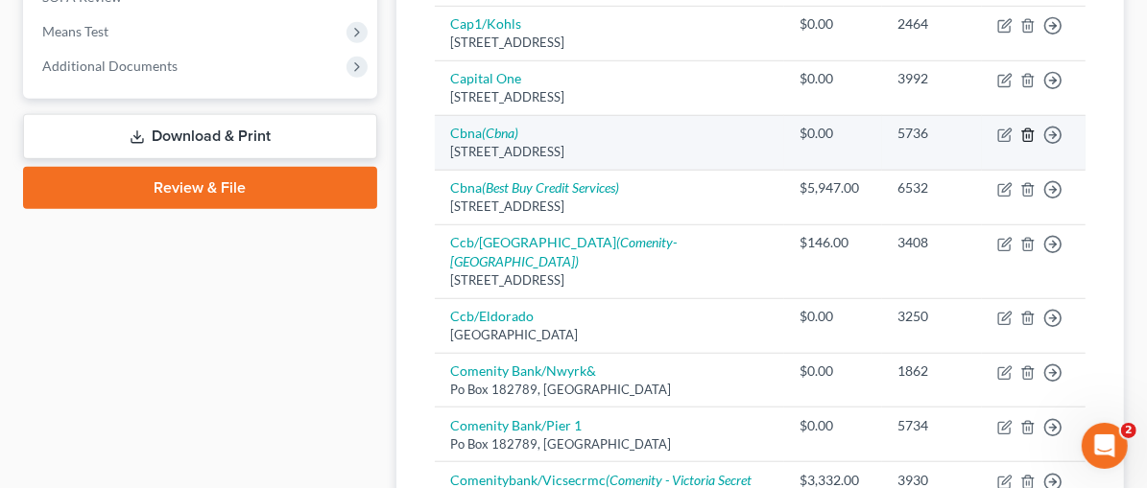
click at [1028, 128] on icon "button" at bounding box center [1027, 135] width 15 height 15
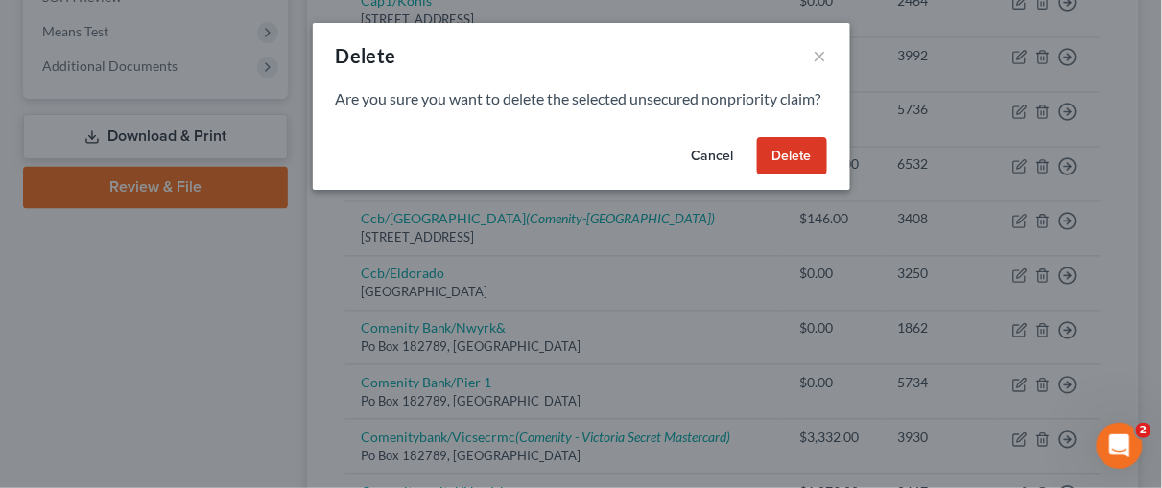
click at [796, 176] on button "Delete" at bounding box center [792, 156] width 70 height 38
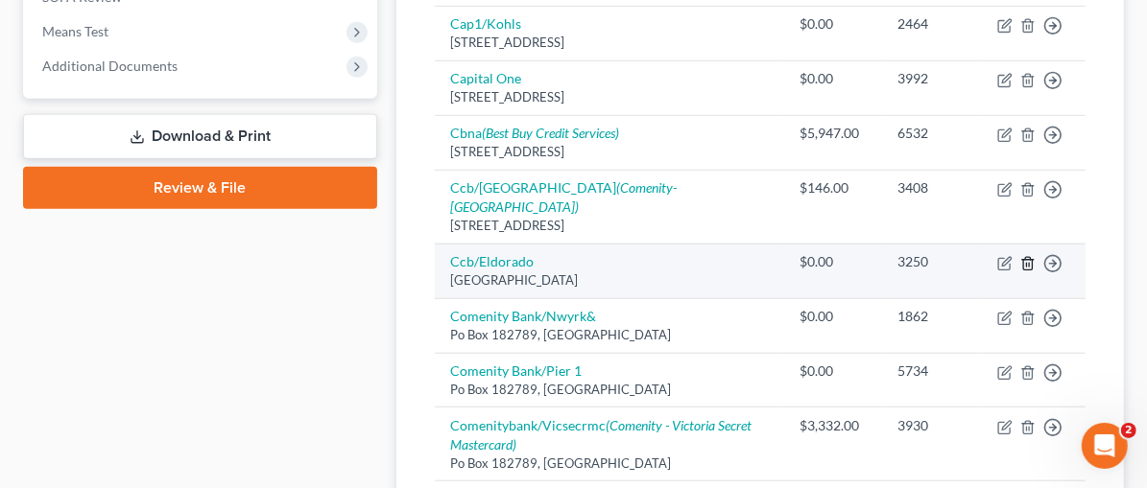
click at [1032, 257] on icon "button" at bounding box center [1027, 263] width 9 height 12
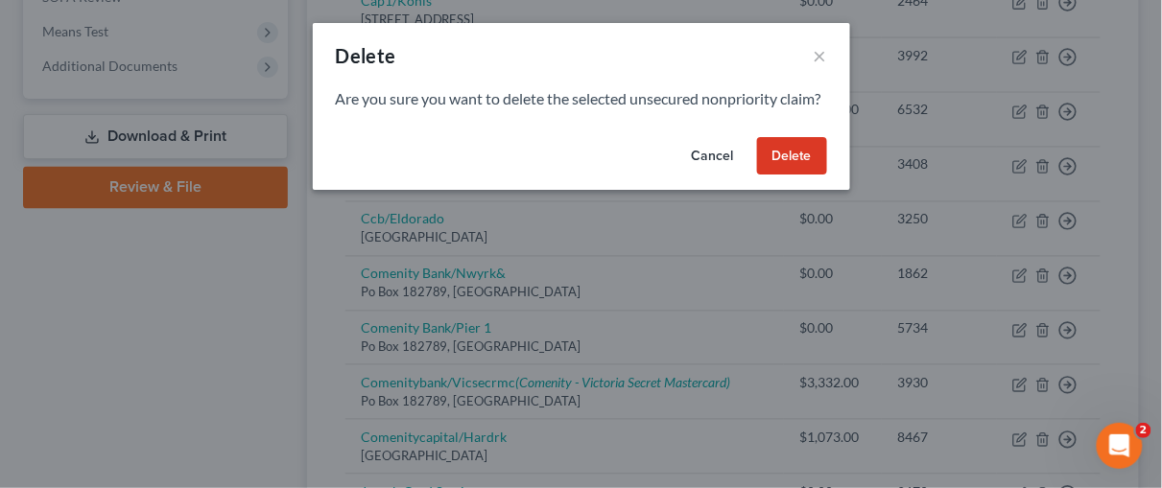
click at [782, 175] on button "Delete" at bounding box center [792, 156] width 70 height 38
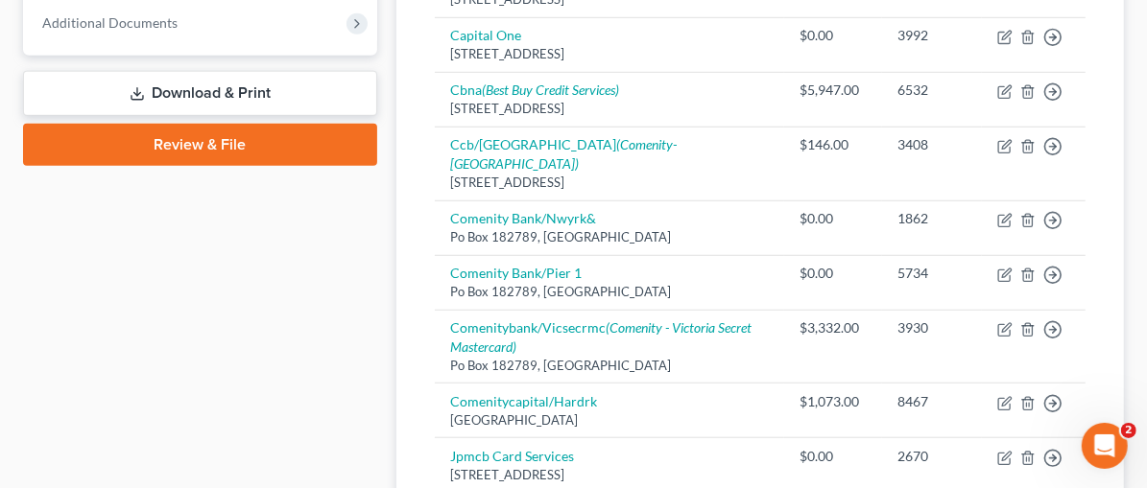
scroll to position [824, 0]
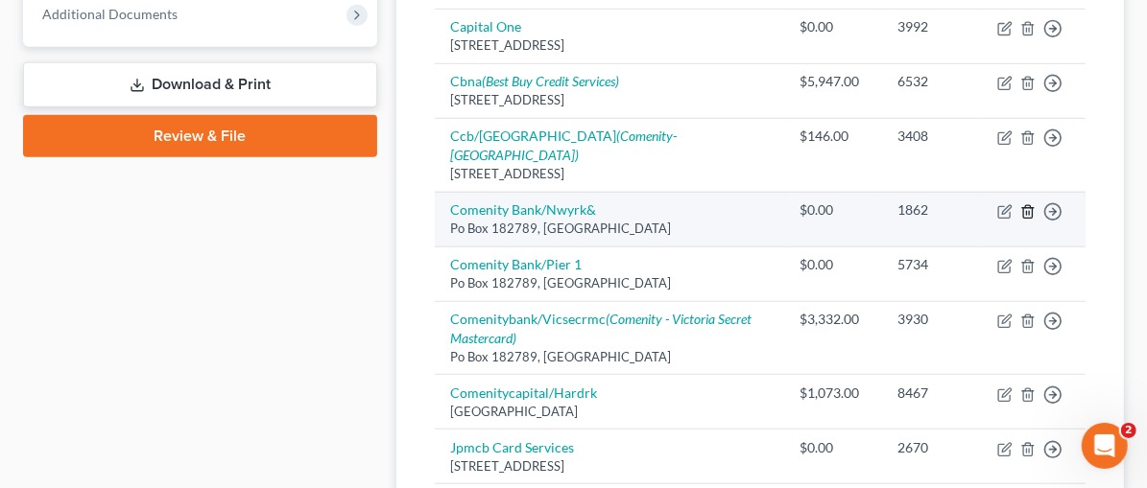
click at [1029, 211] on line "button" at bounding box center [1029, 213] width 0 height 4
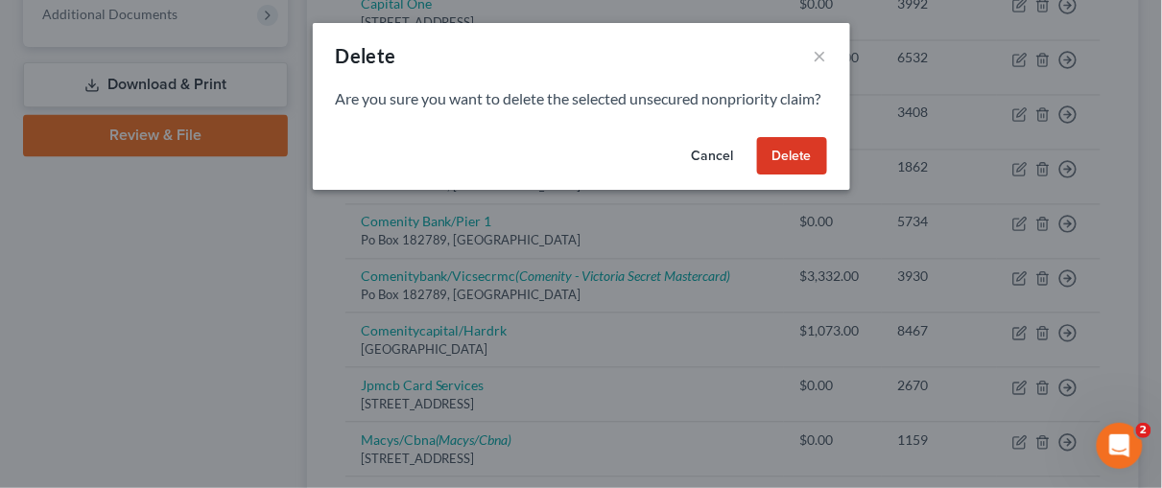
click at [782, 166] on button "Delete" at bounding box center [792, 156] width 70 height 38
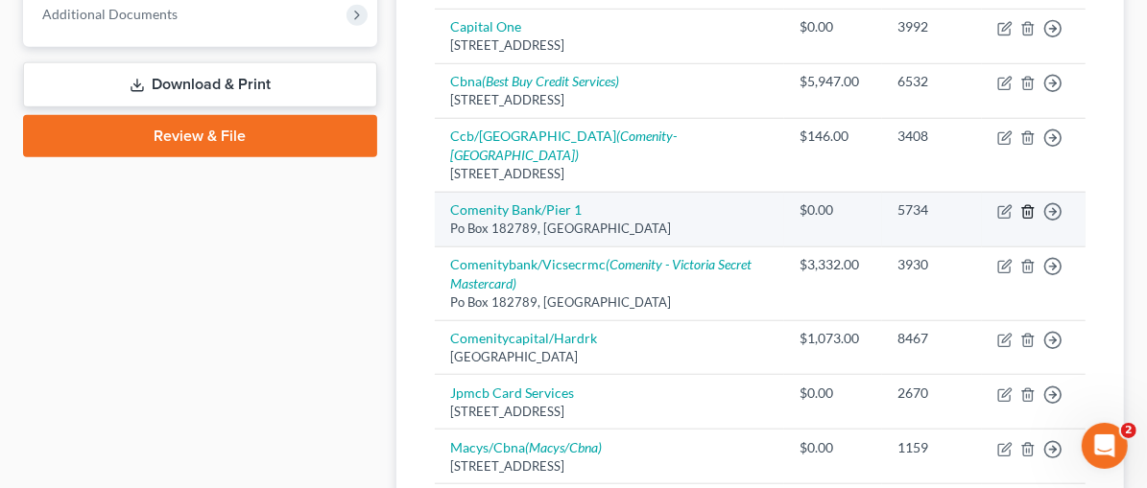
click at [1024, 204] on icon "button" at bounding box center [1027, 211] width 15 height 15
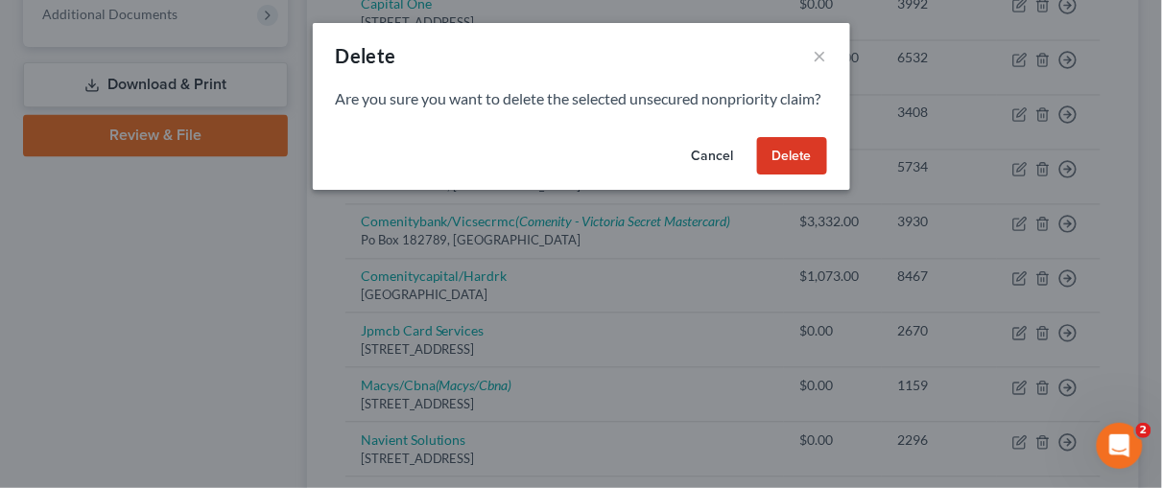
drag, startPoint x: 792, startPoint y: 178, endPoint x: 806, endPoint y: 178, distance: 14.4
click at [793, 176] on button "Delete" at bounding box center [792, 156] width 70 height 38
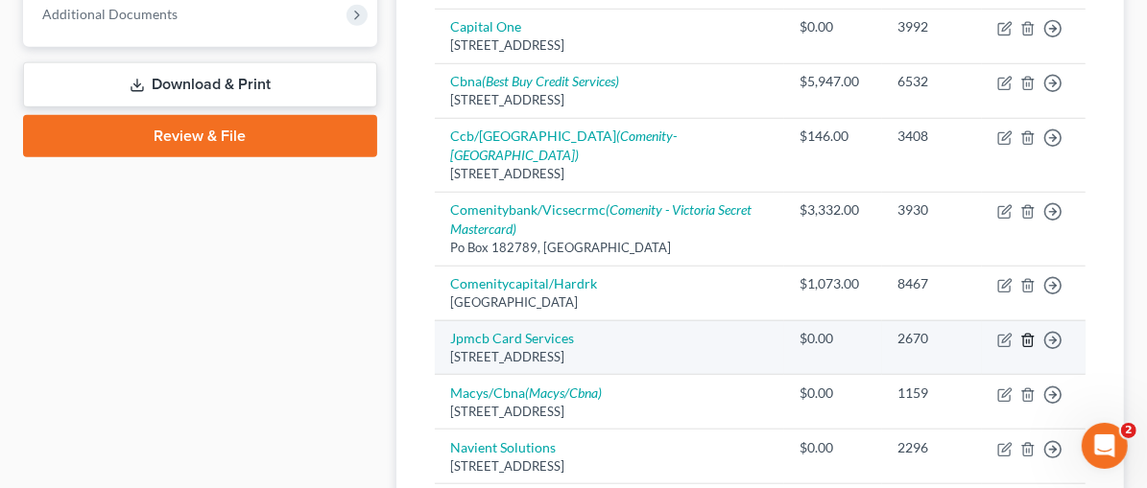
click at [1029, 333] on icon "button" at bounding box center [1027, 340] width 15 height 15
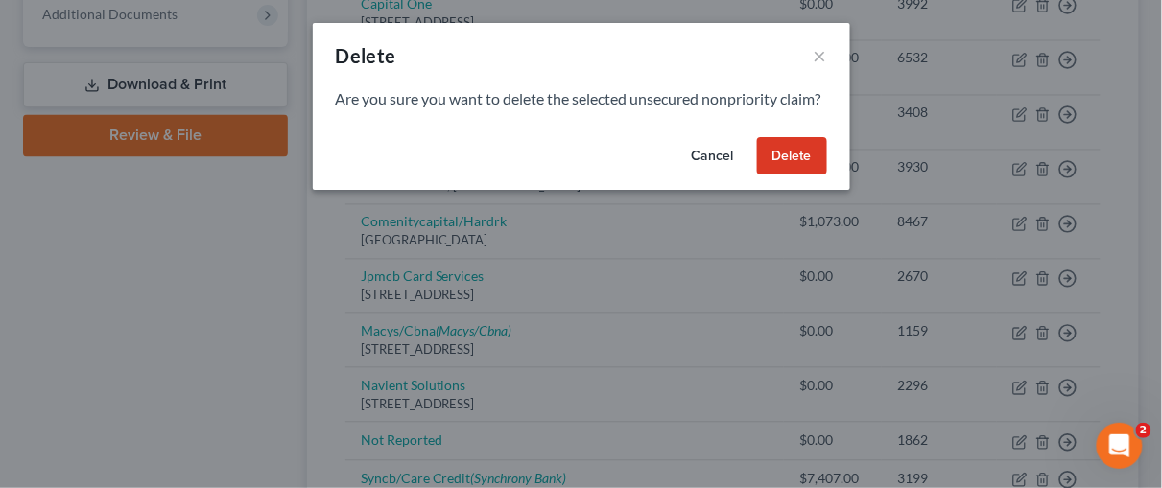
click at [809, 176] on button "Delete" at bounding box center [792, 156] width 70 height 38
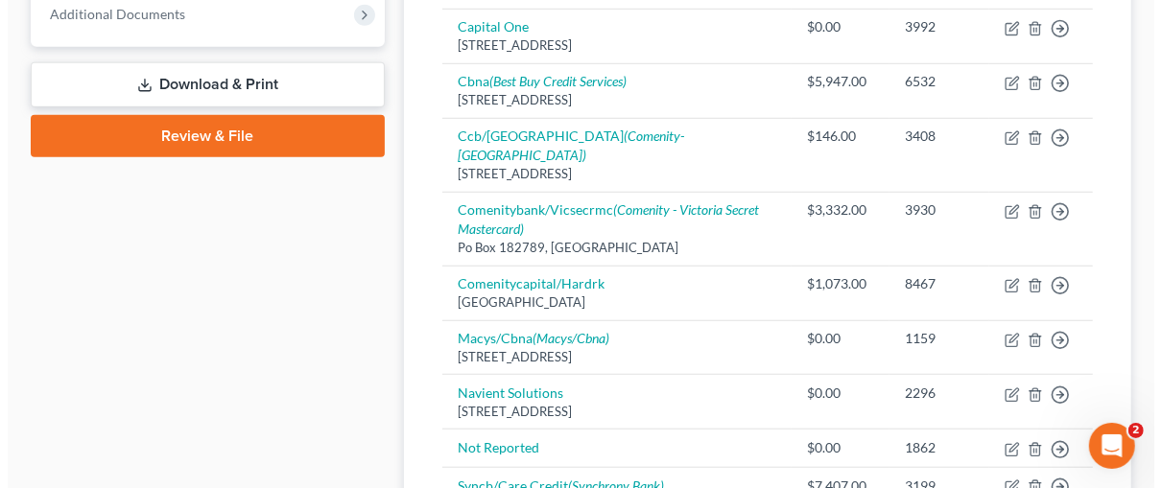
scroll to position [819, 0]
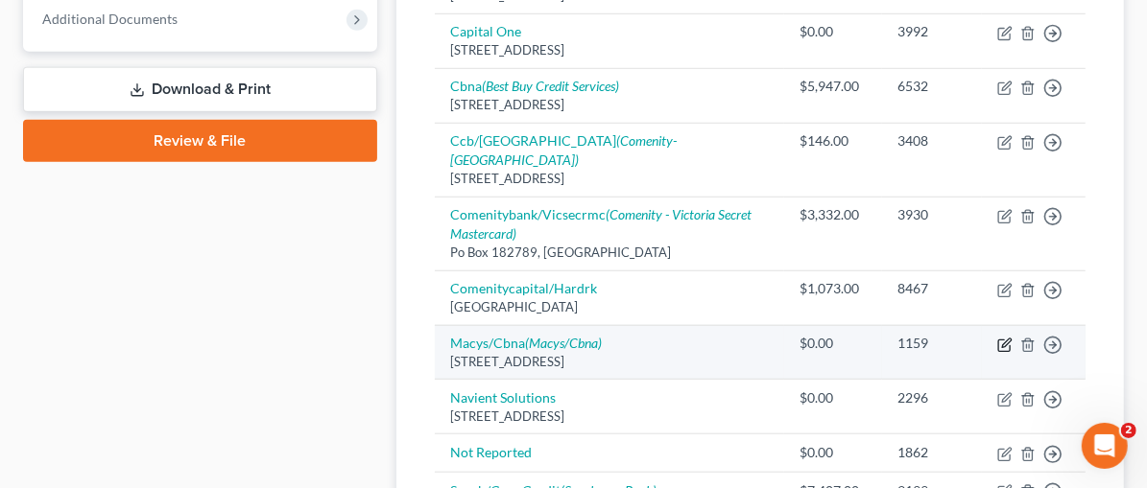
click at [1006, 339] on icon "button" at bounding box center [1006, 343] width 9 height 9
select select "43"
select select "2"
select select "0"
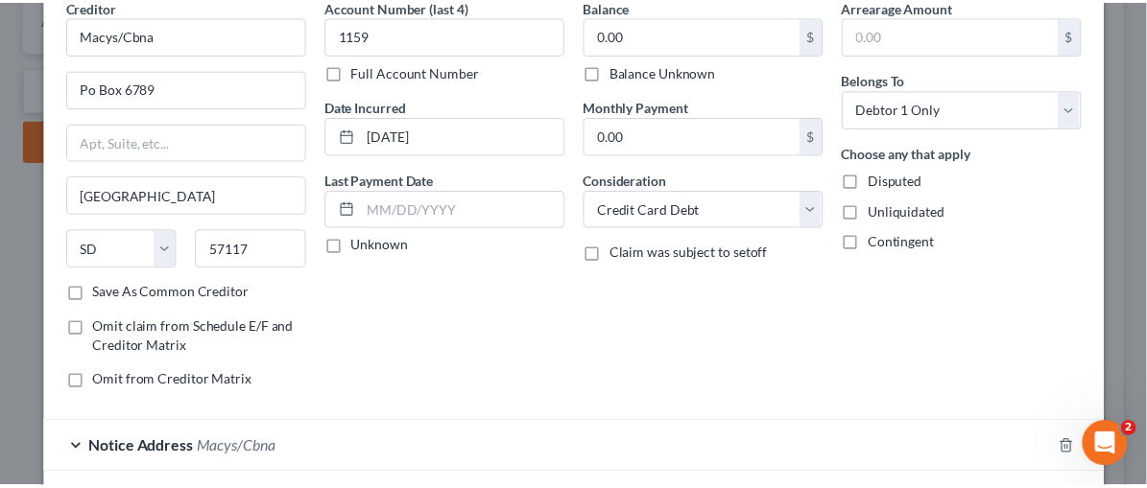
scroll to position [234, 0]
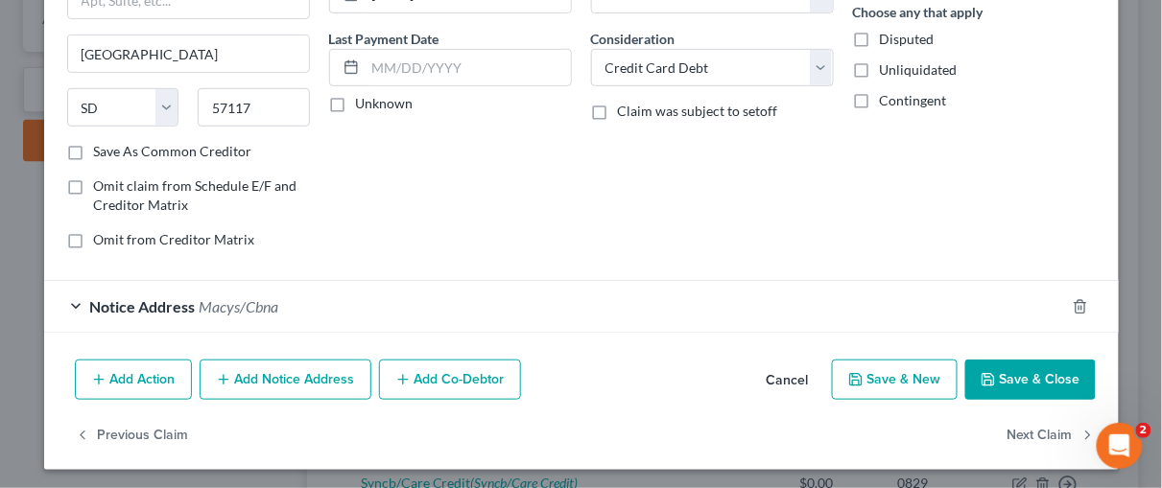
click at [1045, 370] on button "Save & Close" at bounding box center [1030, 380] width 131 height 40
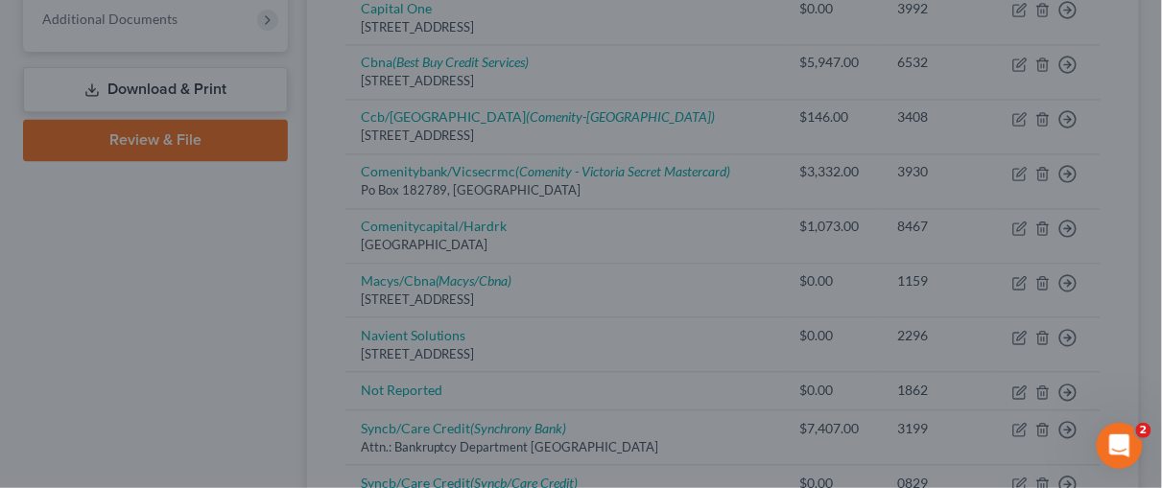
type input "0"
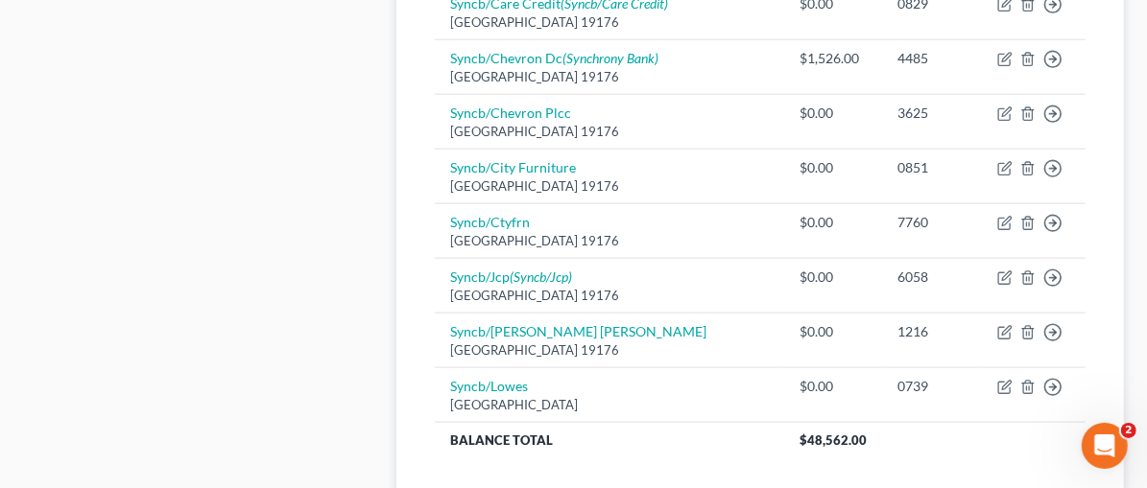
scroll to position [1369, 0]
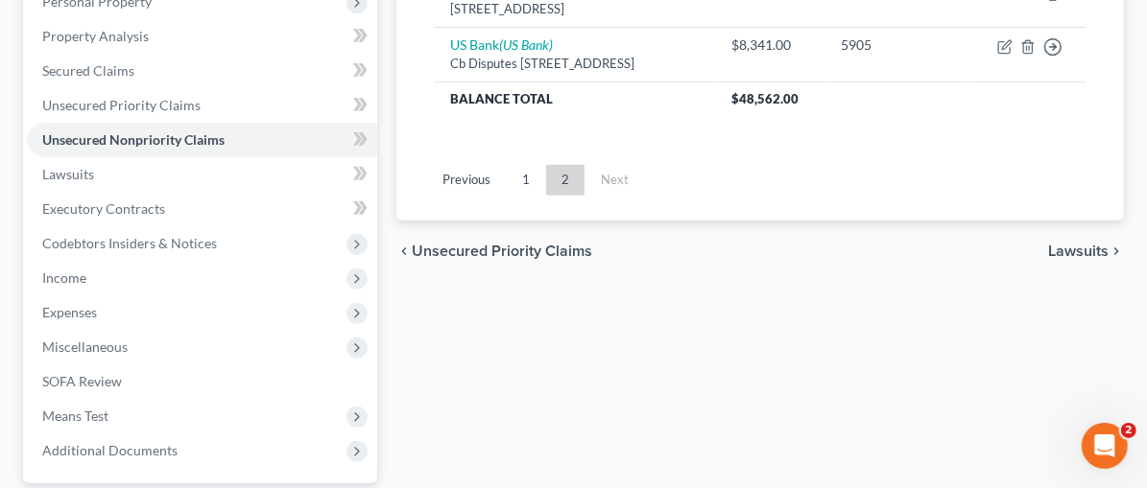
scroll to position [356, 0]
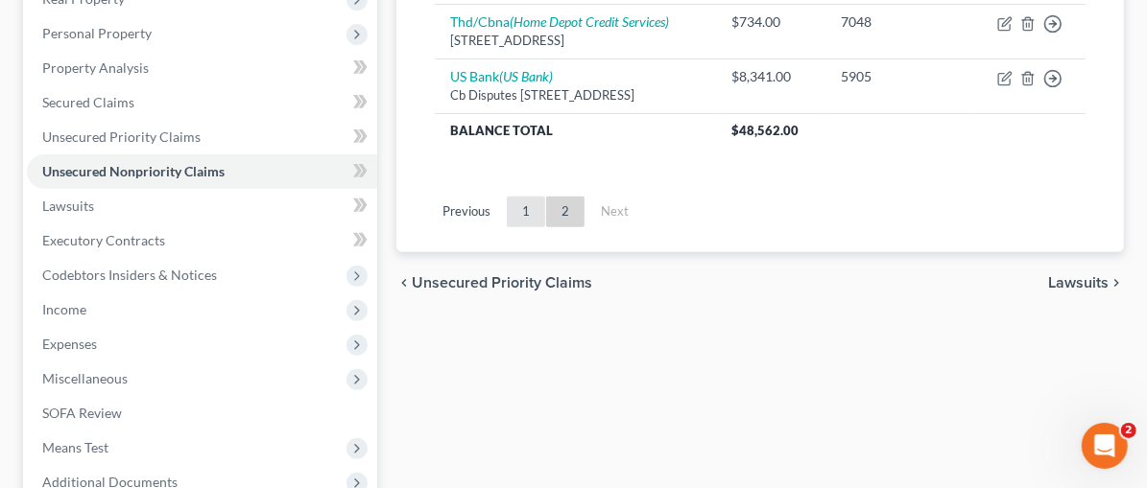
click at [507, 197] on link "1" at bounding box center [526, 212] width 38 height 31
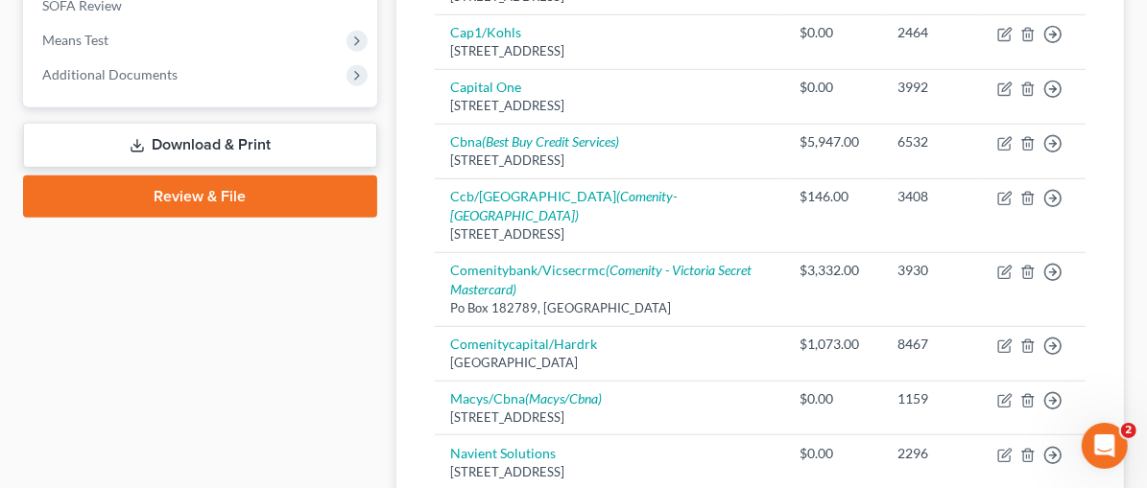
scroll to position [761, 0]
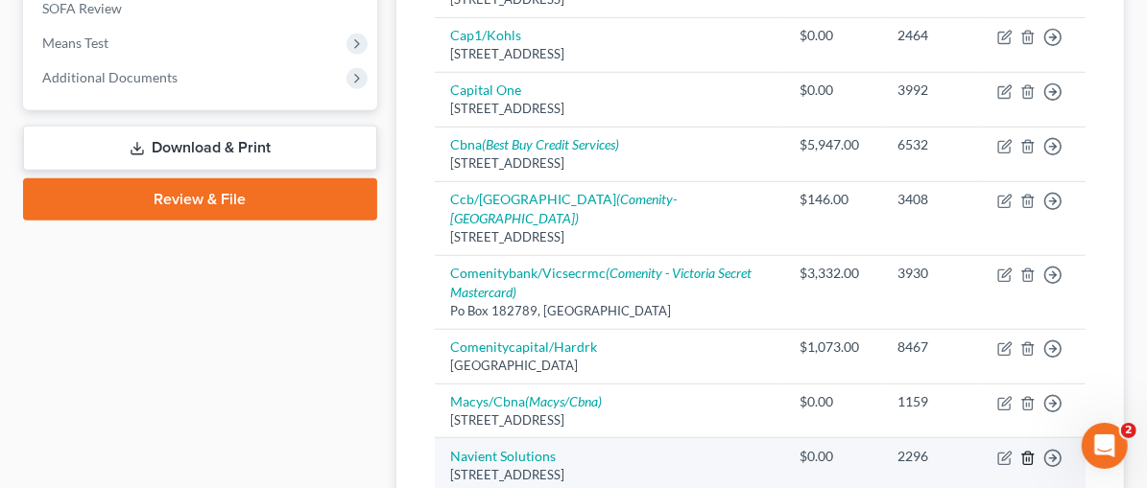
click at [1026, 451] on icon "button" at bounding box center [1027, 458] width 15 height 15
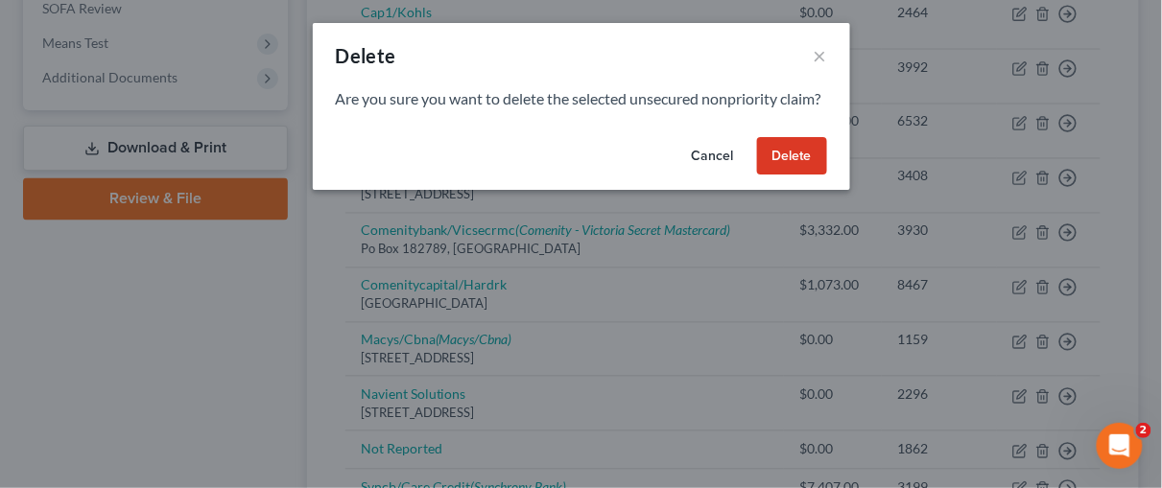
click at [788, 174] on button "Delete" at bounding box center [792, 156] width 70 height 38
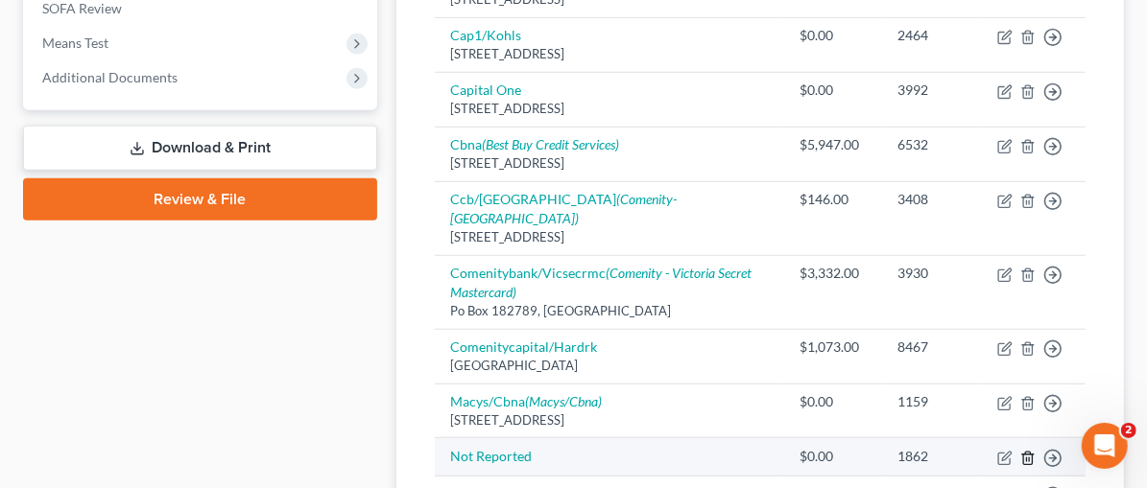
click at [1030, 451] on icon "button" at bounding box center [1027, 458] width 15 height 15
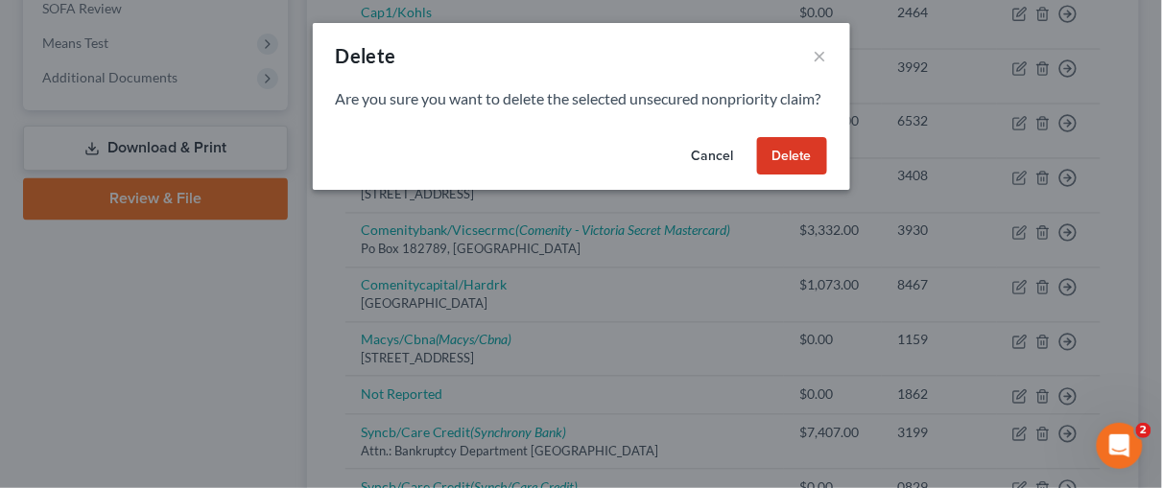
click at [804, 171] on button "Delete" at bounding box center [792, 156] width 70 height 38
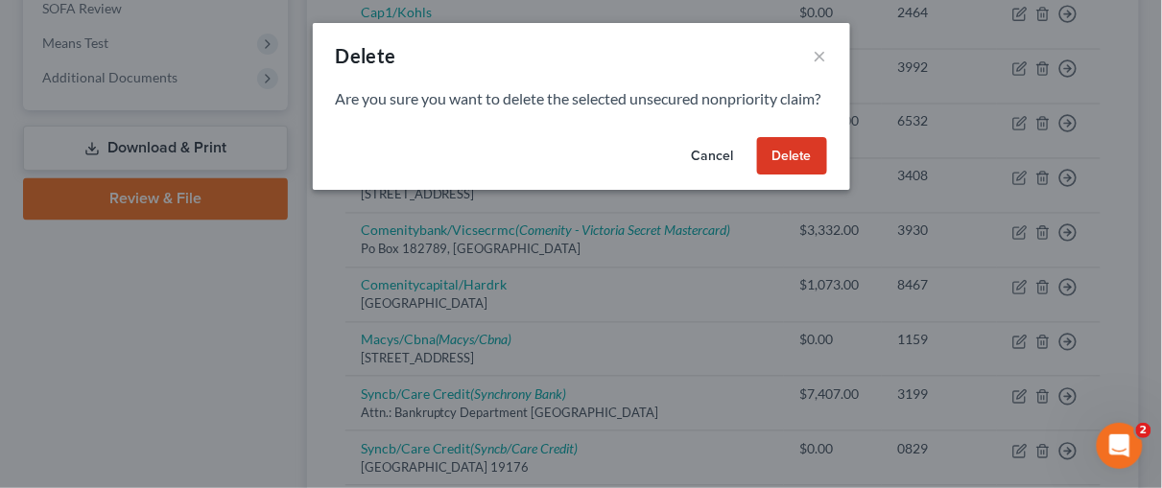
click at [812, 176] on button "Delete" at bounding box center [792, 156] width 70 height 38
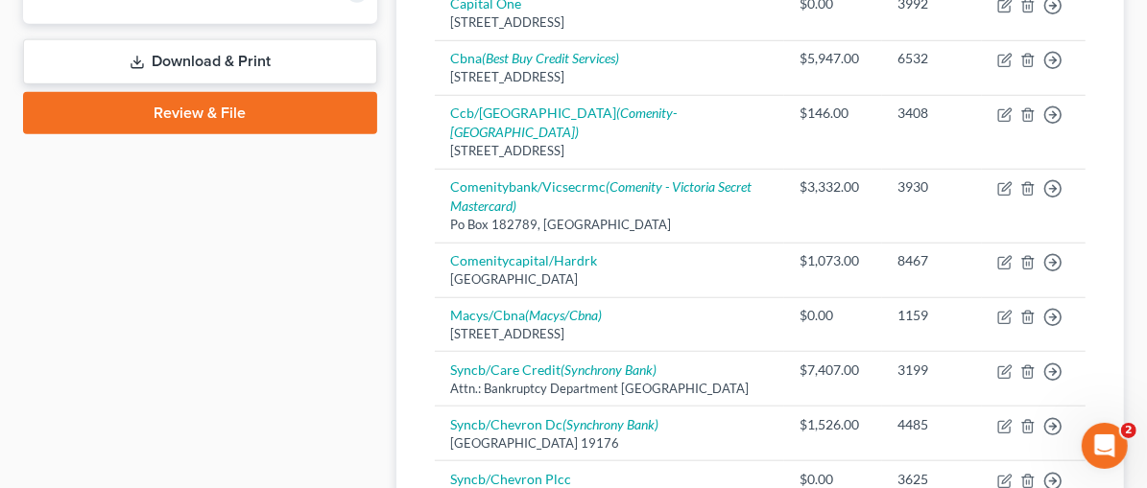
scroll to position [953, 0]
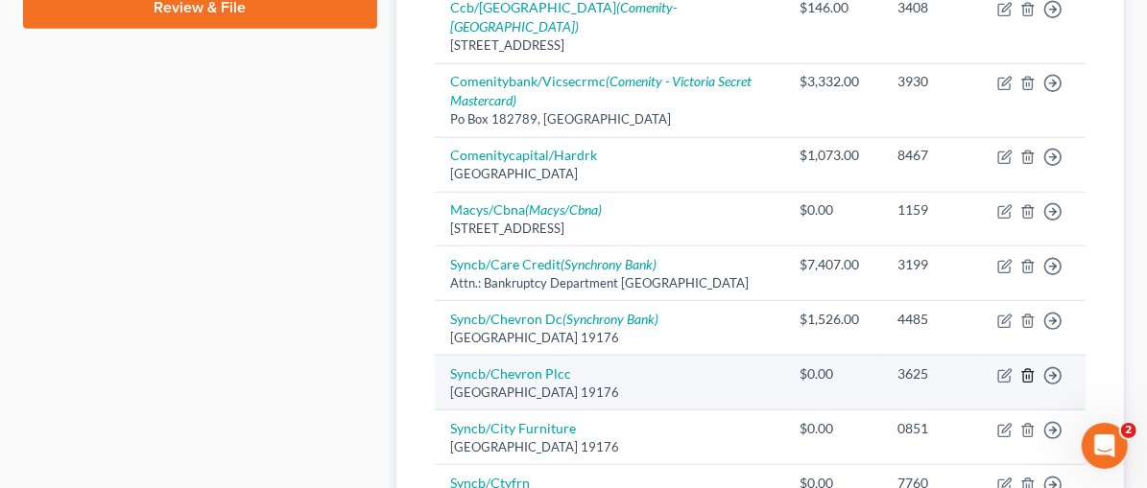
click at [1028, 368] on icon "button" at bounding box center [1027, 375] width 15 height 15
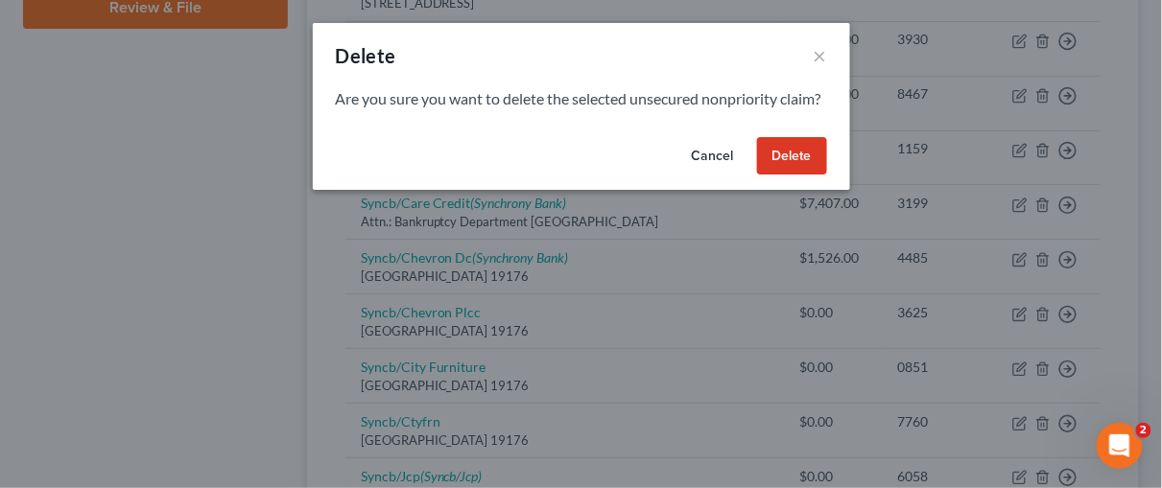
click at [801, 176] on button "Delete" at bounding box center [792, 156] width 70 height 38
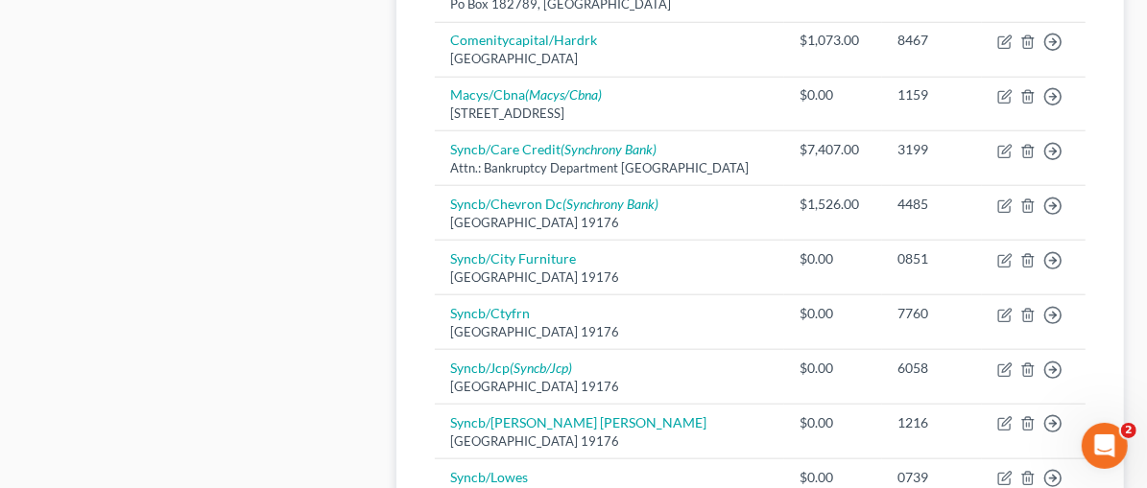
scroll to position [1033, 0]
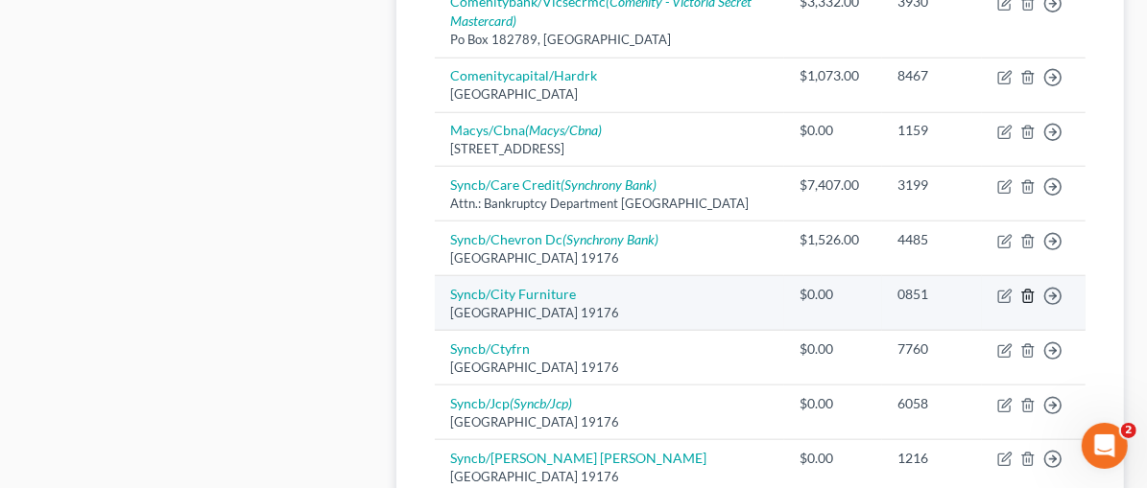
click at [1029, 289] on icon "button" at bounding box center [1027, 296] width 15 height 15
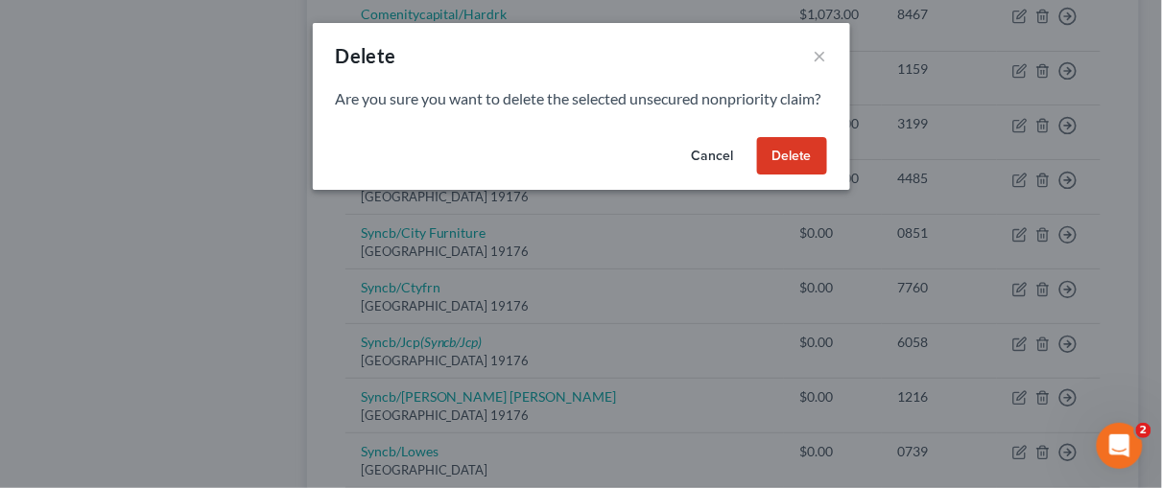
drag, startPoint x: 787, startPoint y: 185, endPoint x: 796, endPoint y: 171, distance: 17.3
click at [787, 176] on button "Delete" at bounding box center [792, 156] width 70 height 38
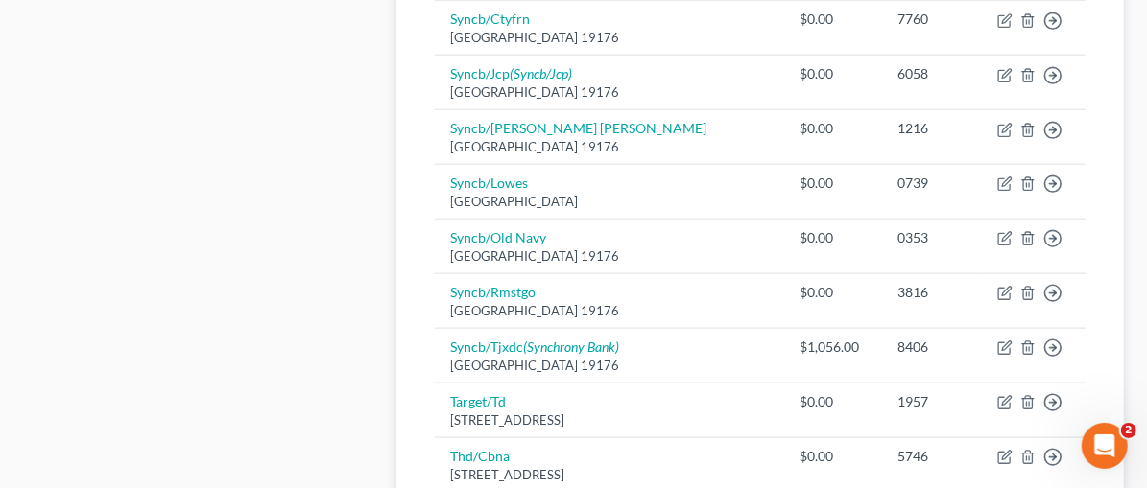
scroll to position [1326, 0]
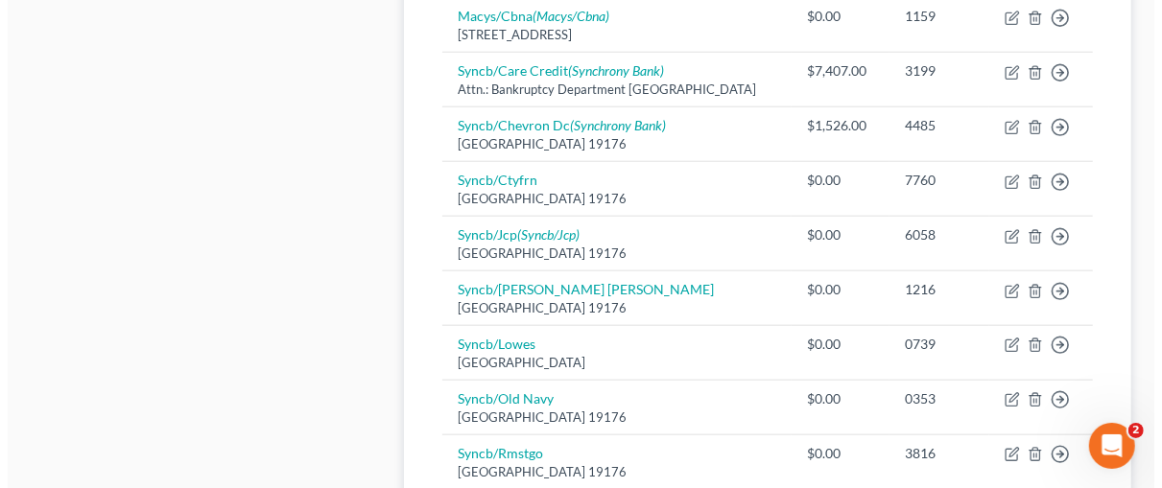
scroll to position [1142, 0]
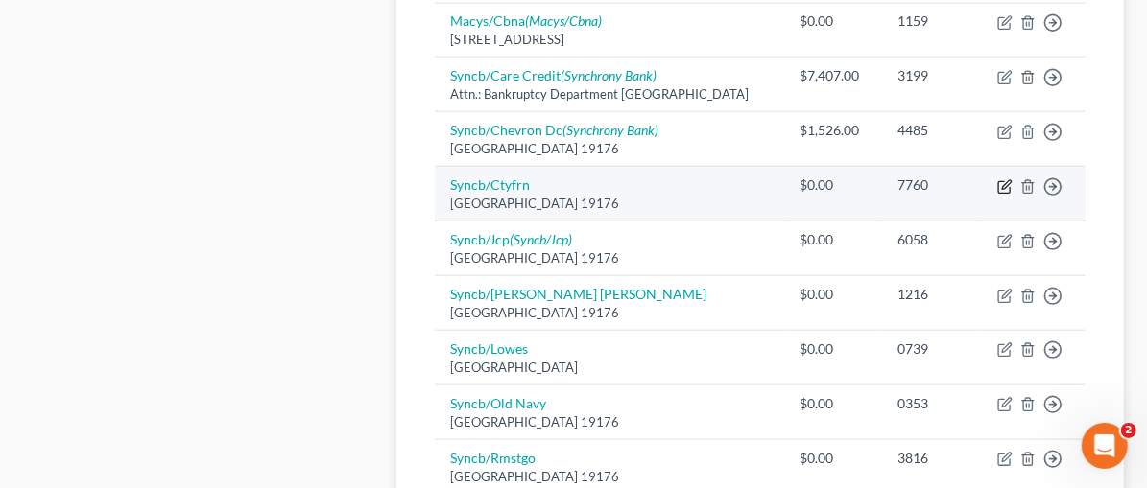
click at [1006, 180] on icon "button" at bounding box center [1006, 184] width 9 height 9
select select "39"
select select "2"
select select "0"
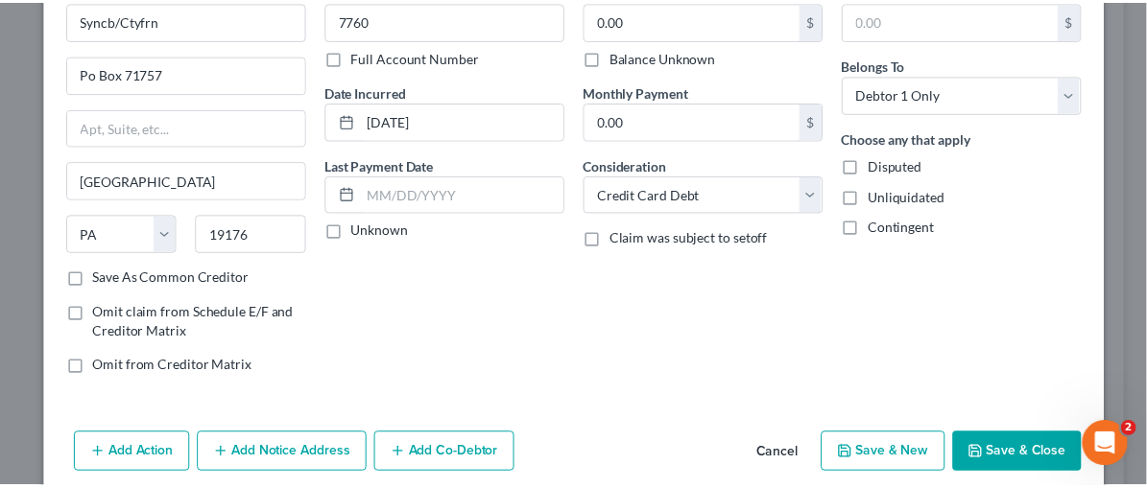
scroll to position [181, 0]
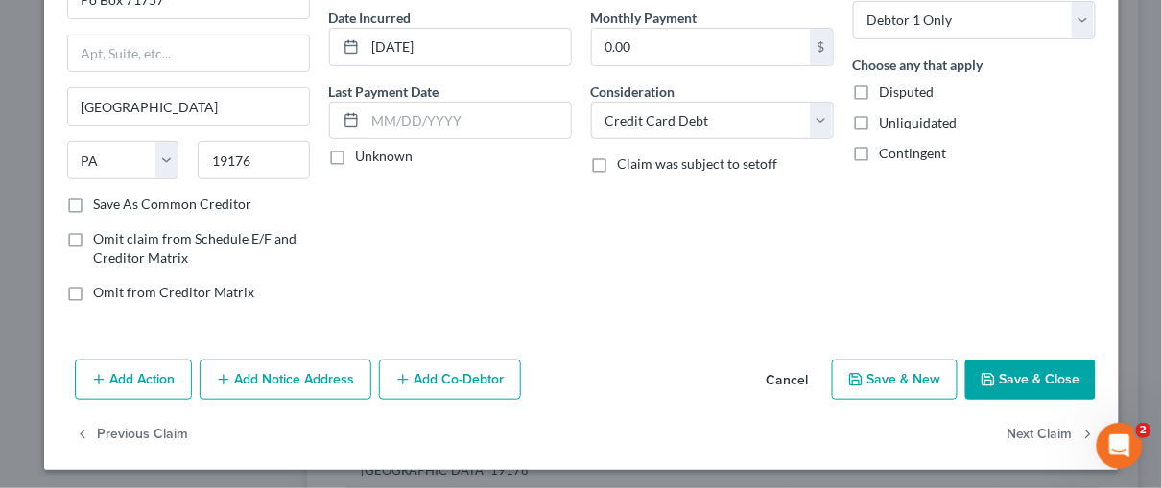
click at [1012, 375] on button "Save & Close" at bounding box center [1030, 380] width 131 height 40
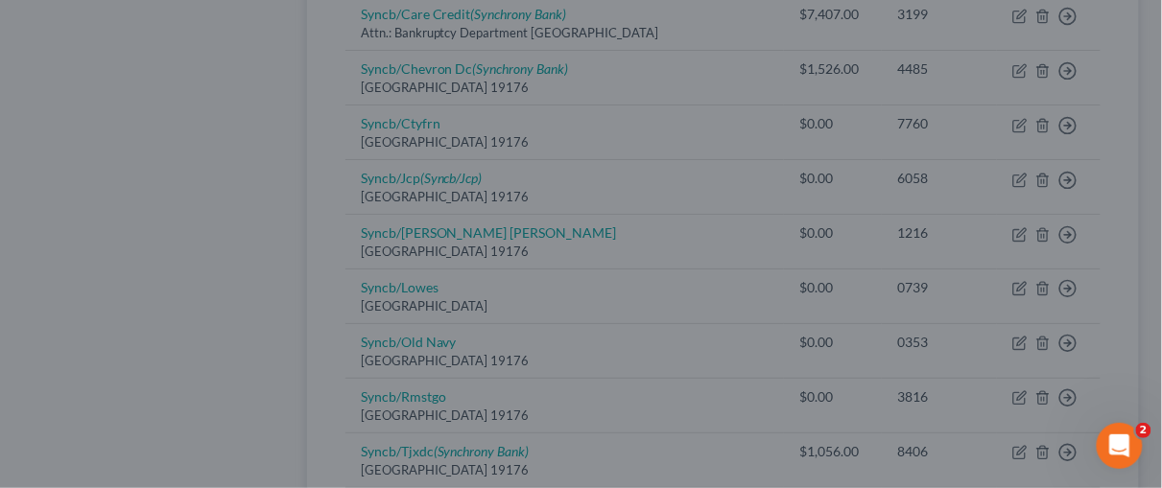
type input "0"
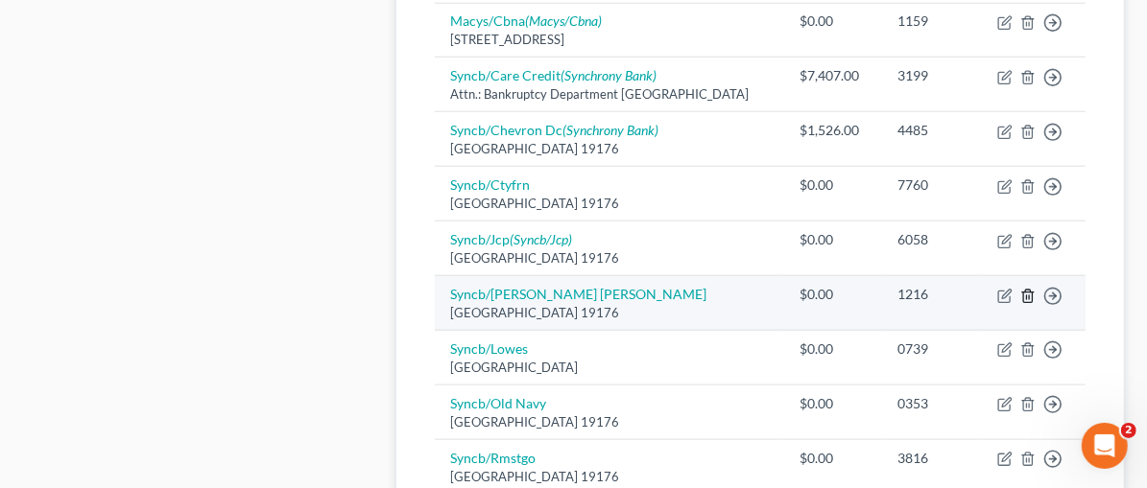
click at [1031, 289] on icon "button" at bounding box center [1027, 296] width 15 height 15
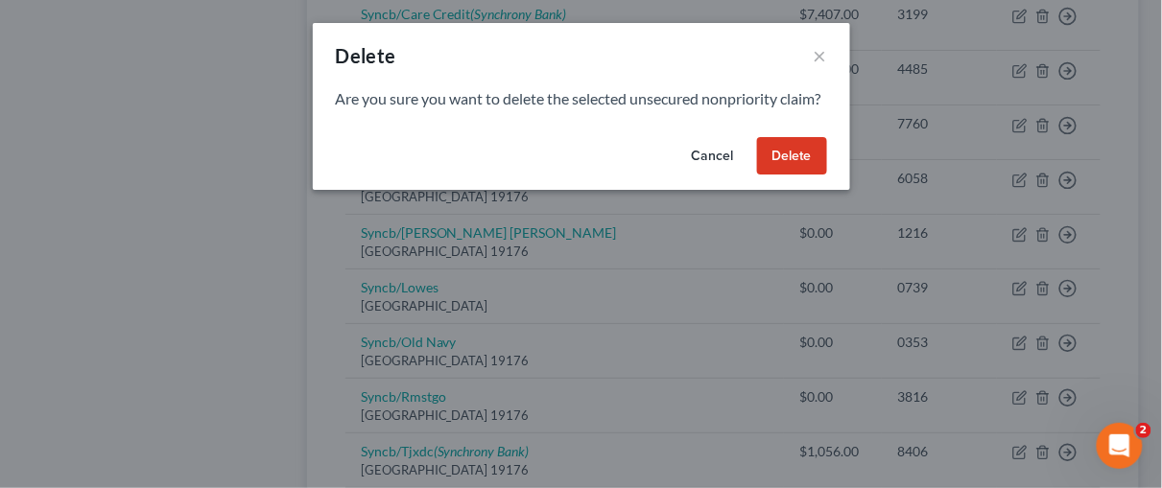
click at [795, 176] on button "Delete" at bounding box center [792, 156] width 70 height 38
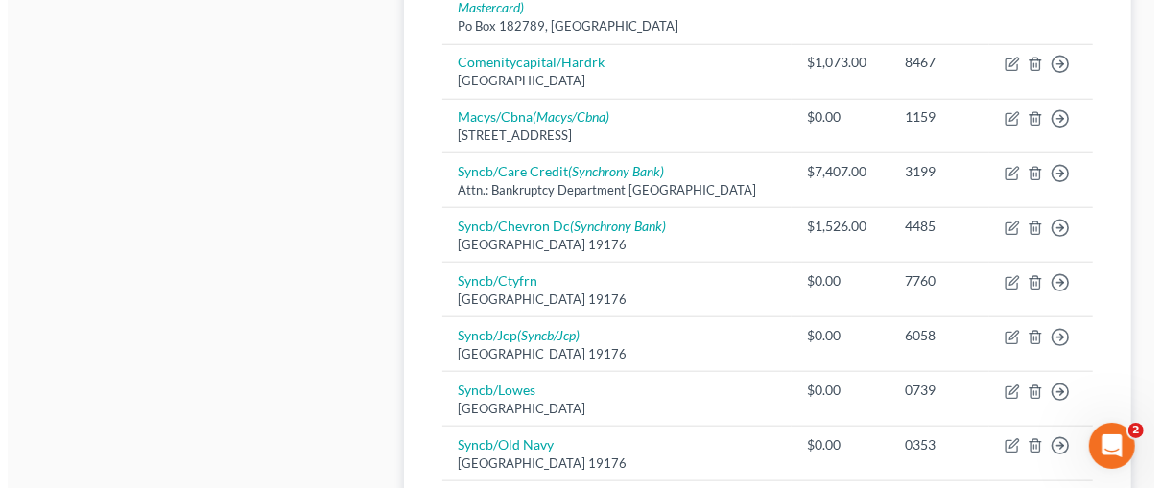
scroll to position [1049, 0]
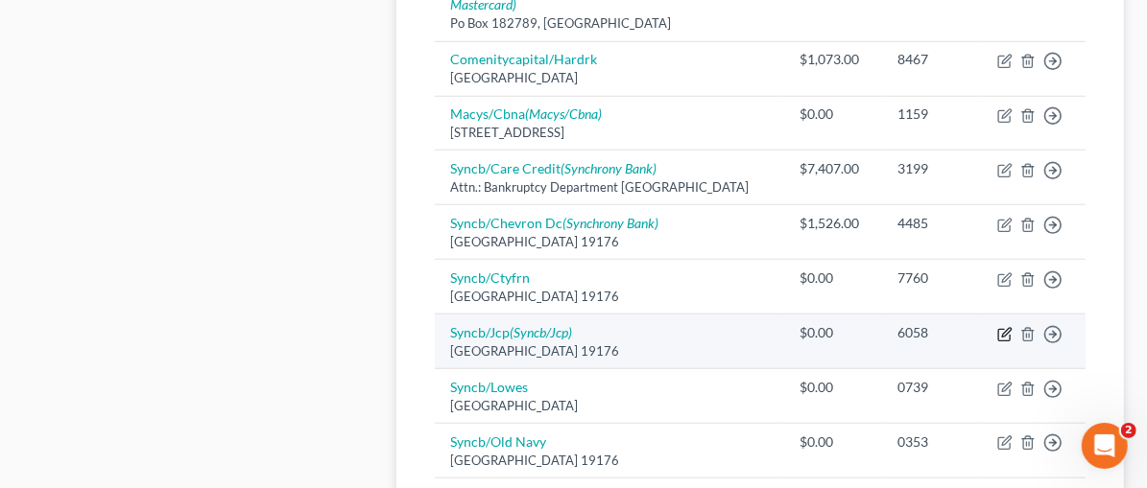
click at [1005, 327] on icon "button" at bounding box center [1004, 334] width 15 height 15
select select "39"
select select "2"
select select "0"
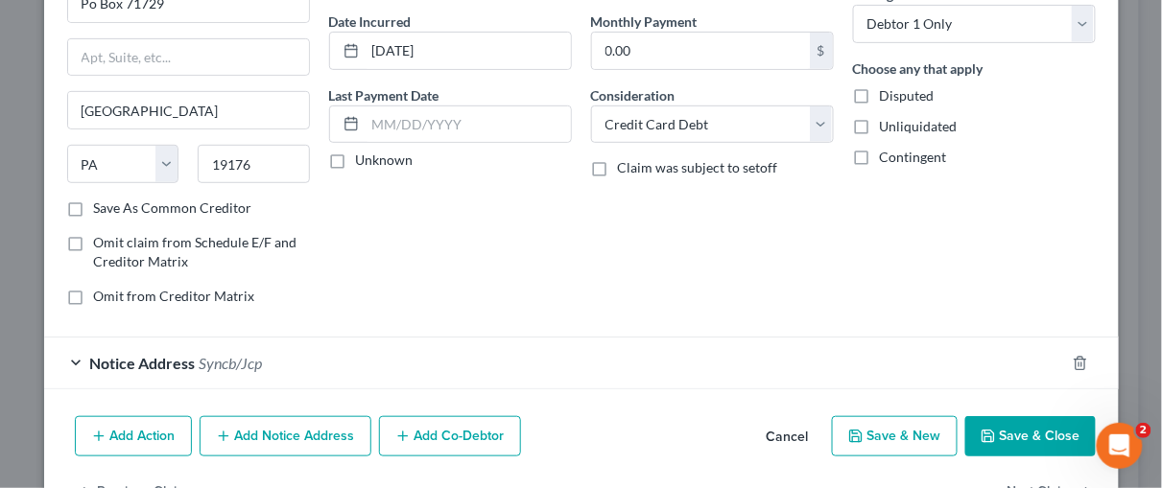
scroll to position [234, 0]
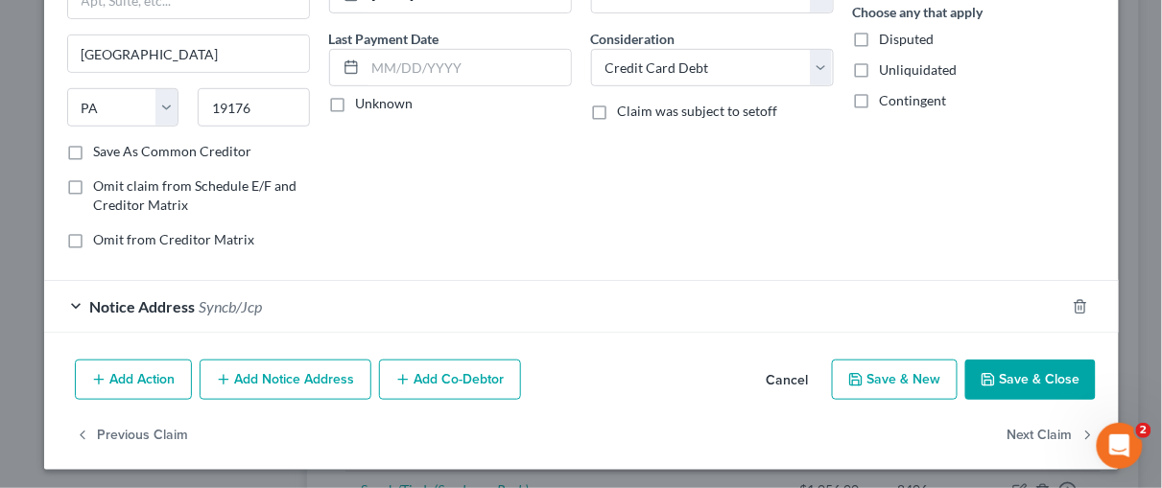
click at [77, 298] on div "Notice Address Syncb/Jcp" at bounding box center [554, 306] width 1021 height 51
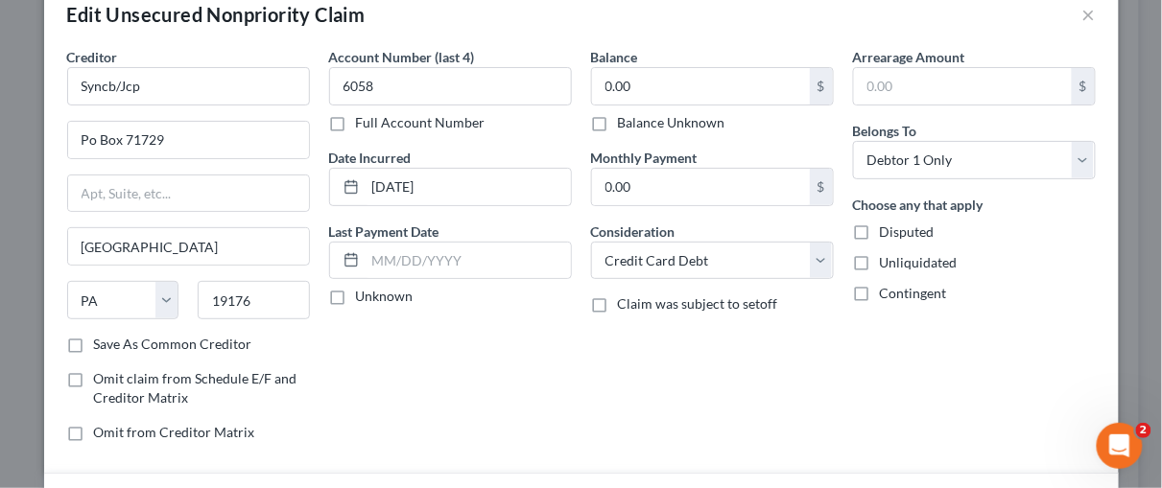
scroll to position [26, 0]
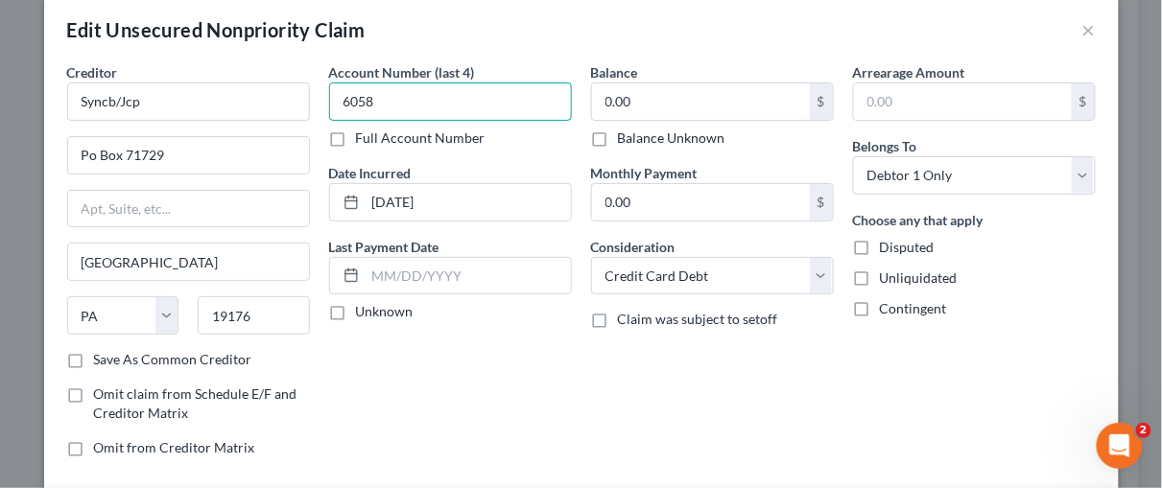
click at [378, 103] on input "6058" at bounding box center [450, 102] width 243 height 38
type input "6"
type input "8214"
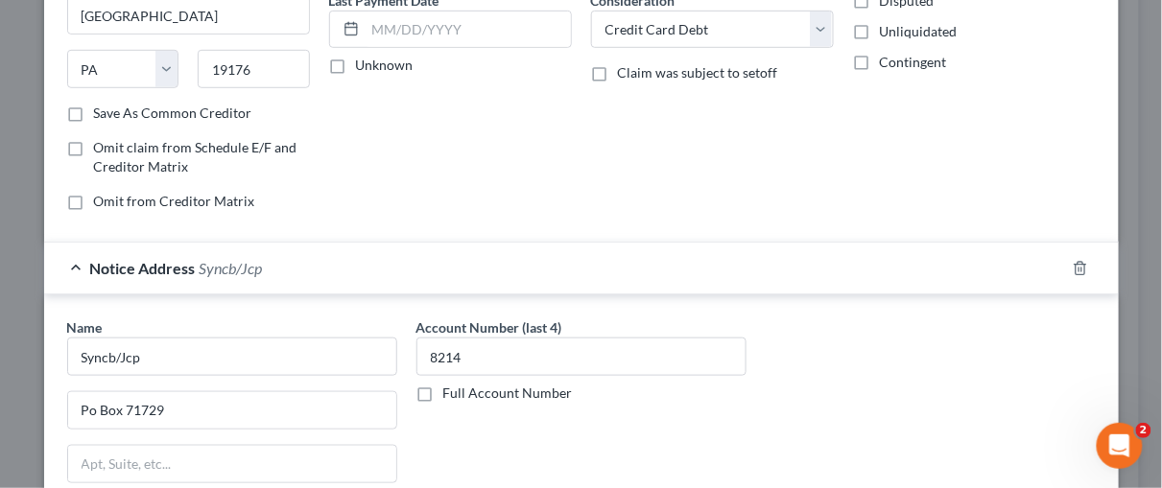
scroll to position [276, 0]
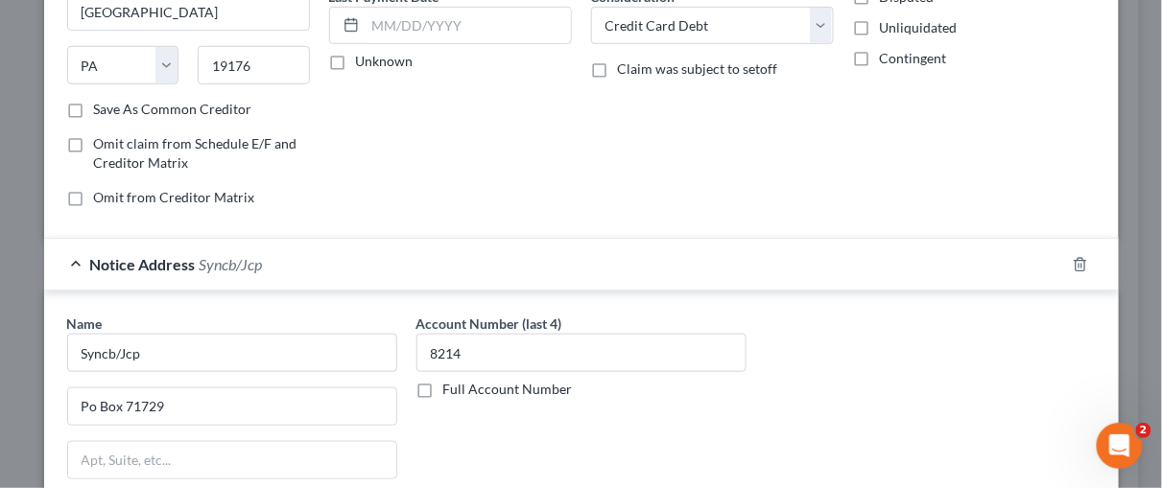
click at [876, 368] on div "Name * Syncb/Jcp Po Box 71729 [GEOGRAPHIC_DATA] [US_STATE] AK AR AZ CA CO CT DE…" at bounding box center [582, 475] width 1048 height 322
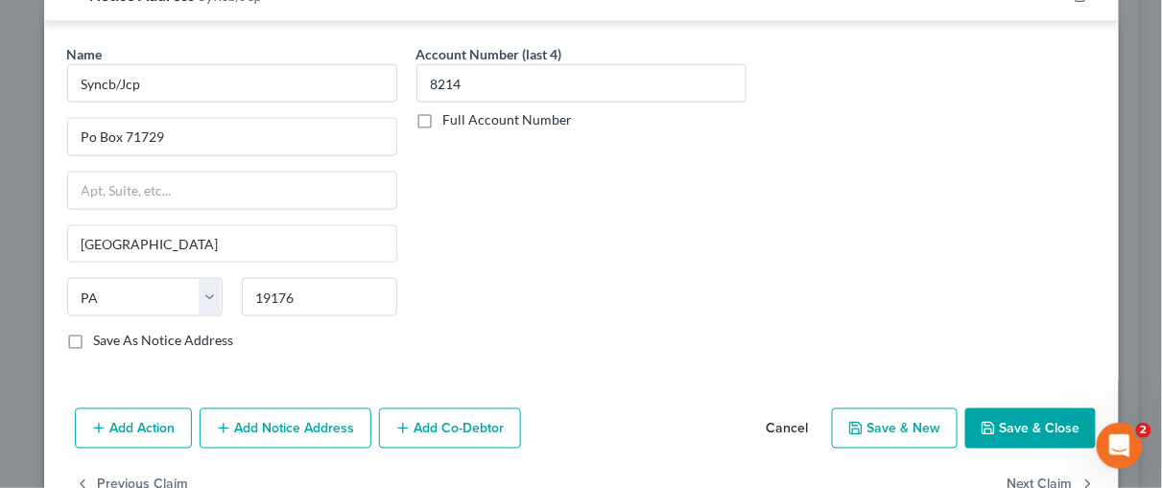
scroll to position [551, 0]
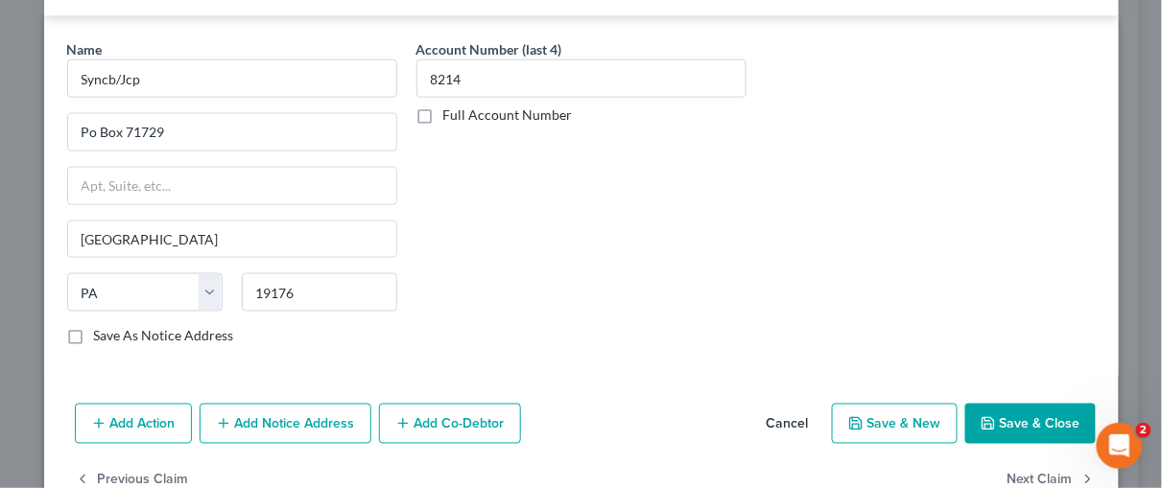
click at [1034, 417] on button "Save & Close" at bounding box center [1030, 424] width 131 height 40
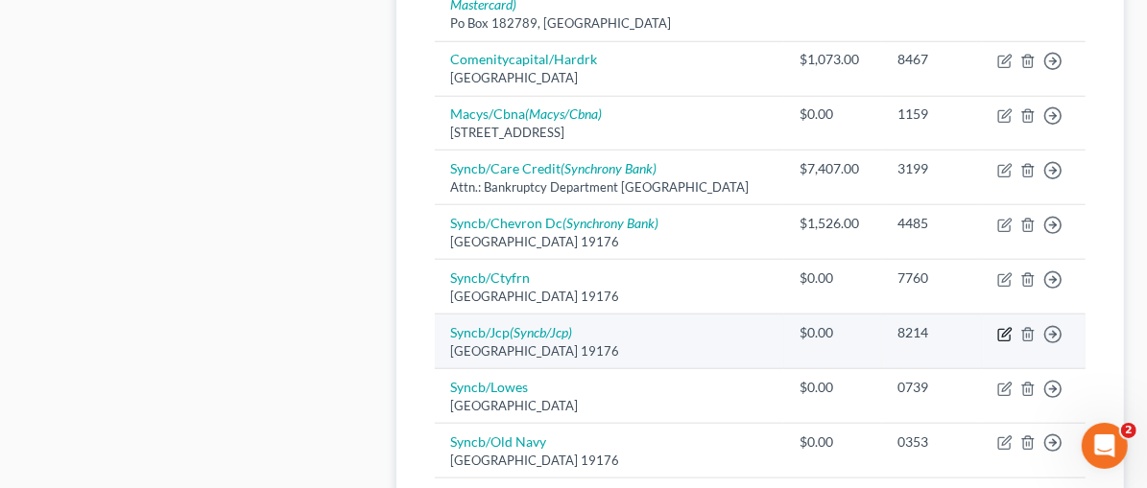
click at [1009, 328] on icon "button" at bounding box center [1006, 332] width 9 height 9
select select "39"
select select "2"
select select "0"
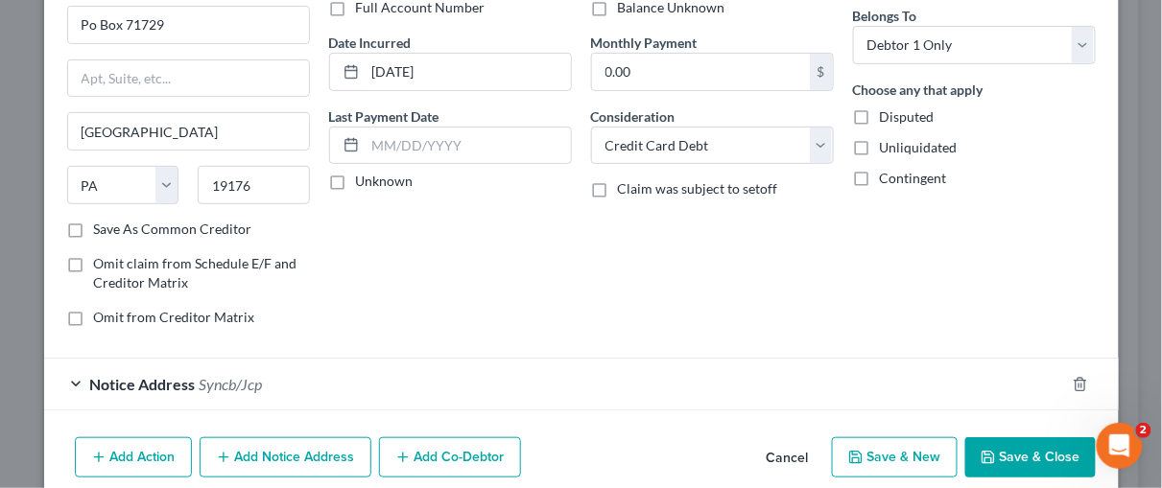
scroll to position [234, 0]
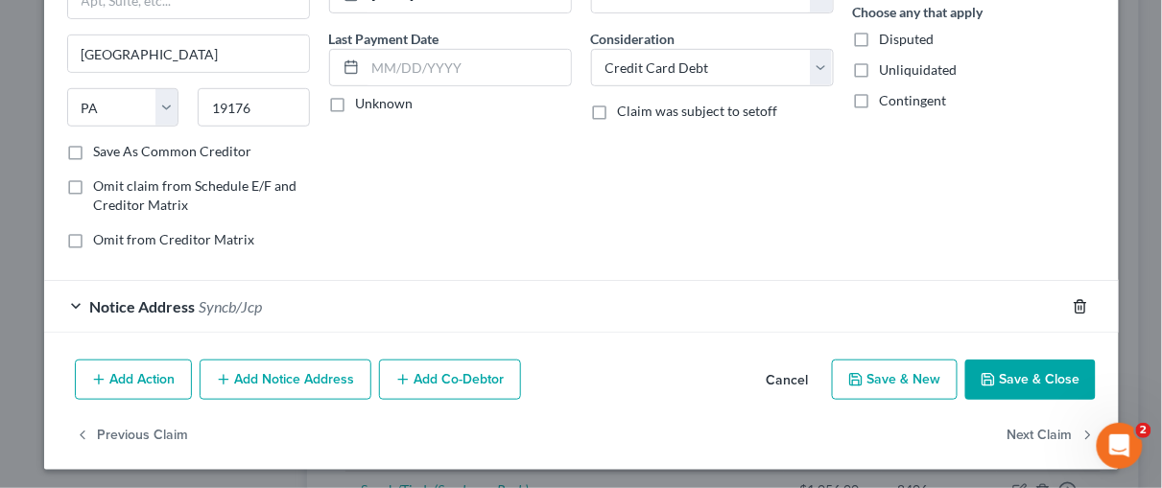
click at [1079, 306] on line "button" at bounding box center [1079, 308] width 0 height 4
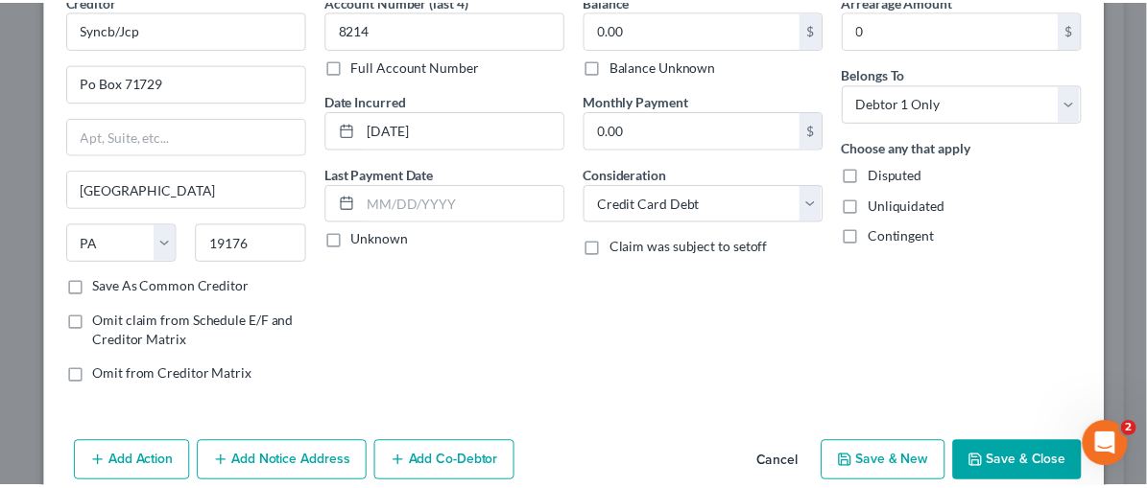
scroll to position [181, 0]
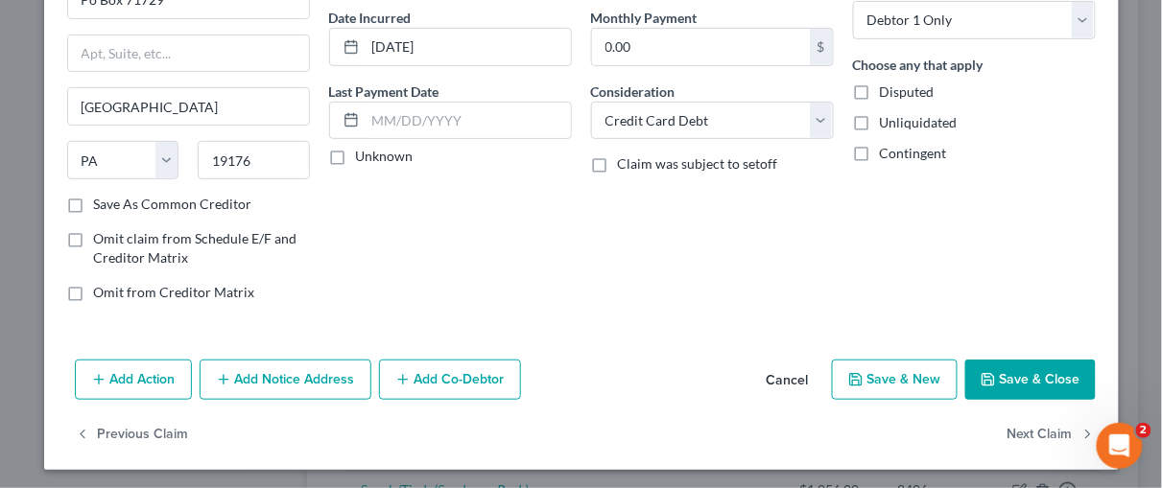
click at [1047, 376] on button "Save & Close" at bounding box center [1030, 380] width 131 height 40
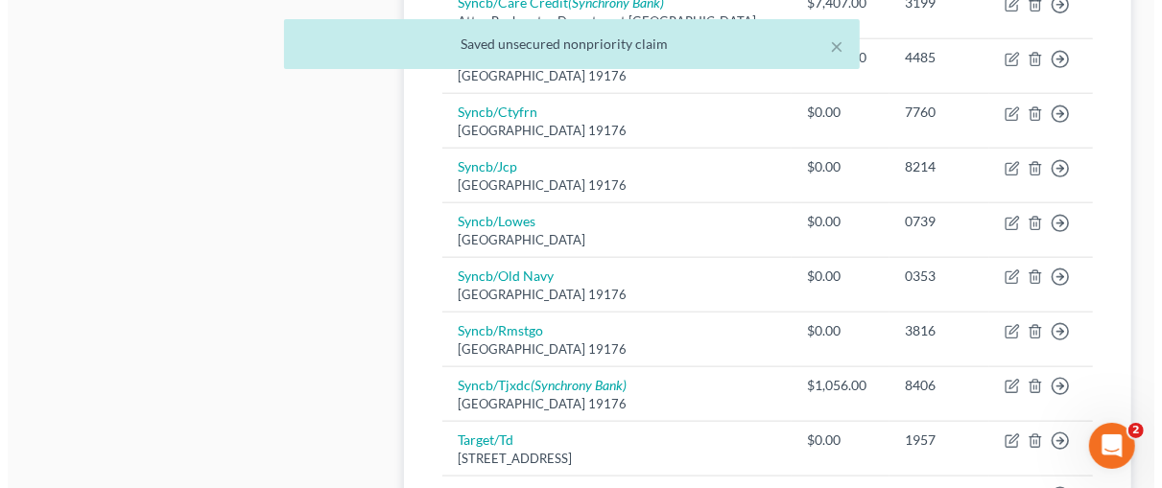
scroll to position [1170, 0]
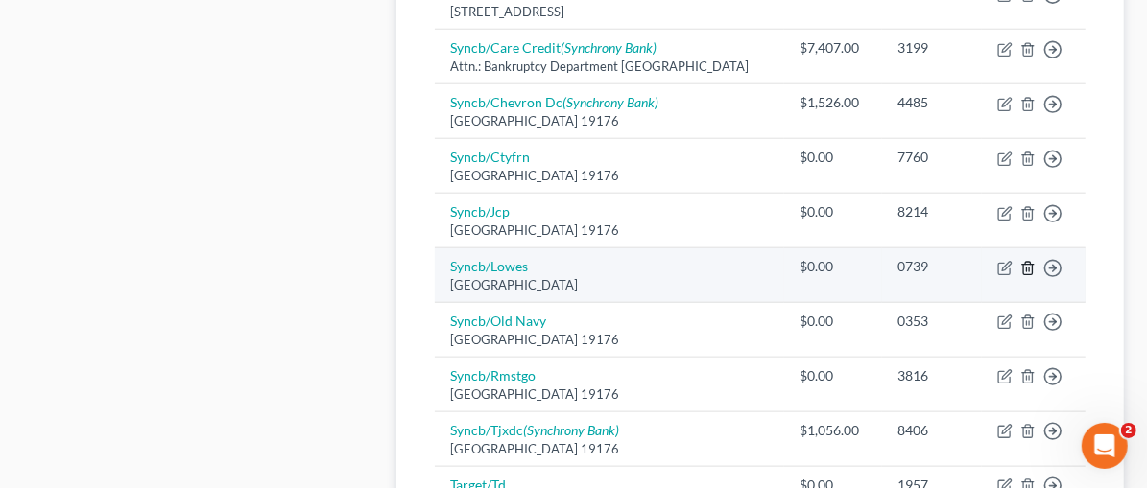
click at [1032, 262] on icon "button" at bounding box center [1027, 268] width 9 height 12
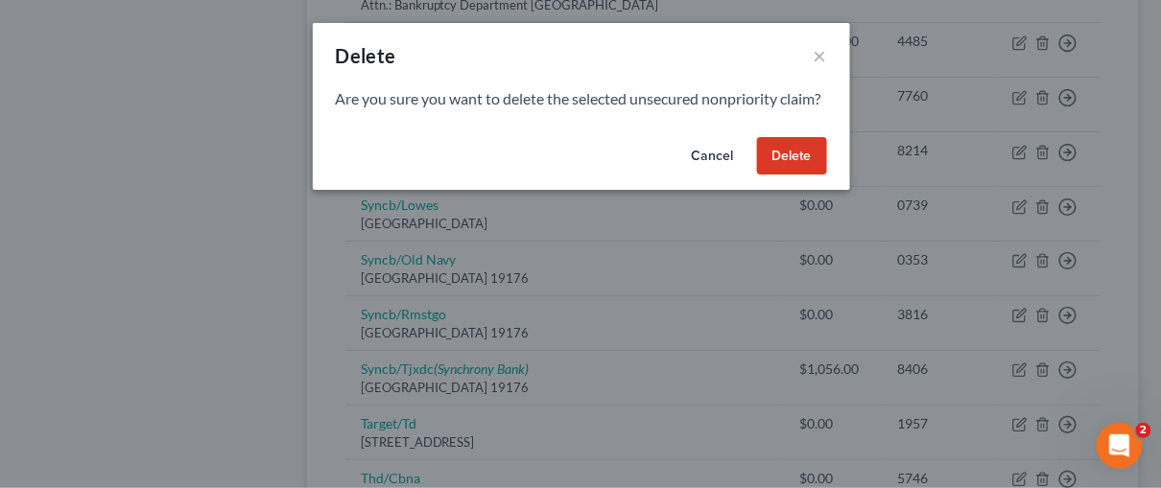
click at [815, 176] on button "Delete" at bounding box center [792, 156] width 70 height 38
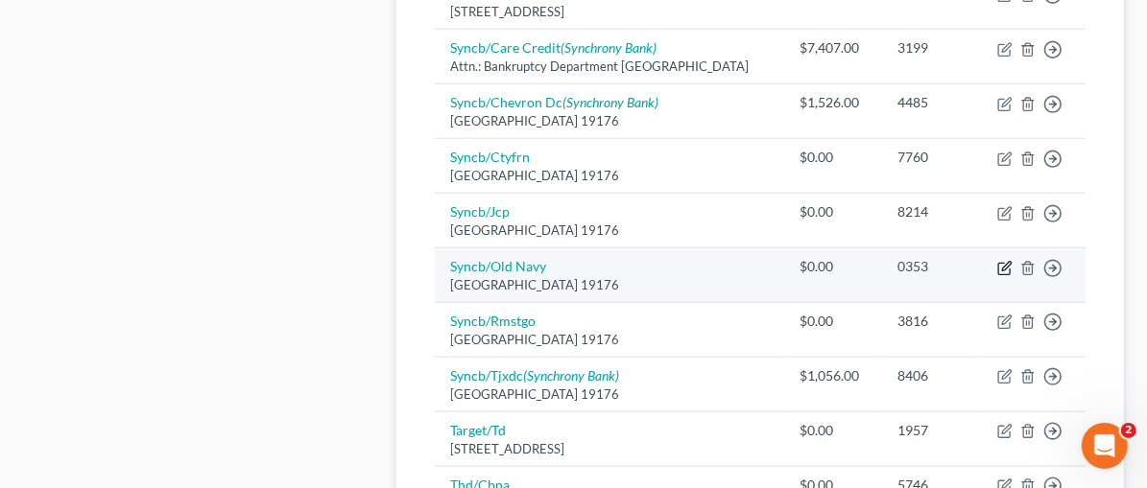
click at [1003, 262] on icon "button" at bounding box center [1006, 266] width 9 height 9
select select "39"
select select "2"
select select "0"
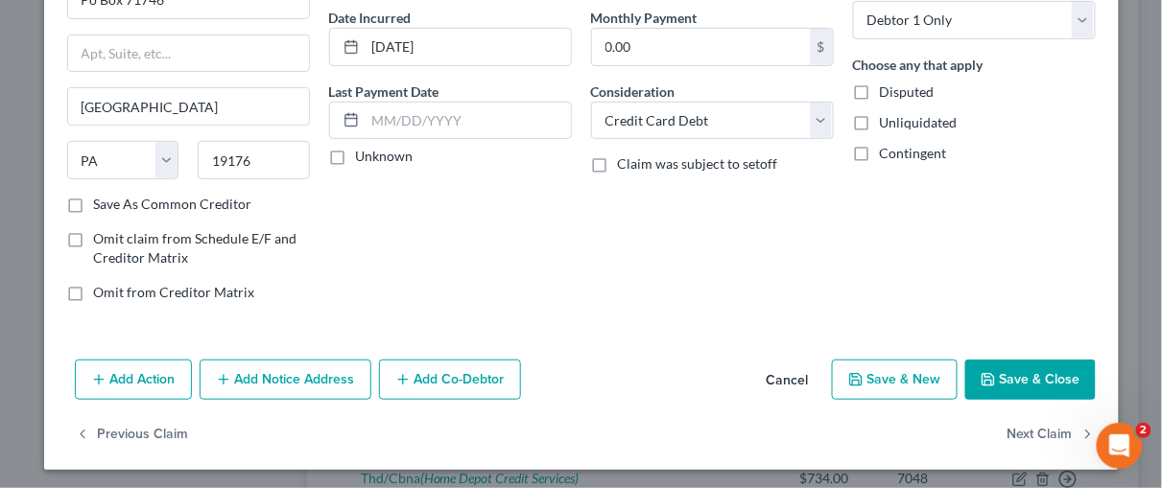
scroll to position [0, 0]
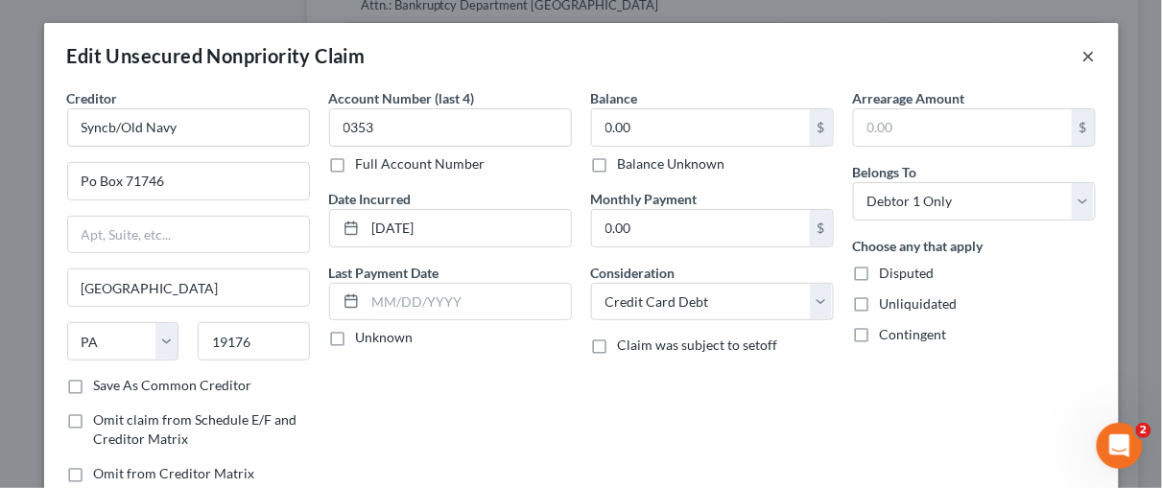
click at [1082, 51] on button "×" at bounding box center [1088, 55] width 13 height 23
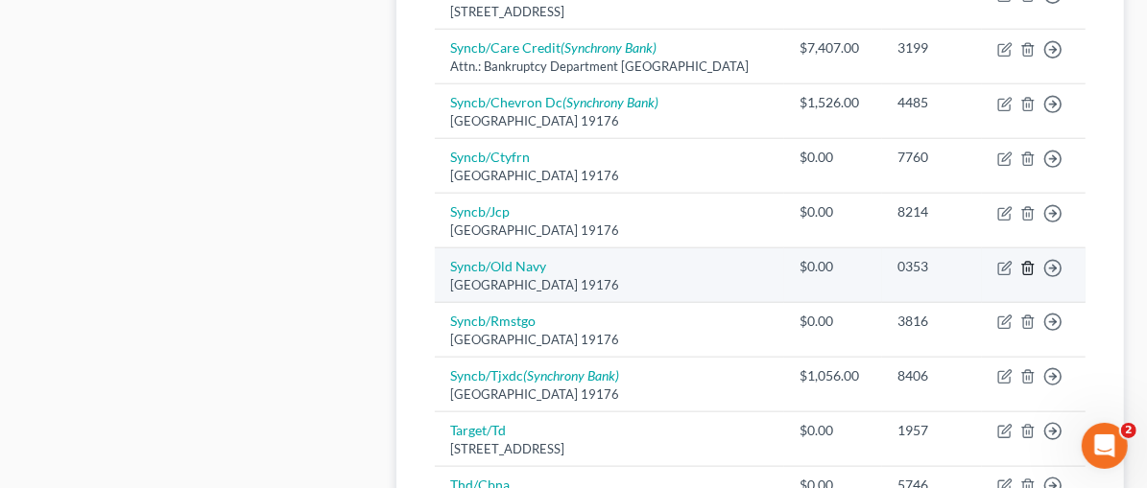
click at [1033, 265] on polyline "button" at bounding box center [1028, 265] width 12 height 0
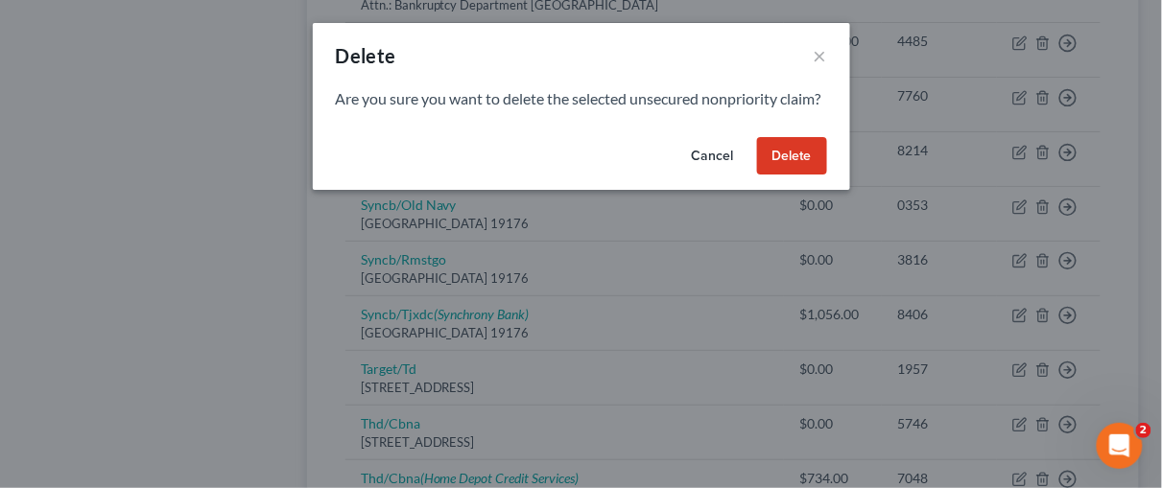
click at [798, 174] on button "Delete" at bounding box center [792, 156] width 70 height 38
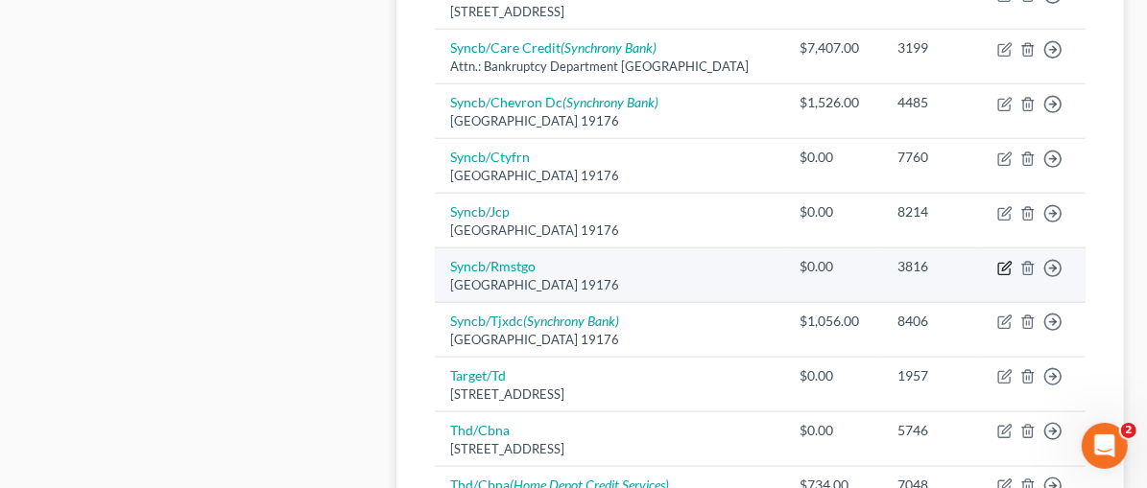
click at [1005, 261] on icon "button" at bounding box center [1004, 268] width 15 height 15
select select "39"
select select "2"
select select "0"
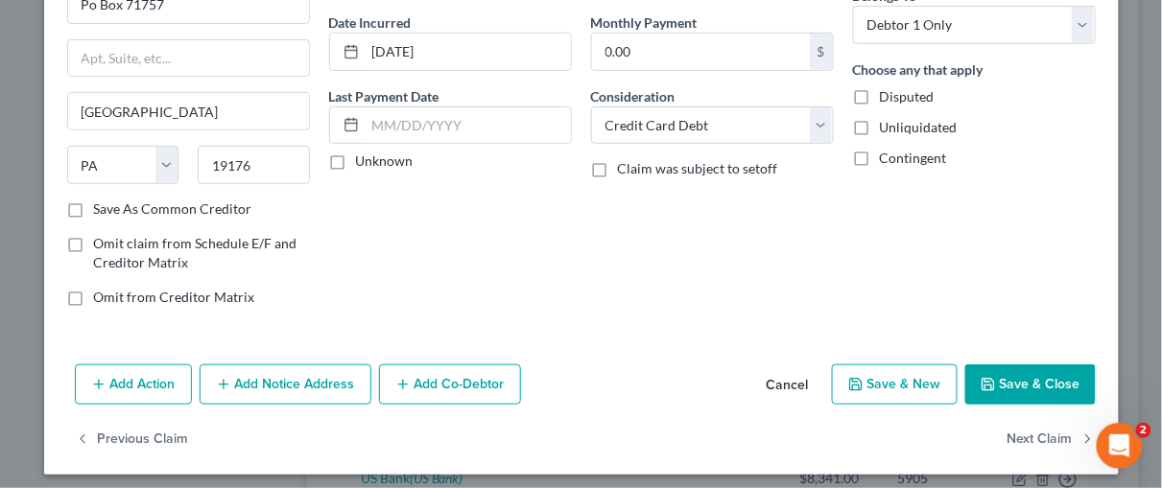
scroll to position [181, 0]
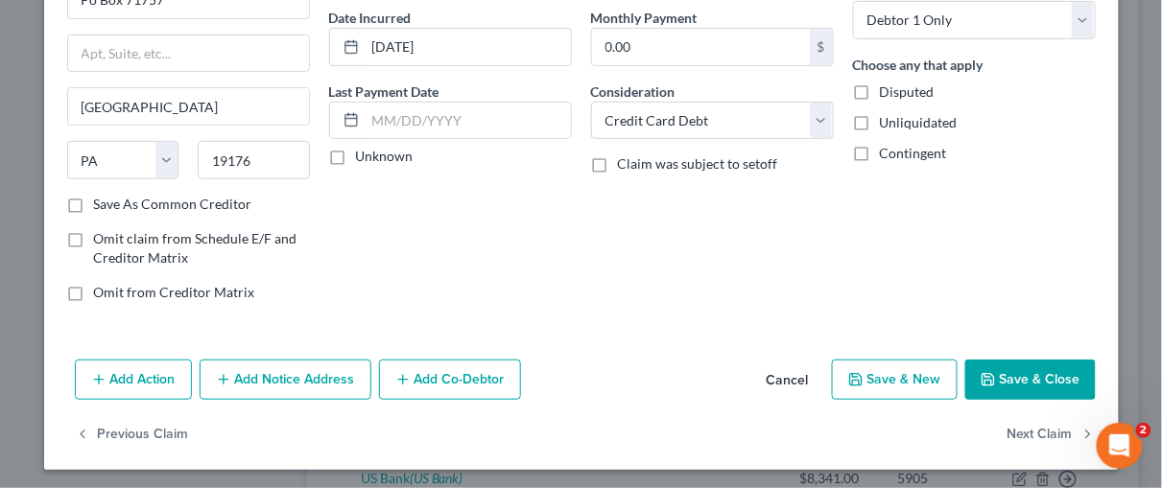
click at [1025, 375] on button "Save & Close" at bounding box center [1030, 380] width 131 height 40
type input "0"
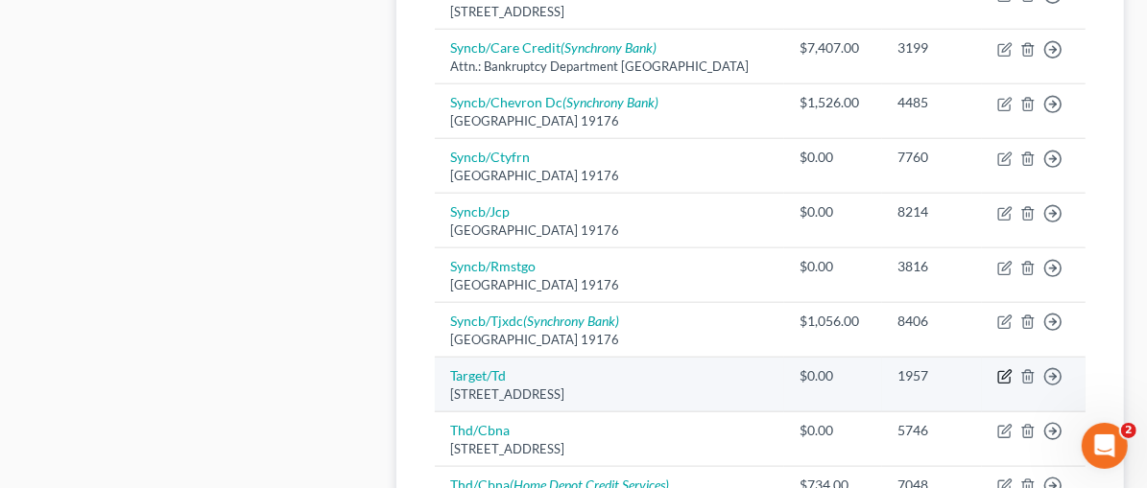
click at [1007, 369] on icon "button" at bounding box center [1004, 376] width 15 height 15
select select "24"
select select "2"
select select "0"
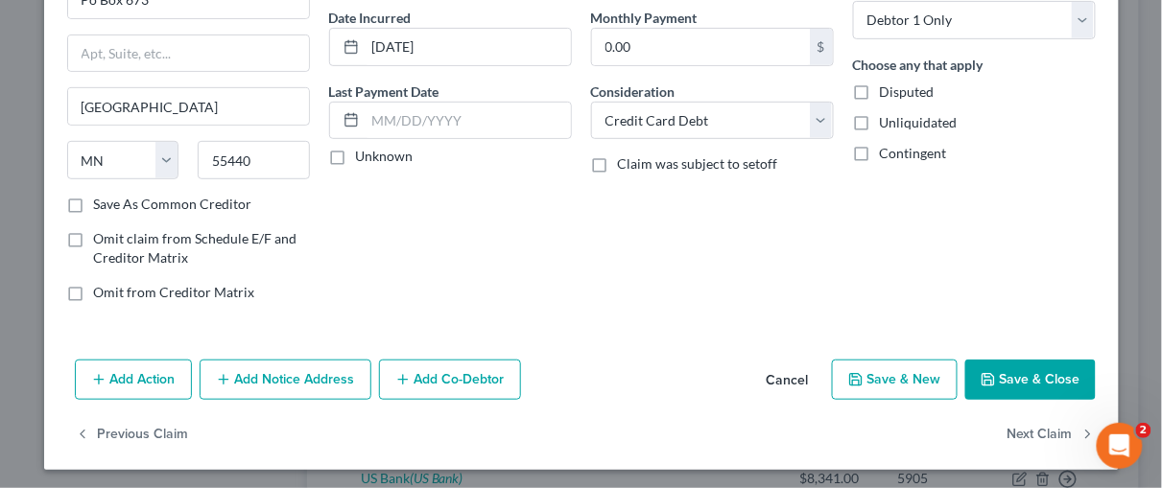
click at [1051, 365] on button "Save & Close" at bounding box center [1030, 380] width 131 height 40
type input "0"
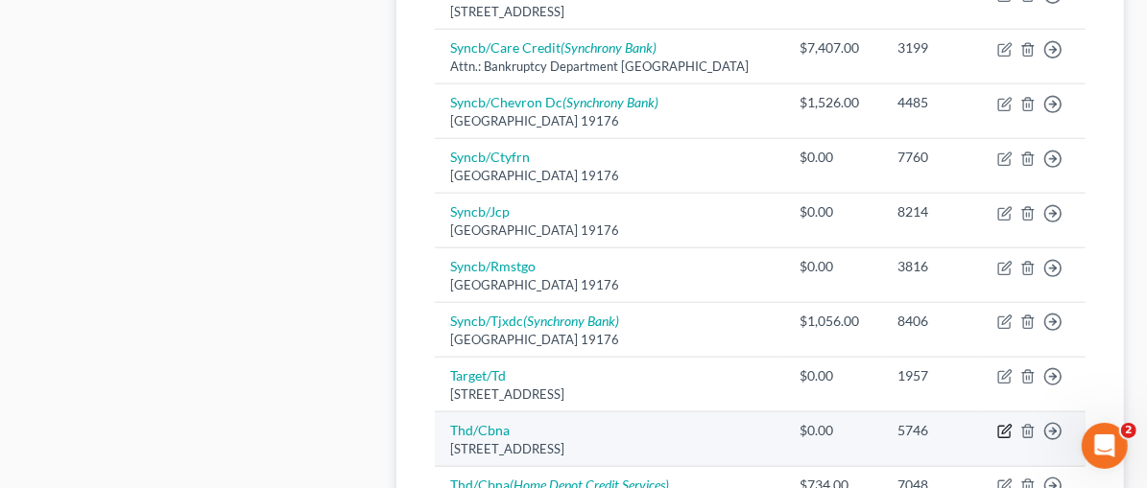
click at [1009, 424] on icon "button" at bounding box center [1004, 431] width 15 height 15
select select "43"
select select "2"
select select "0"
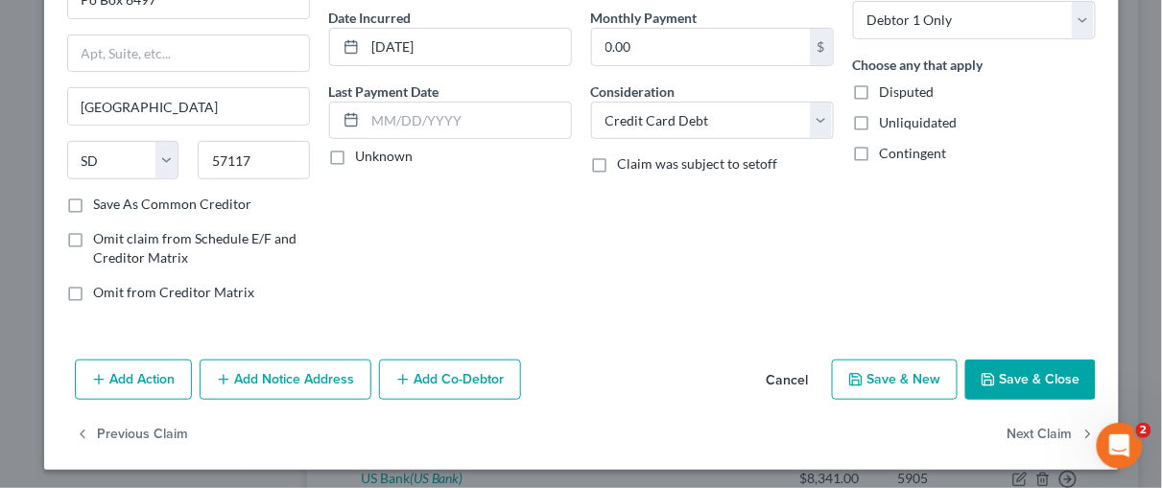
click at [997, 367] on button "Save & Close" at bounding box center [1030, 380] width 131 height 40
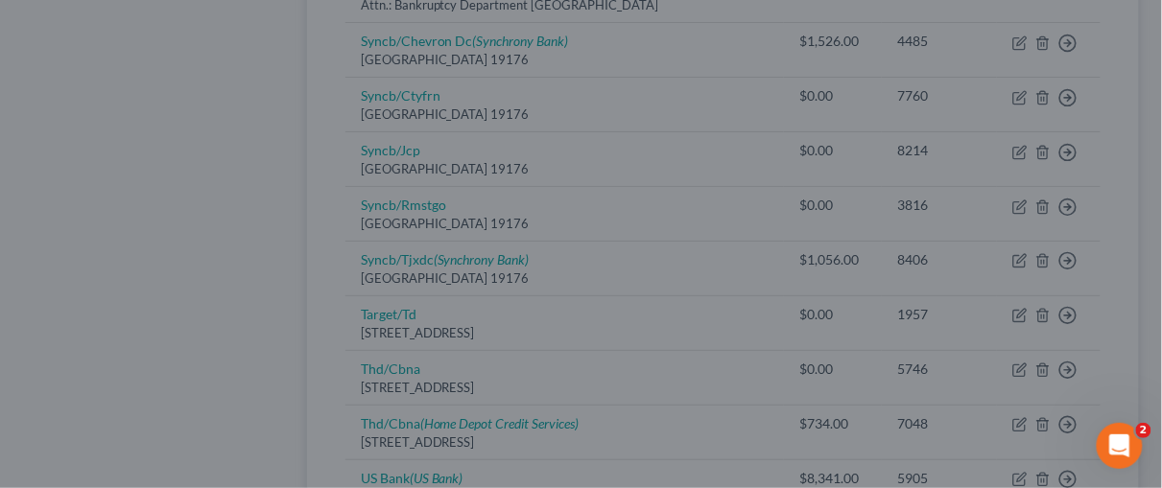
type input "0"
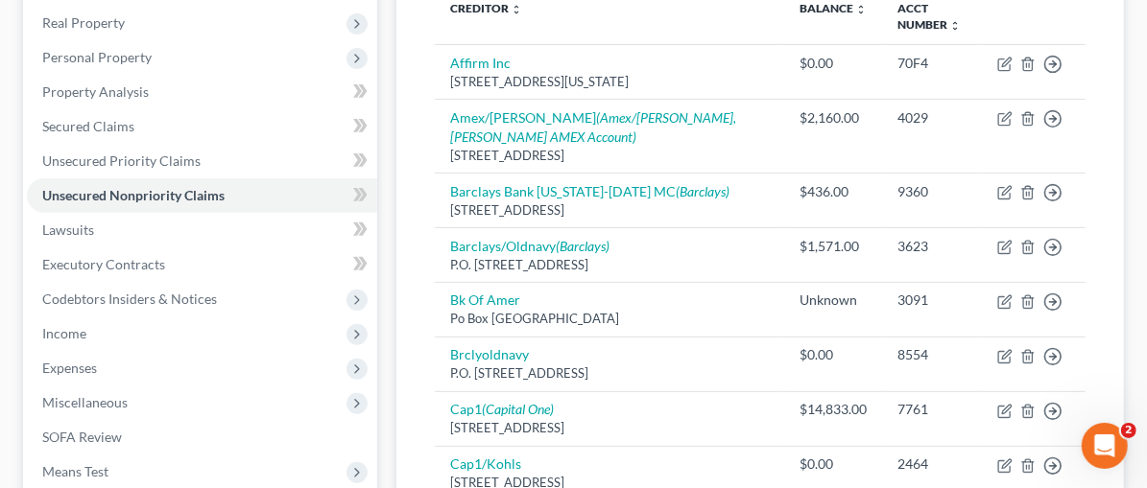
scroll to position [327, 0]
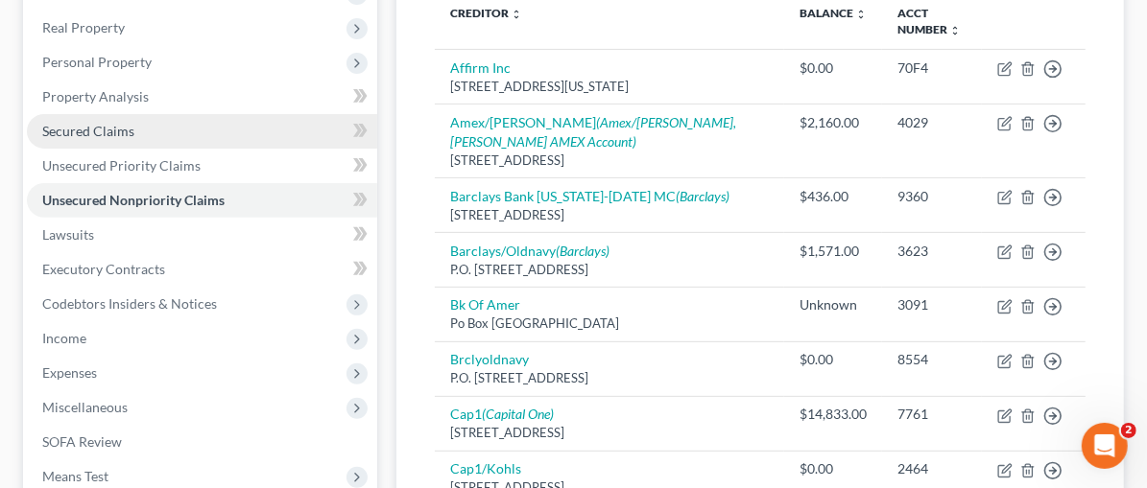
click at [132, 127] on link "Secured Claims" at bounding box center [202, 131] width 350 height 35
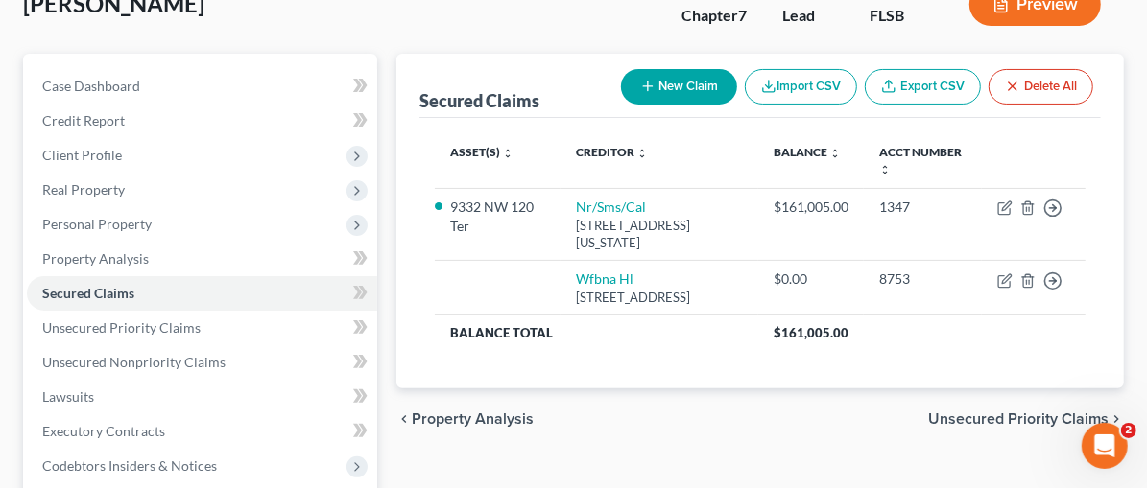
scroll to position [166, 0]
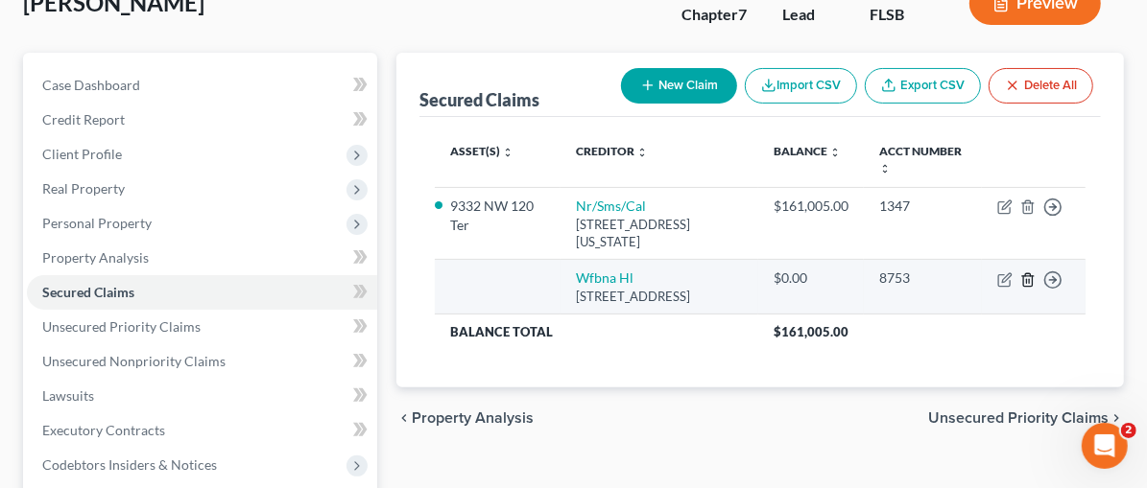
click at [1030, 275] on icon "button" at bounding box center [1027, 280] width 15 height 15
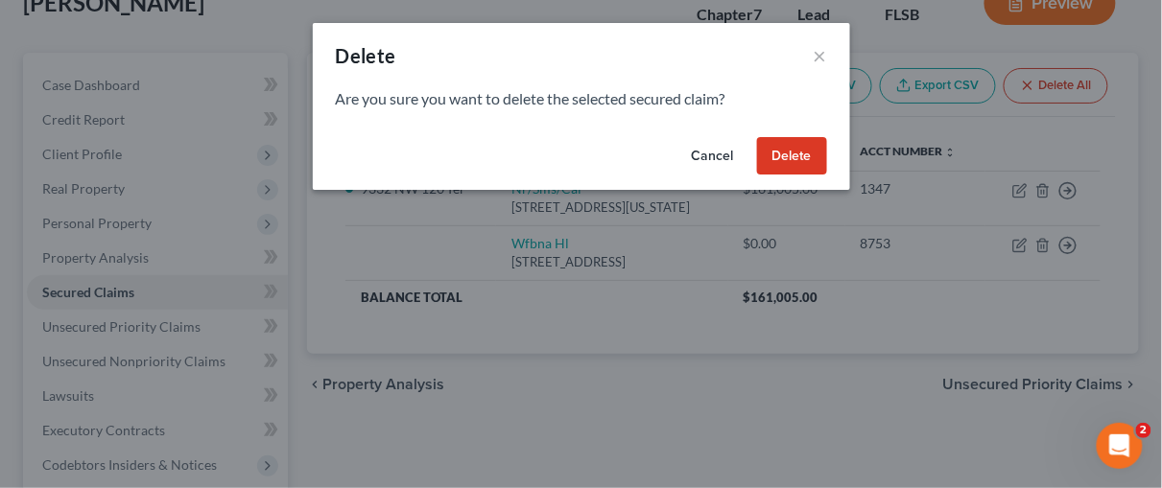
click at [791, 146] on button "Delete" at bounding box center [792, 156] width 70 height 38
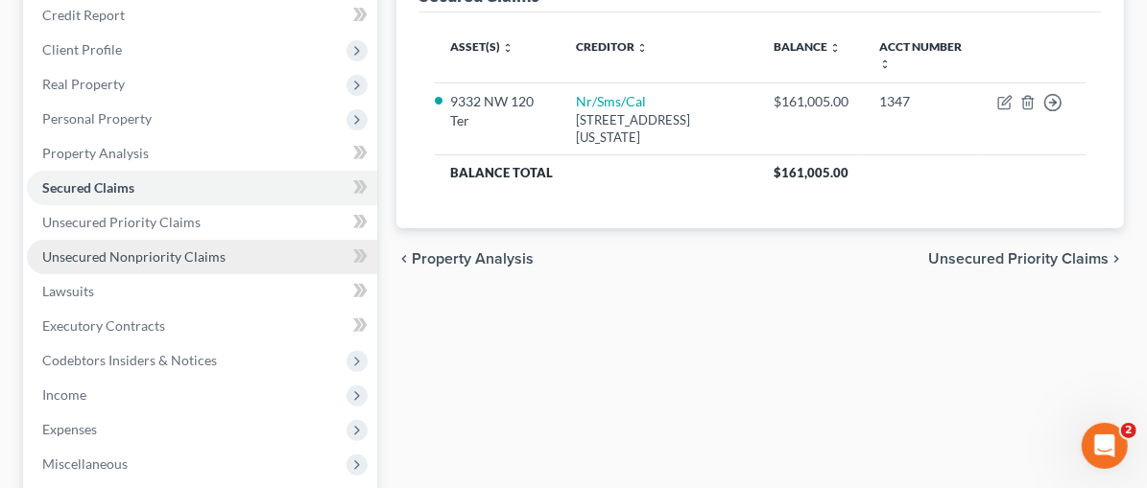
click at [188, 258] on span "Unsecured Nonpriority Claims" at bounding box center [133, 257] width 183 height 16
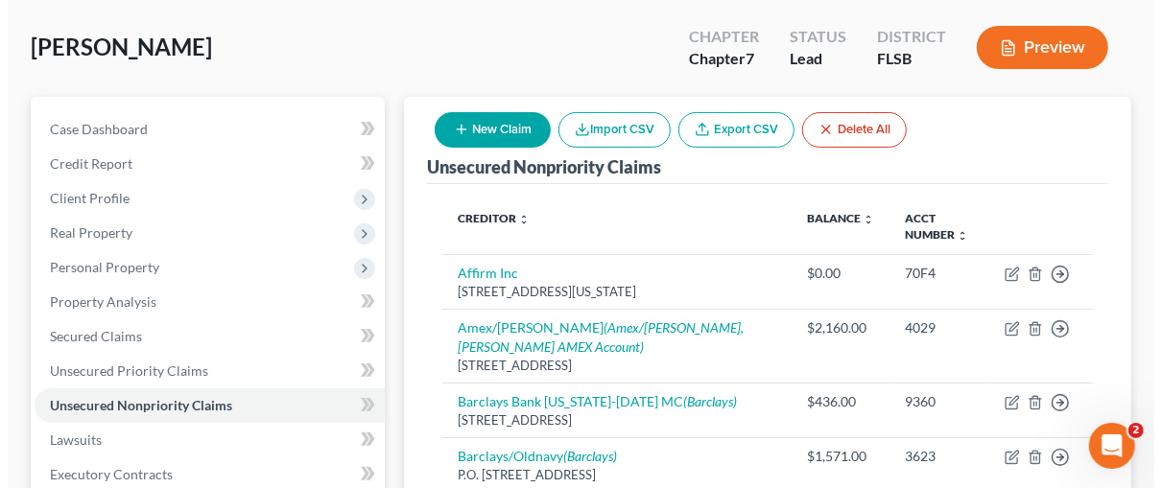
scroll to position [325, 0]
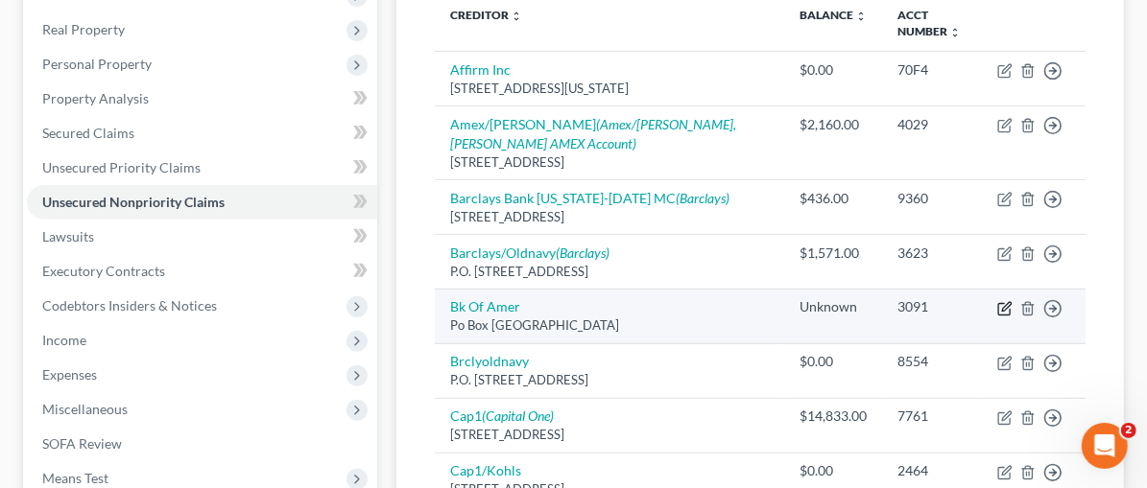
click at [1001, 301] on icon "button" at bounding box center [1004, 308] width 15 height 15
select select "45"
select select "2"
select select "0"
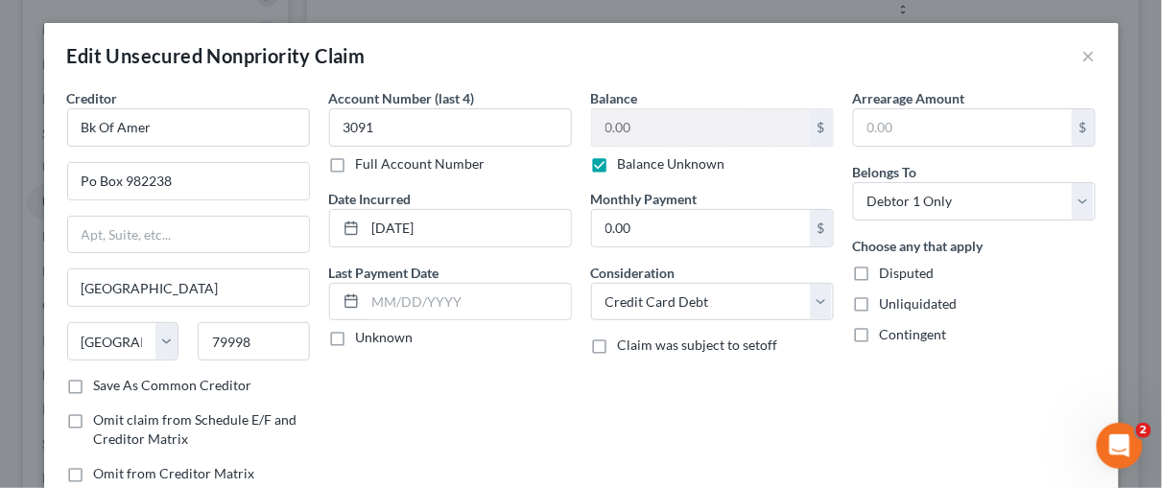
click at [618, 165] on label "Balance Unknown" at bounding box center [671, 163] width 107 height 19
click at [626, 165] on input "Balance Unknown" at bounding box center [632, 160] width 12 height 12
checkbox input "false"
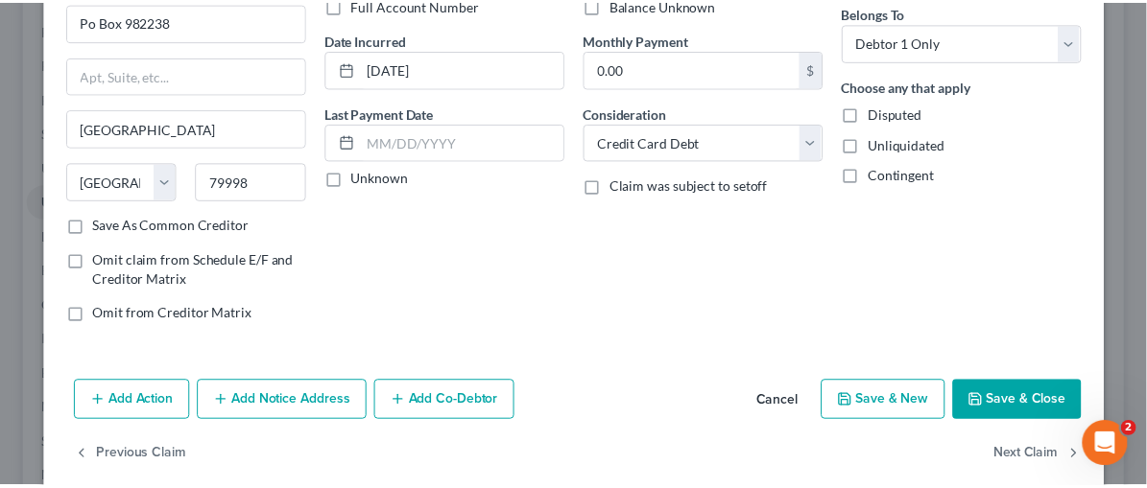
scroll to position [181, 0]
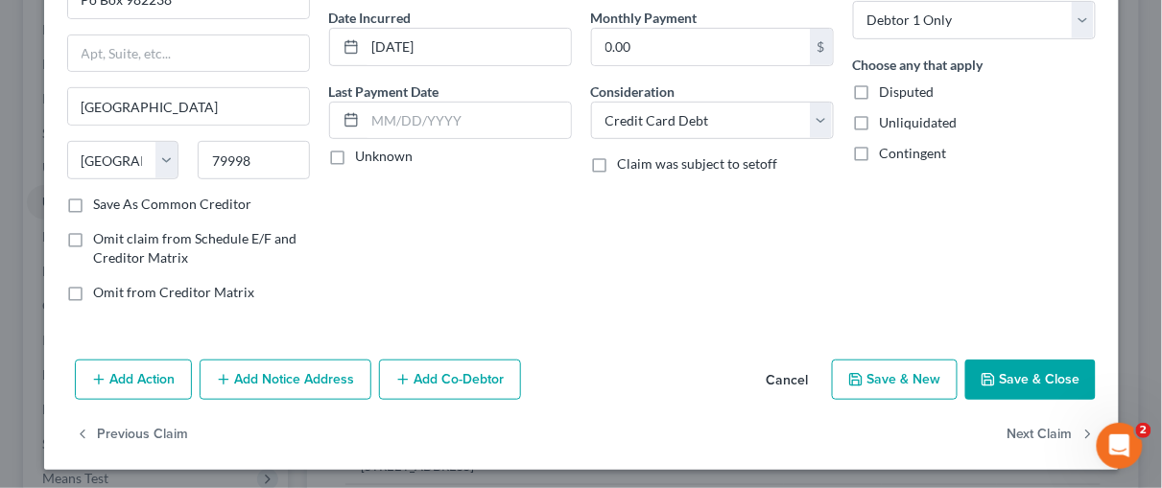
click at [1031, 382] on button "Save & Close" at bounding box center [1030, 380] width 131 height 40
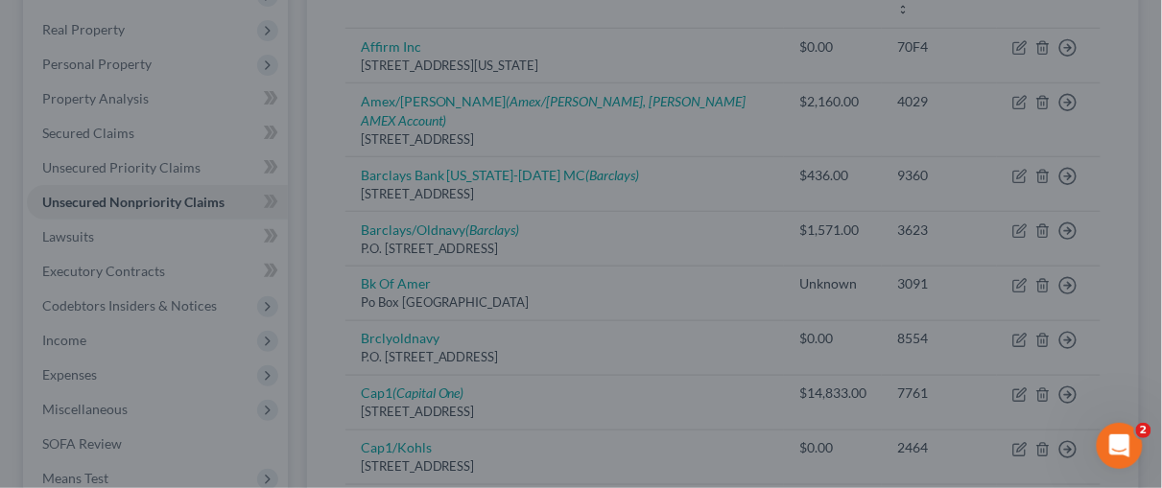
type input "0"
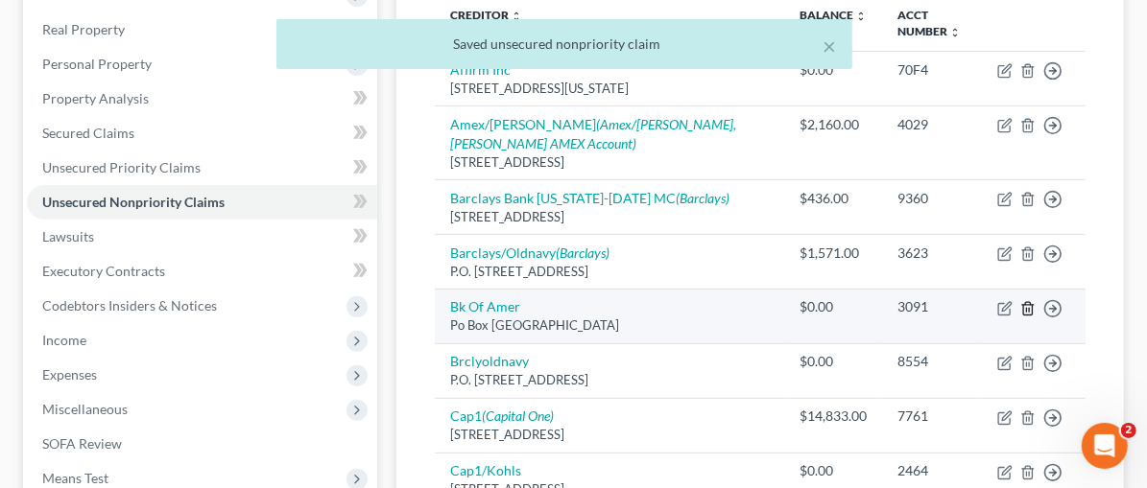
click at [1028, 301] on icon "button" at bounding box center [1027, 308] width 15 height 15
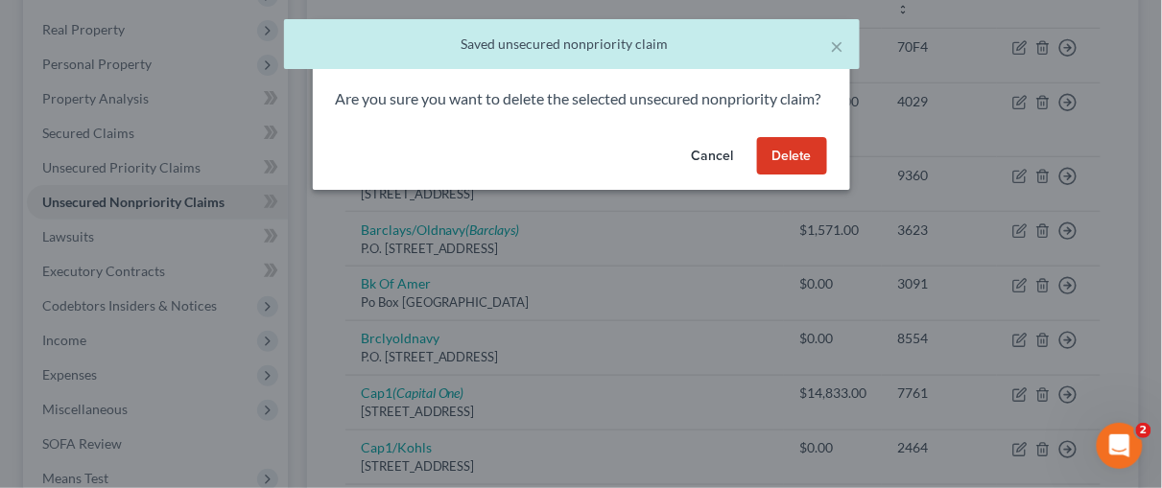
click at [808, 175] on button "Delete" at bounding box center [792, 156] width 70 height 38
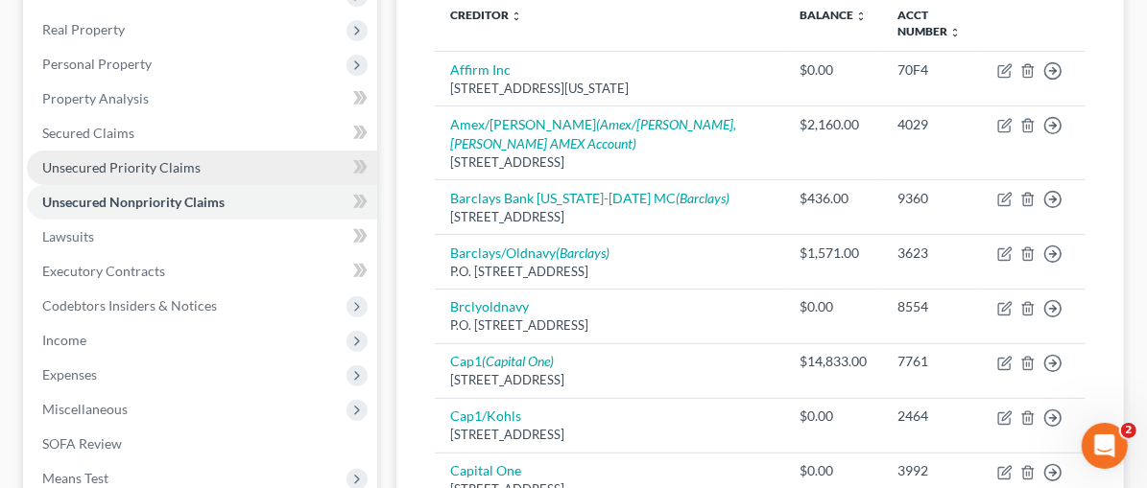
click at [100, 159] on span "Unsecured Priority Claims" at bounding box center [121, 167] width 158 height 16
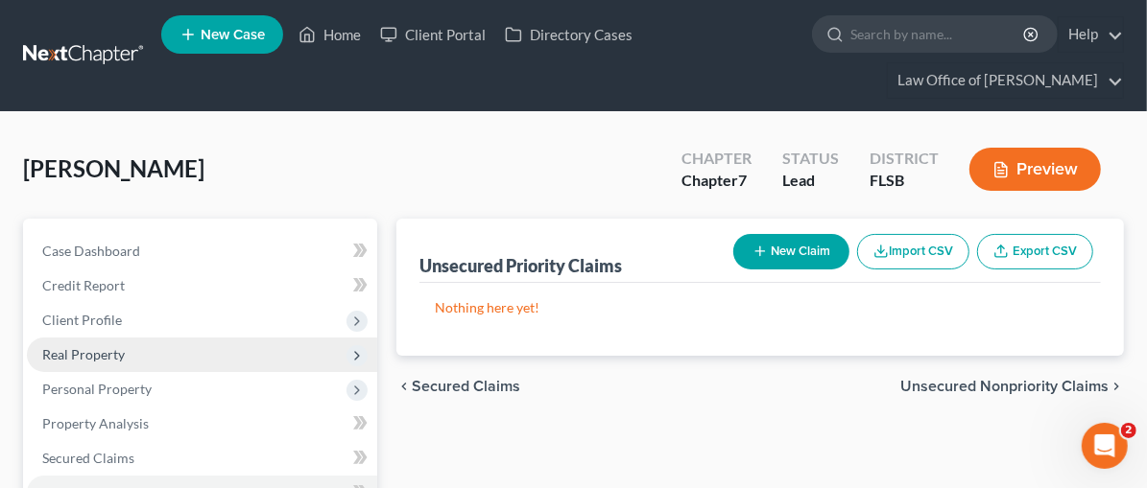
click at [68, 348] on span "Real Property" at bounding box center [83, 354] width 83 height 16
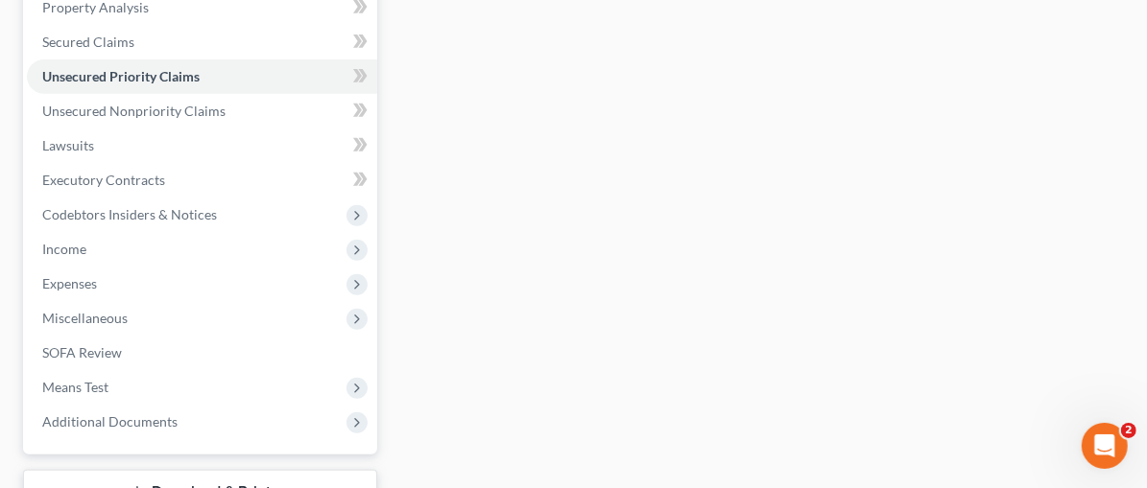
scroll to position [468, 0]
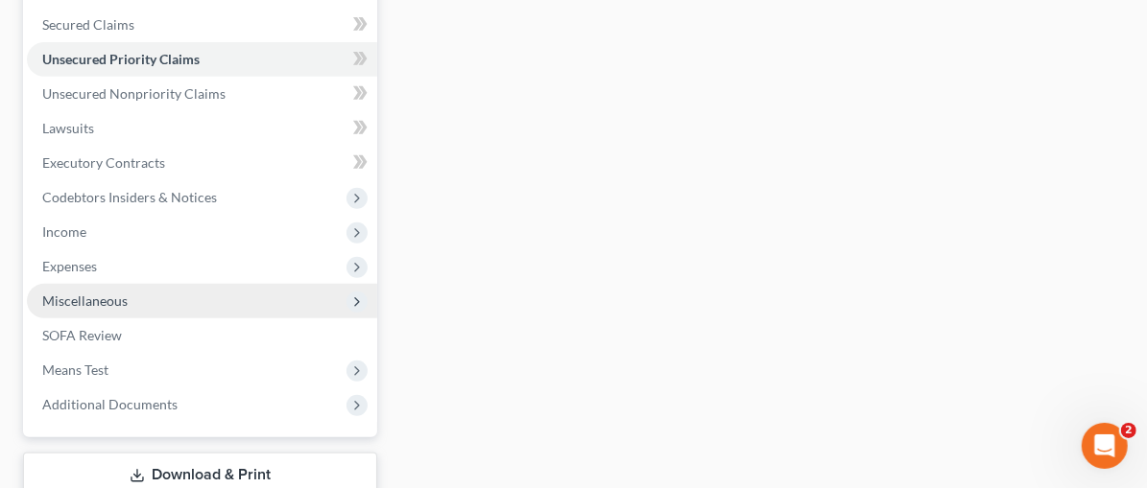
click at [109, 297] on span "Miscellaneous" at bounding box center [84, 301] width 85 height 16
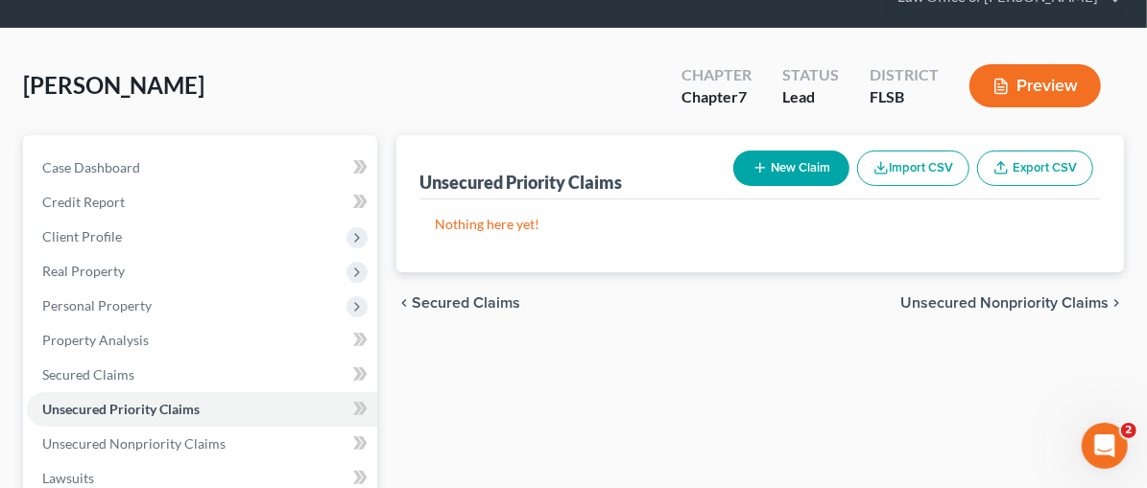
scroll to position [0, 0]
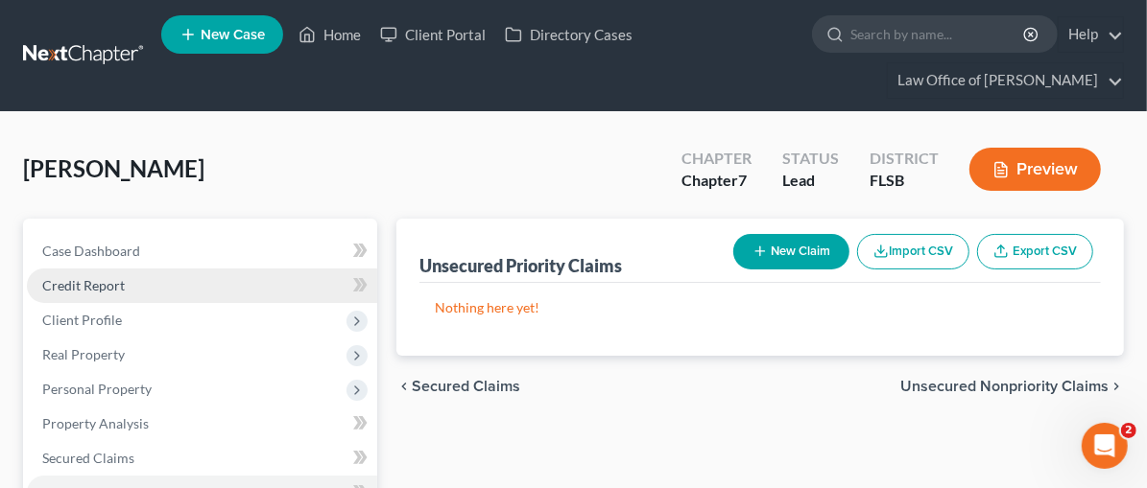
click at [74, 273] on link "Credit Report" at bounding box center [202, 286] width 350 height 35
